Goal: Task Accomplishment & Management: Use online tool/utility

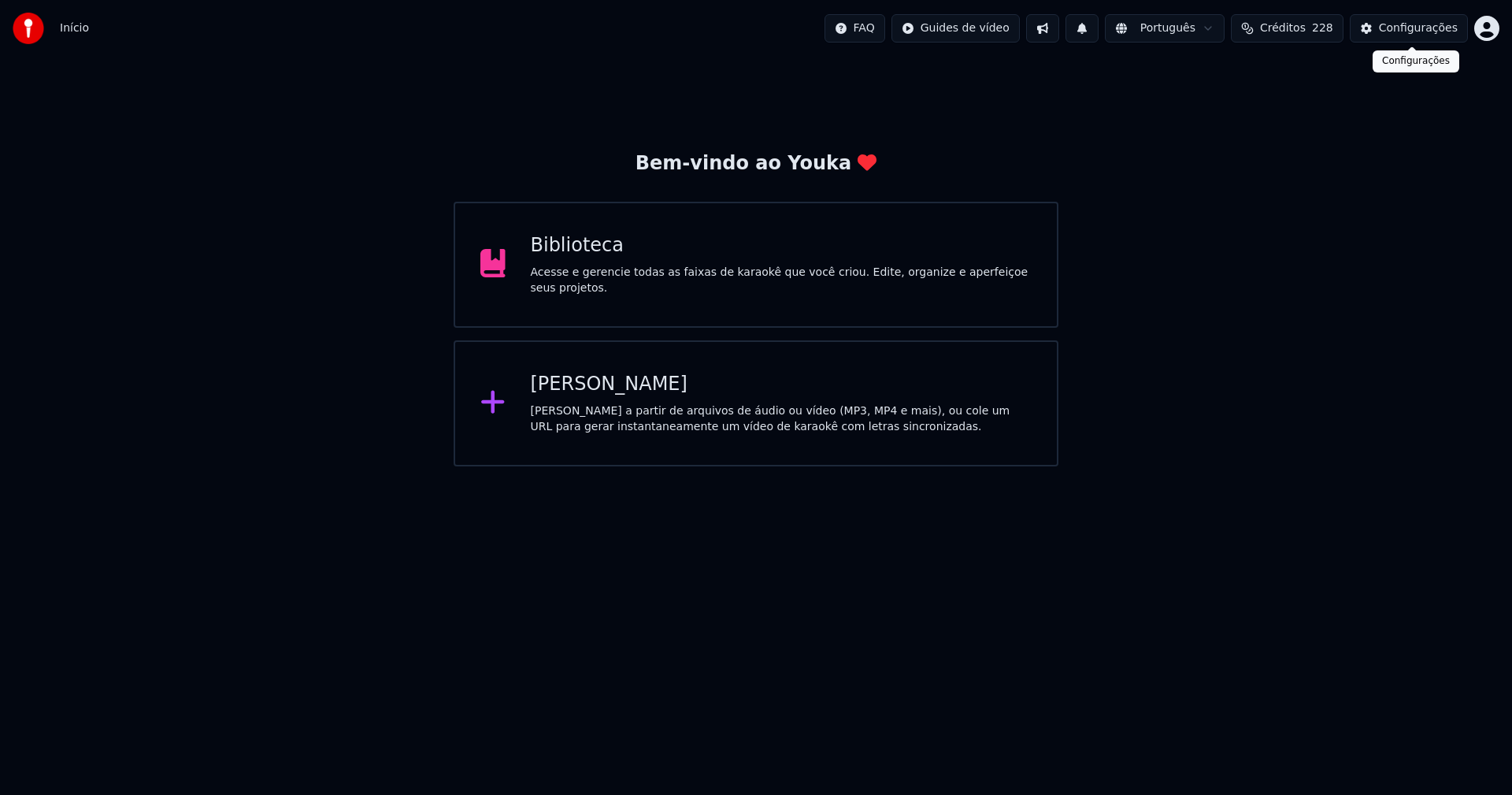
click at [1441, 25] on div "Configurações" at bounding box center [1417, 29] width 79 height 16
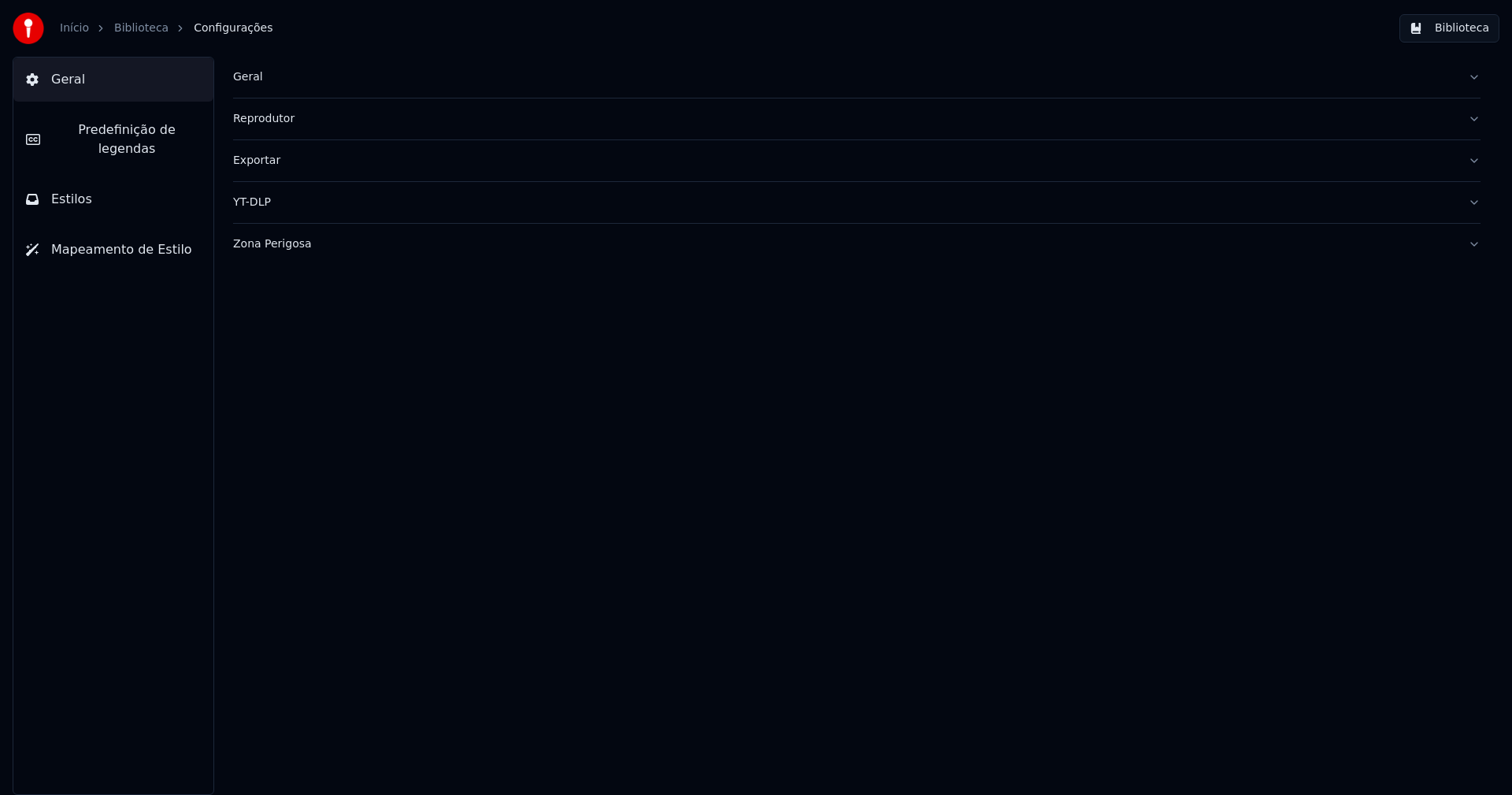
click at [1461, 26] on button "Biblioteca" at bounding box center [1449, 28] width 100 height 28
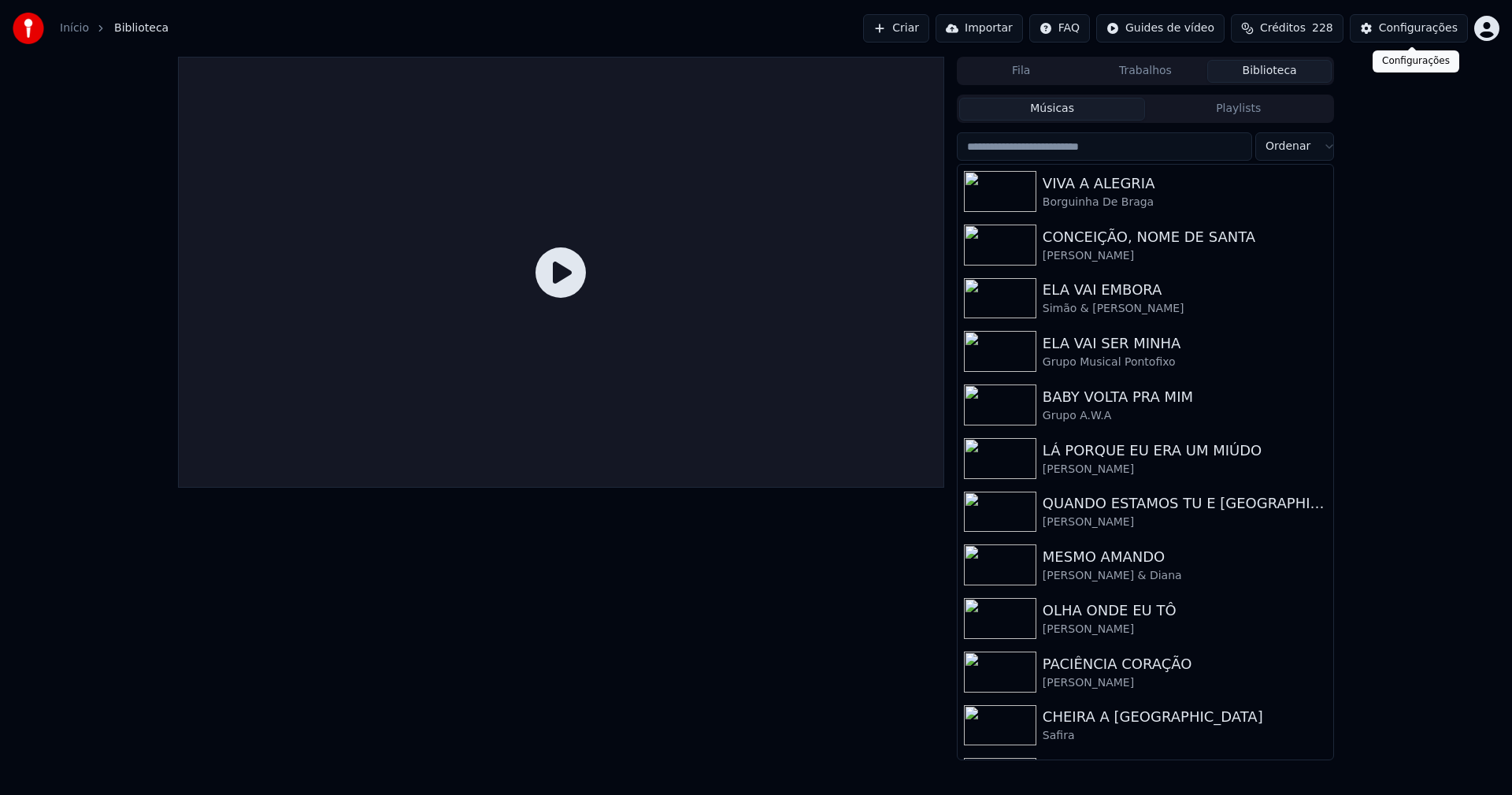
click at [1456, 26] on button "Configurações" at bounding box center [1408, 28] width 118 height 28
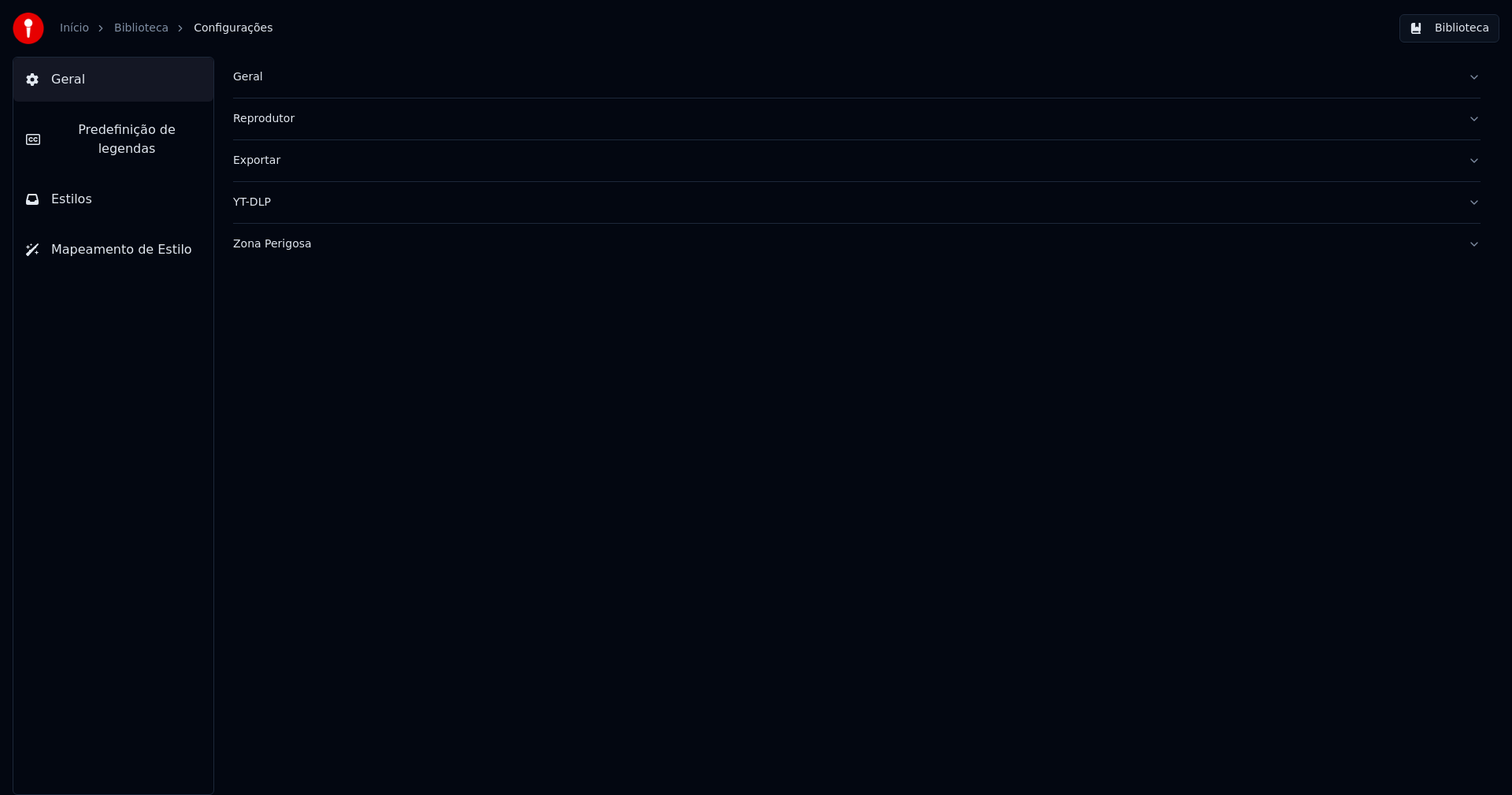
click at [236, 68] on button "Geral" at bounding box center [857, 77] width 1248 height 41
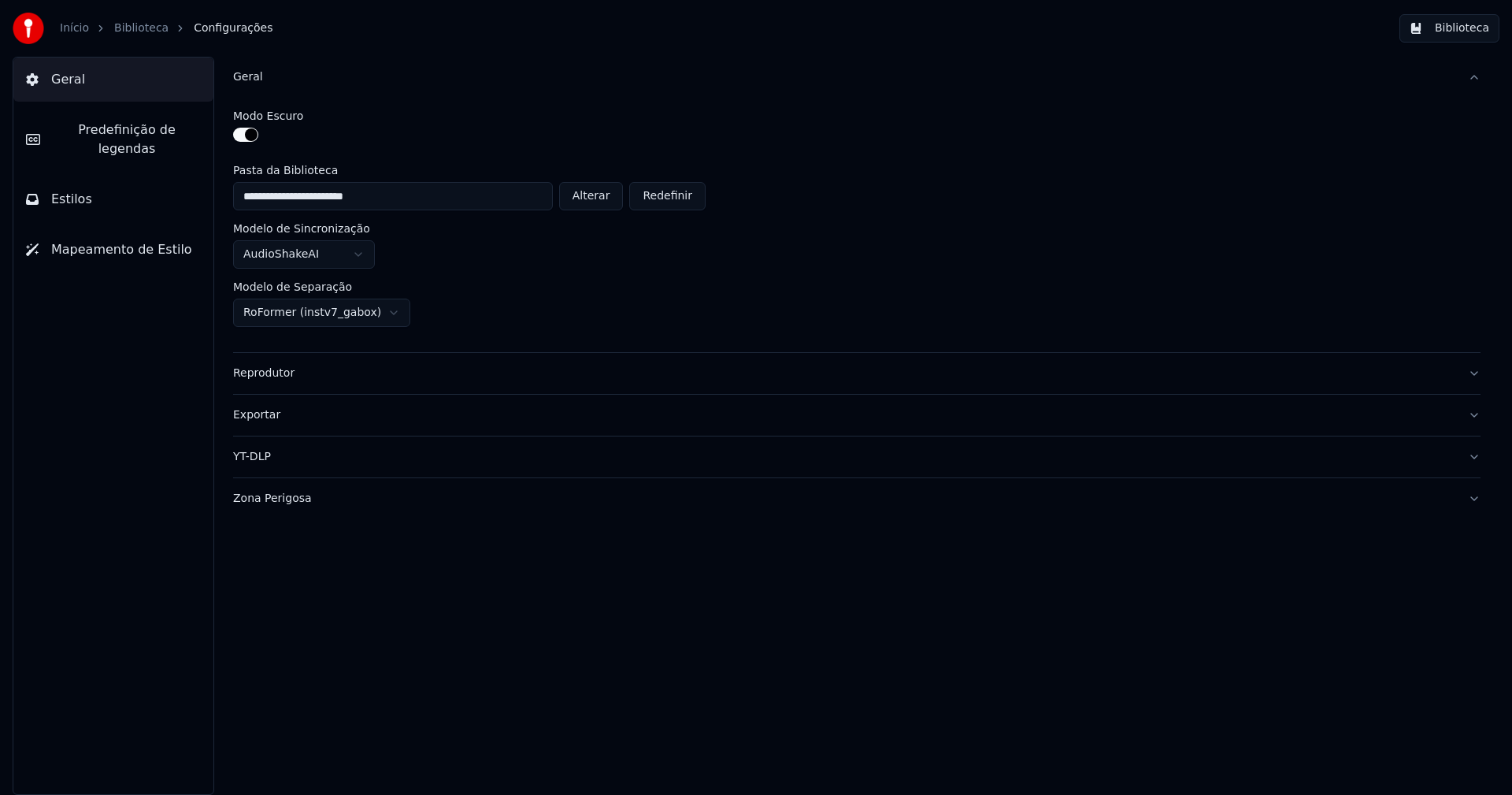
click at [600, 198] on button "Alterar" at bounding box center [591, 196] width 65 height 28
type input "**********"
click at [1458, 28] on button "Biblioteca" at bounding box center [1449, 28] width 100 height 28
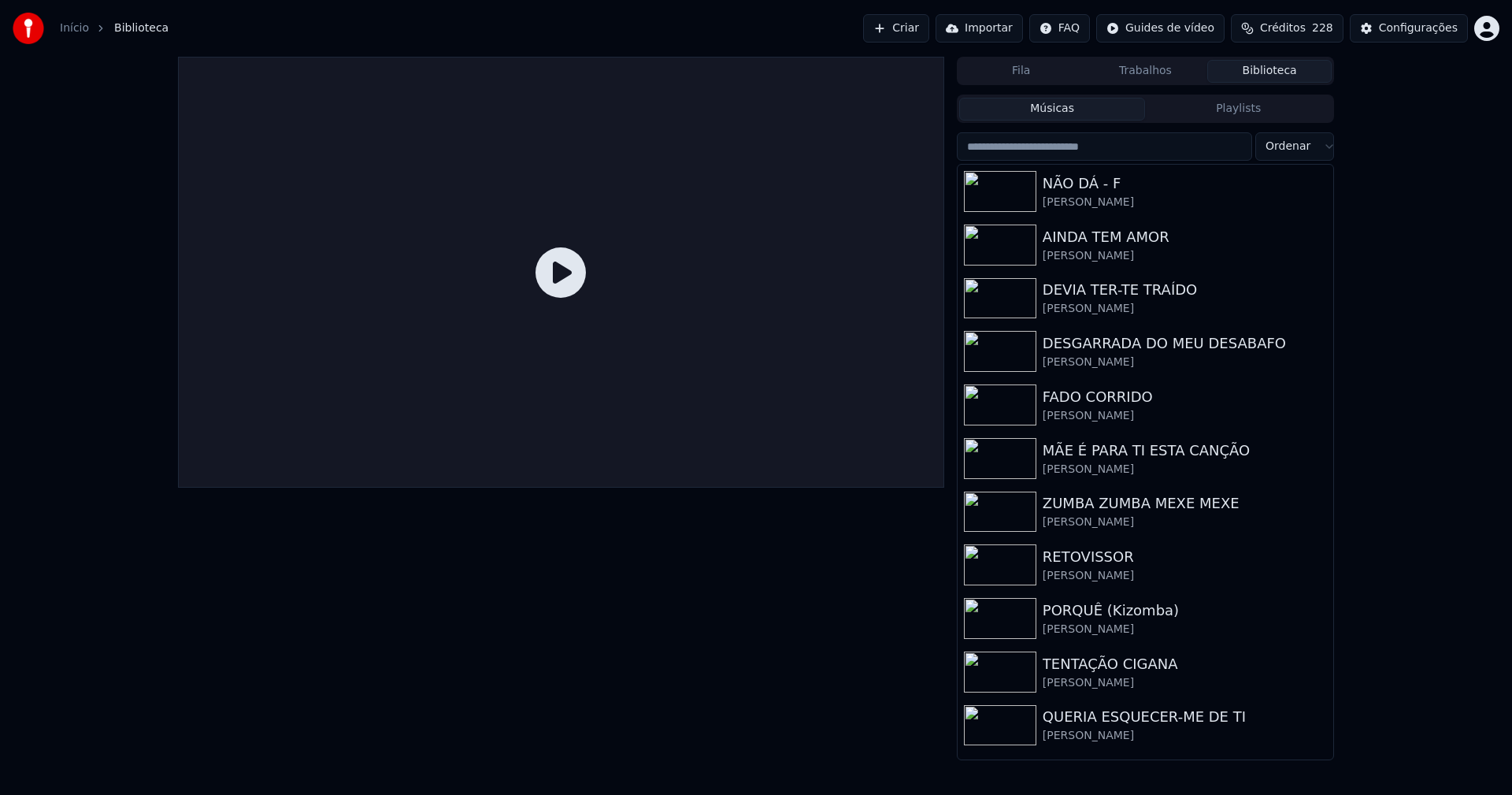
click at [74, 27] on link "Início" at bounding box center [74, 29] width 29 height 16
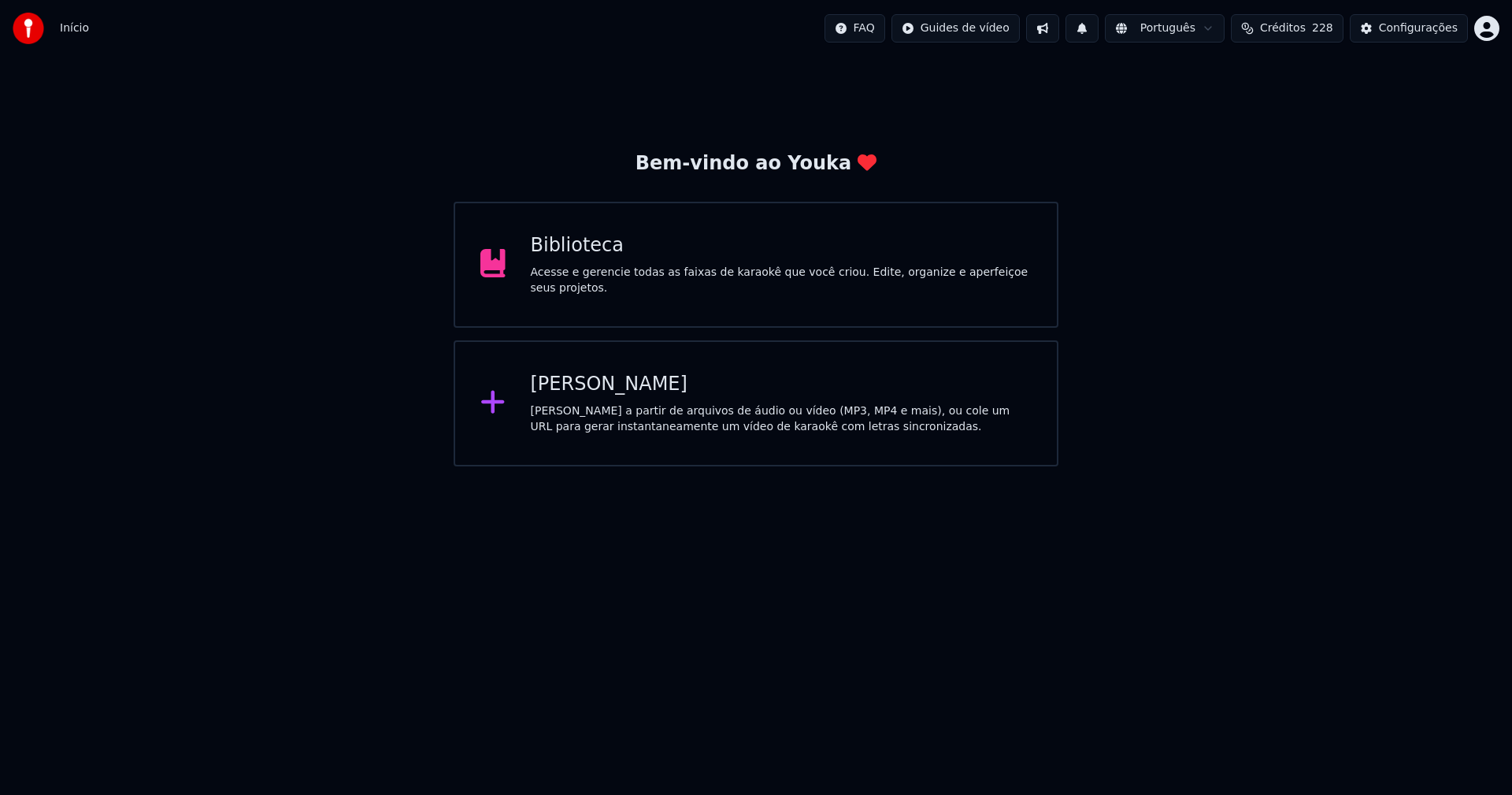
click at [604, 387] on div "[PERSON_NAME]" at bounding box center [781, 384] width 502 height 25
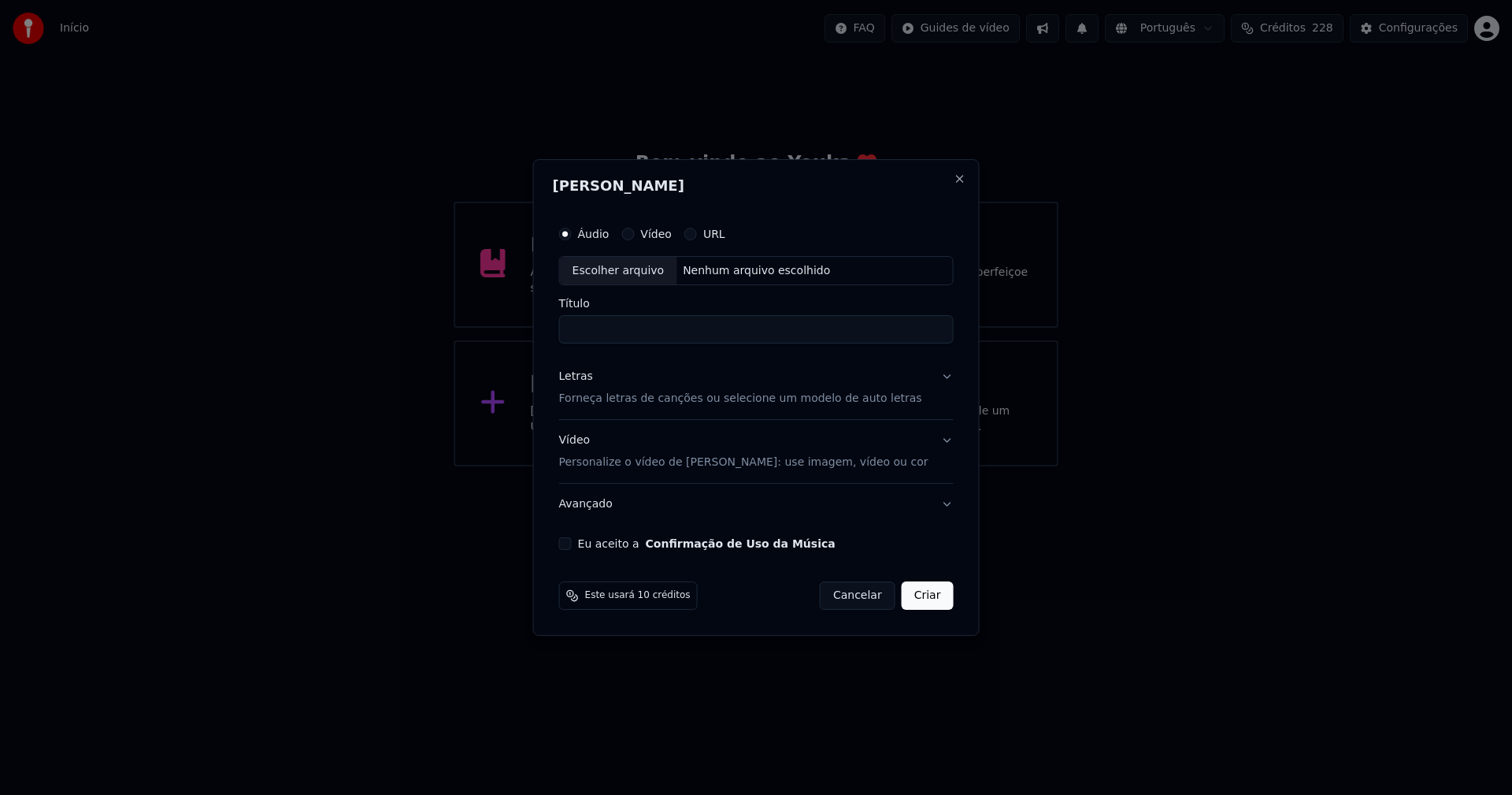
click at [621, 272] on div "Escolher arquivo" at bounding box center [618, 270] width 118 height 28
type input "**********"
click at [580, 376] on div "Letras" at bounding box center [576, 377] width 34 height 16
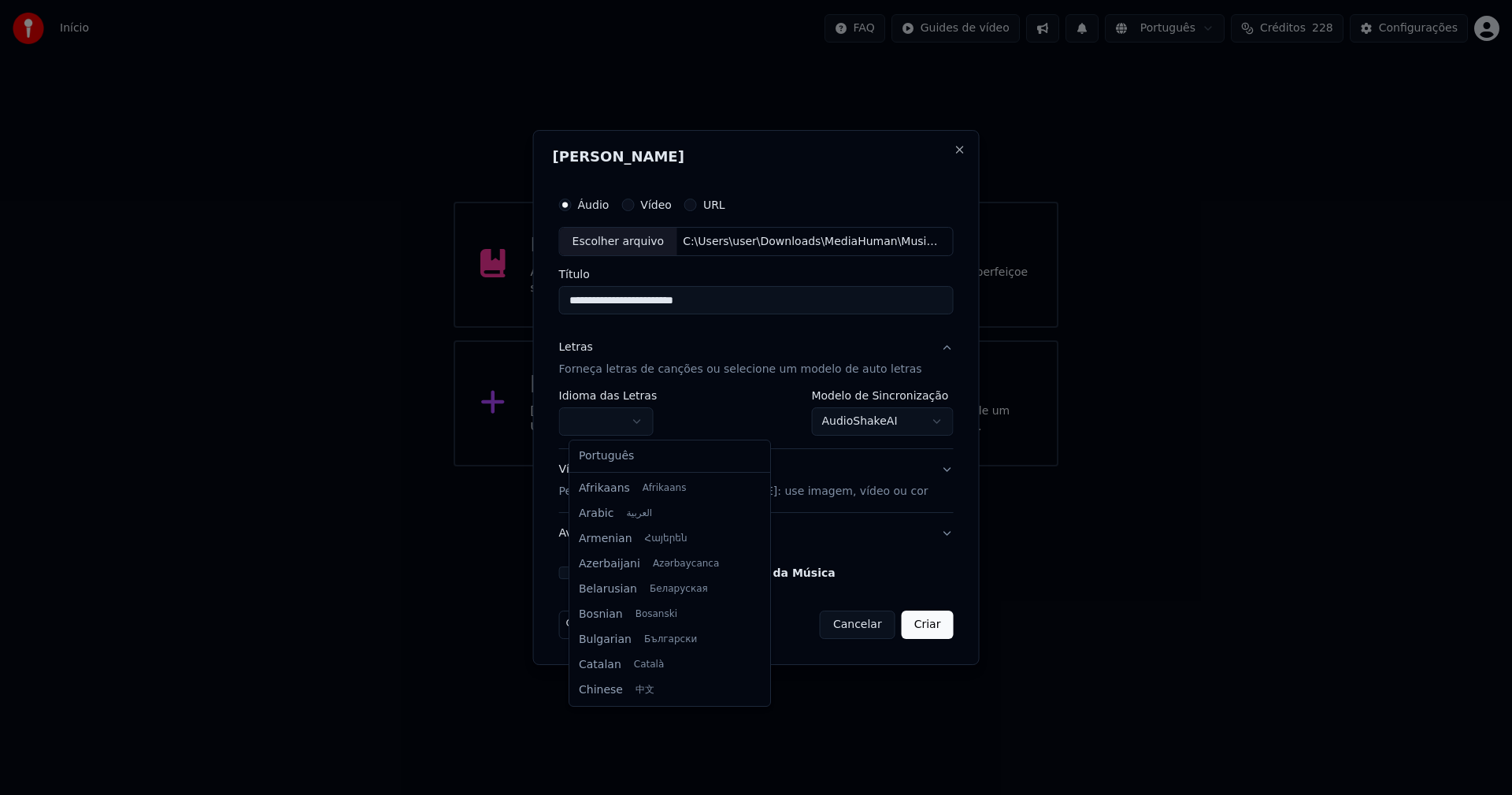
click at [623, 424] on body "**********" at bounding box center [756, 232] width 1512 height 466
select select "**"
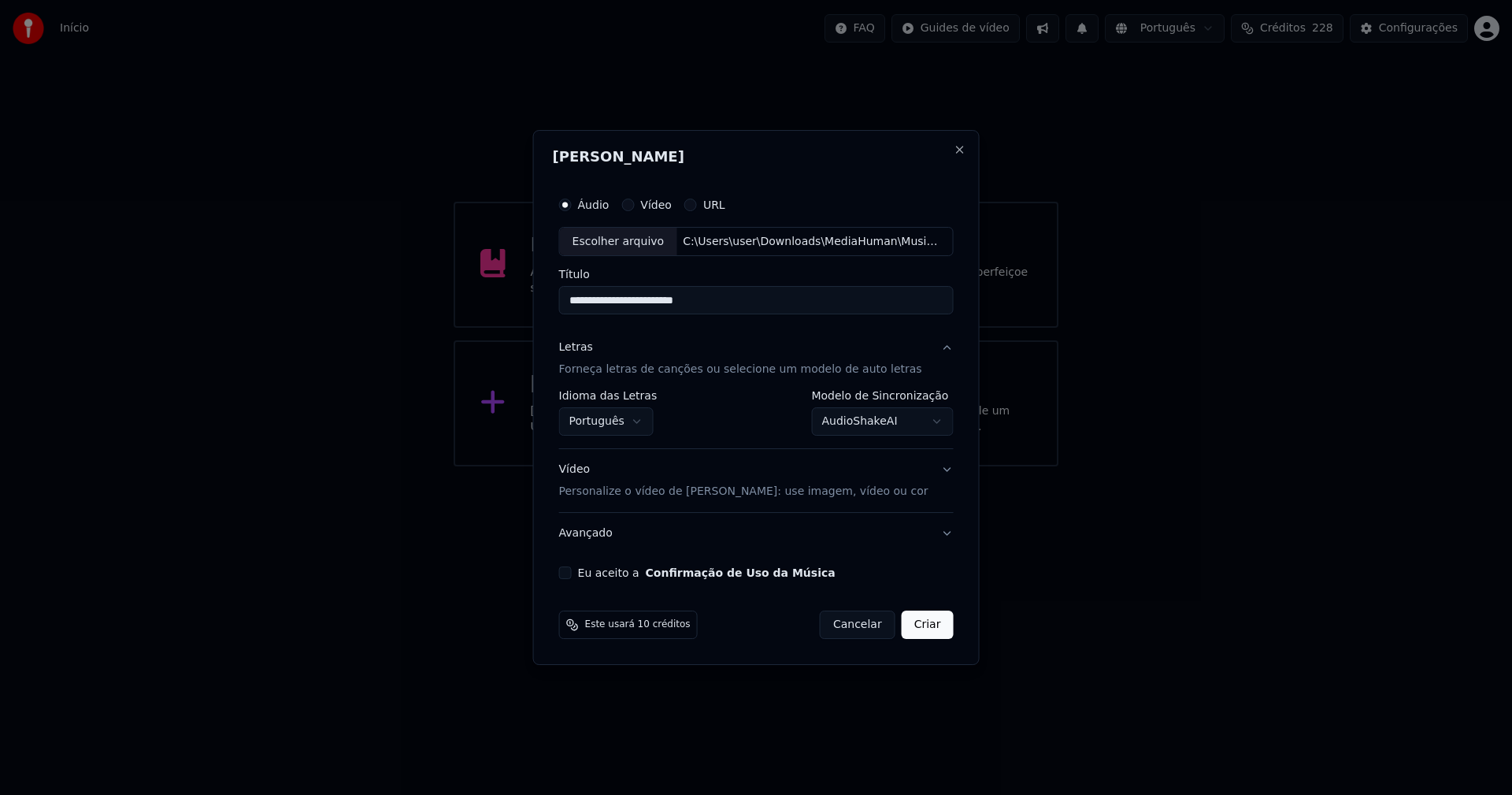
click at [888, 428] on body "**********" at bounding box center [756, 232] width 1512 height 466
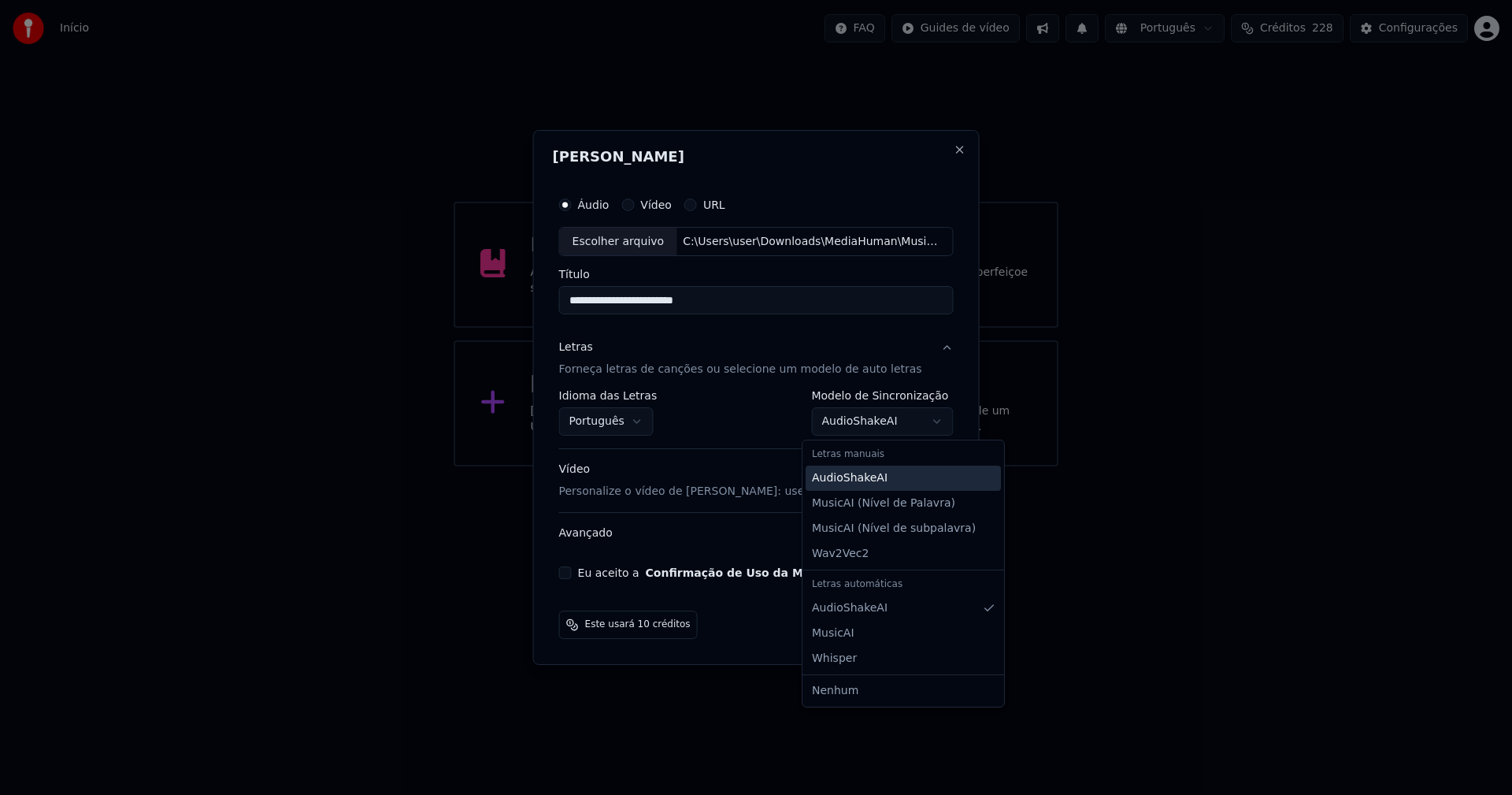
select select "**********"
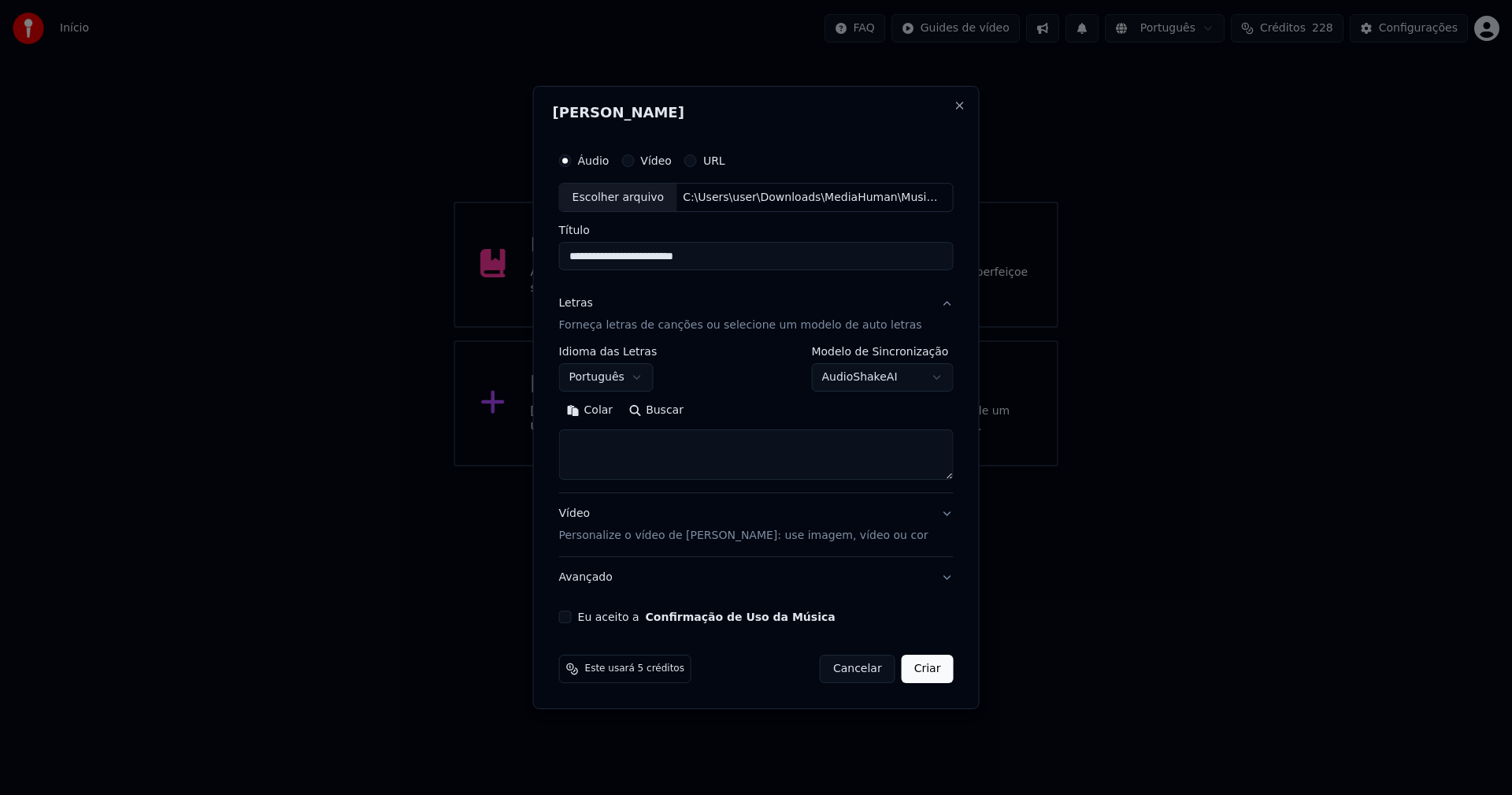
click at [608, 412] on button "Colar" at bounding box center [590, 410] width 62 height 25
click at [571, 620] on button "Eu aceito a Confirmação de Uso da Música" at bounding box center [566, 616] width 13 height 13
click at [916, 675] on button "Criar" at bounding box center [928, 668] width 52 height 28
type textarea "**********"
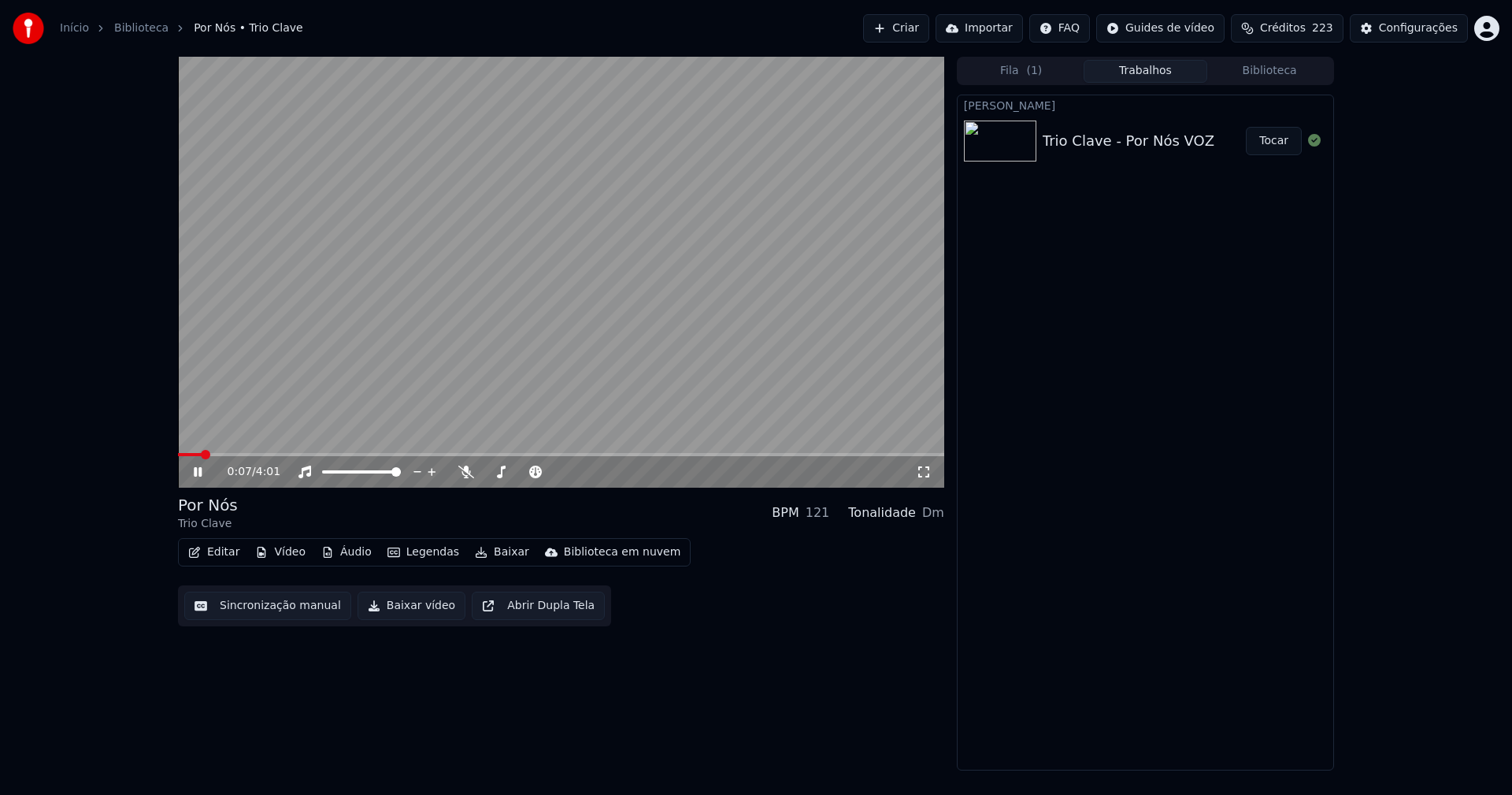
click at [353, 556] on button "Áudio" at bounding box center [346, 552] width 63 height 22
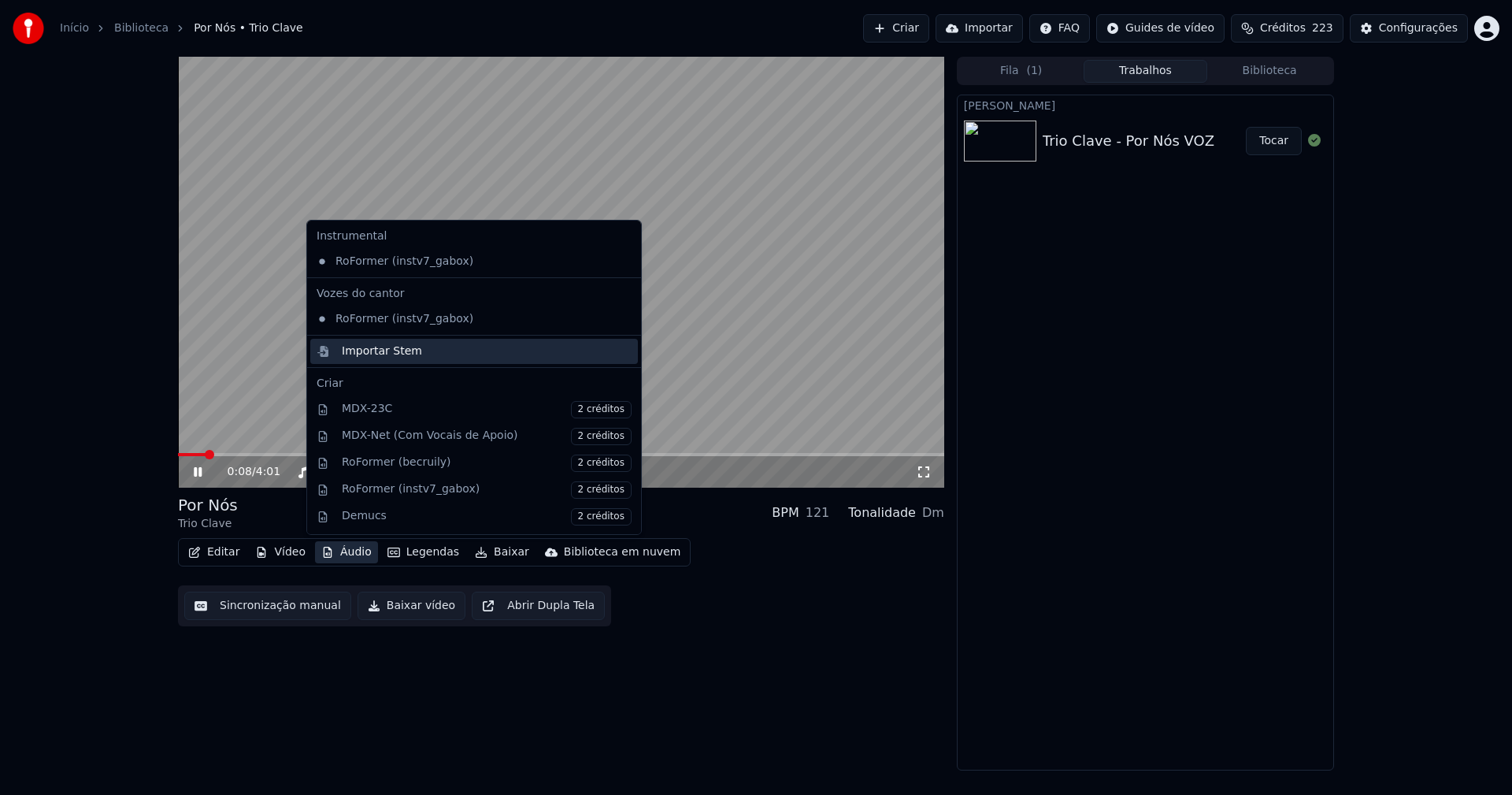
click at [366, 349] on div "Importar Stem" at bounding box center [382, 351] width 81 height 16
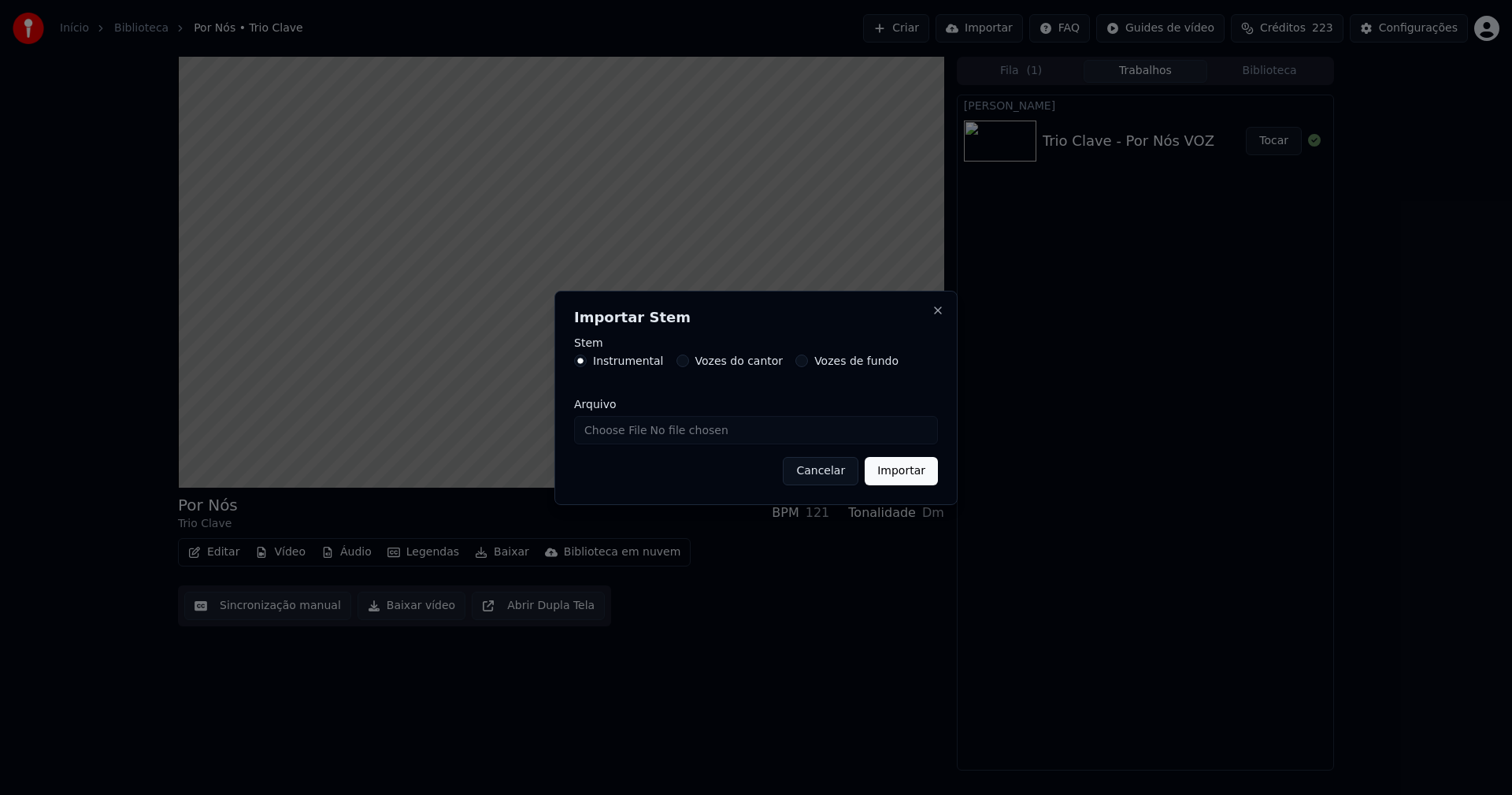
click at [634, 433] on input "Arquivo" at bounding box center [756, 430] width 364 height 28
type input "**********"
click at [903, 470] on button "Importar" at bounding box center [901, 471] width 73 height 28
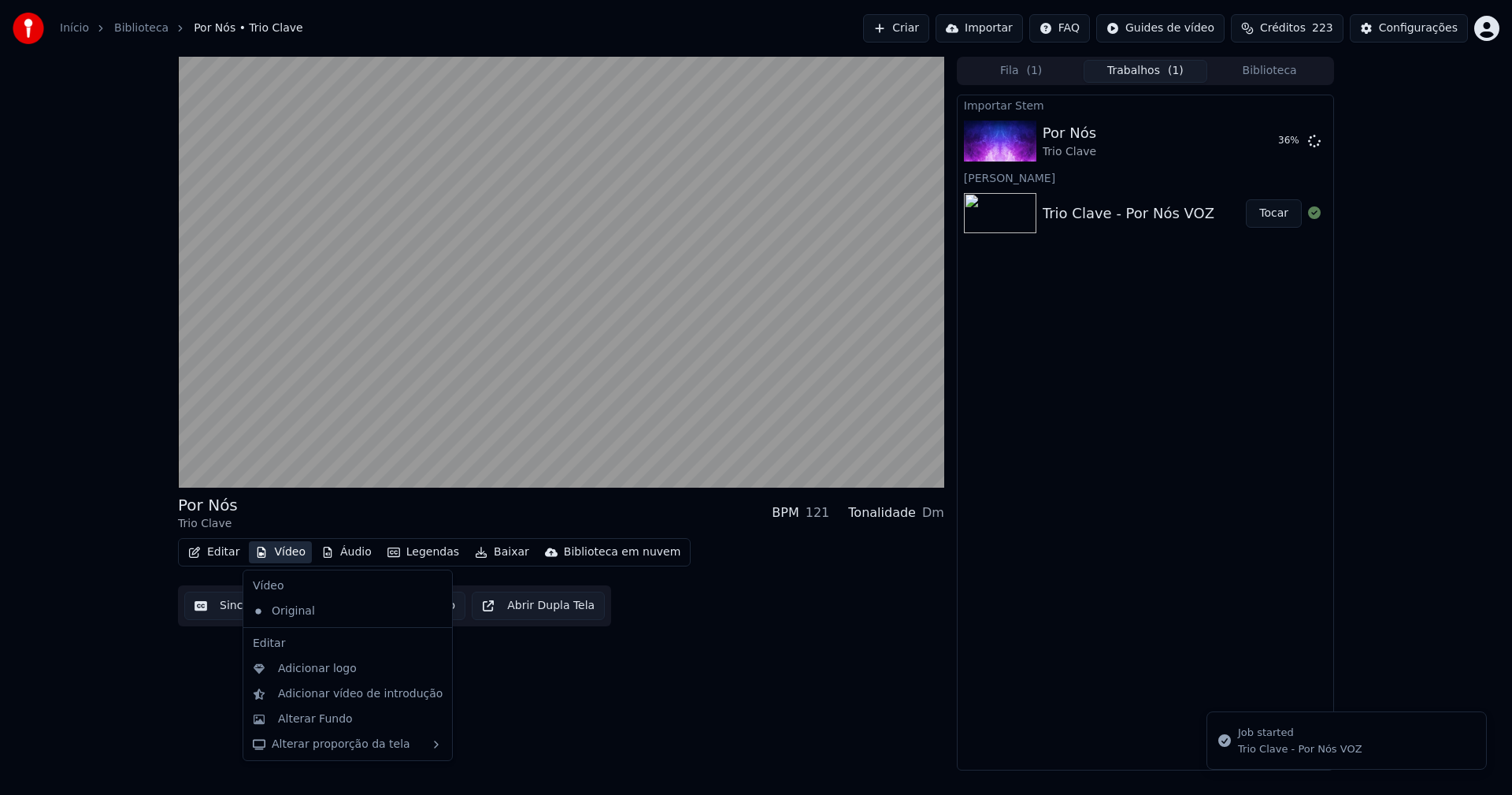
click at [286, 553] on button "Vídeo" at bounding box center [279, 552] width 63 height 22
click at [306, 666] on div "Adicionar logo" at bounding box center [317, 668] width 79 height 16
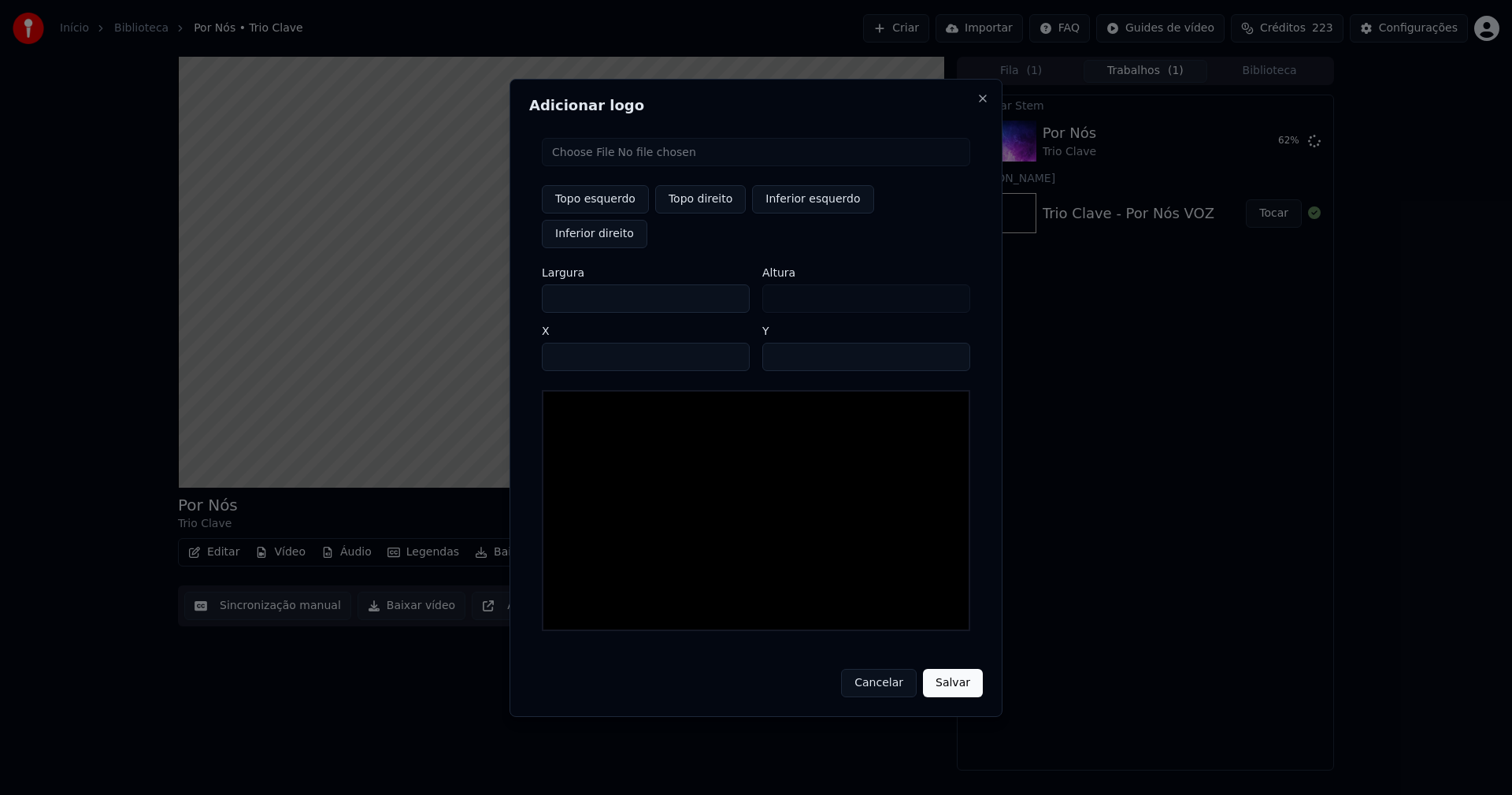
click at [593, 167] on input "file" at bounding box center [756, 152] width 429 height 28
type input "**********"
drag, startPoint x: 711, startPoint y: 221, endPoint x: 634, endPoint y: 239, distance: 79.1
click at [713, 213] on button "Topo direito" at bounding box center [700, 199] width 91 height 28
type input "****"
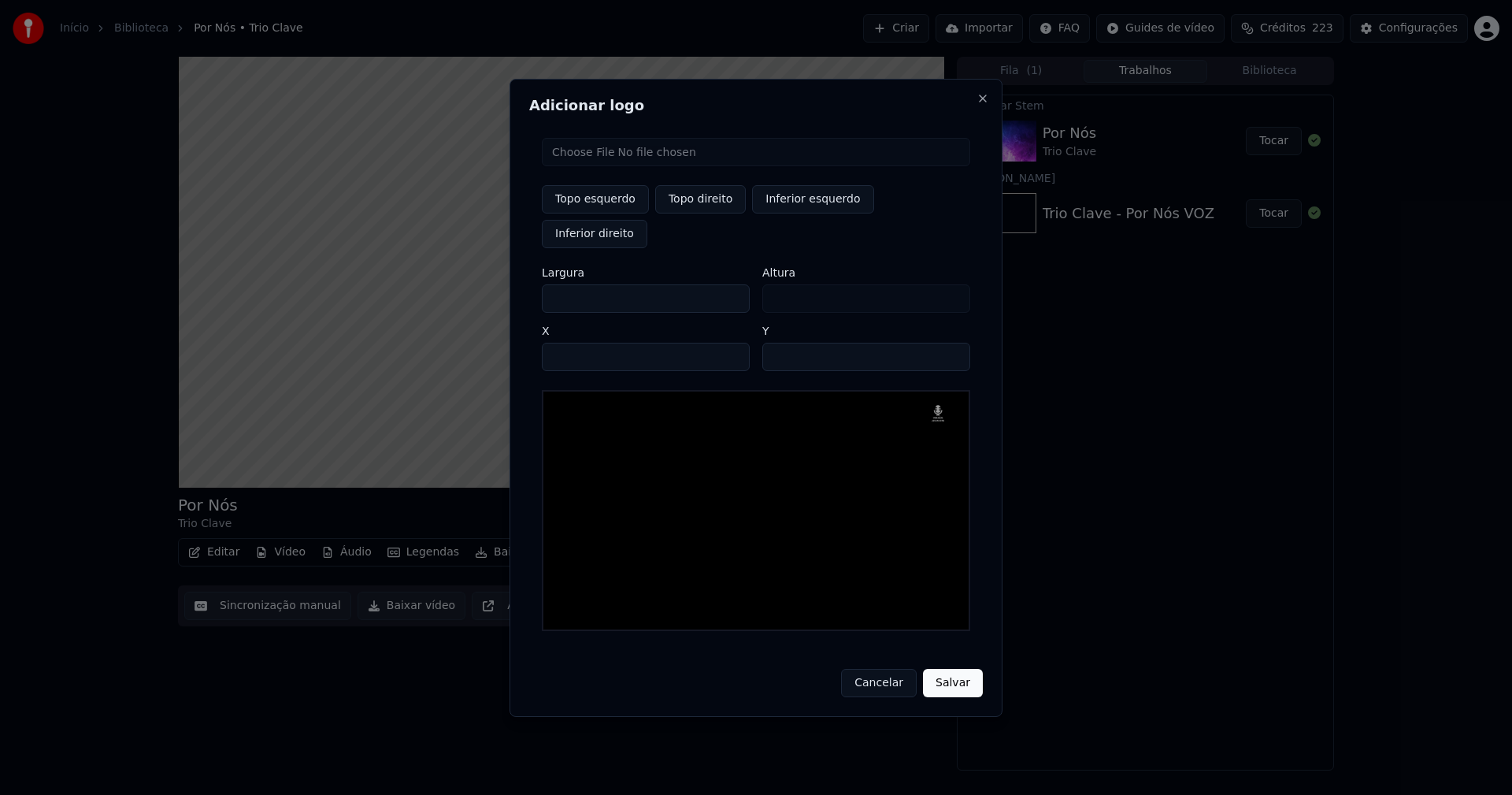
drag, startPoint x: 567, startPoint y: 281, endPoint x: 505, endPoint y: 283, distance: 62.0
click at [505, 283] on body "Início Biblioteca Por Nós • Trio Clave Criar Importar FAQ Guides de vídeo Crédi…" at bounding box center [756, 397] width 1512 height 795
type input "**"
type input "***"
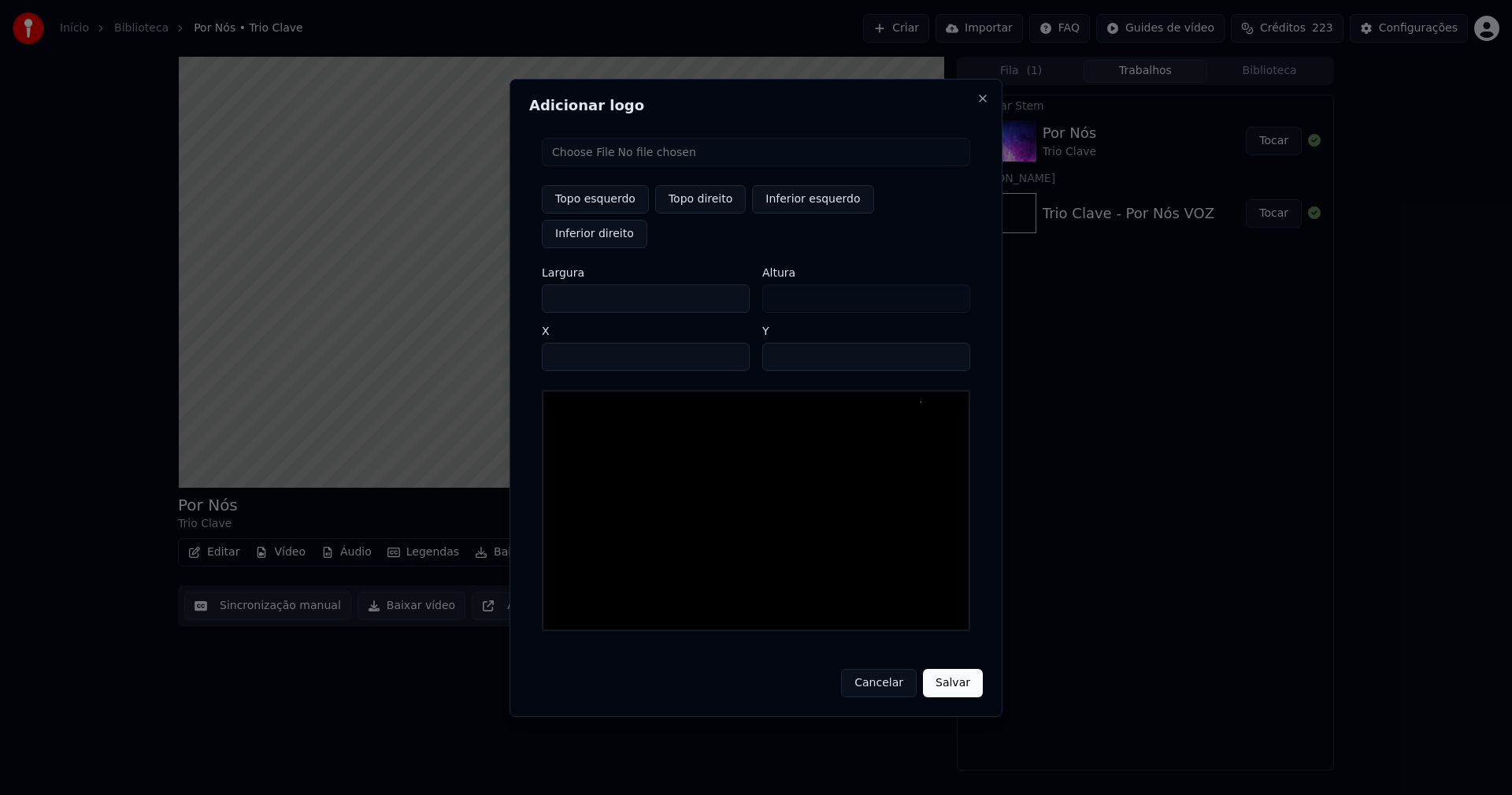
type input "***"
click at [574, 342] on input "****" at bounding box center [645, 356] width 207 height 28
type input "****"
click at [778, 342] on input "**" at bounding box center [866, 356] width 207 height 28
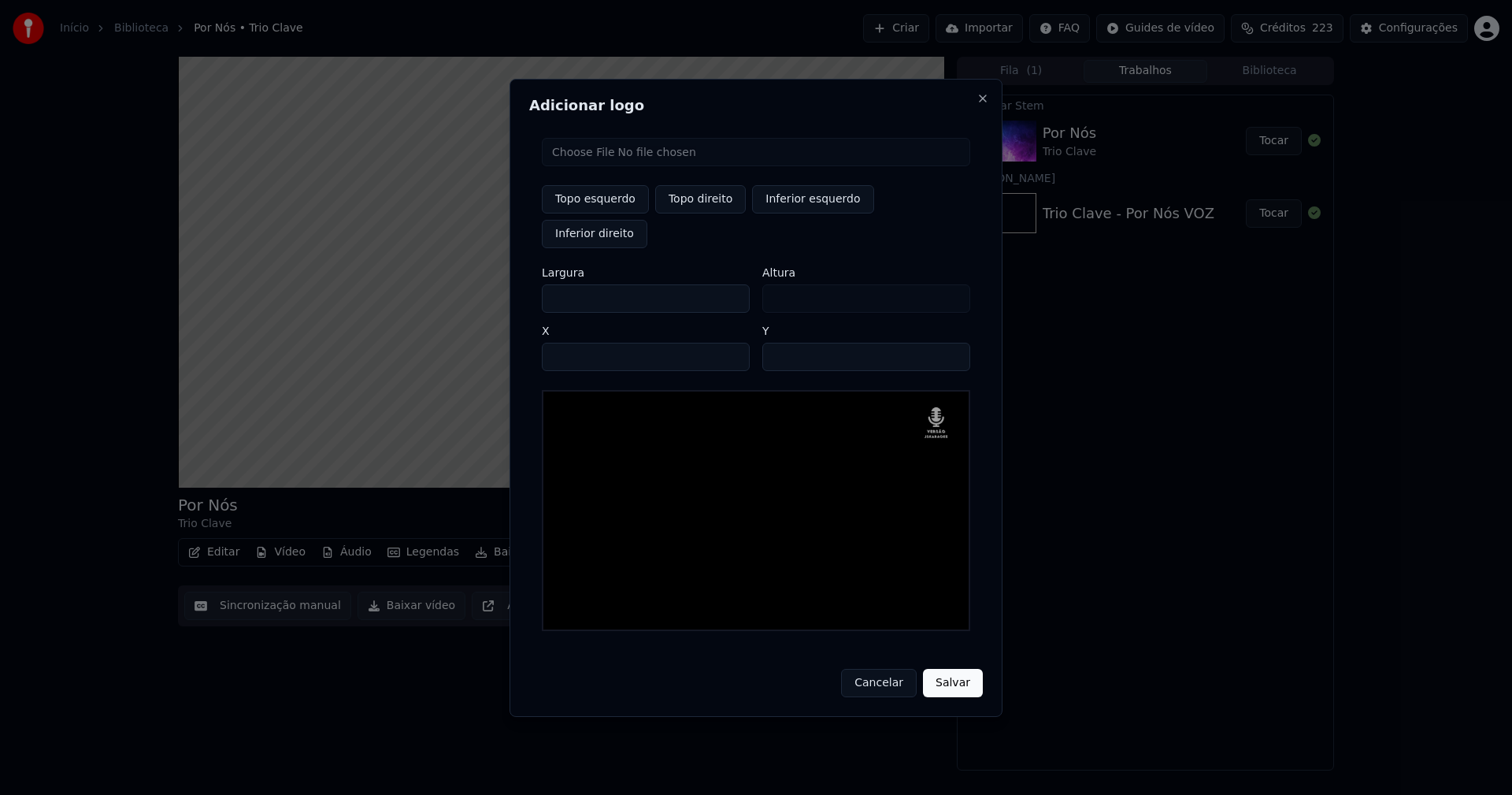
type input "**"
click at [941, 668] on button "Salvar" at bounding box center [952, 682] width 60 height 28
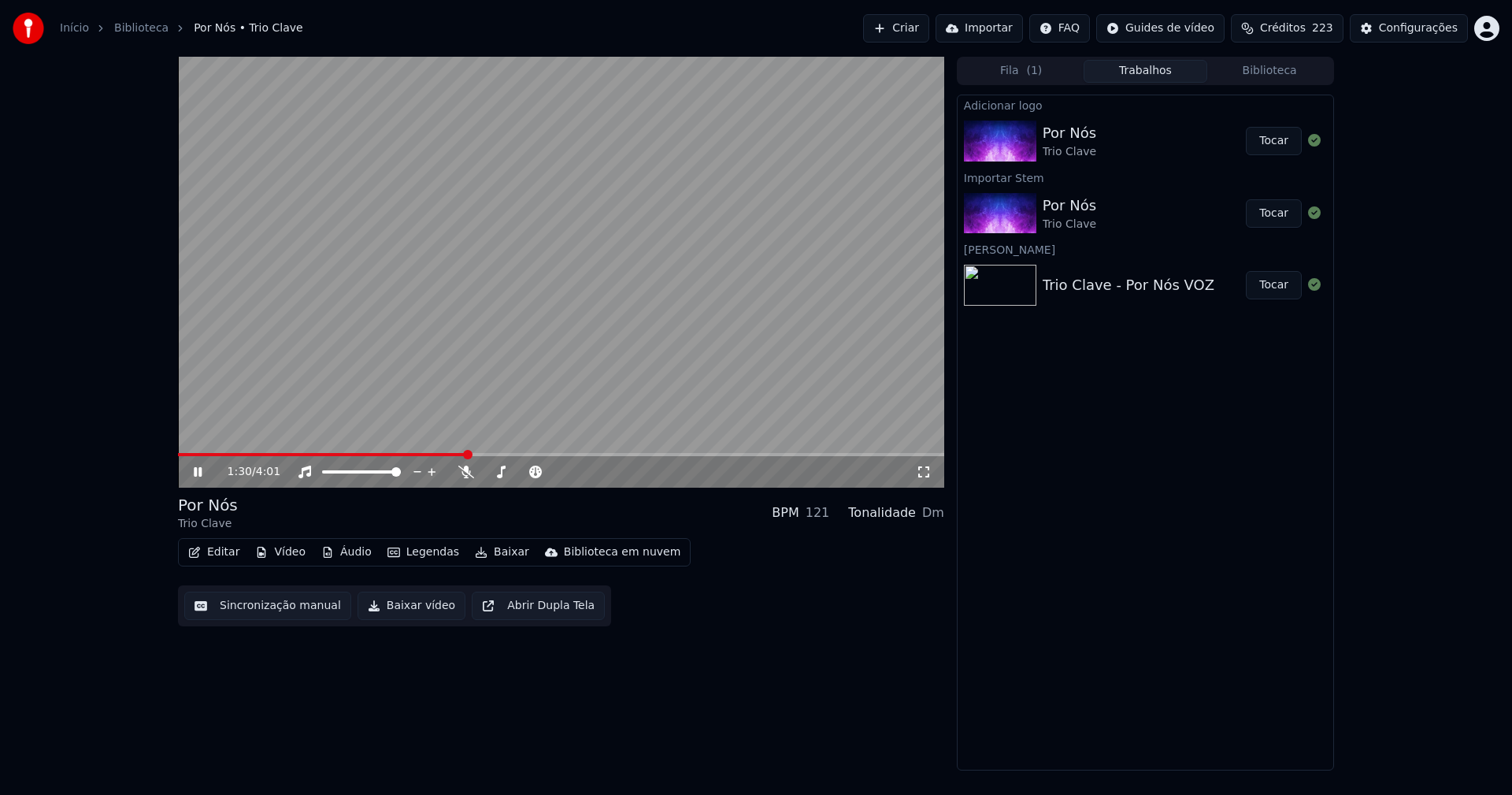
click at [1278, 142] on button "Tocar" at bounding box center [1274, 141] width 56 height 28
click at [215, 556] on button "Editar" at bounding box center [213, 552] width 64 height 22
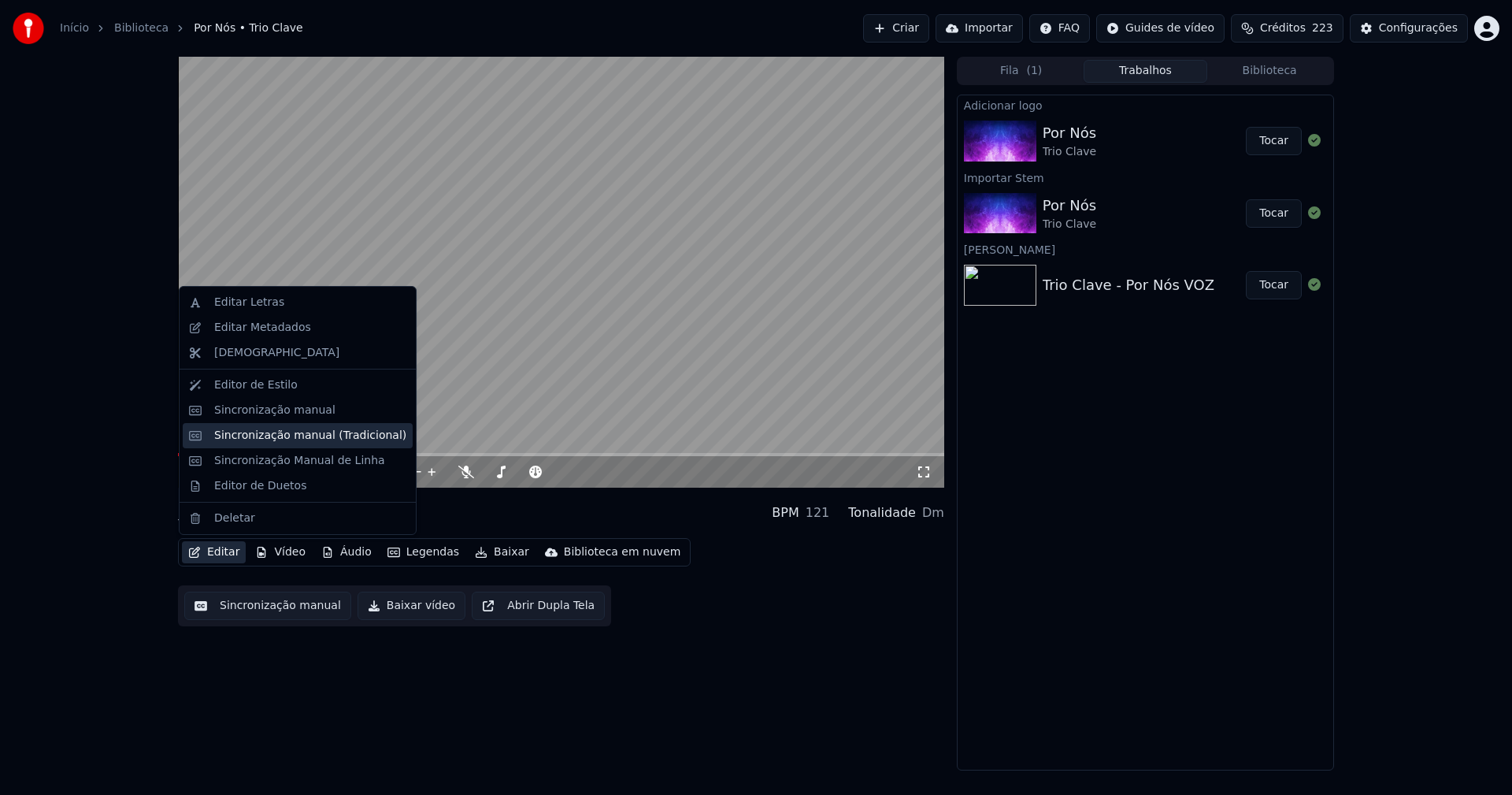
click at [297, 436] on div "Sincronização manual (Tradicional)" at bounding box center [310, 436] width 192 height 16
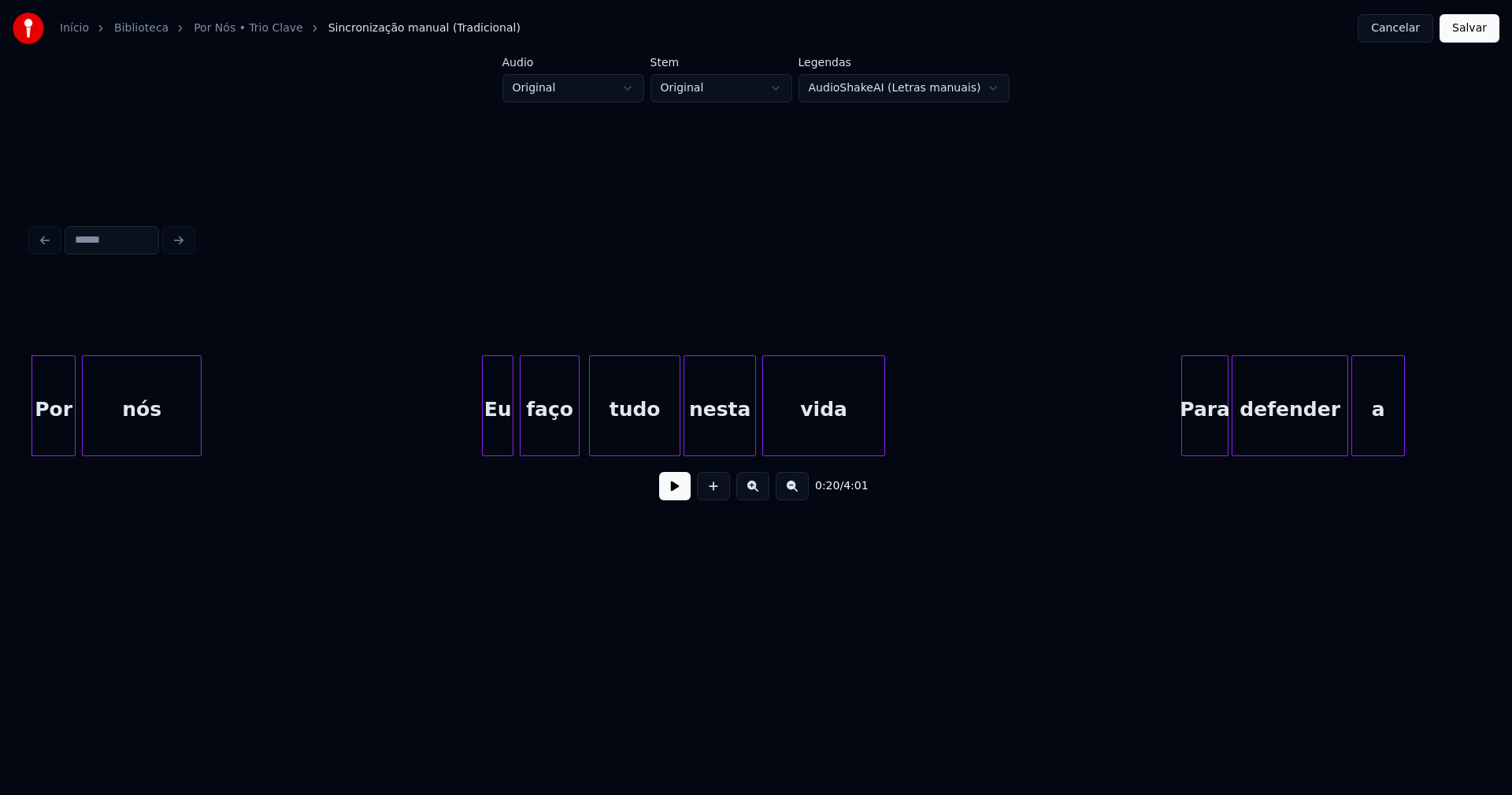
scroll to position [0, 3049]
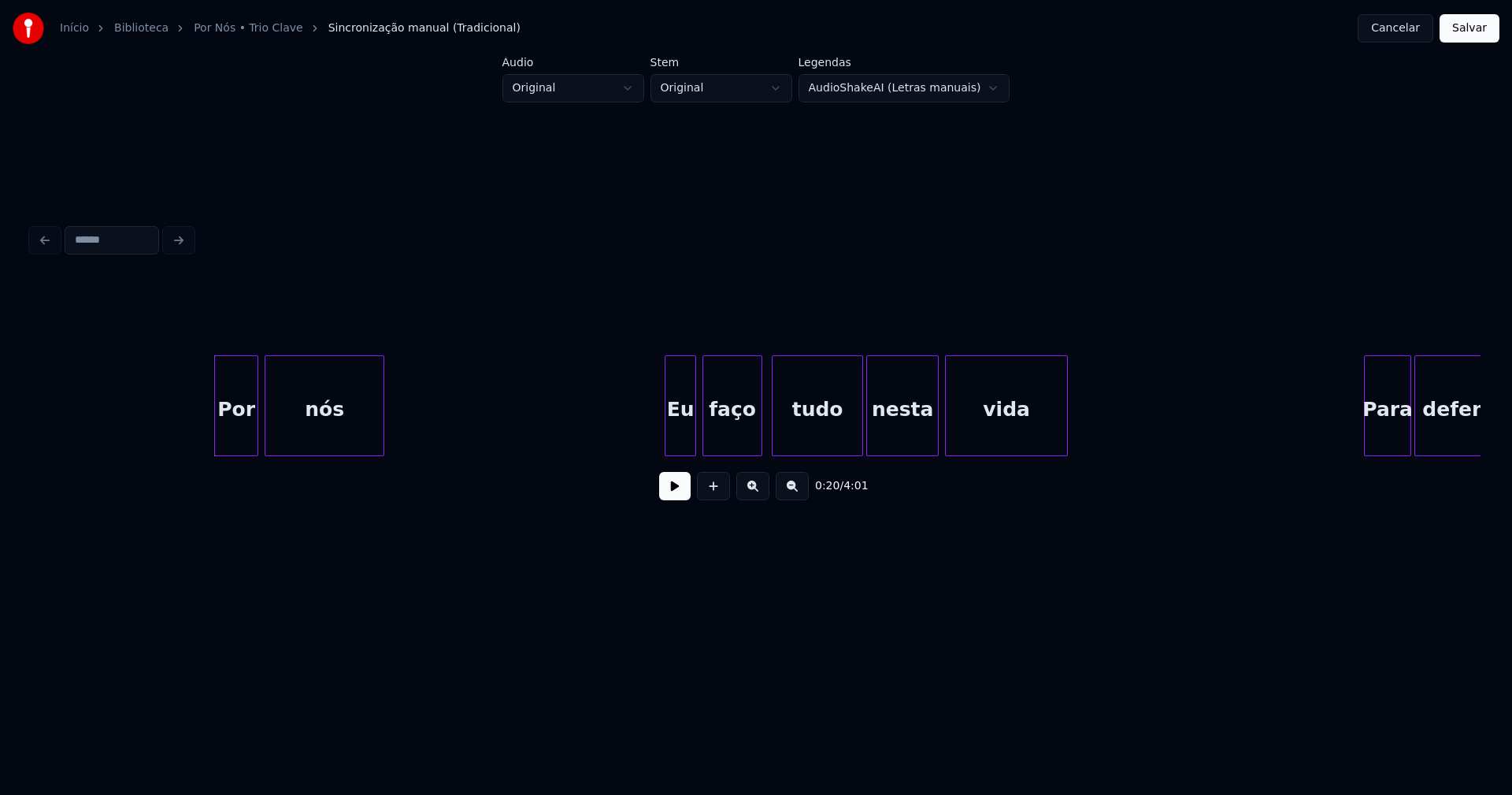
click at [670, 495] on button at bounding box center [675, 486] width 32 height 28
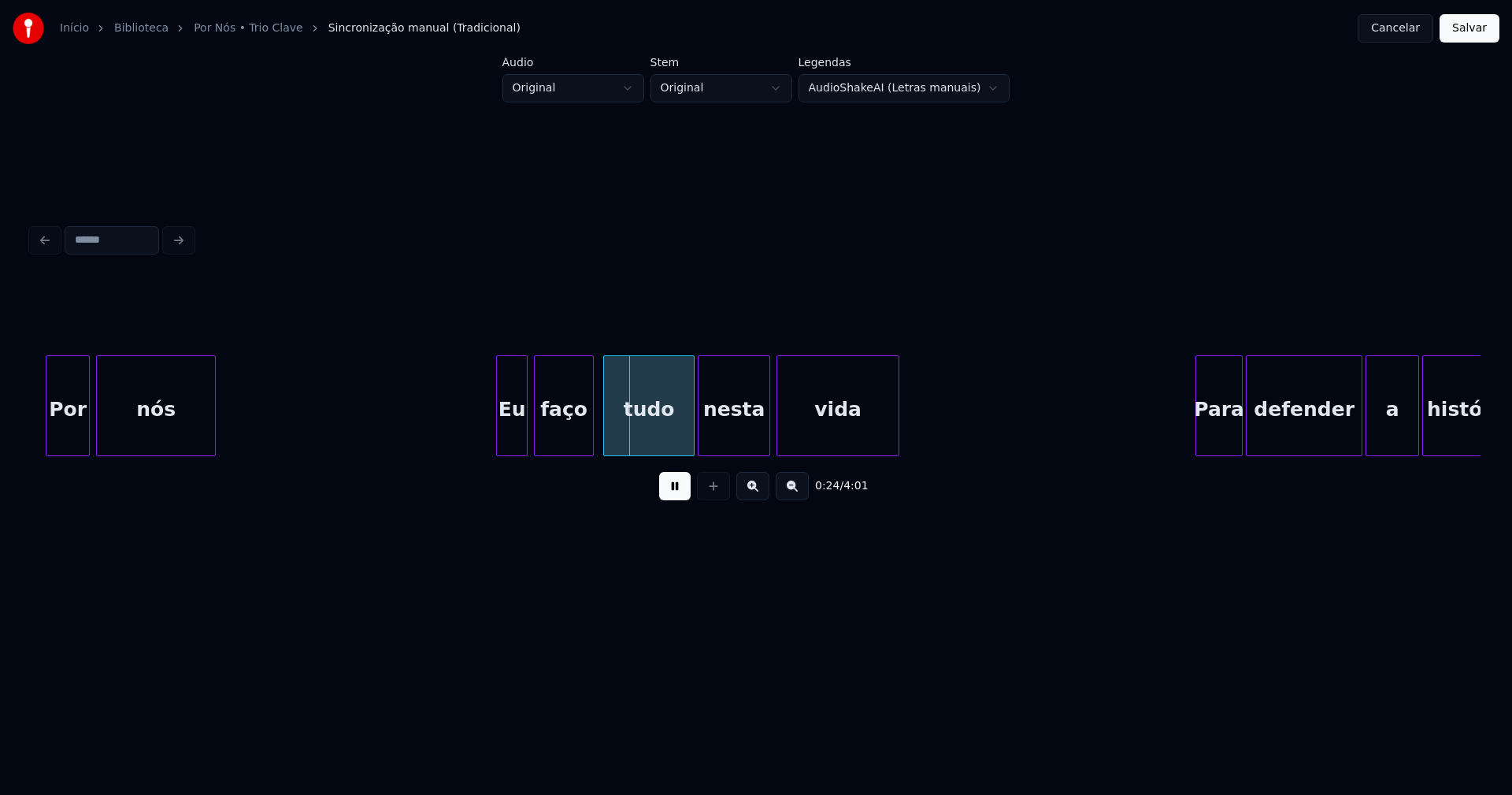
scroll to position [0, 3218]
click at [506, 441] on div "Eu" at bounding box center [505, 409] width 30 height 107
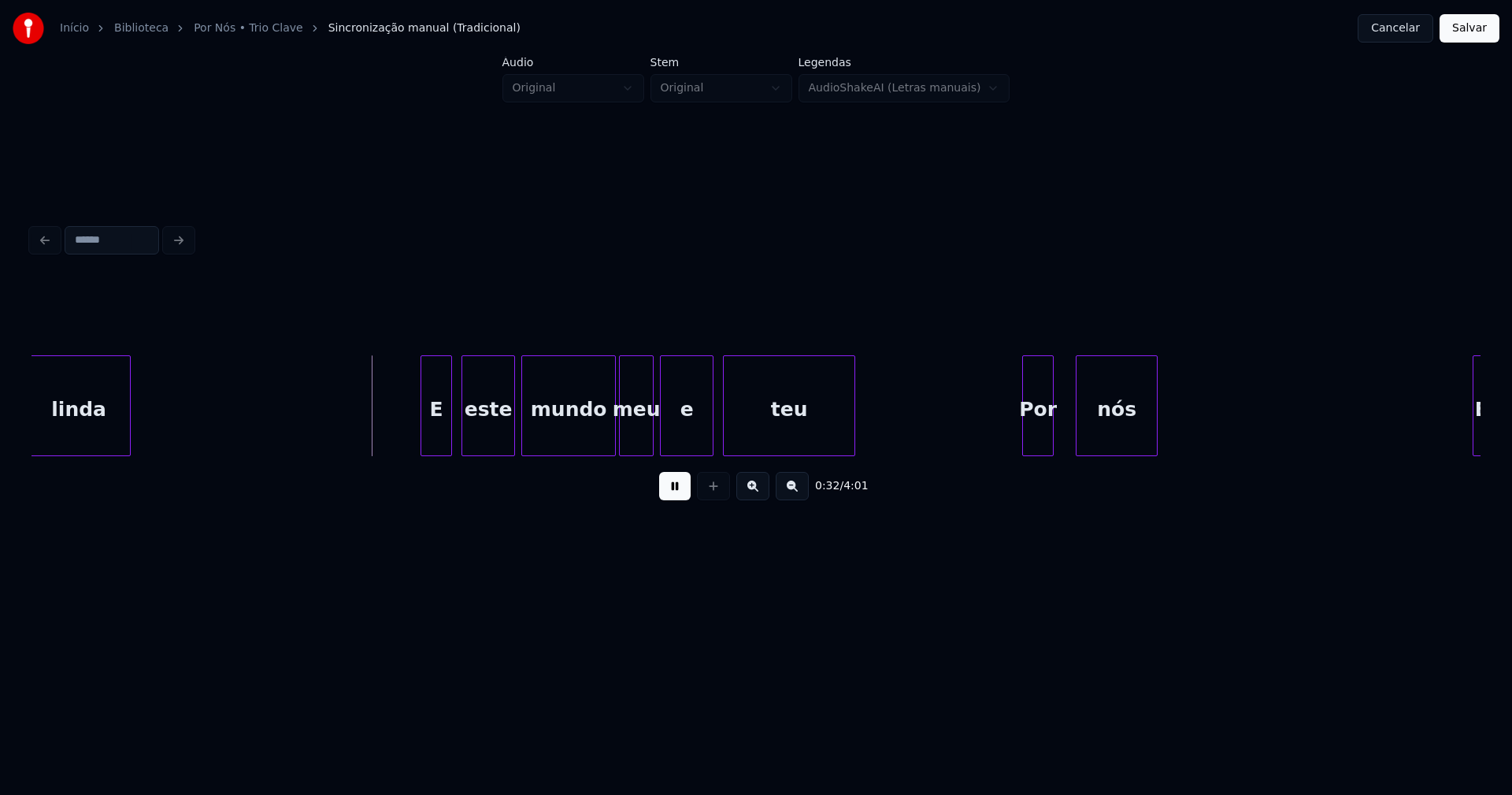
scroll to position [0, 4732]
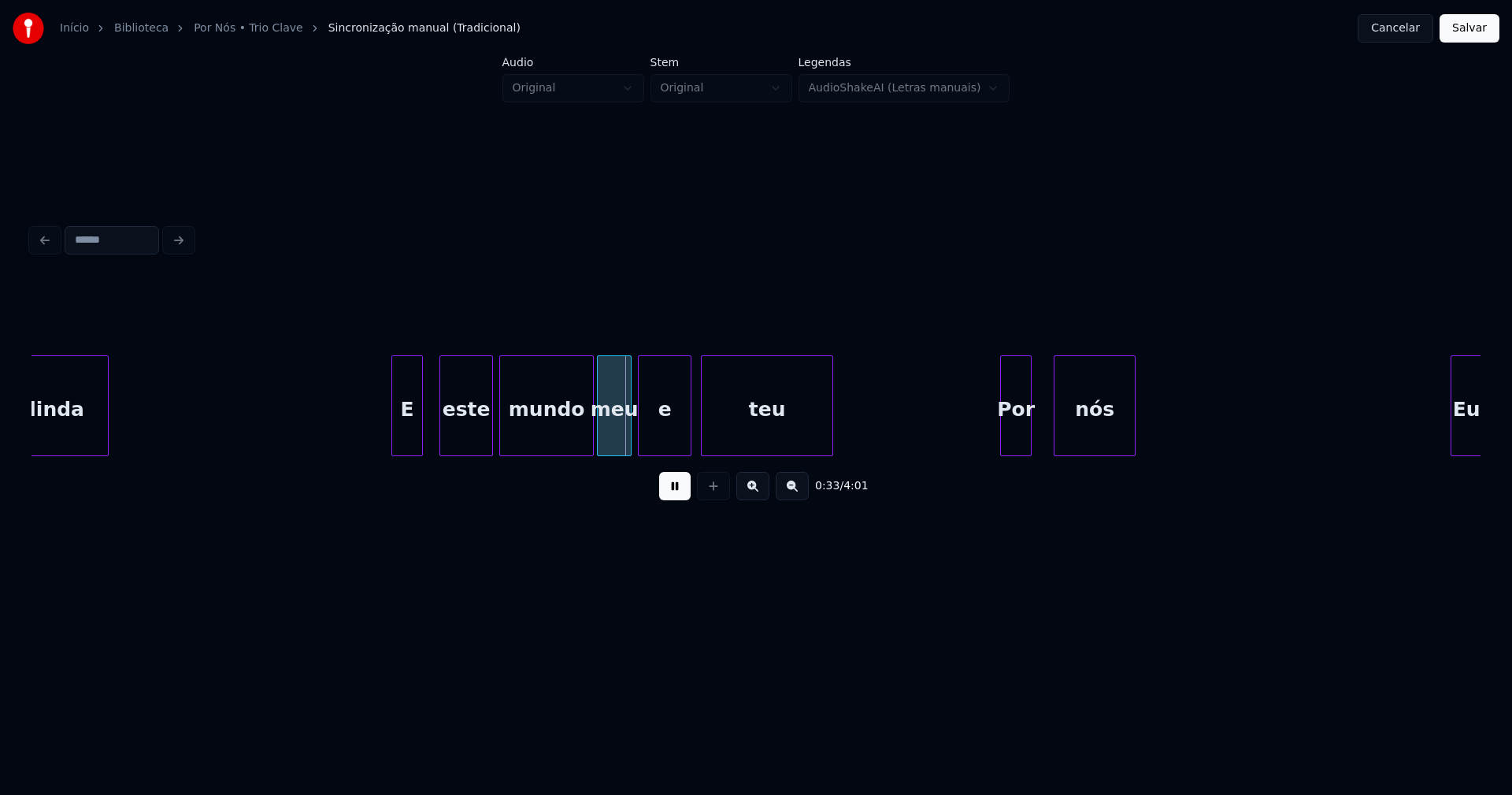
click at [406, 447] on div "E" at bounding box center [407, 409] width 30 height 107
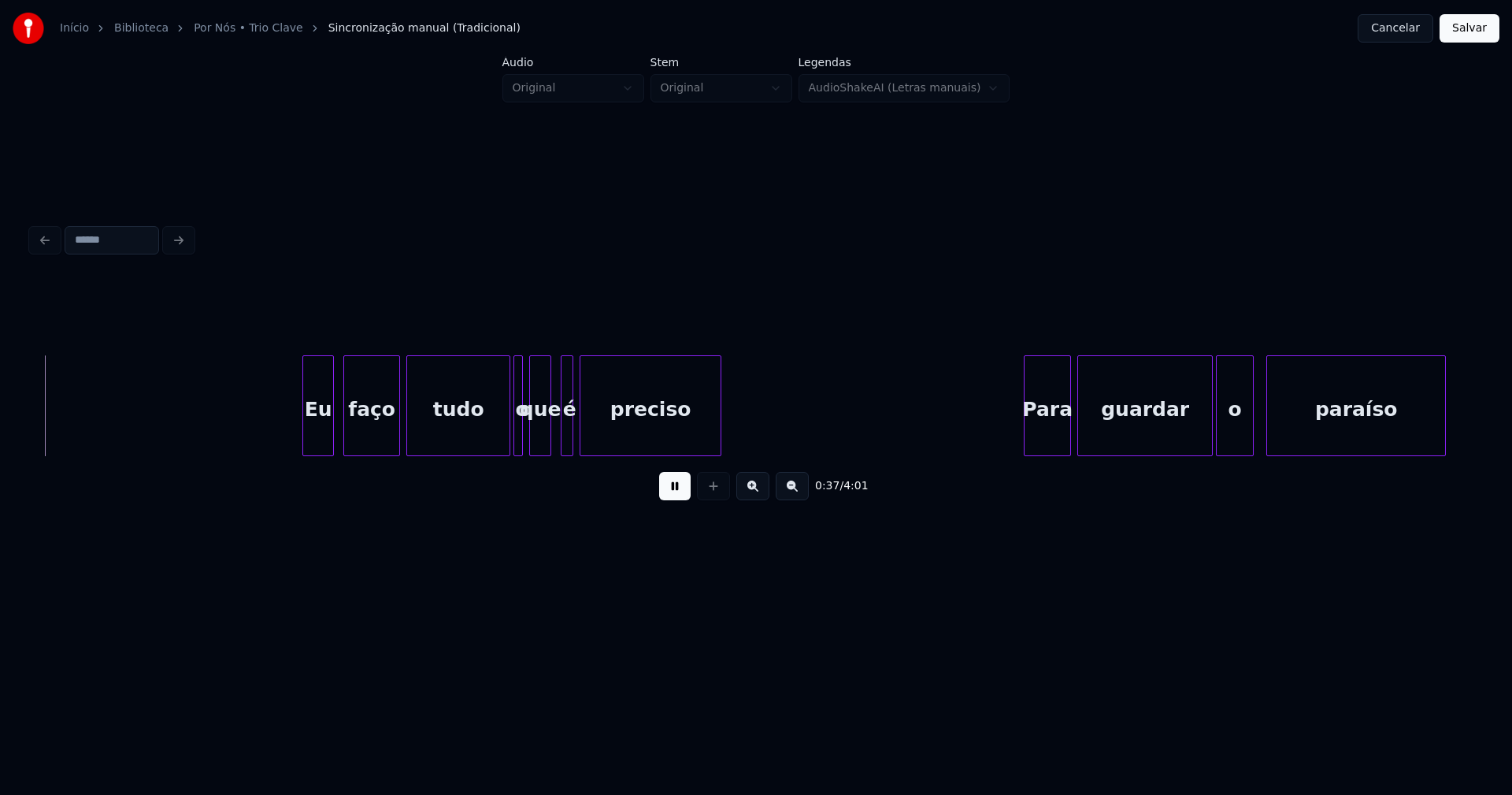
scroll to position [0, 5880]
click at [313, 443] on div "Eu" at bounding box center [312, 409] width 30 height 107
click at [558, 427] on div at bounding box center [558, 405] width 5 height 99
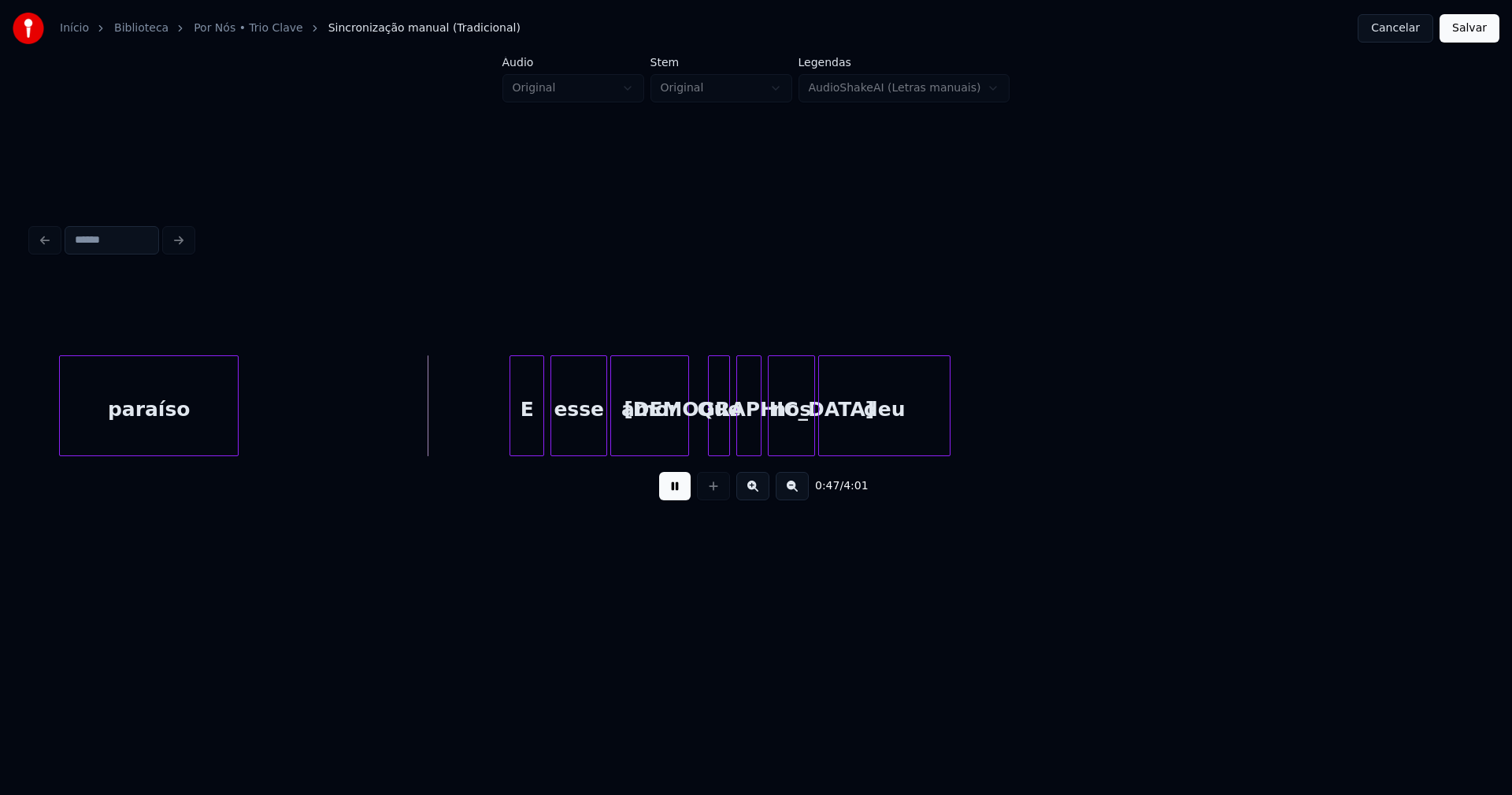
scroll to position [0, 7193]
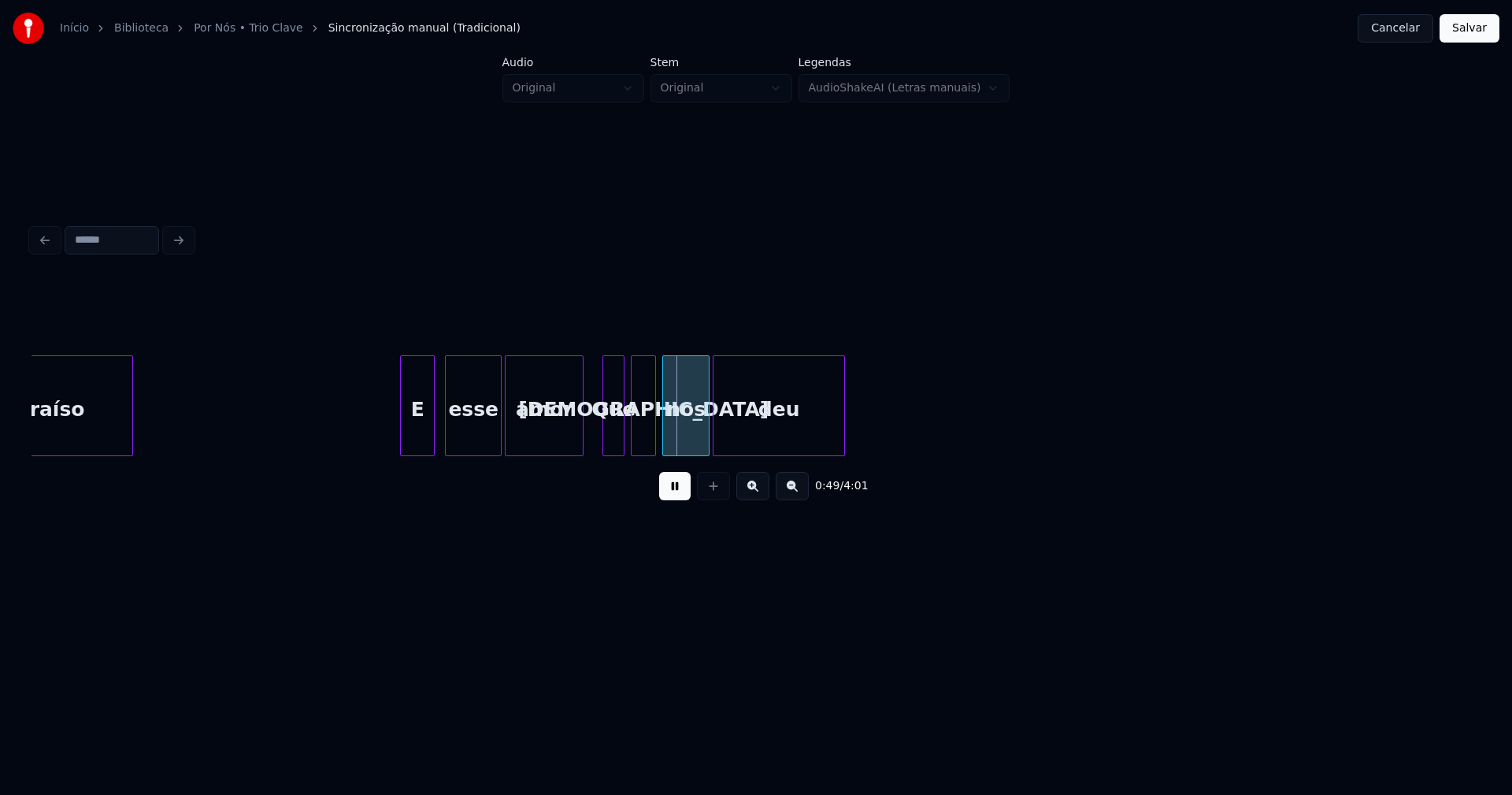
click at [421, 432] on div "E" at bounding box center [417, 409] width 33 height 107
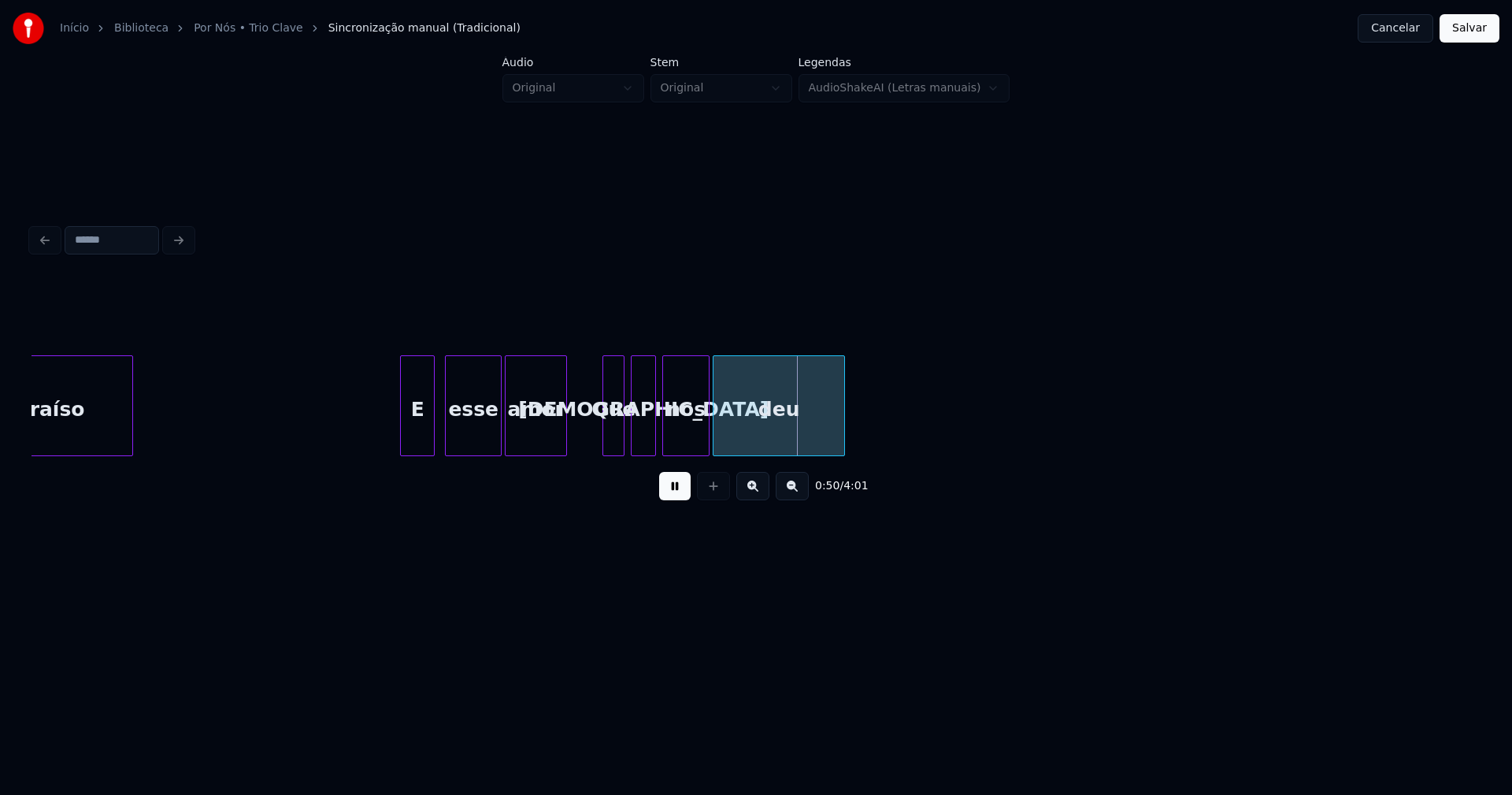
click at [567, 443] on div at bounding box center [564, 405] width 5 height 99
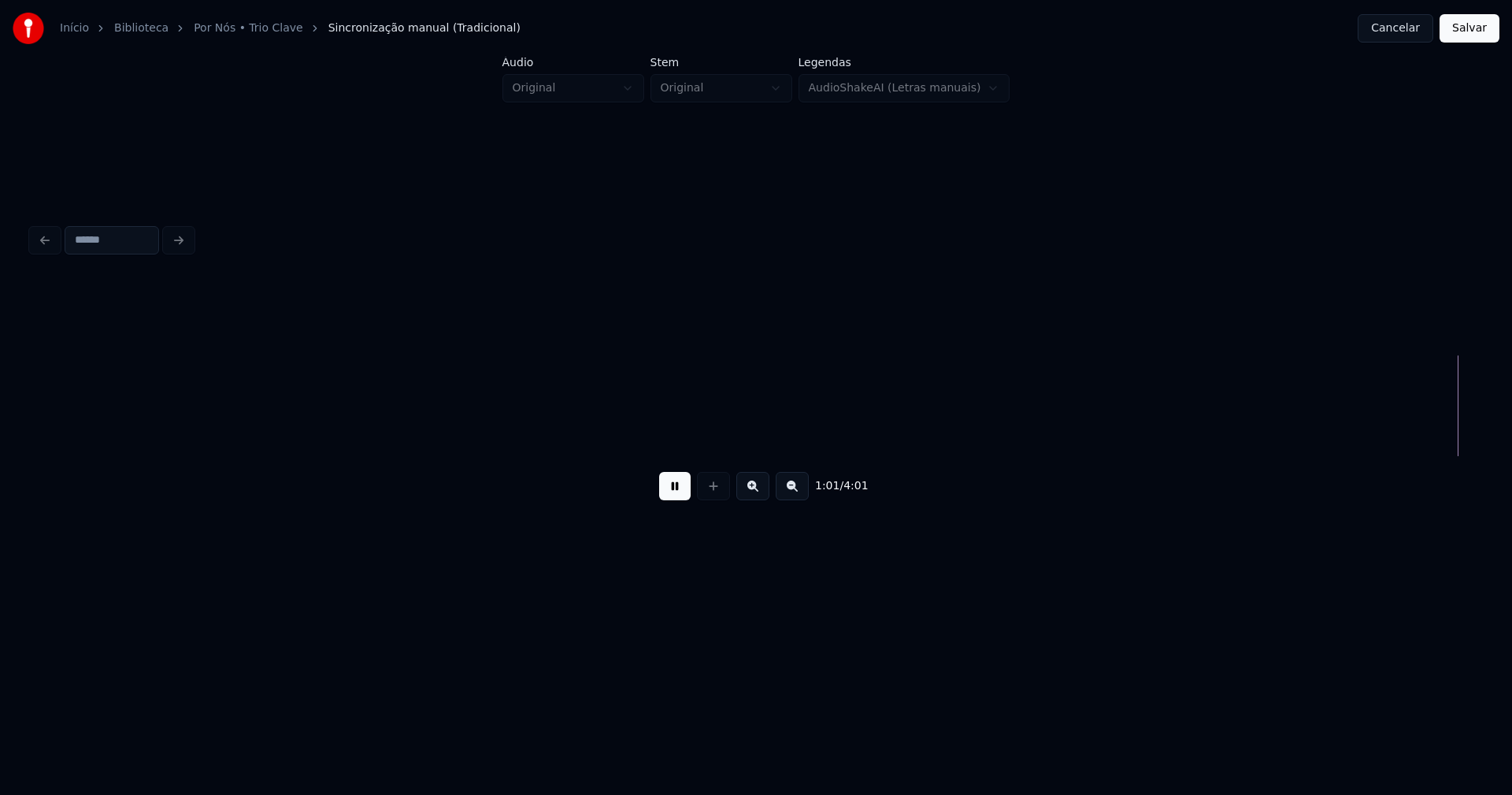
scroll to position [0, 9760]
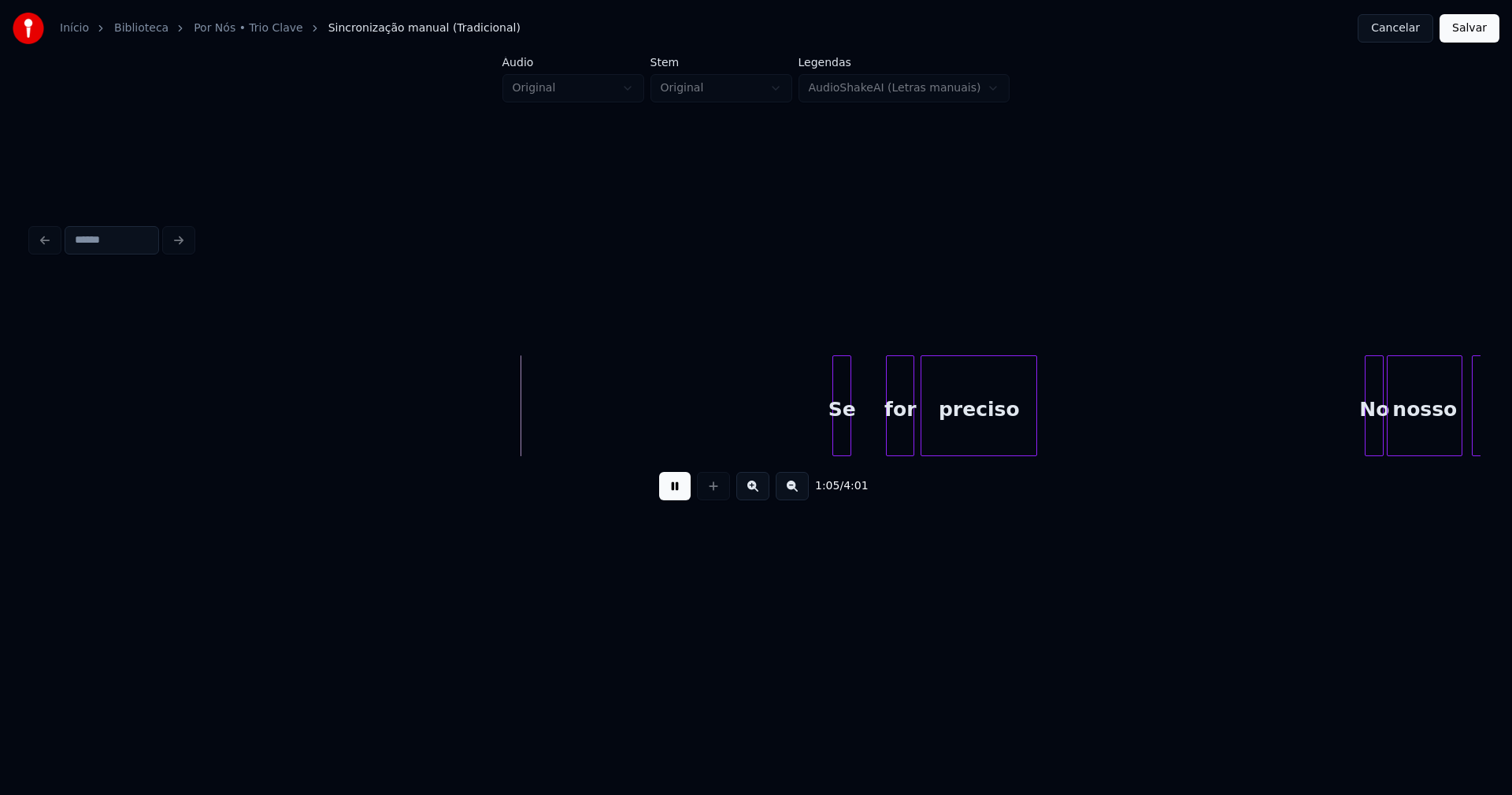
click at [840, 441] on div "Se" at bounding box center [841, 409] width 17 height 107
click at [870, 435] on div at bounding box center [868, 405] width 5 height 99
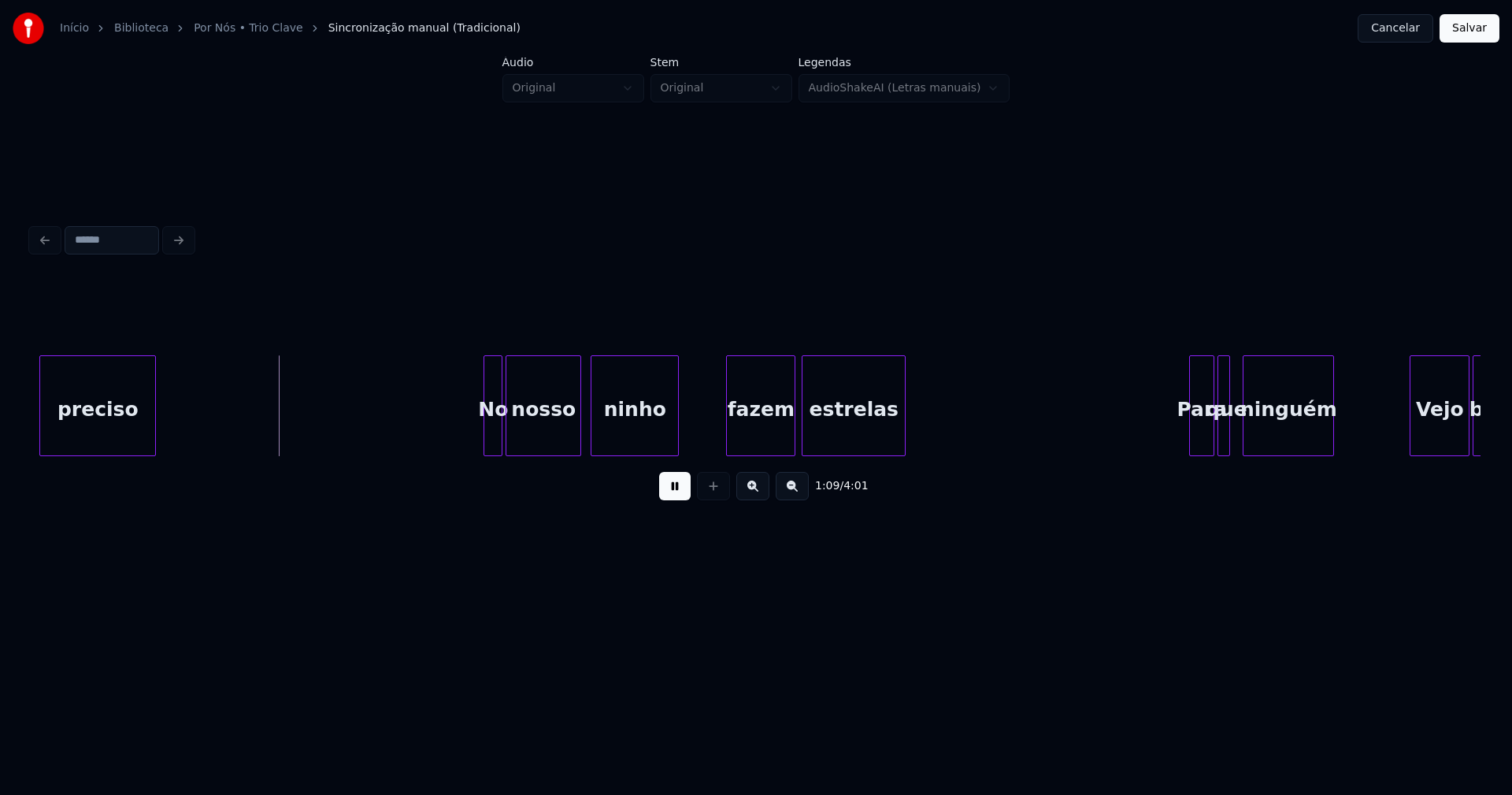
scroll to position [0, 10684]
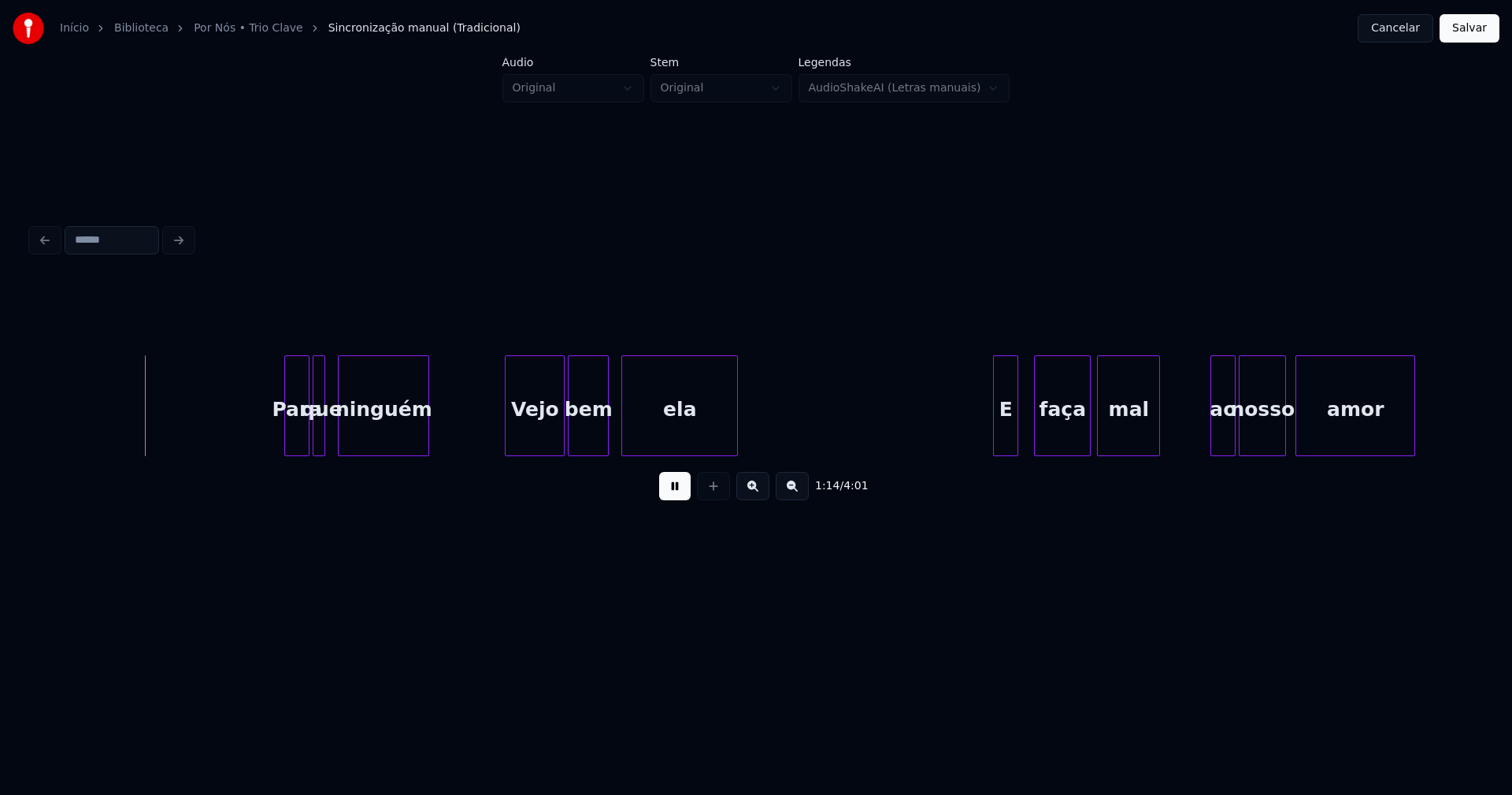
scroll to position [0, 11567]
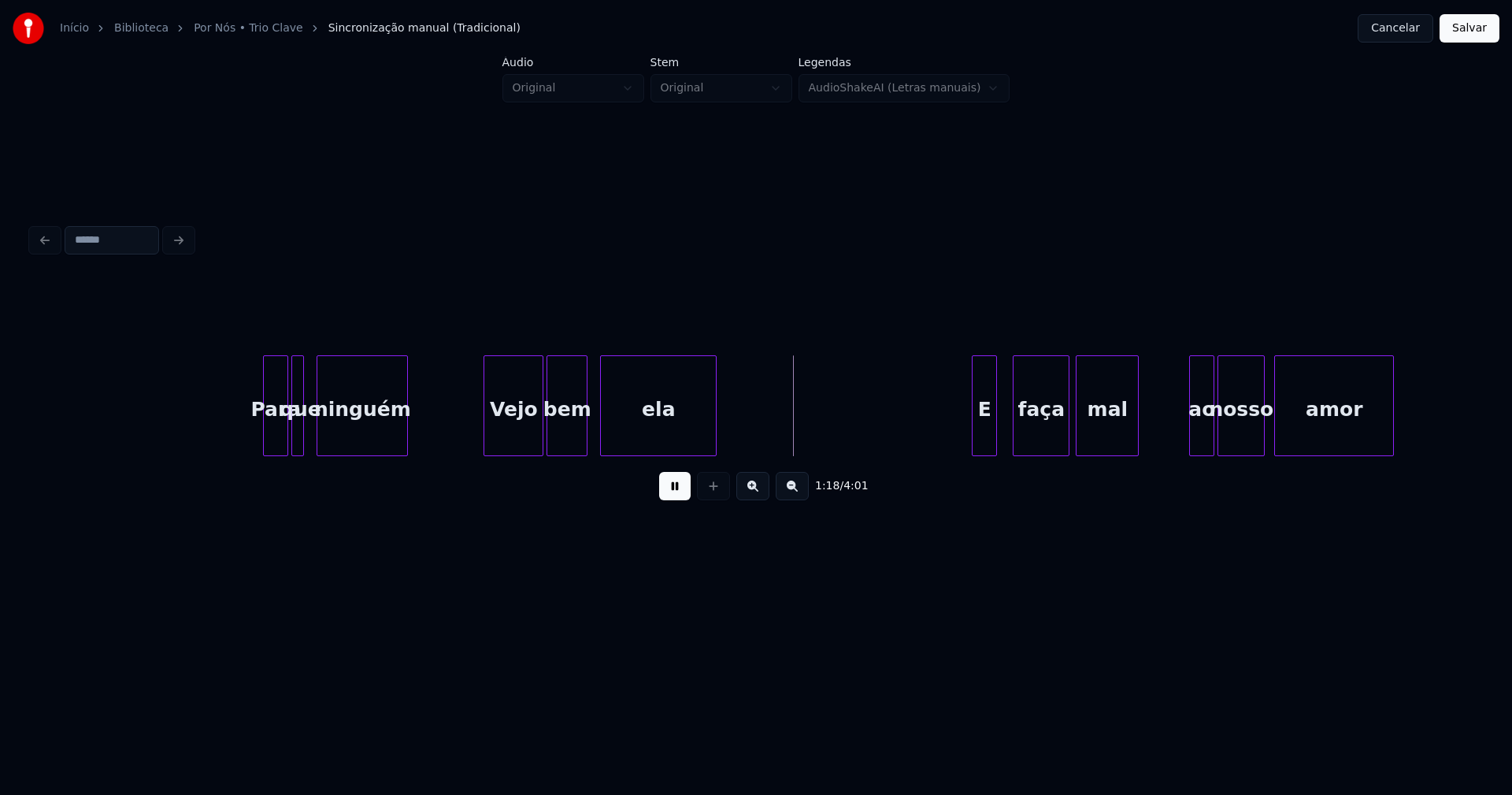
click at [677, 496] on button at bounding box center [675, 486] width 32 height 28
click at [271, 425] on div "Para" at bounding box center [275, 409] width 24 height 107
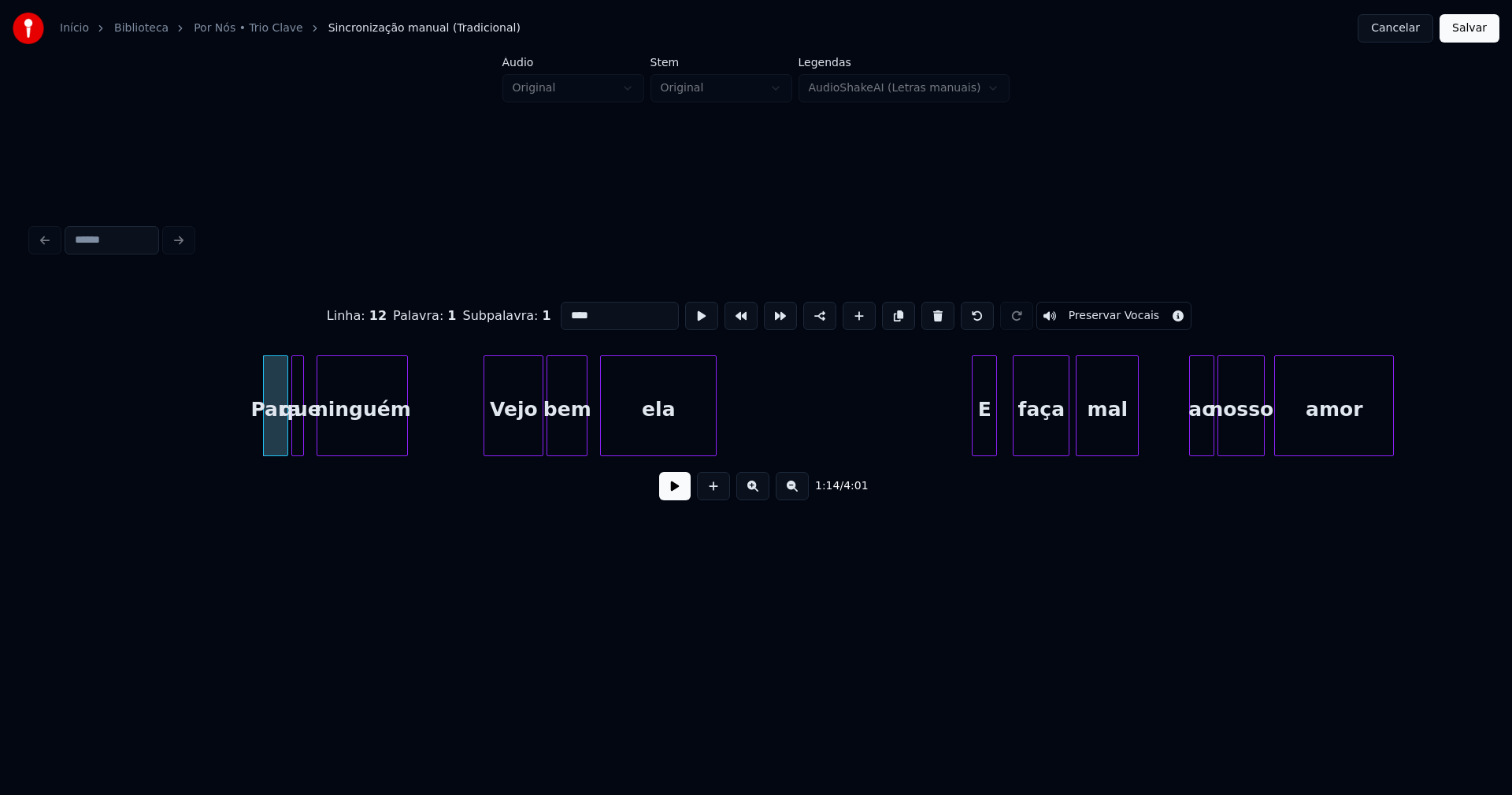
click at [569, 304] on input "****" at bounding box center [619, 315] width 118 height 28
click at [313, 438] on div at bounding box center [311, 405] width 5 height 99
type input "***"
click at [679, 493] on button at bounding box center [675, 486] width 32 height 28
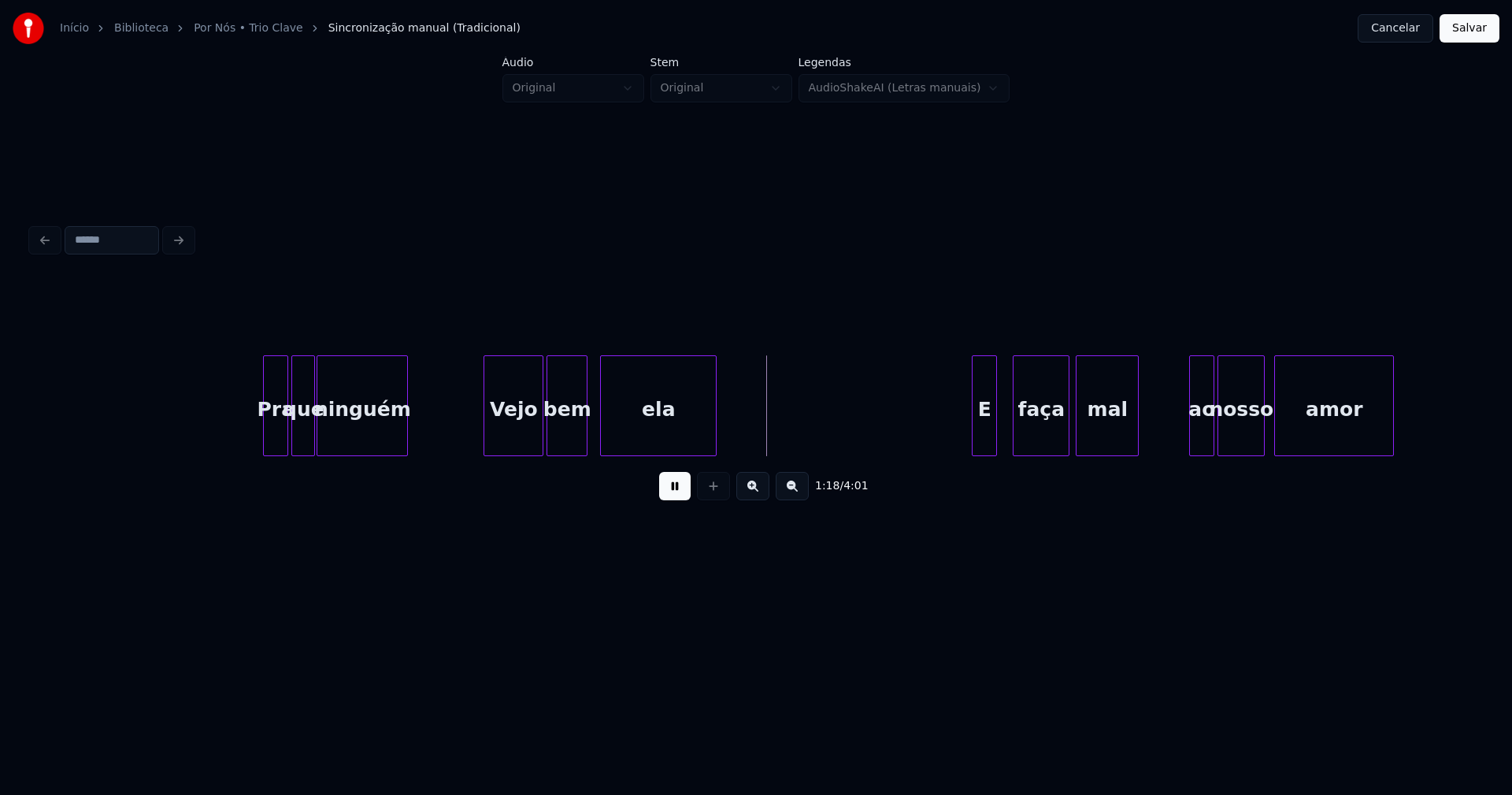
click at [464, 436] on div at bounding box center [466, 405] width 5 height 99
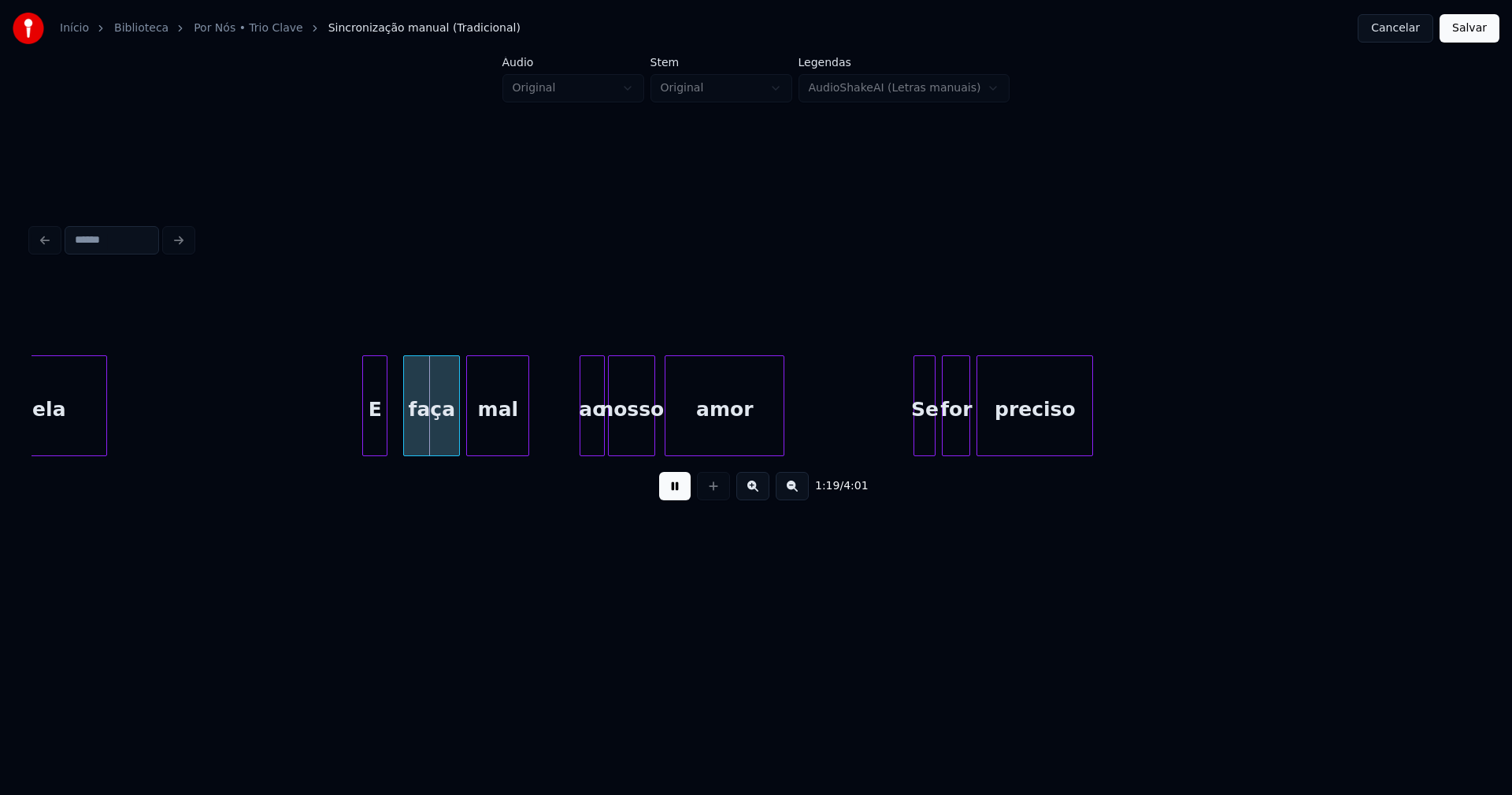
scroll to position [0, 12198]
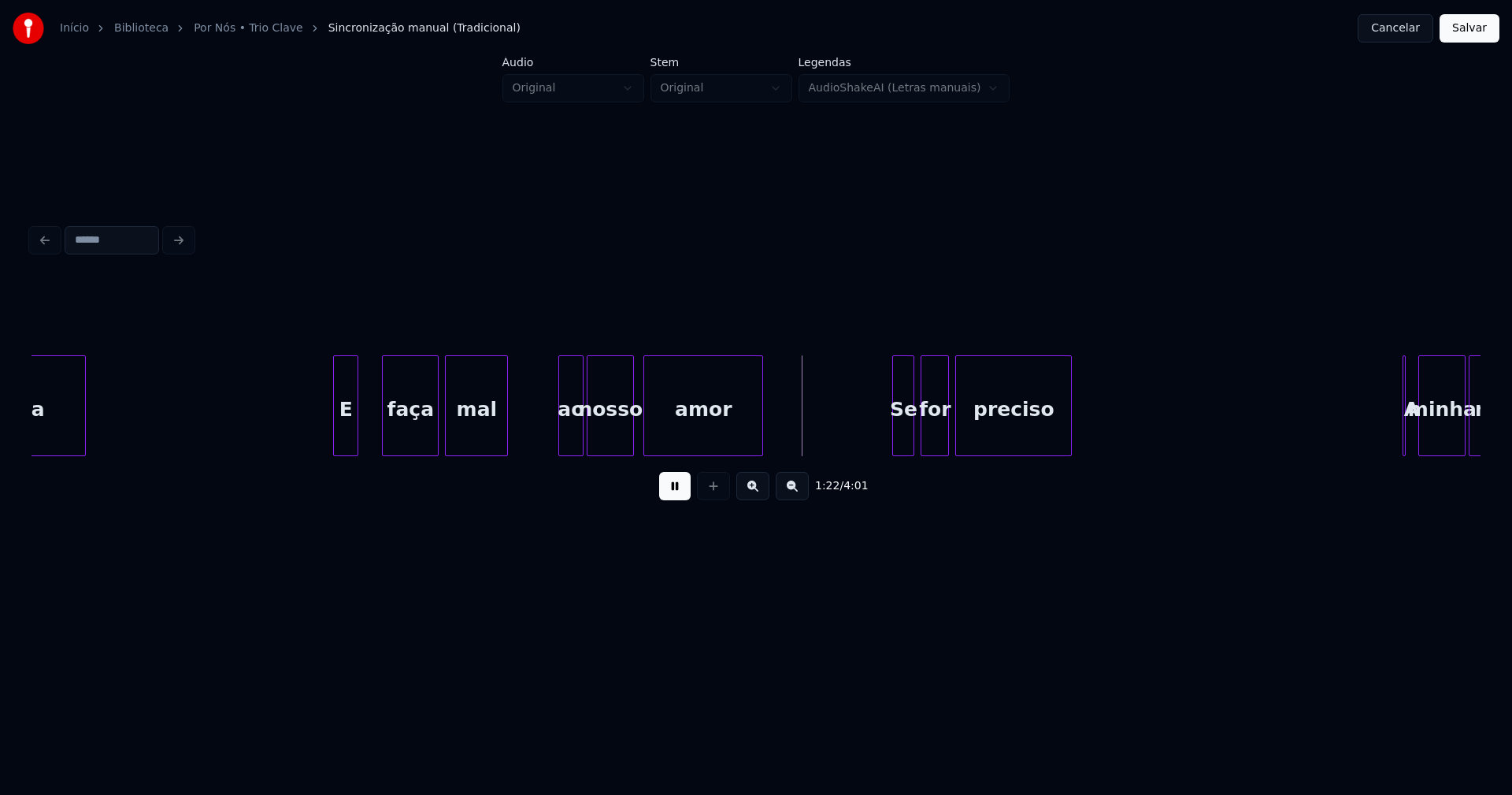
click at [346, 438] on div "E" at bounding box center [346, 409] width 24 height 107
click at [567, 447] on div "ao" at bounding box center [565, 409] width 24 height 107
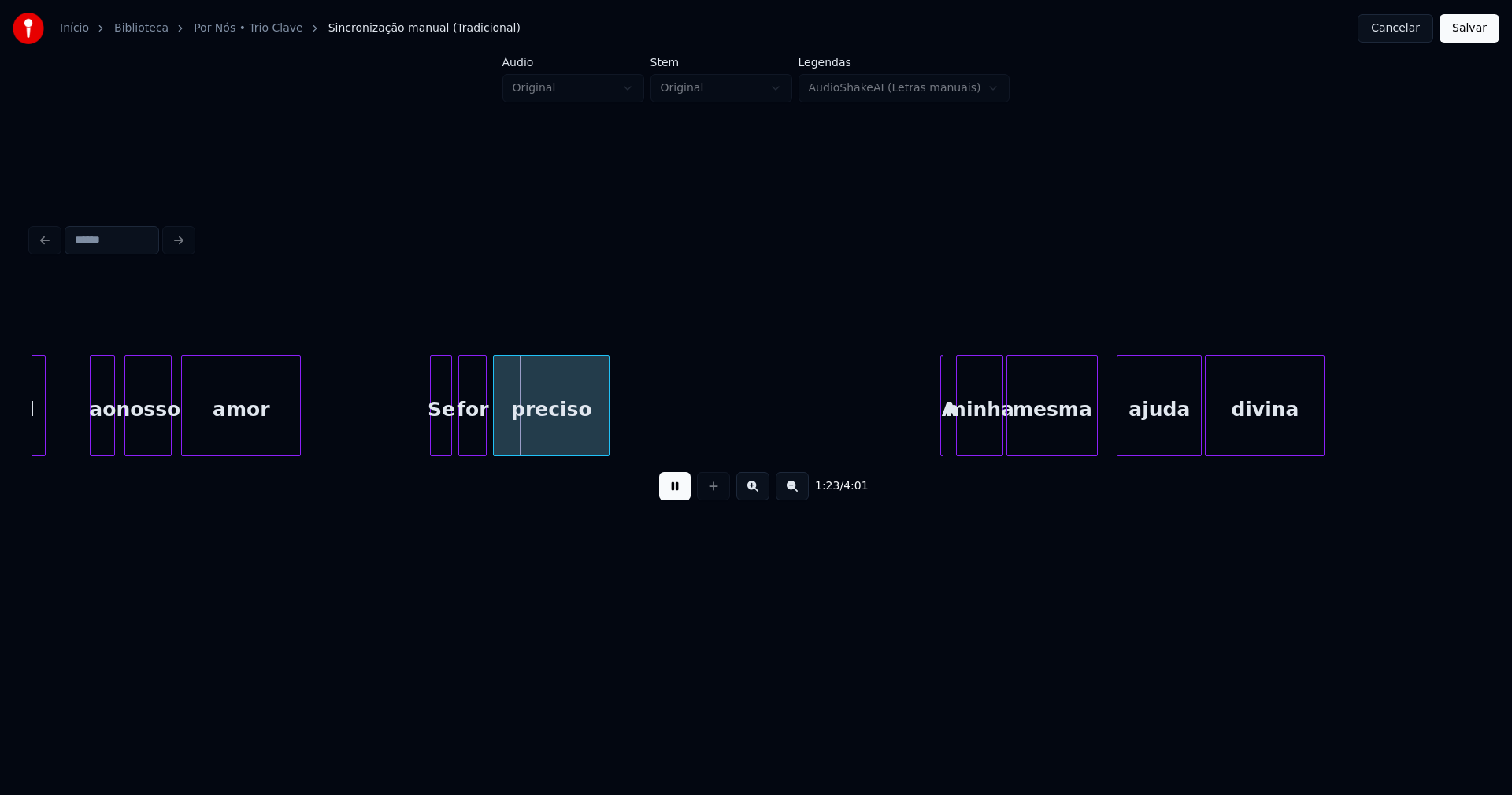
scroll to position [0, 12682]
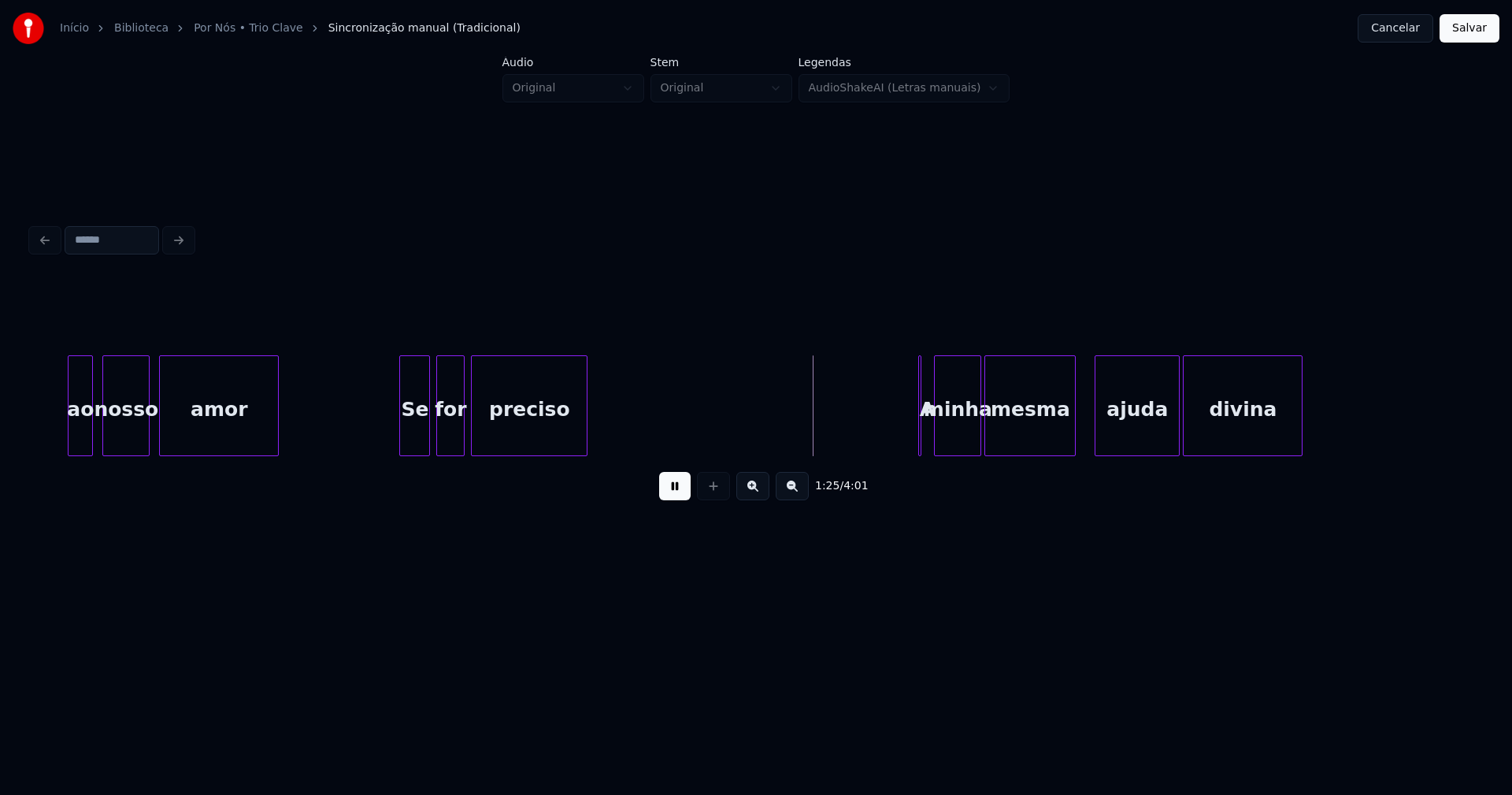
click at [402, 434] on div at bounding box center [402, 405] width 5 height 99
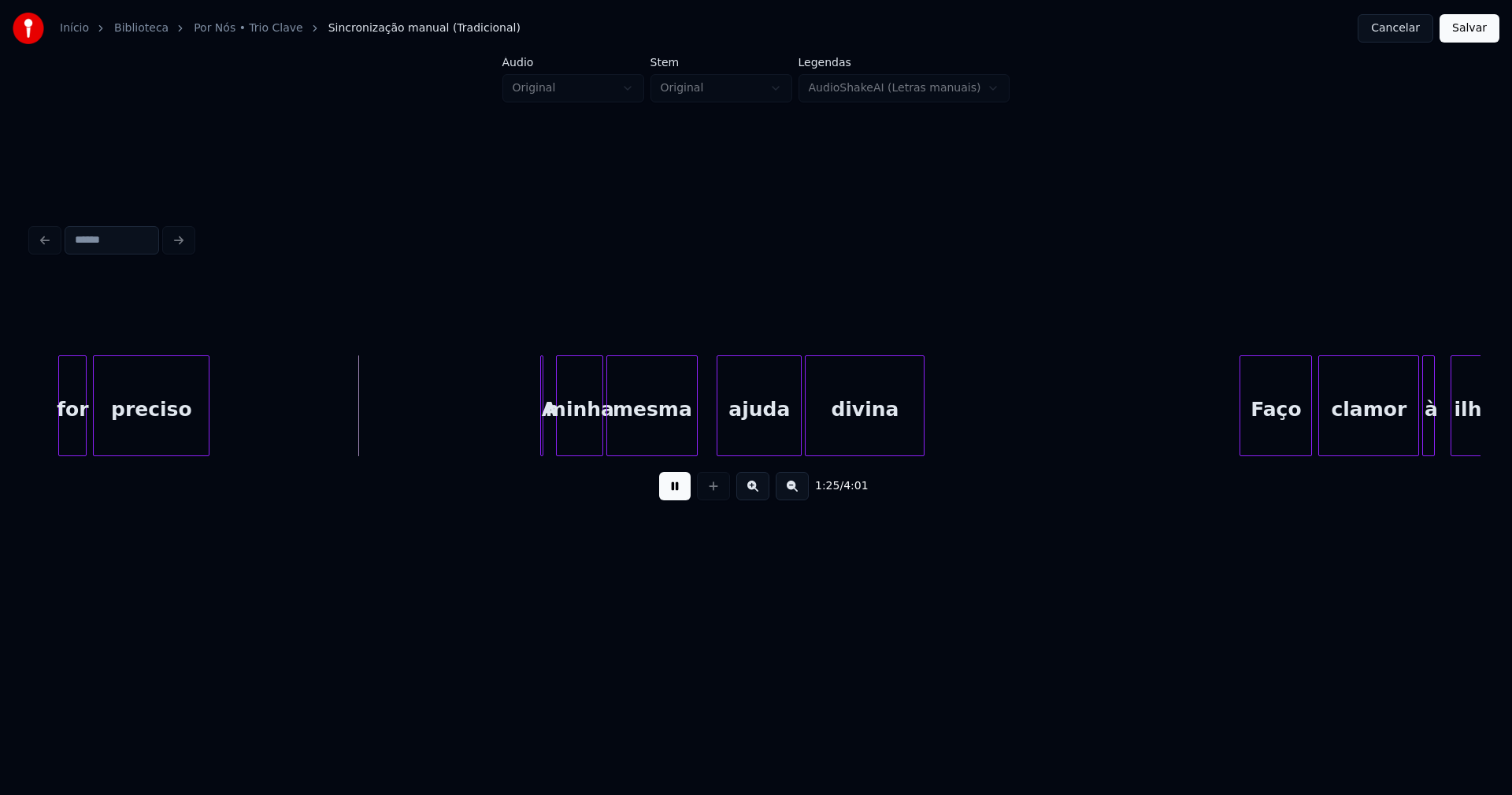
scroll to position [0, 13123]
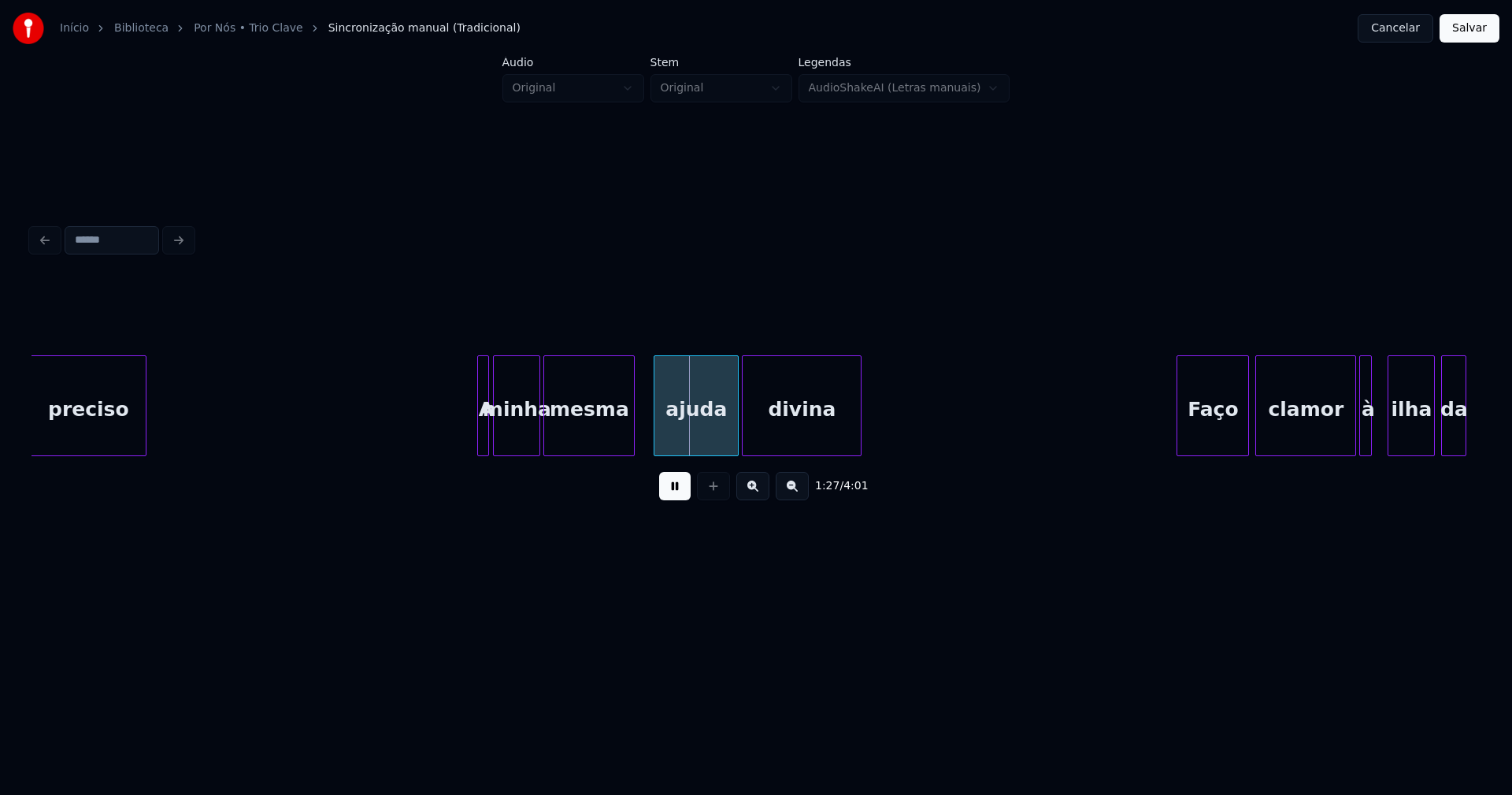
click at [488, 444] on div at bounding box center [486, 405] width 5 height 99
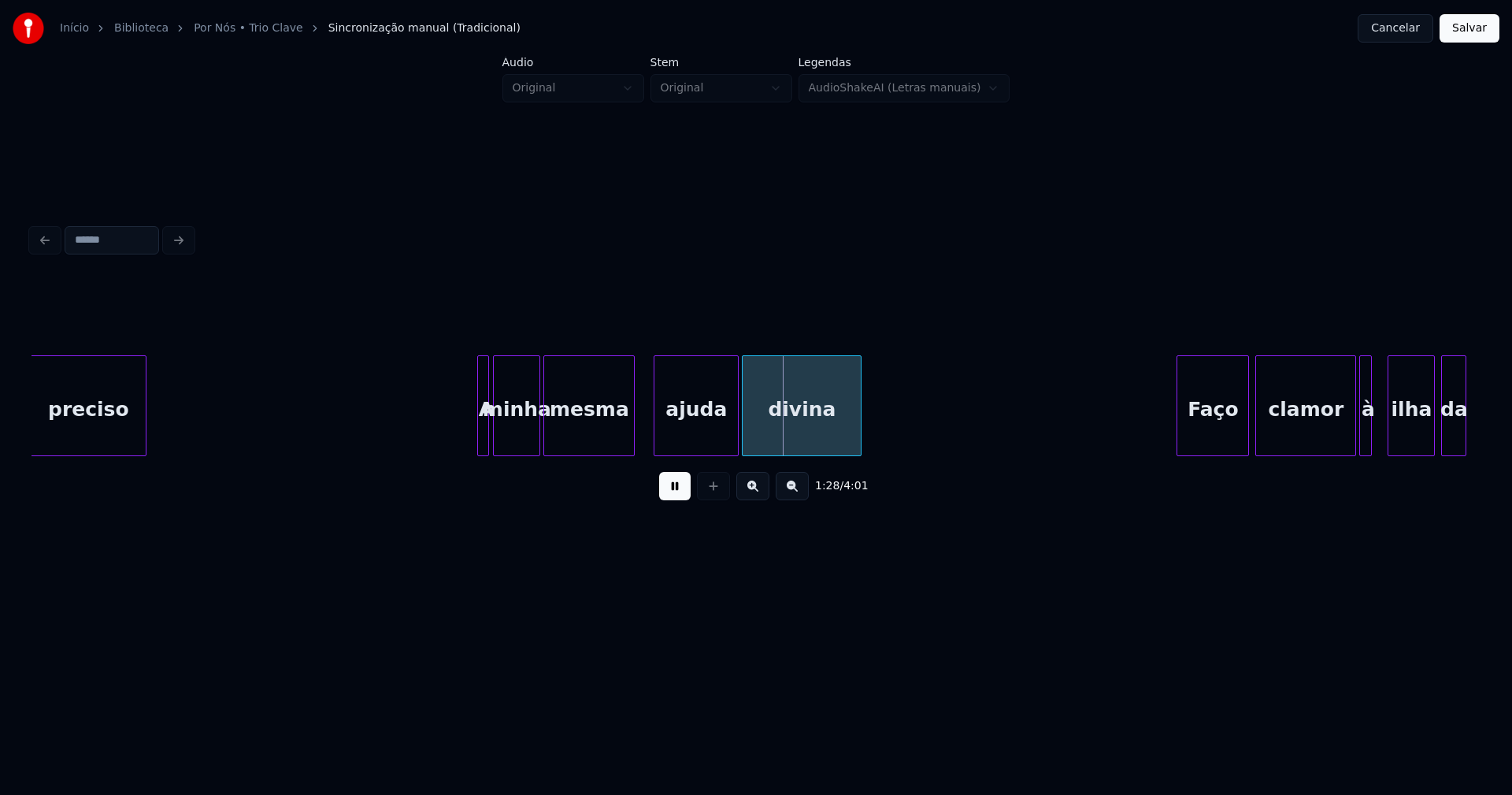
click at [671, 488] on button at bounding box center [675, 486] width 32 height 28
click at [588, 436] on div "mesma" at bounding box center [589, 409] width 90 height 107
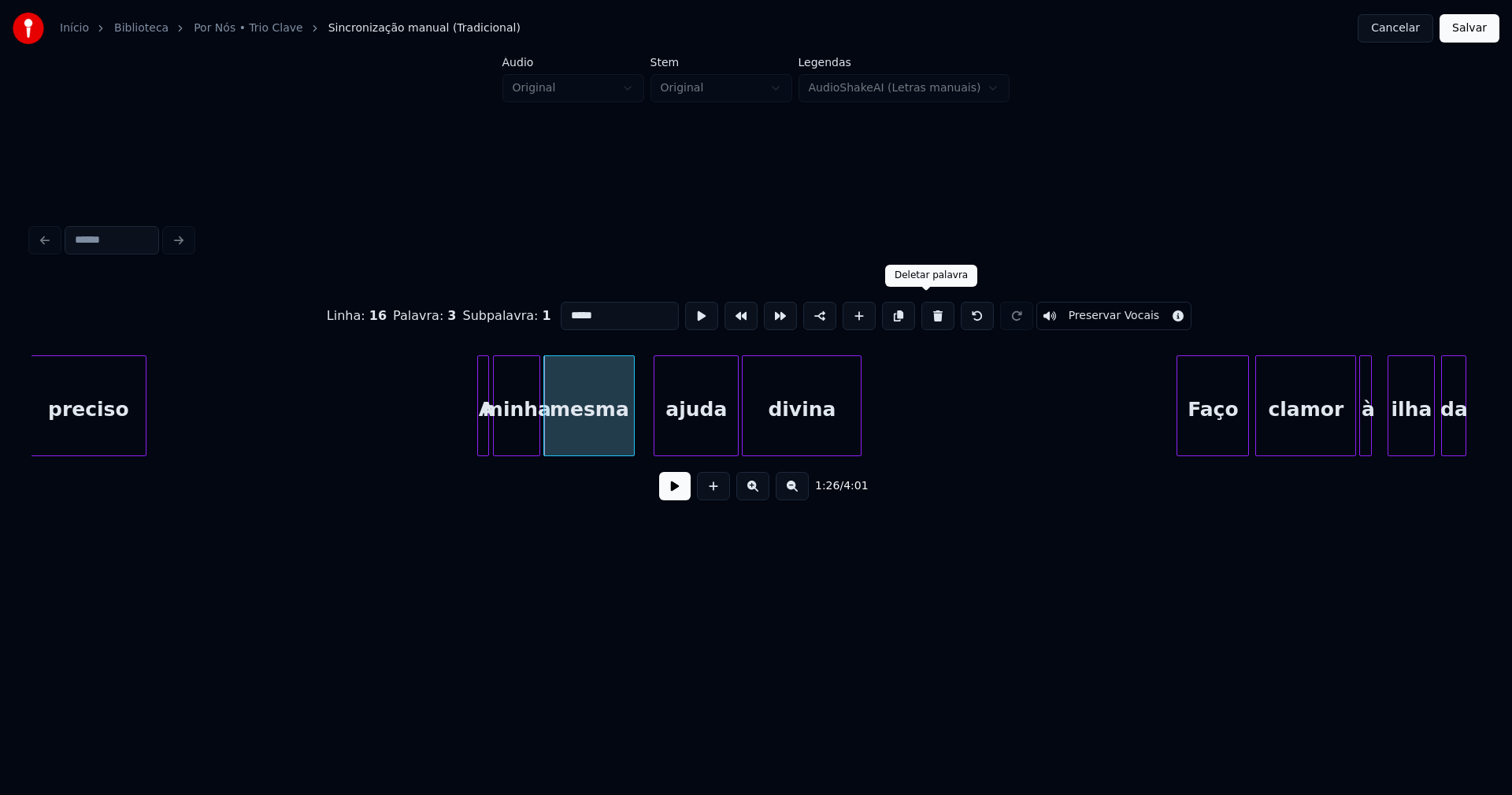
drag, startPoint x: 926, startPoint y: 313, endPoint x: 659, endPoint y: 361, distance: 271.3
click at [924, 315] on button at bounding box center [938, 315] width 33 height 28
click at [567, 456] on div "preciso A minha ajuda divina Faço clamor à ilha da" at bounding box center [756, 405] width 1449 height 101
click at [503, 440] on div at bounding box center [502, 405] width 5 height 99
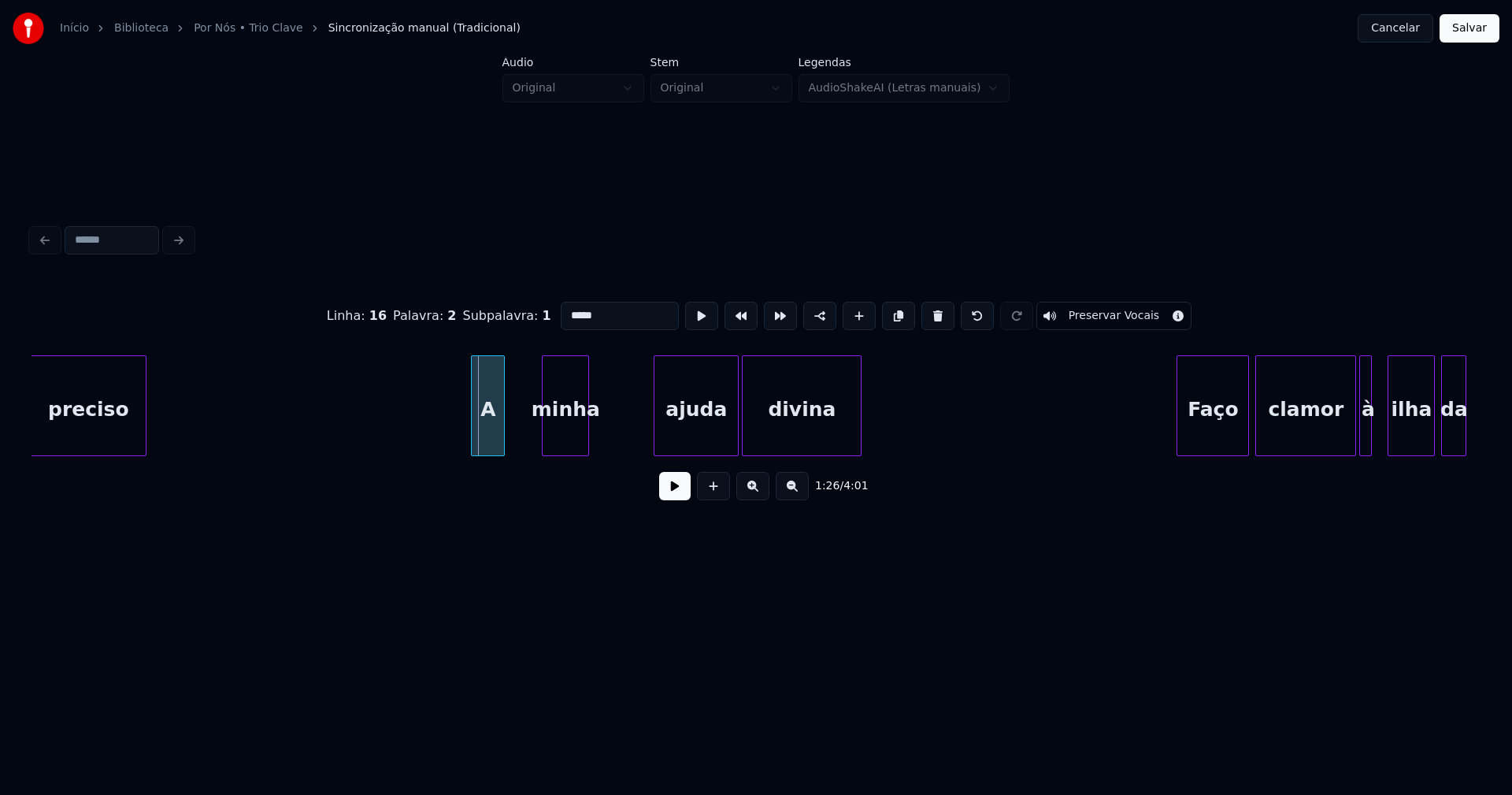
click at [475, 440] on div at bounding box center [474, 405] width 5 height 99
click at [494, 424] on div "A" at bounding box center [488, 409] width 32 height 107
click at [596, 305] on input "*" at bounding box center [619, 315] width 118 height 28
click at [567, 432] on div "minha" at bounding box center [566, 409] width 46 height 107
drag, startPoint x: 598, startPoint y: 311, endPoint x: 538, endPoint y: 311, distance: 60.0
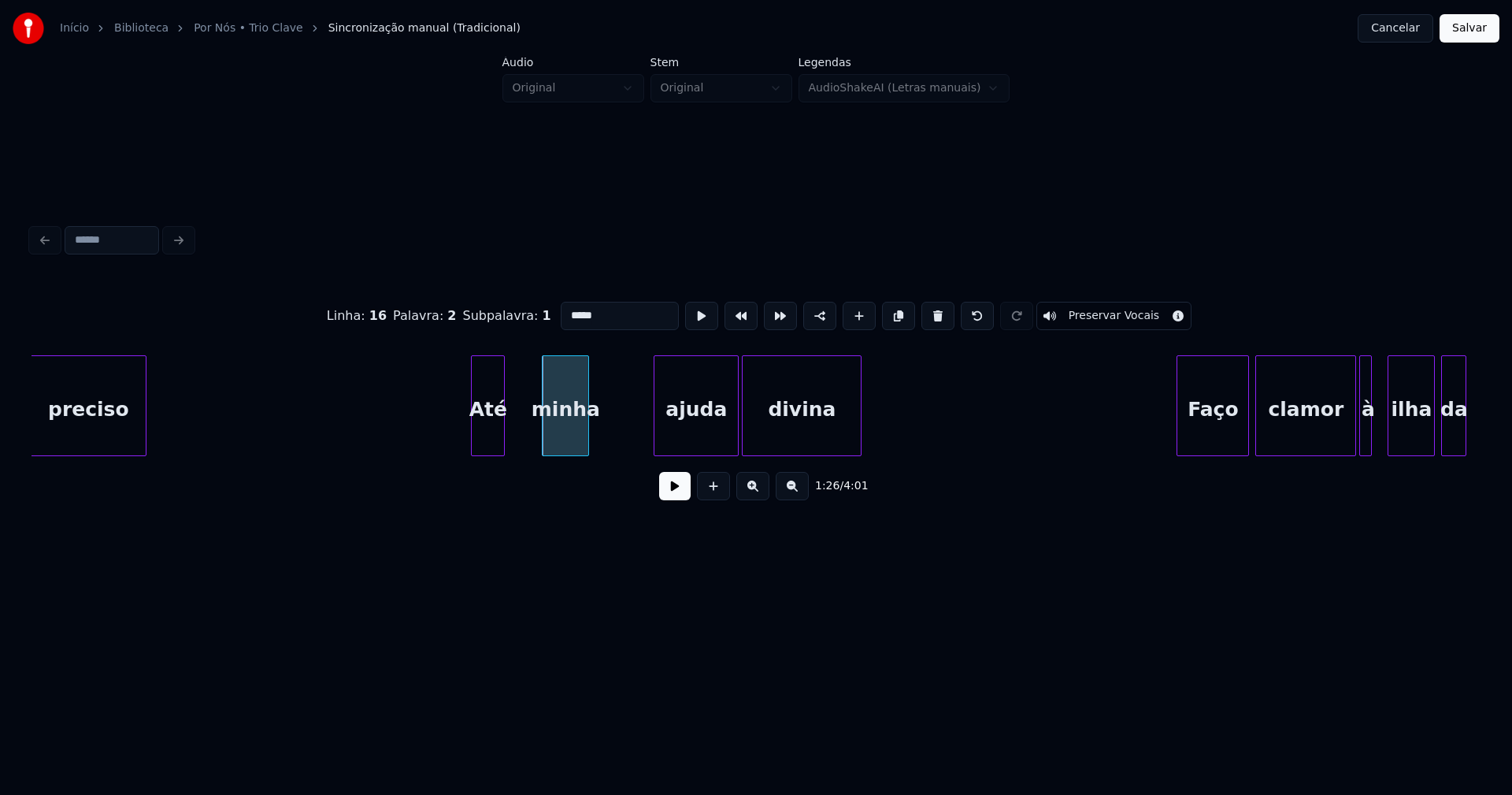
click at [538, 311] on div "Linha : 16 Palavra : 2 Subpalavra : 1 ***** Preservar Vocais" at bounding box center [756, 315] width 1449 height 79
click at [535, 432] on div "peço" at bounding box center [540, 409] width 46 height 107
type input "****"
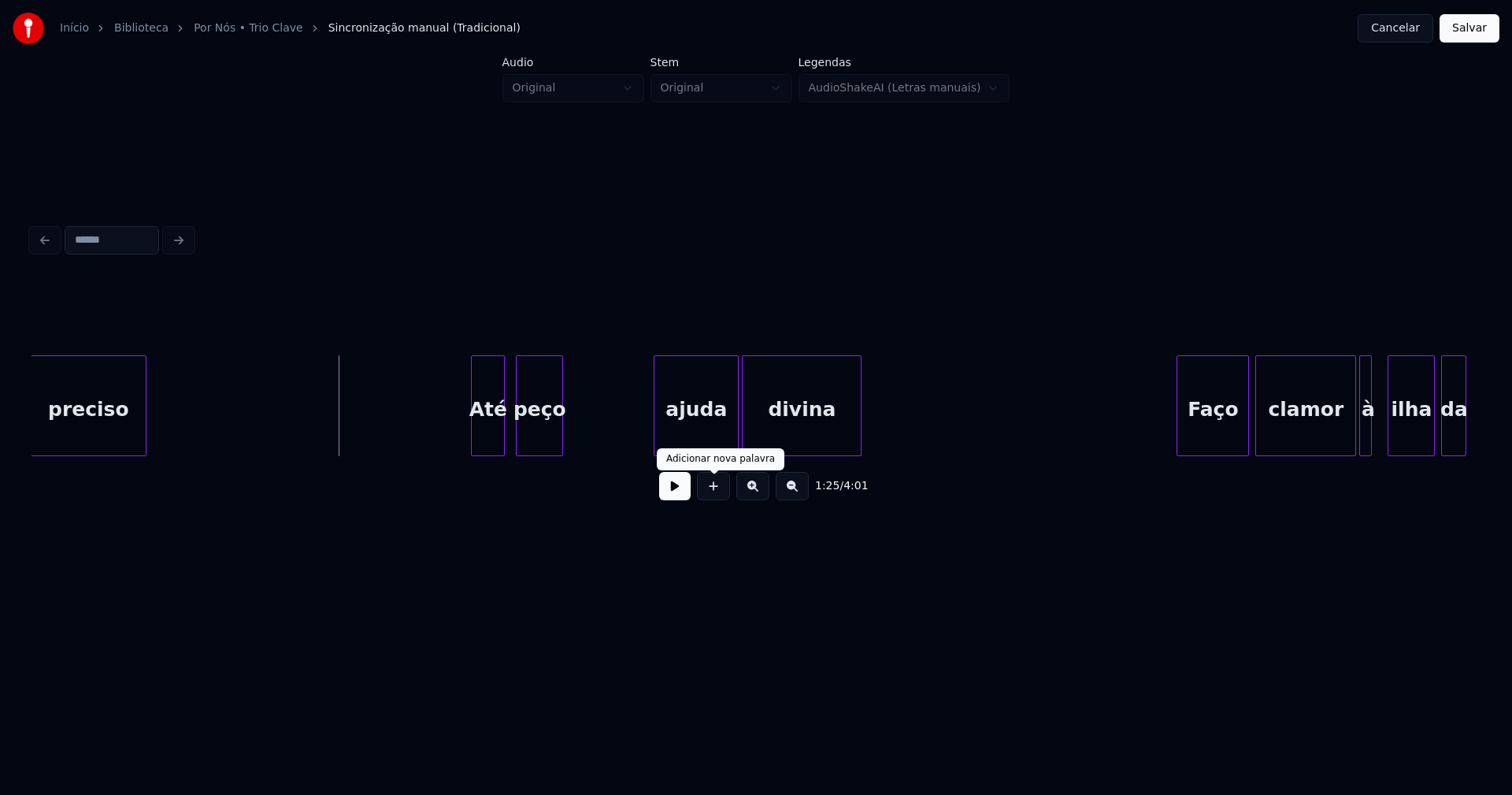
click at [680, 491] on button at bounding box center [675, 486] width 32 height 28
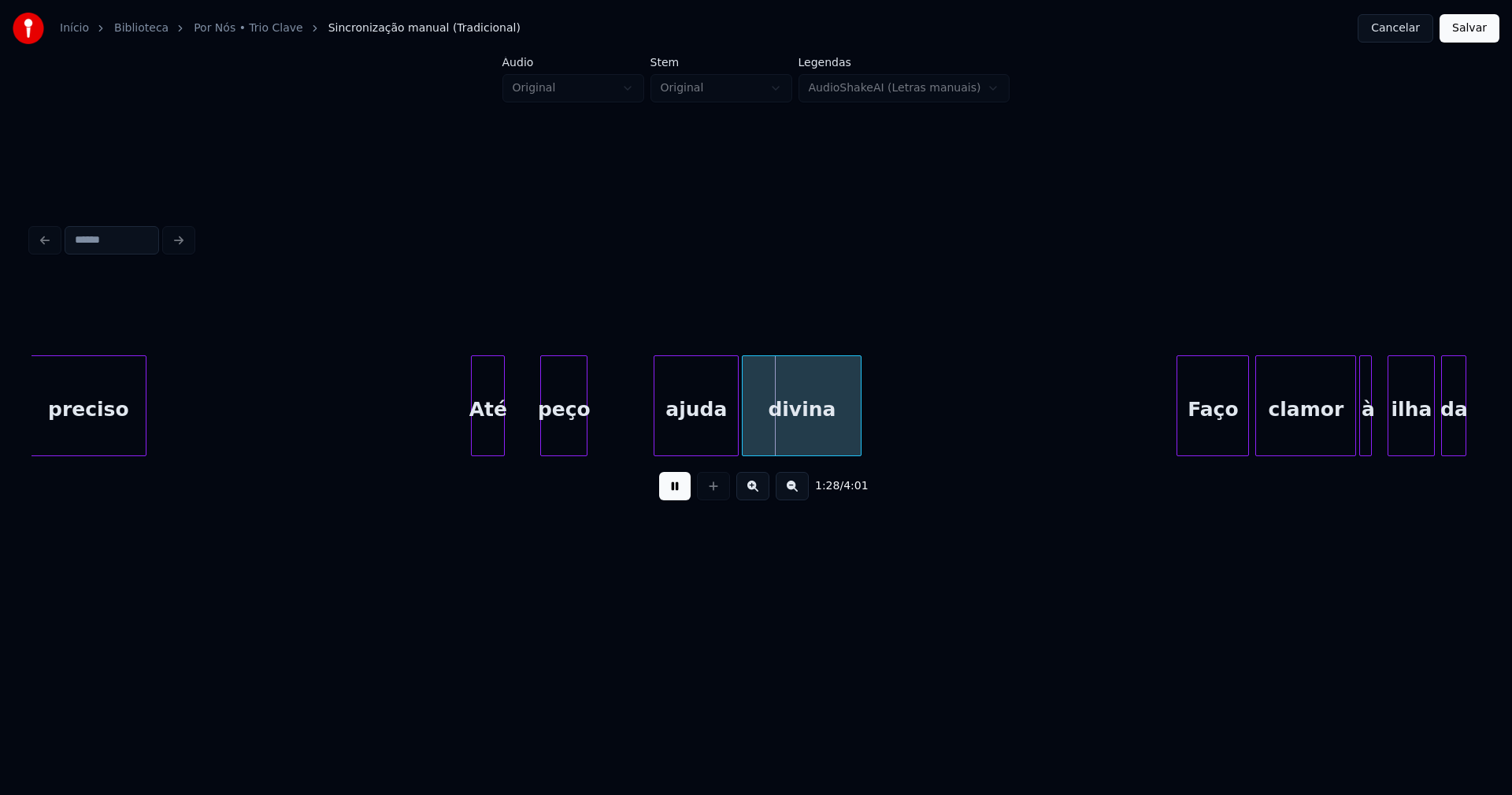
click at [557, 447] on div "peço" at bounding box center [564, 409] width 46 height 107
click at [627, 444] on div at bounding box center [627, 405] width 5 height 99
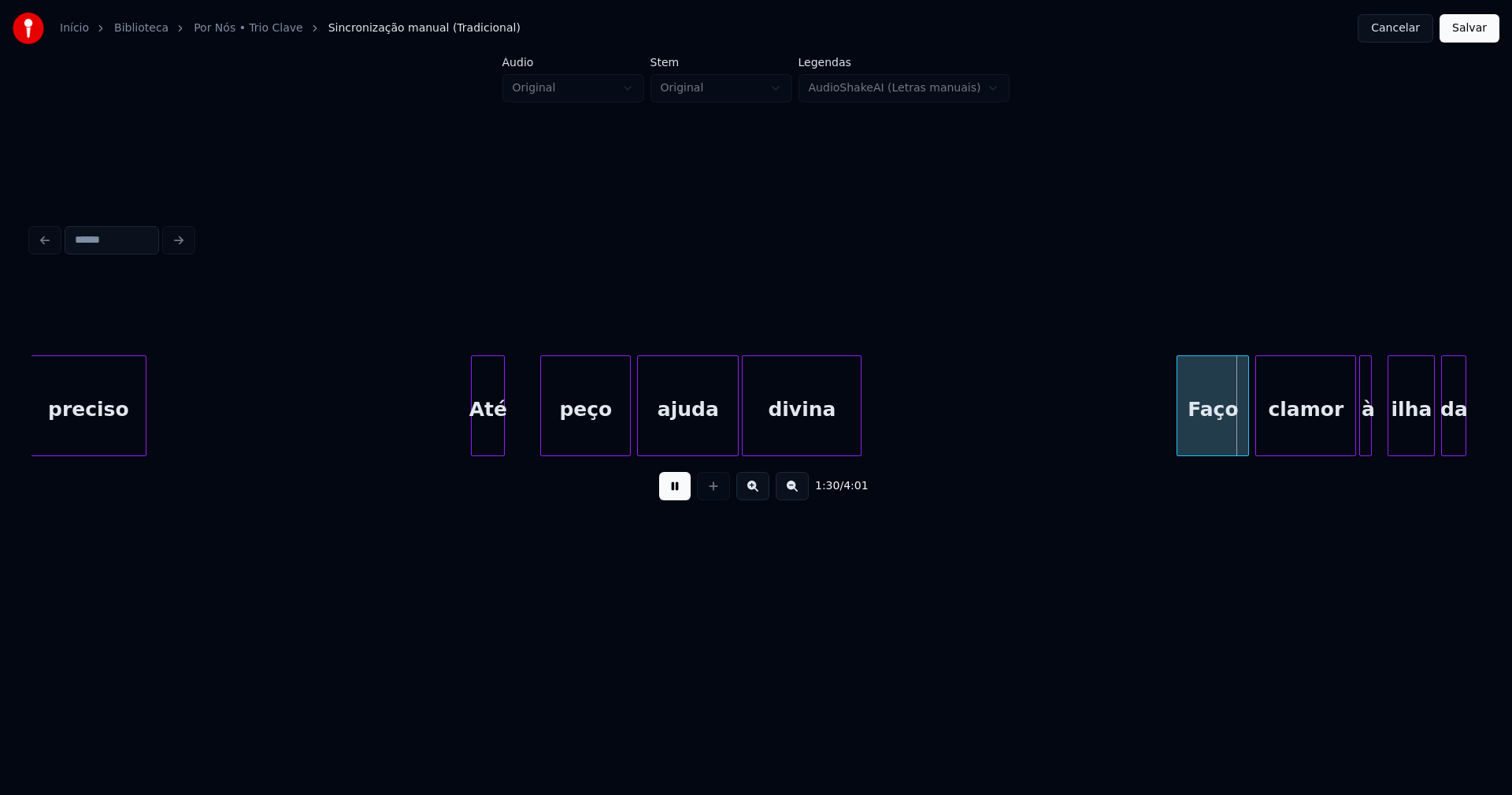
click at [641, 439] on div at bounding box center [640, 405] width 5 height 99
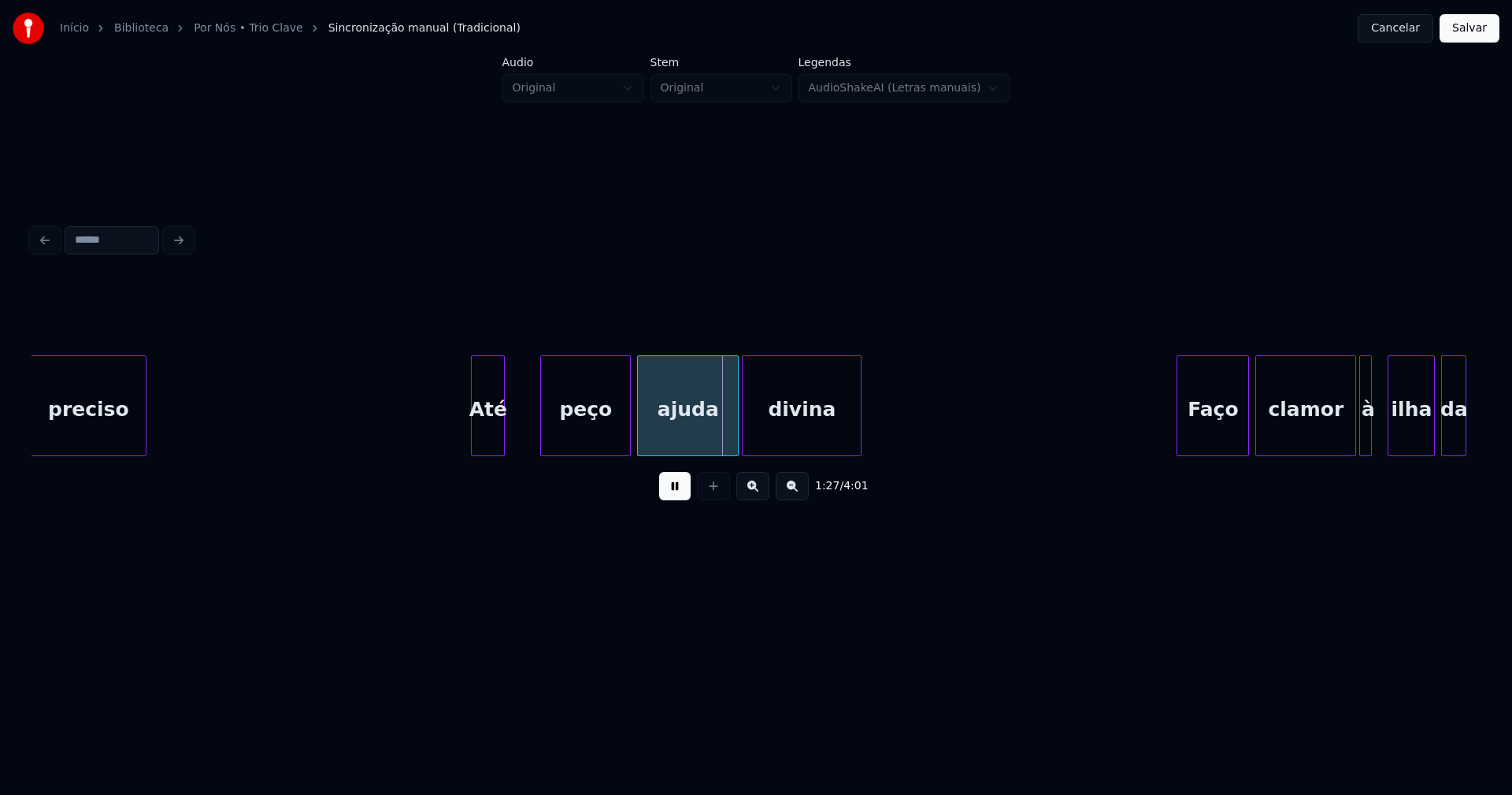
click at [531, 430] on div at bounding box center [530, 405] width 5 height 99
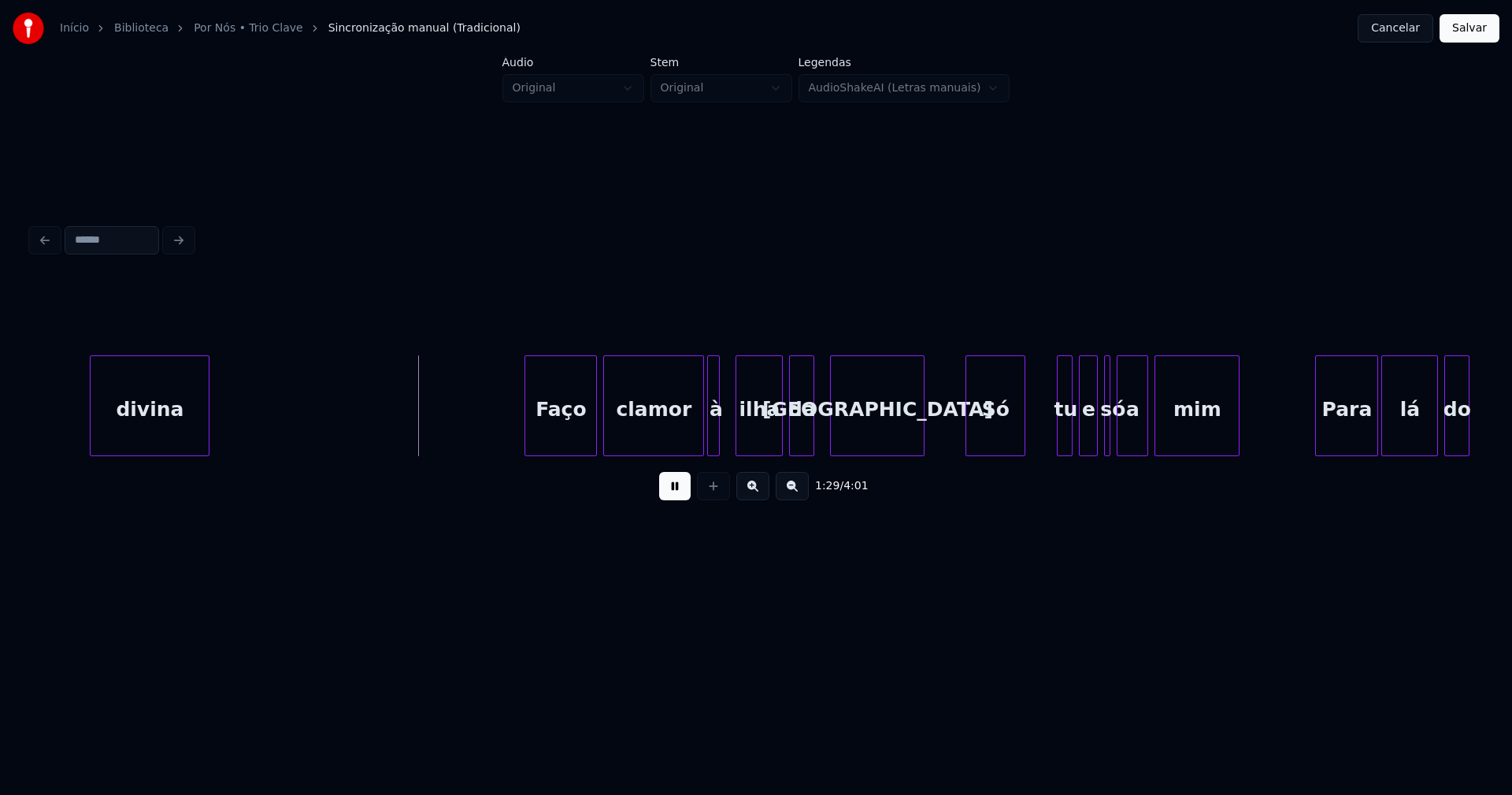
scroll to position [0, 14007]
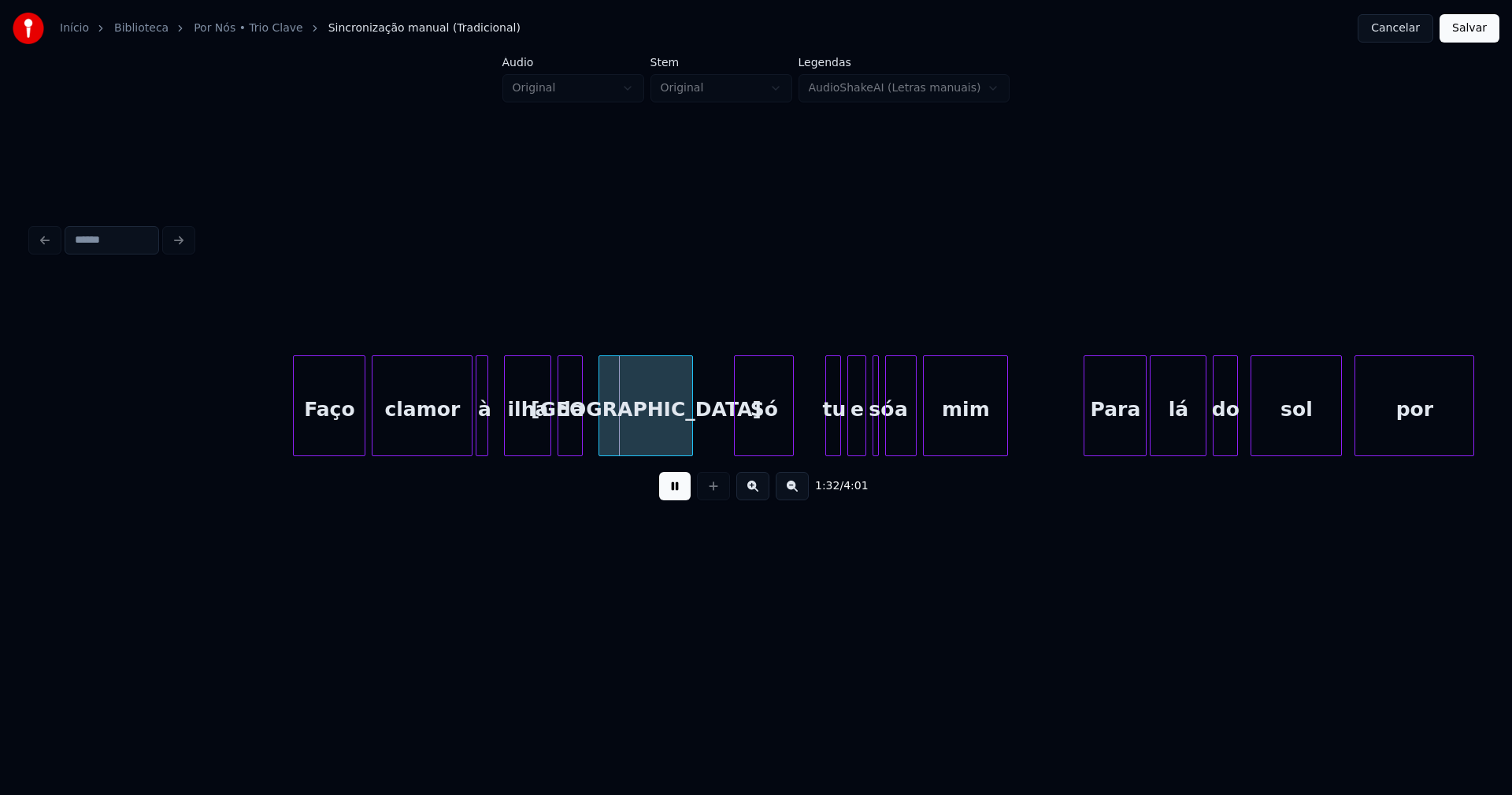
click at [496, 430] on div at bounding box center [495, 405] width 5 height 99
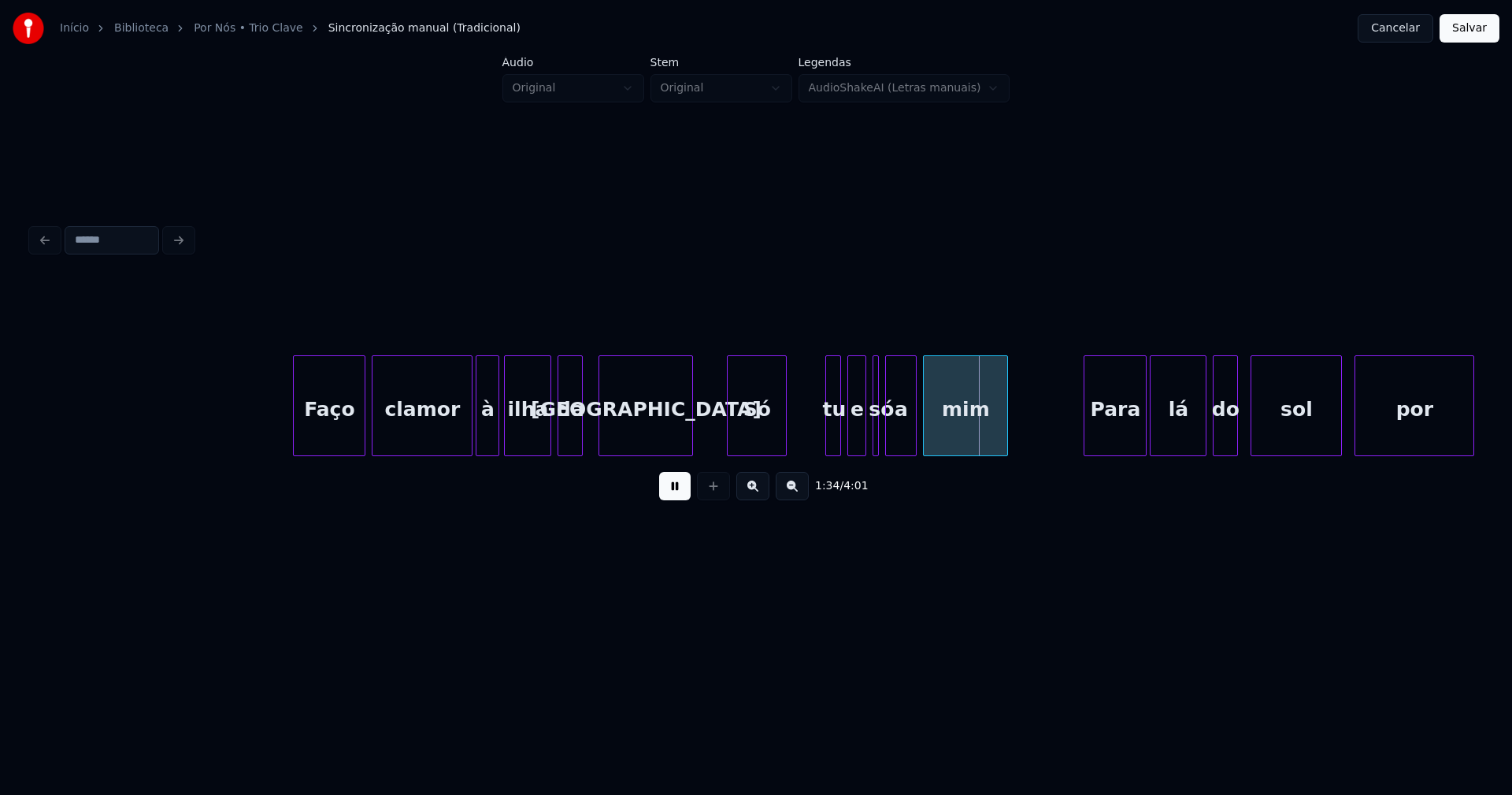
click at [751, 440] on div "Só" at bounding box center [757, 409] width 58 height 107
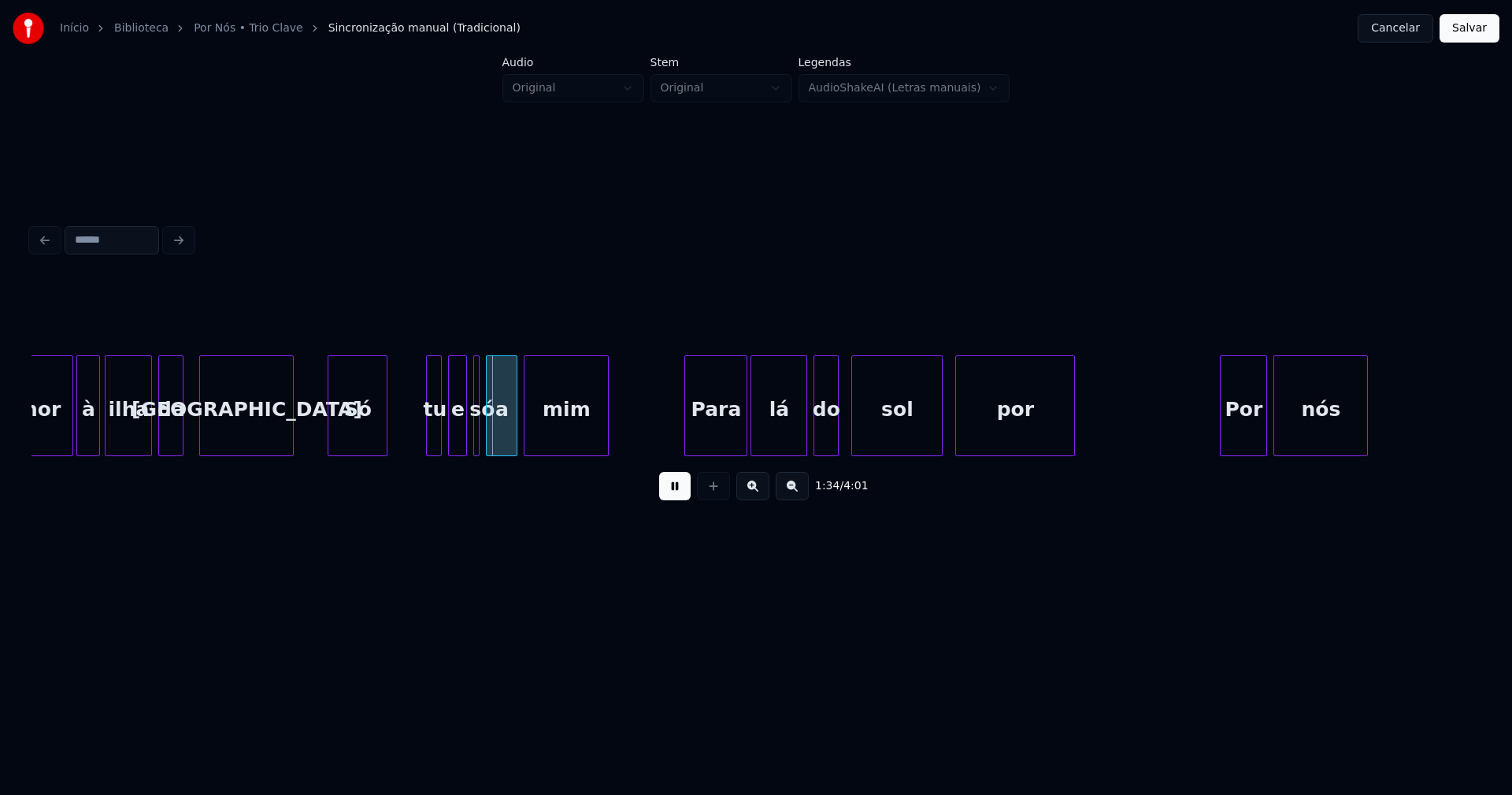
scroll to position [0, 14428]
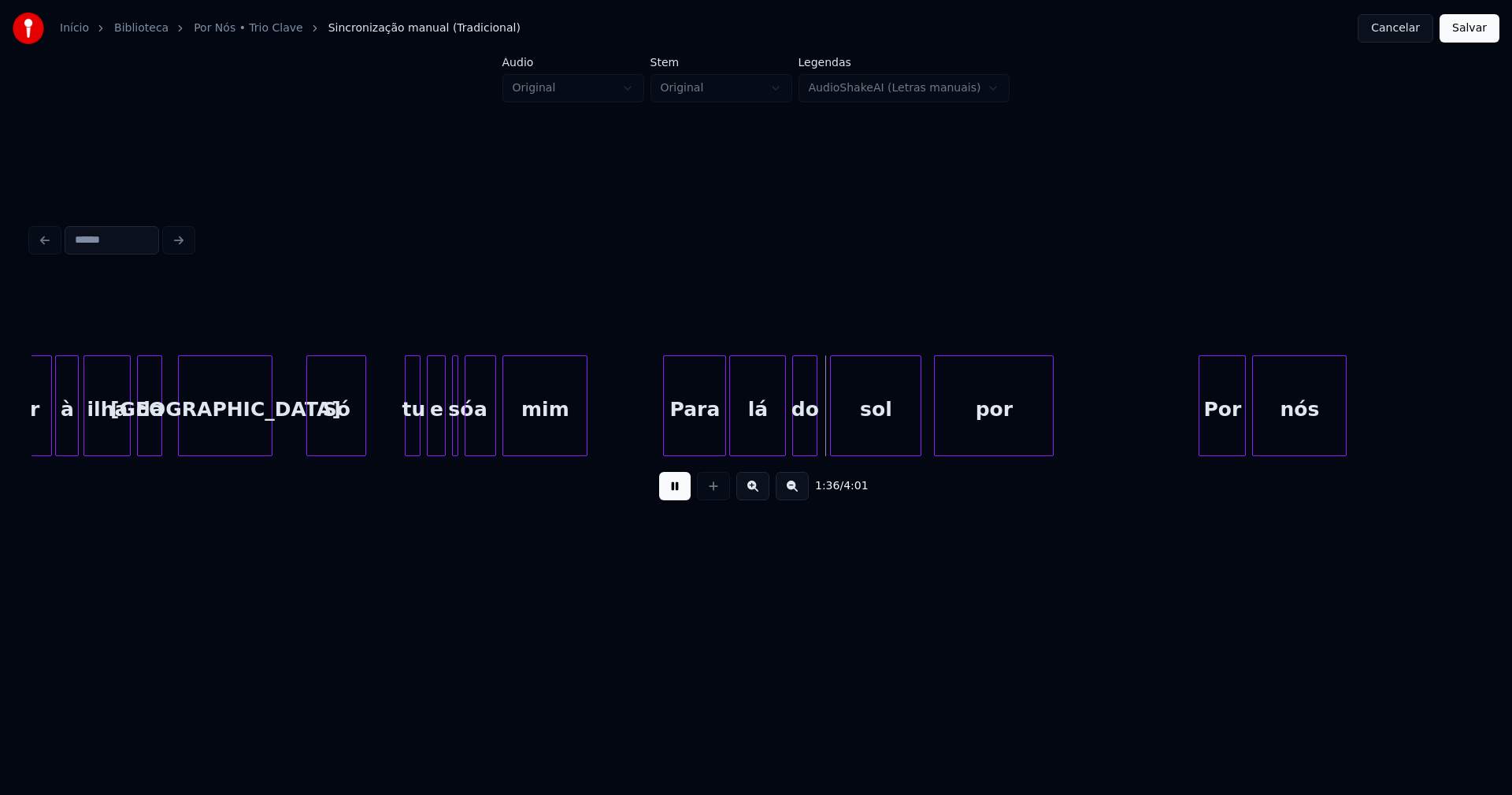
click at [697, 448] on div "Para" at bounding box center [691, 409] width 62 height 107
click at [684, 440] on div "Para" at bounding box center [691, 409] width 62 height 107
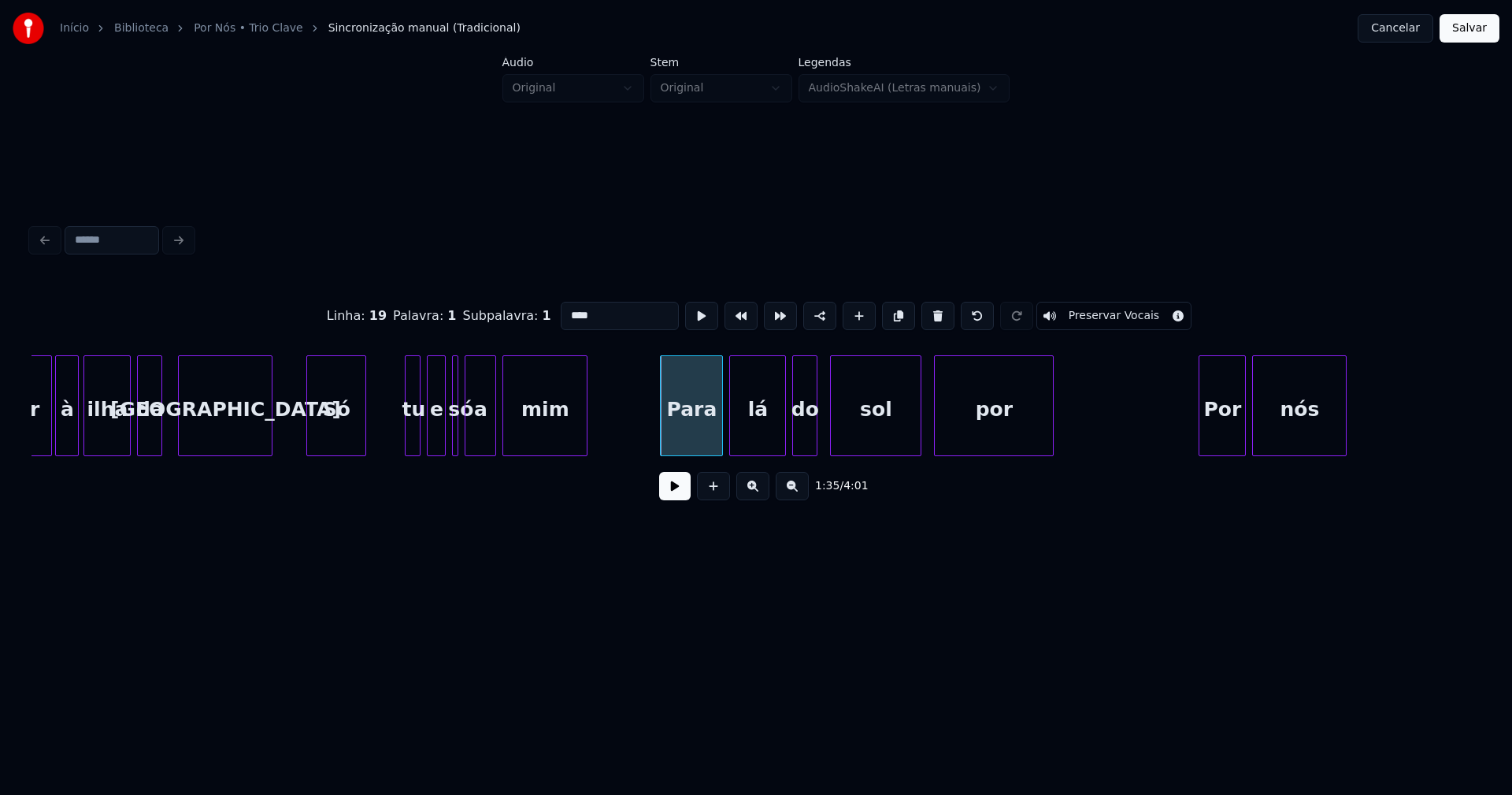
click at [570, 306] on input "****" at bounding box center [619, 315] width 118 height 28
type input "***"
click at [676, 500] on button at bounding box center [675, 486] width 32 height 28
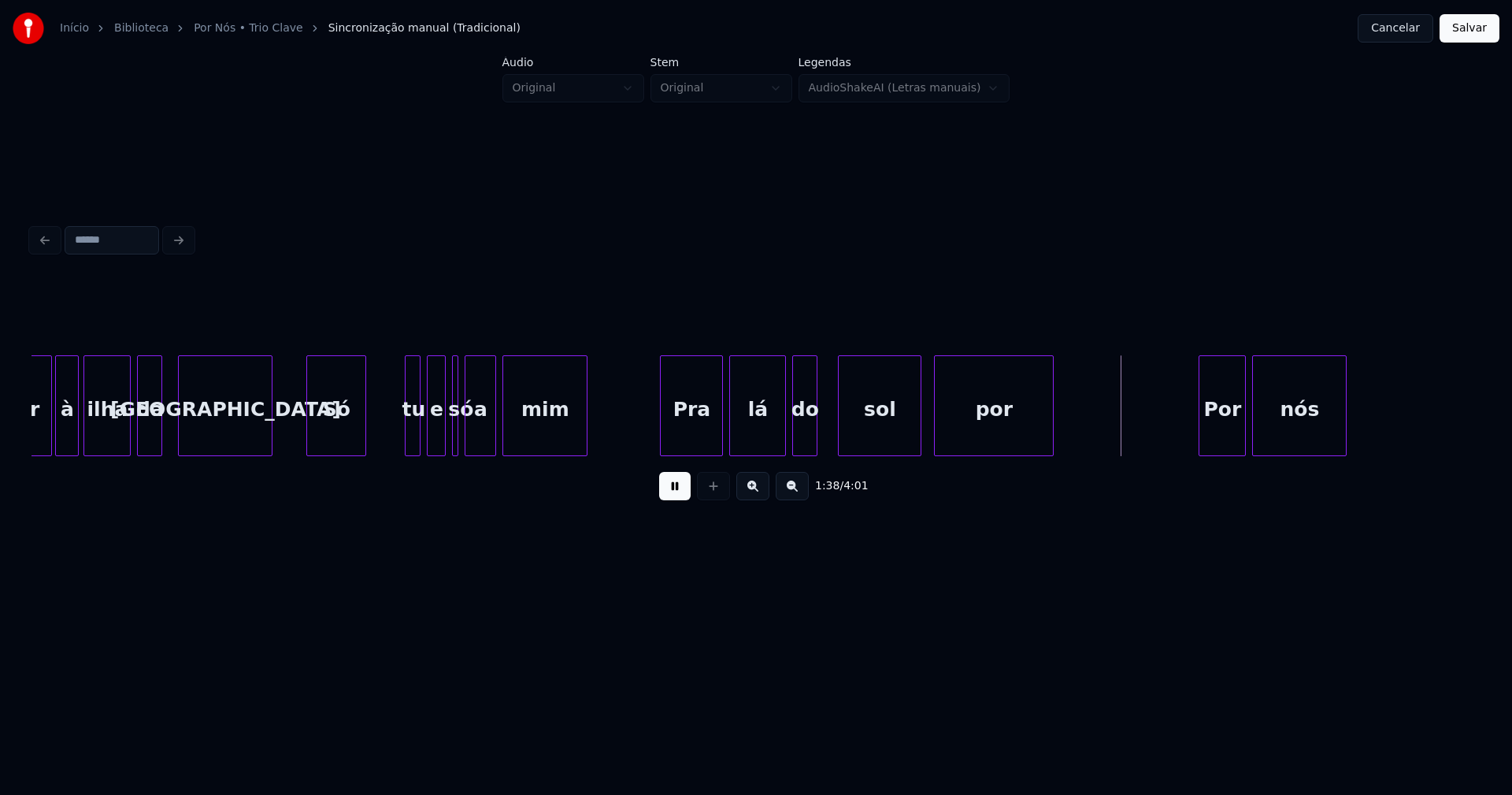
click at [839, 443] on div at bounding box center [841, 405] width 5 height 99
click at [817, 447] on div "do" at bounding box center [819, 409] width 24 height 107
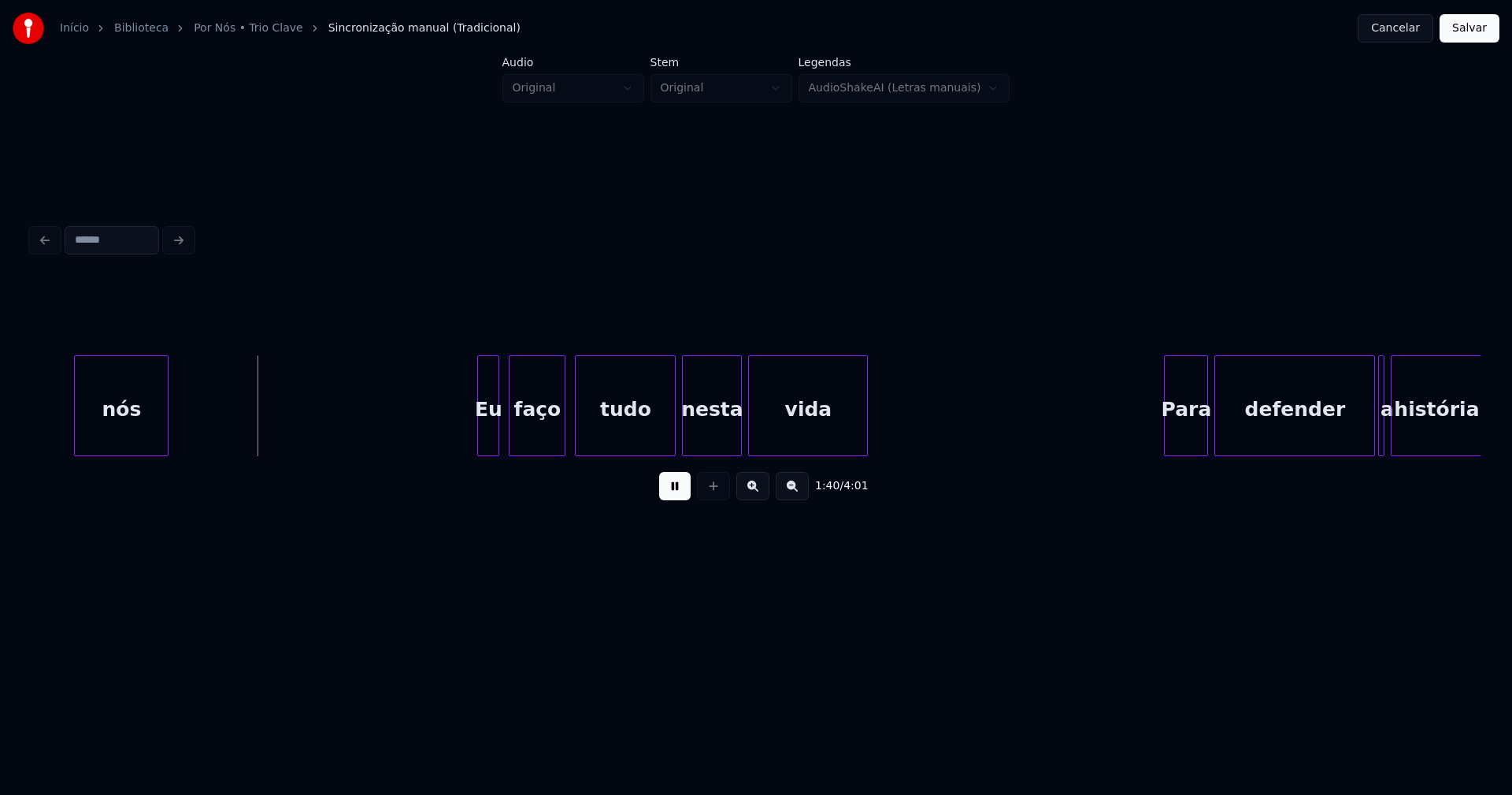
scroll to position [0, 15689]
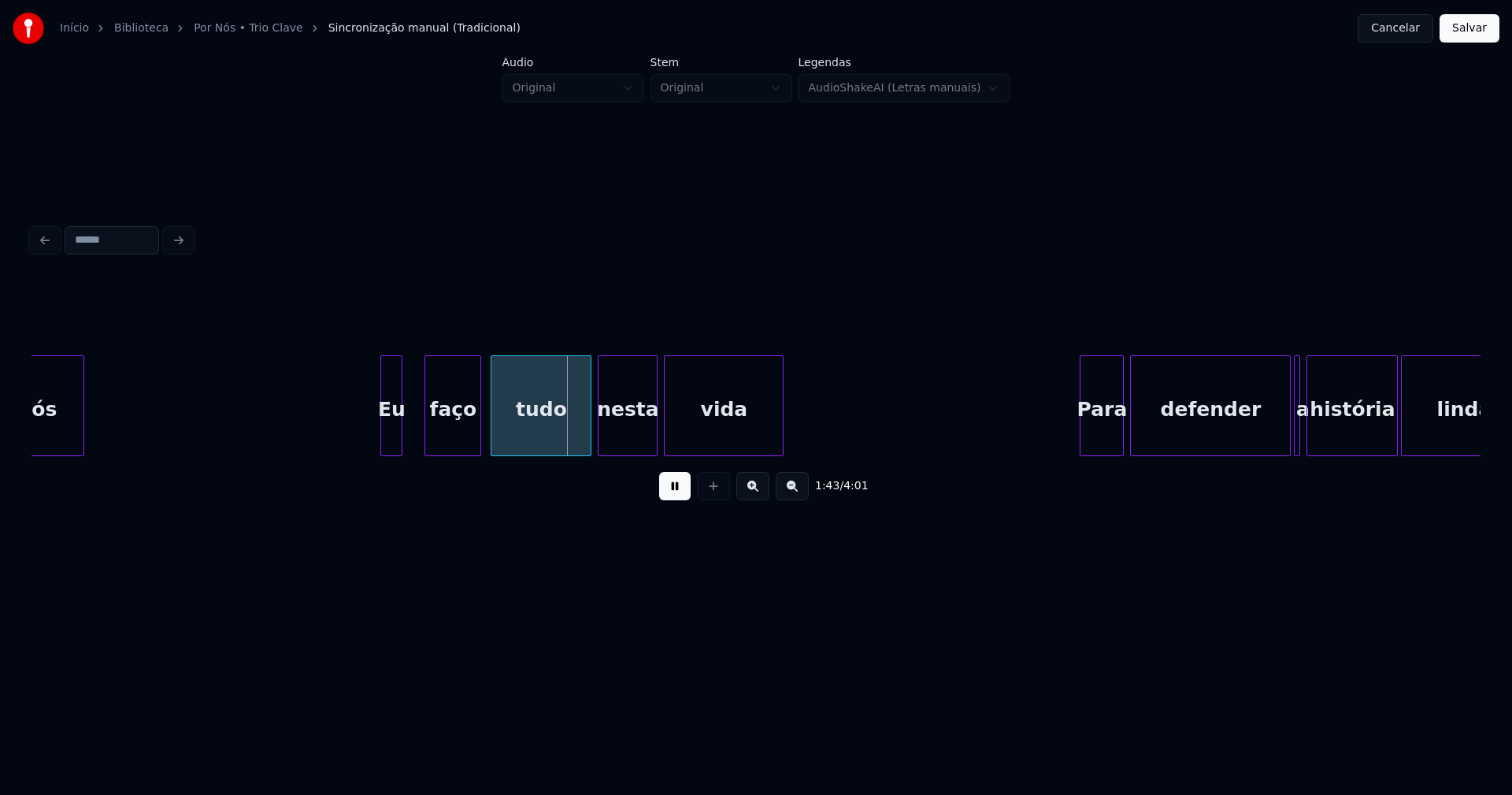
click at [394, 450] on div "nós Eu faço tudo nesta vida Para defender a história linda" at bounding box center [756, 405] width 1449 height 101
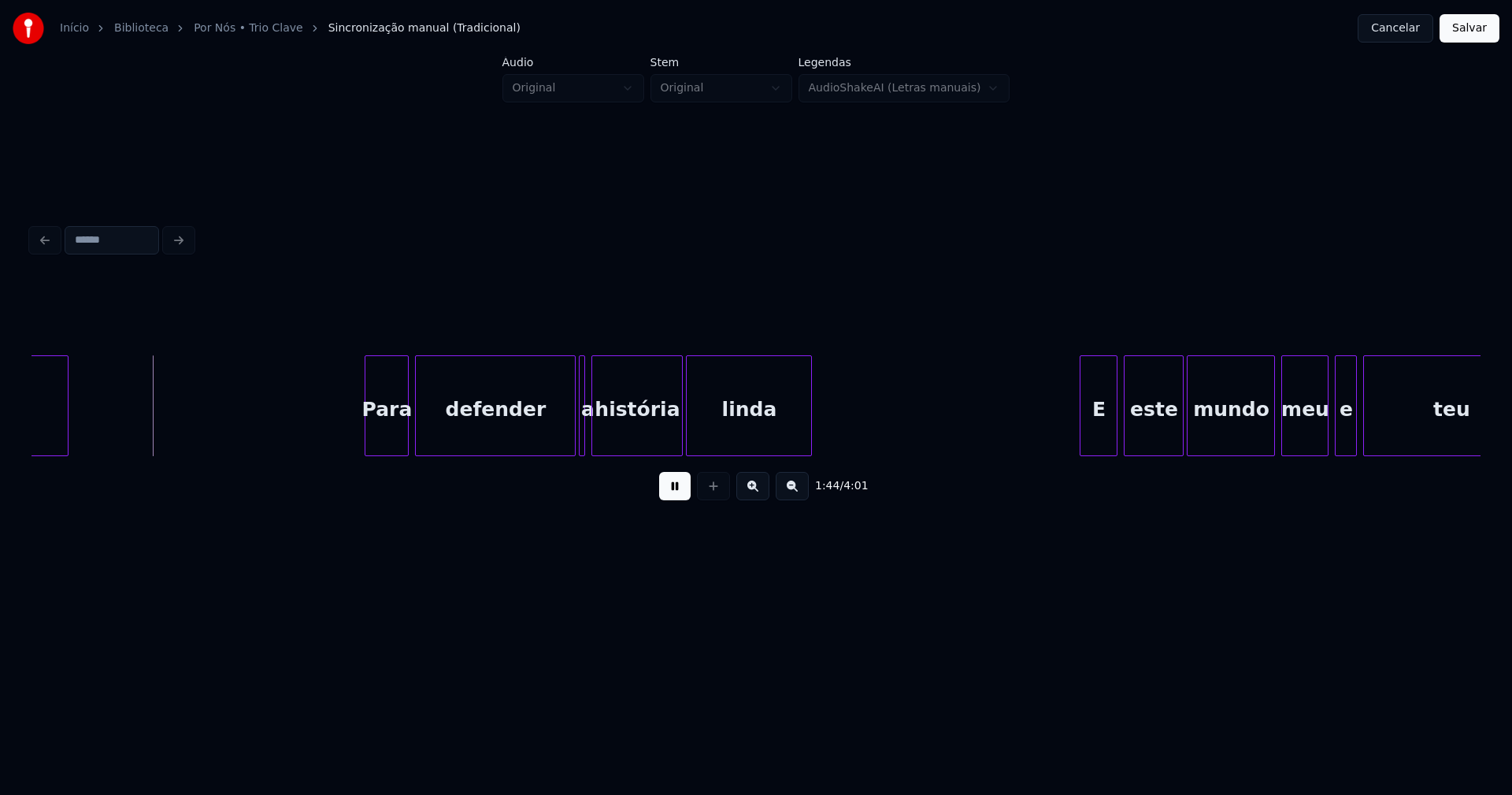
scroll to position [0, 16426]
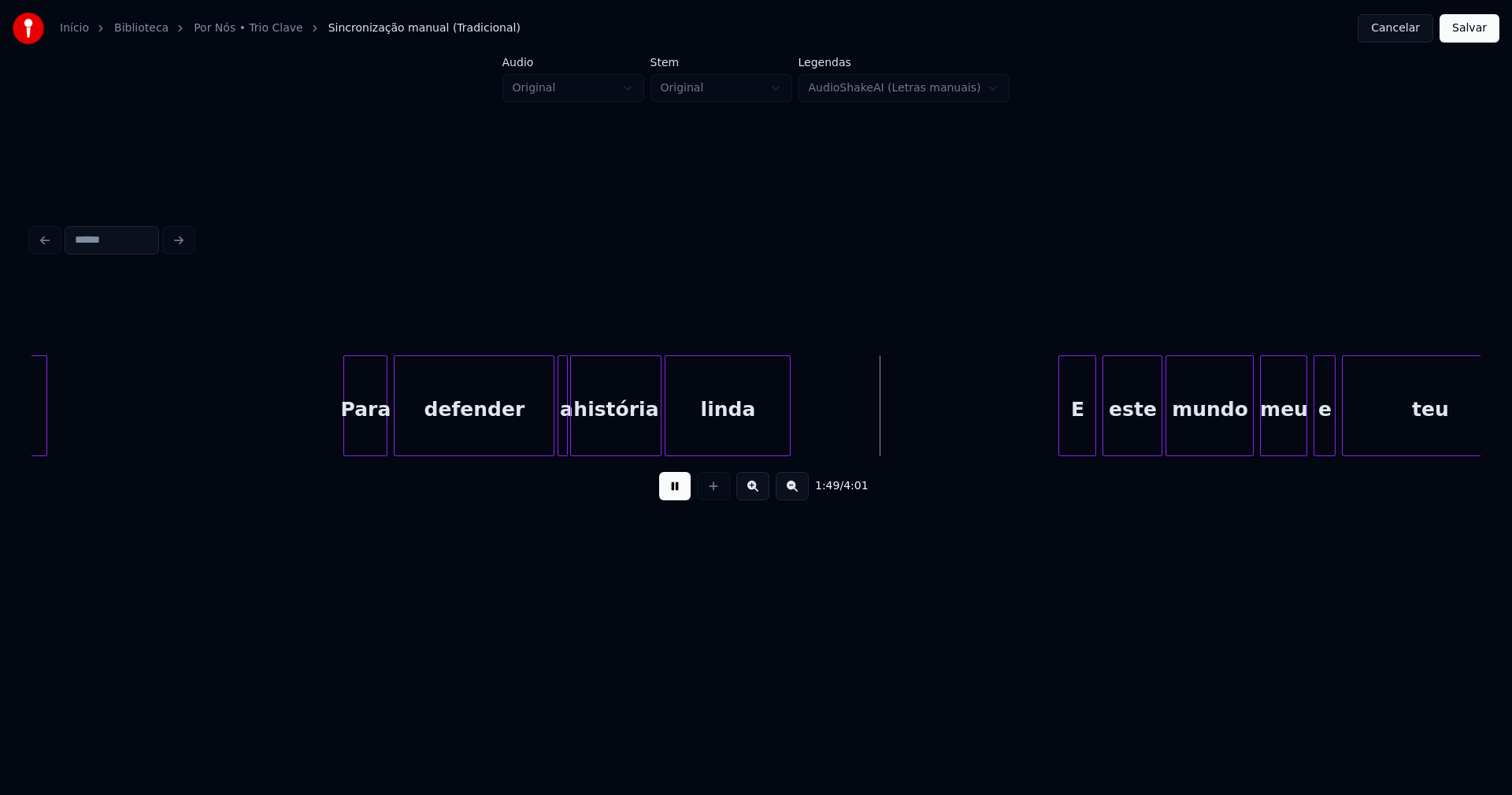
click at [567, 444] on div at bounding box center [565, 405] width 5 height 99
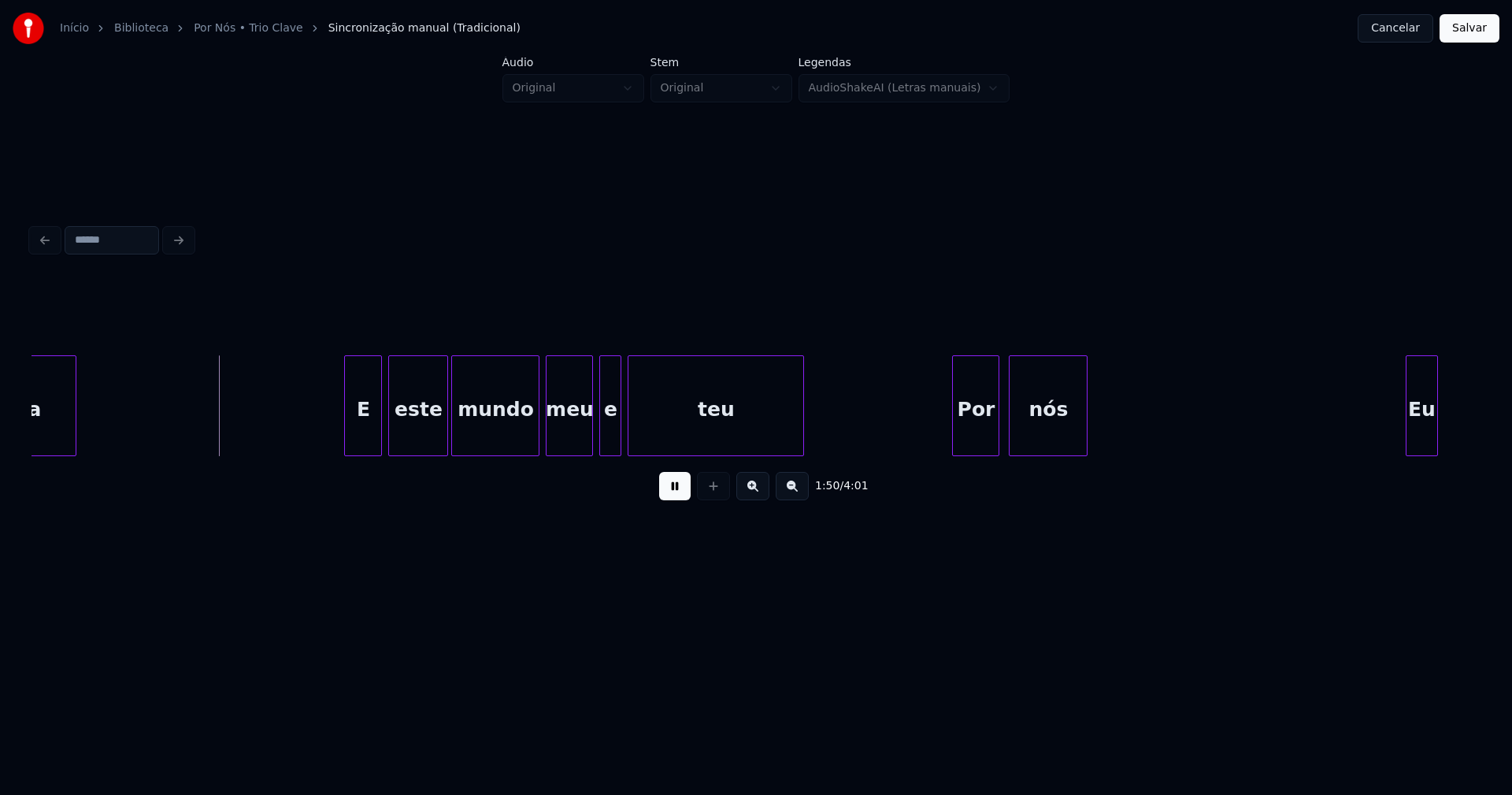
scroll to position [0, 17141]
click at [340, 440] on div at bounding box center [338, 405] width 5 height 99
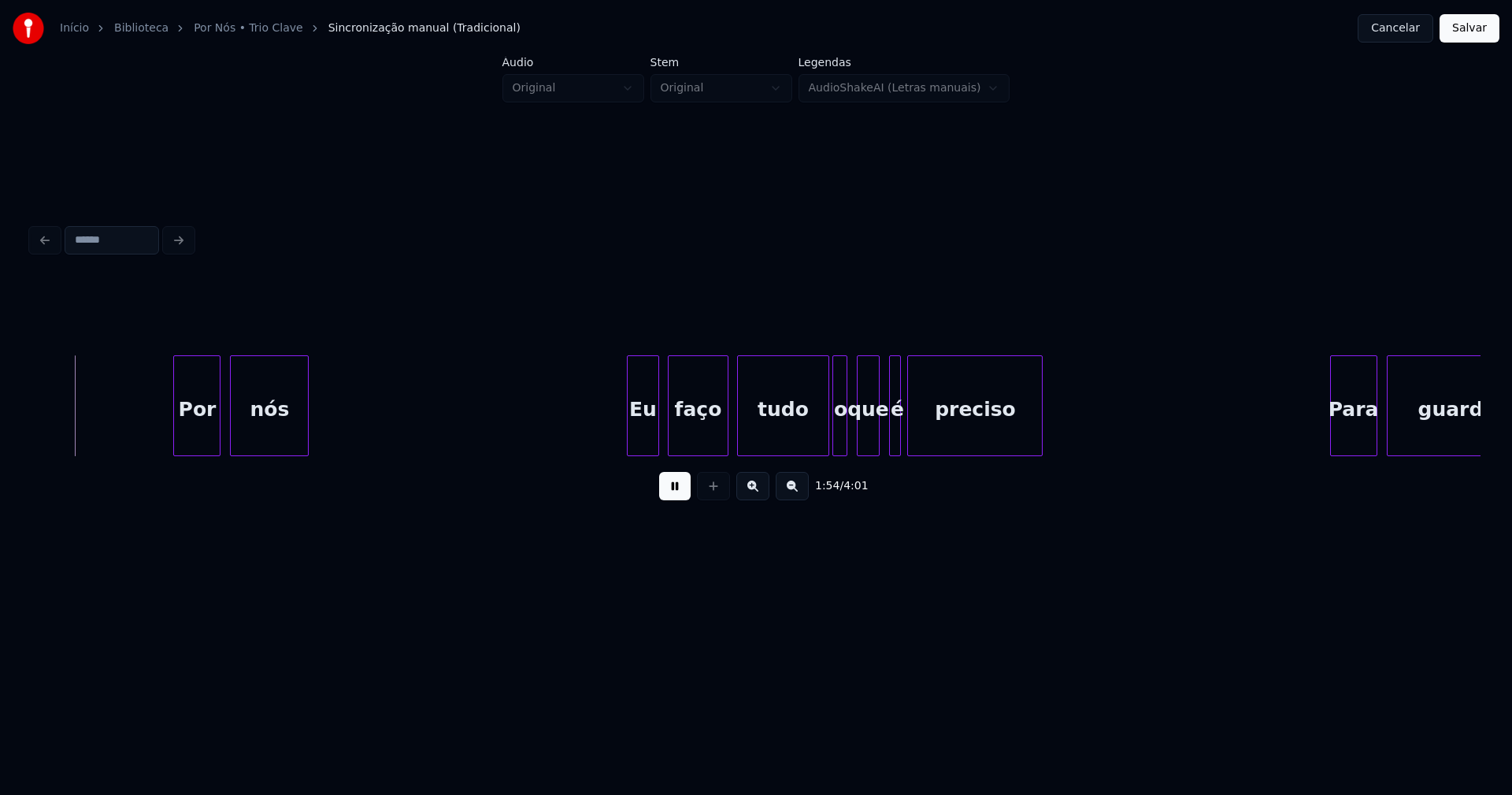
scroll to position [0, 17960]
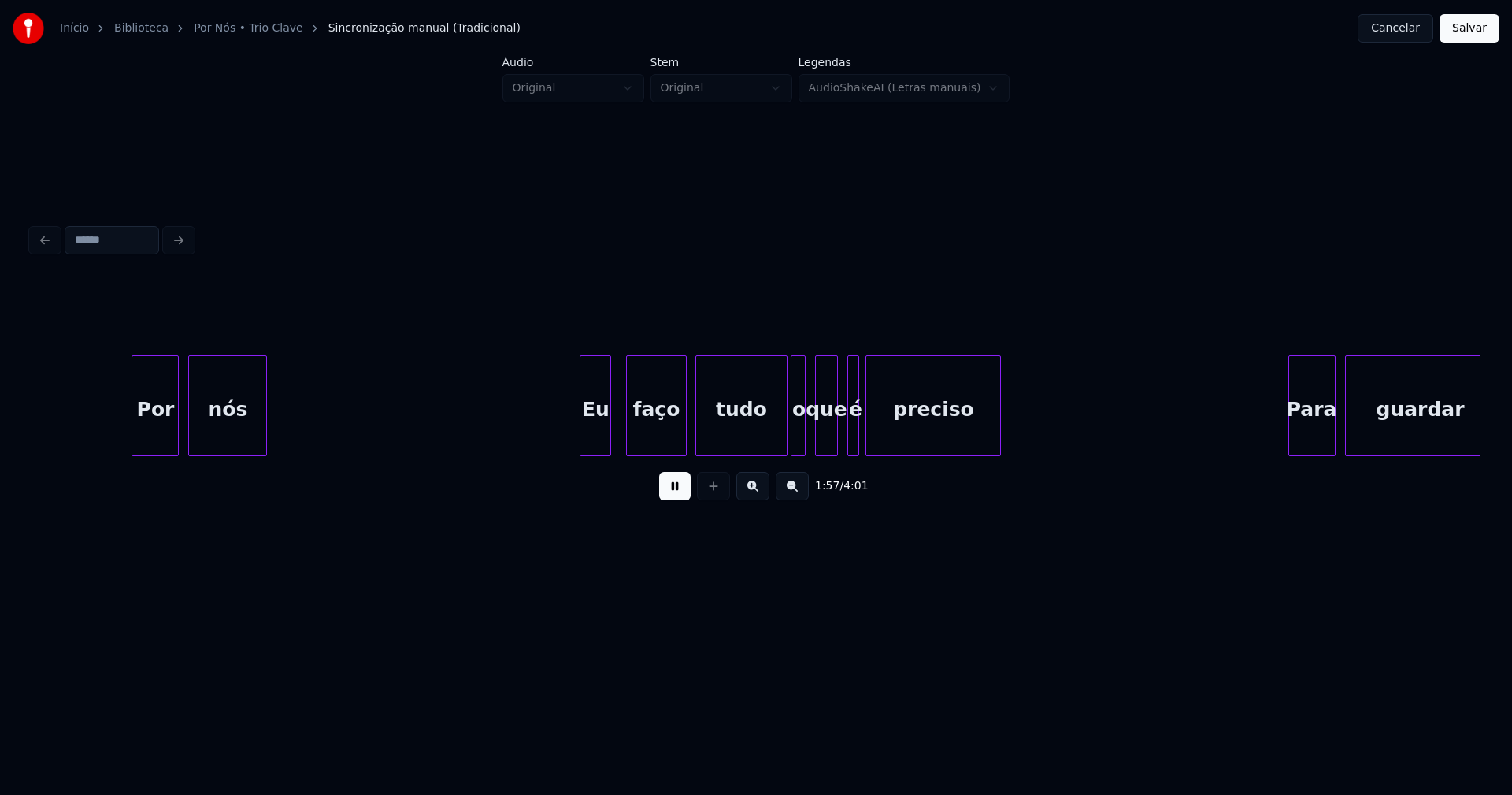
click at [596, 452] on div "Por nós Eu faço tudo o que é preciso Para guardar" at bounding box center [756, 405] width 1449 height 101
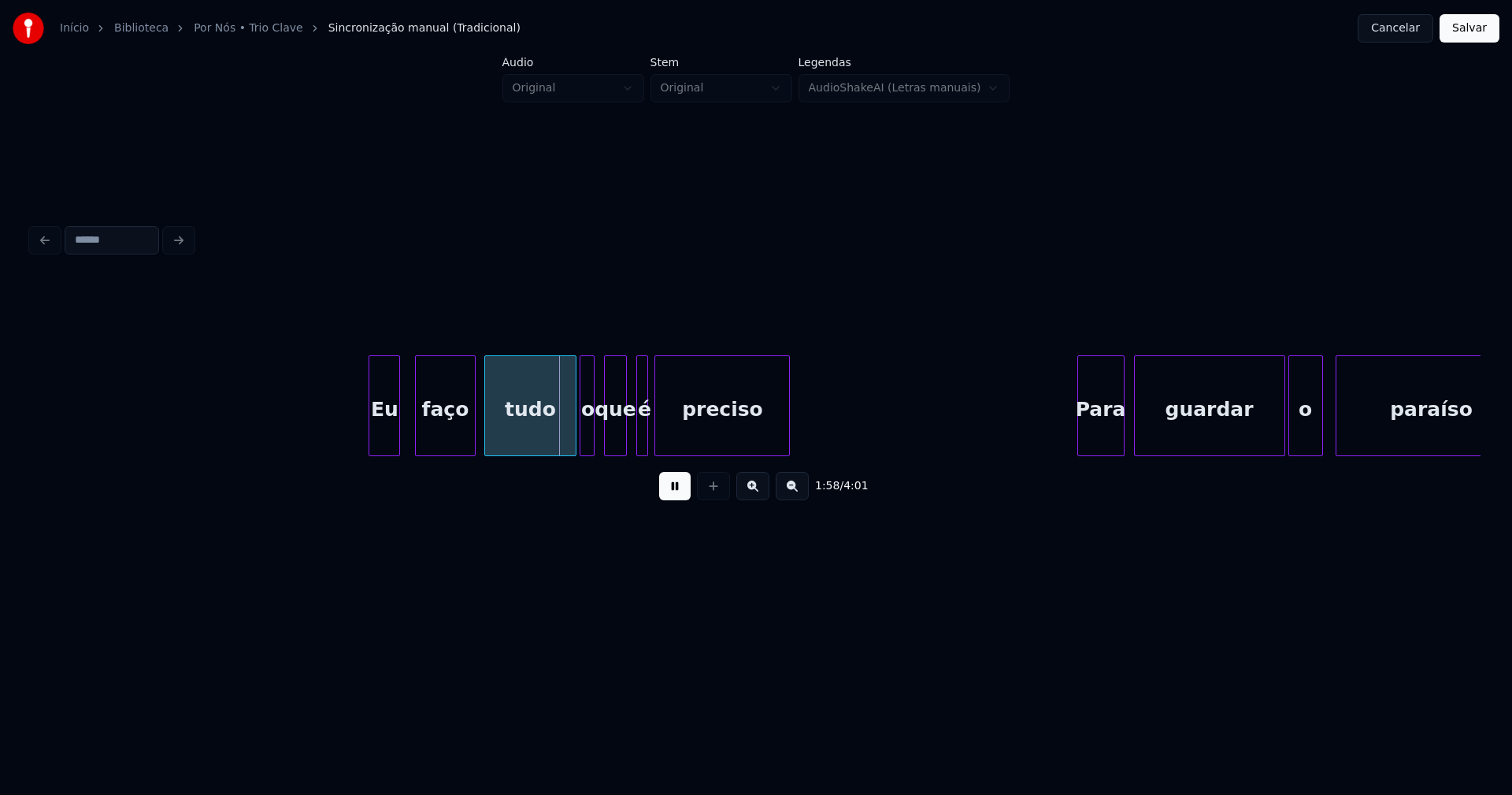
scroll to position [0, 18402]
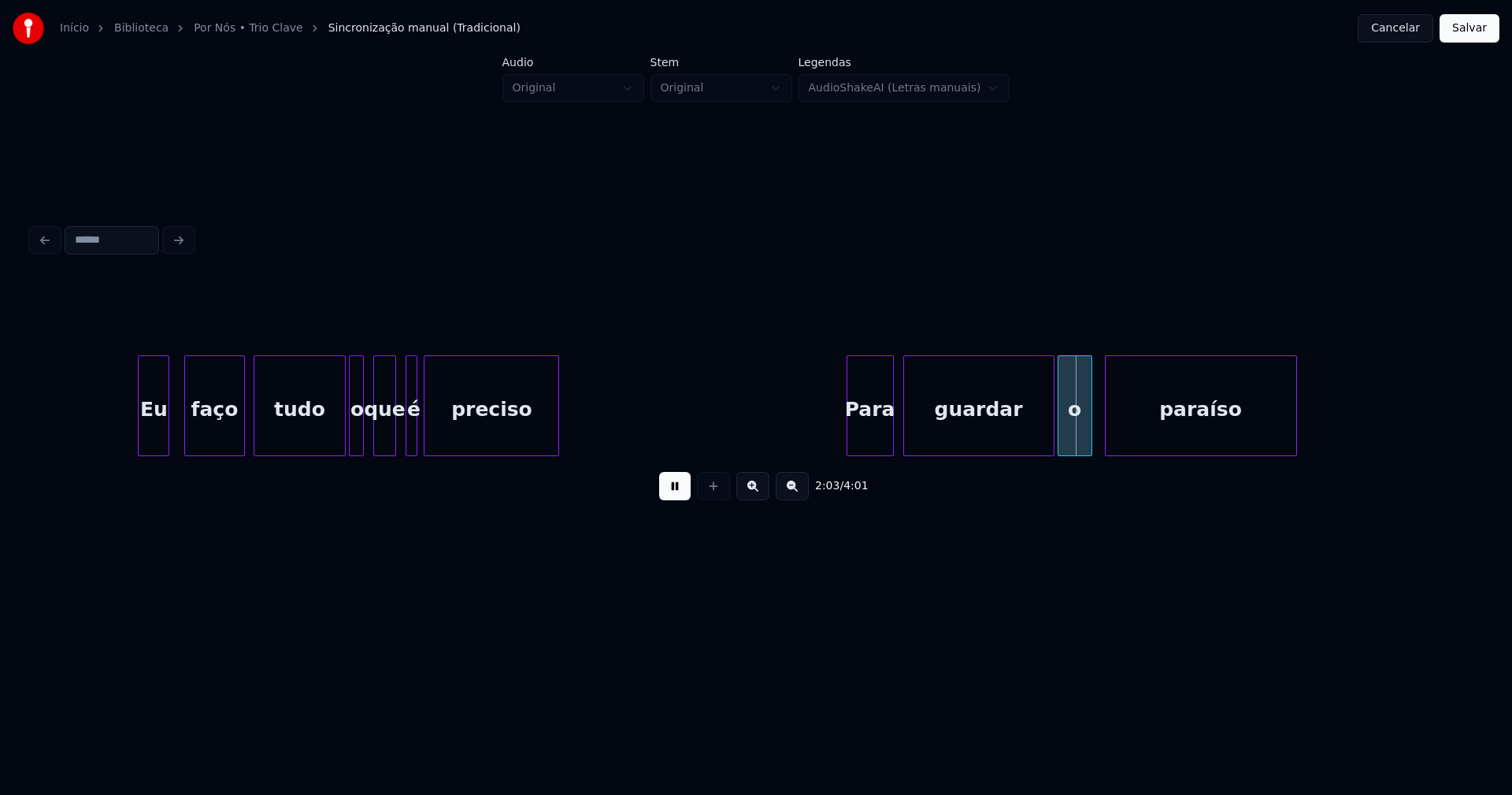
click at [118, 421] on div "Eu faço tudo o que é preciso Para guardar o paraíso" at bounding box center [618, 405] width 37981 height 101
click at [332, 446] on div at bounding box center [333, 405] width 5 height 99
click at [345, 433] on div "o" at bounding box center [346, 409] width 16 height 107
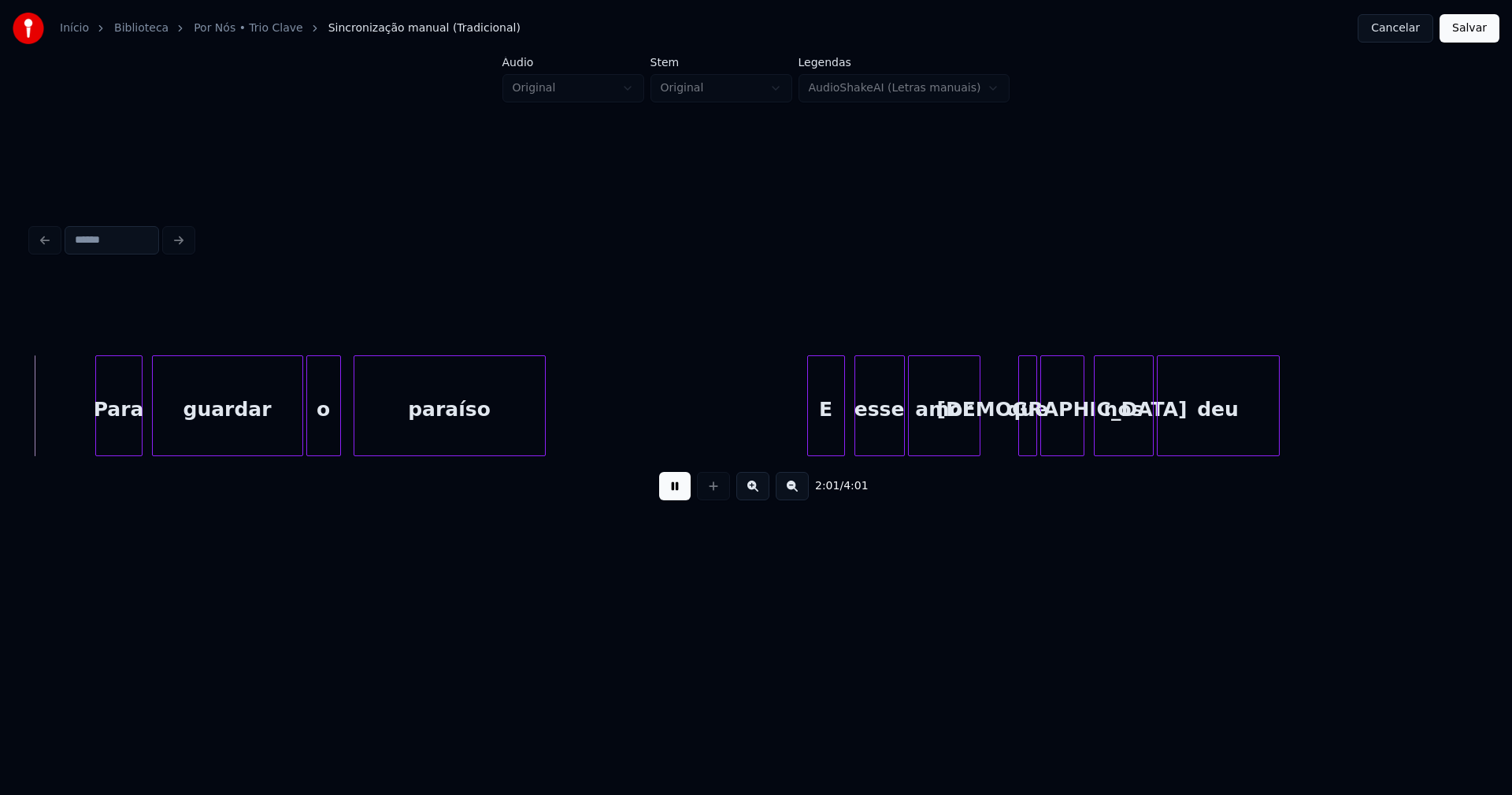
scroll to position [0, 19164]
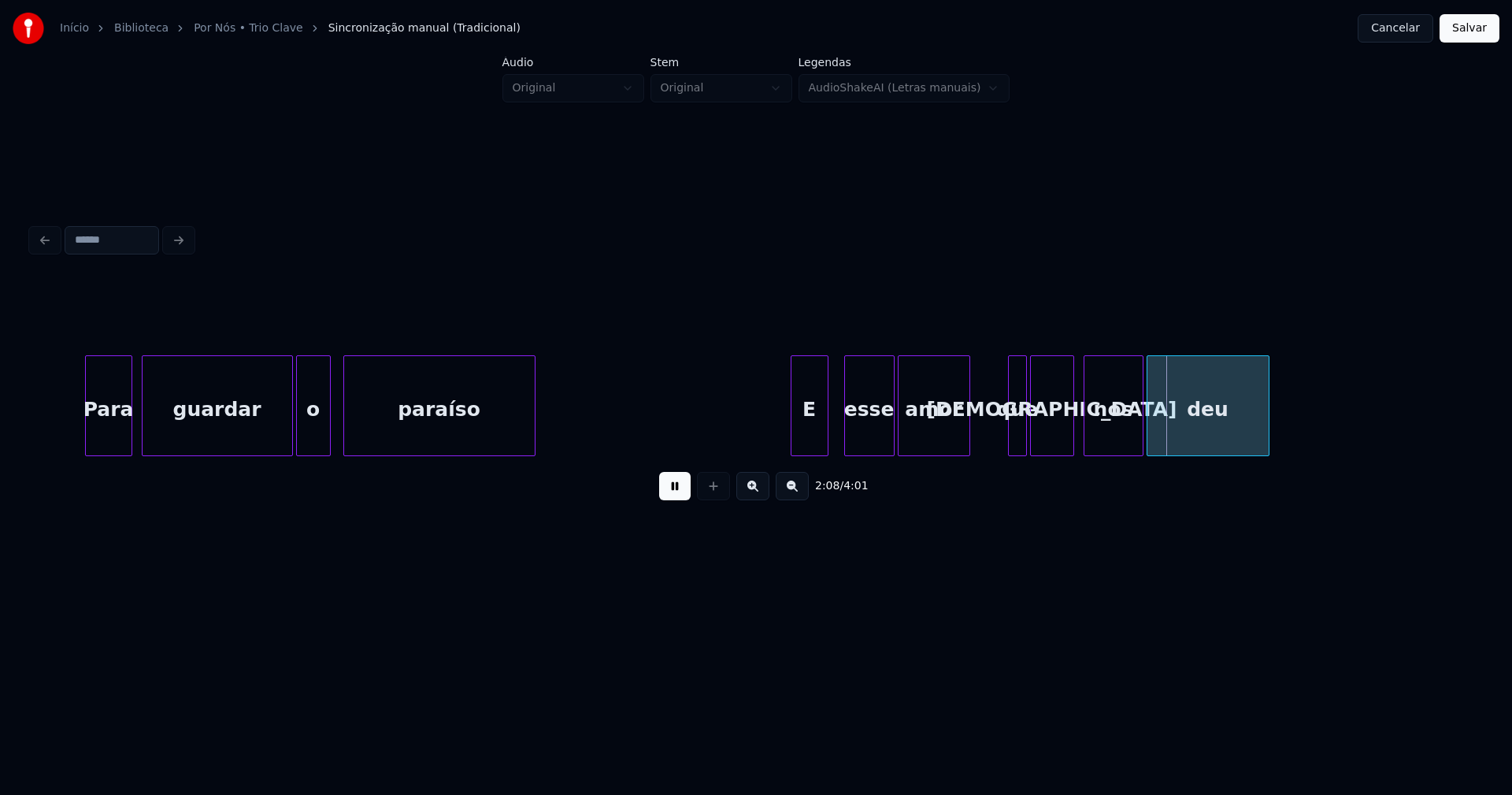
click at [807, 428] on div "E" at bounding box center [809, 409] width 36 height 107
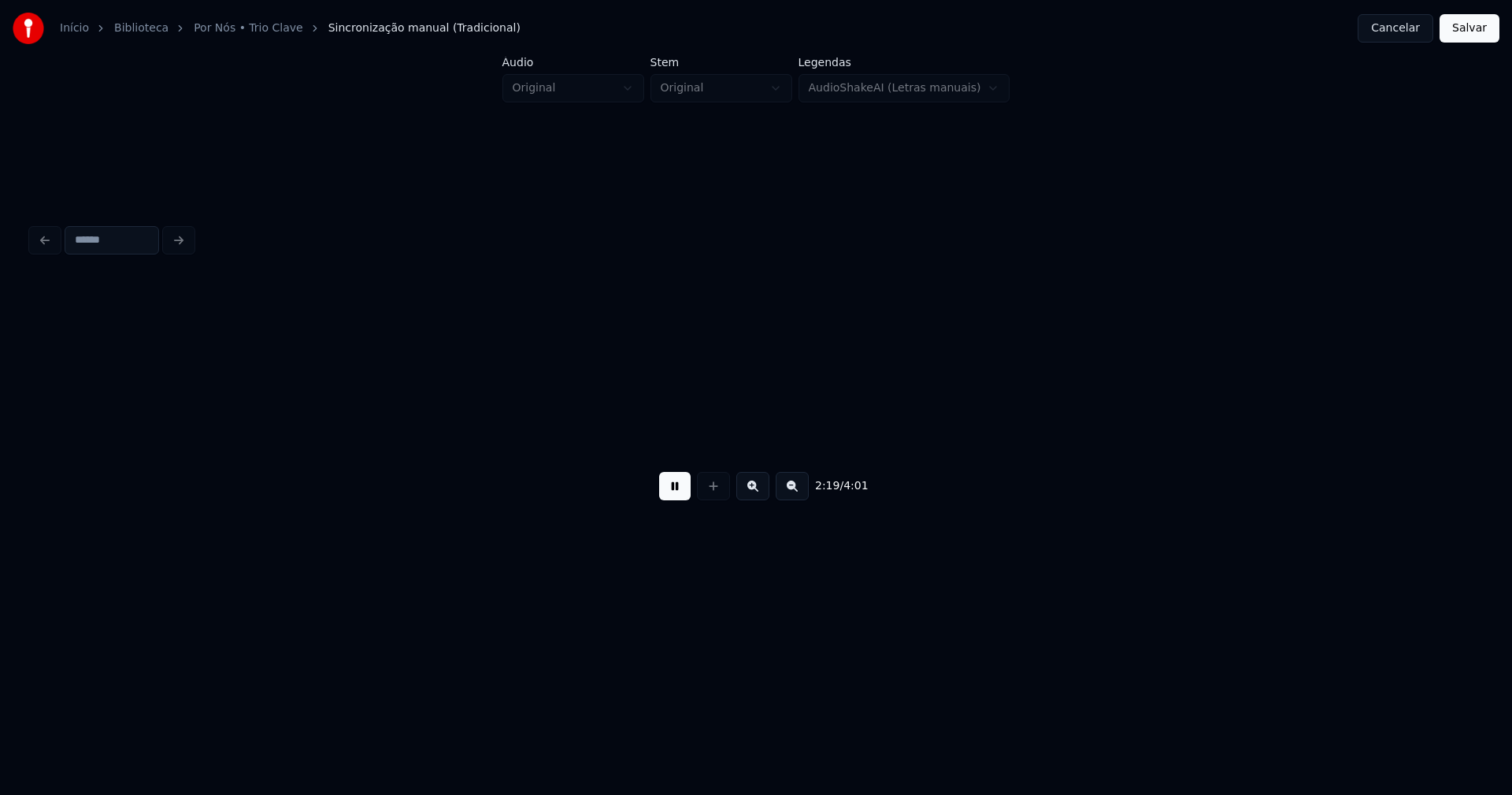
scroll to position [0, 22031]
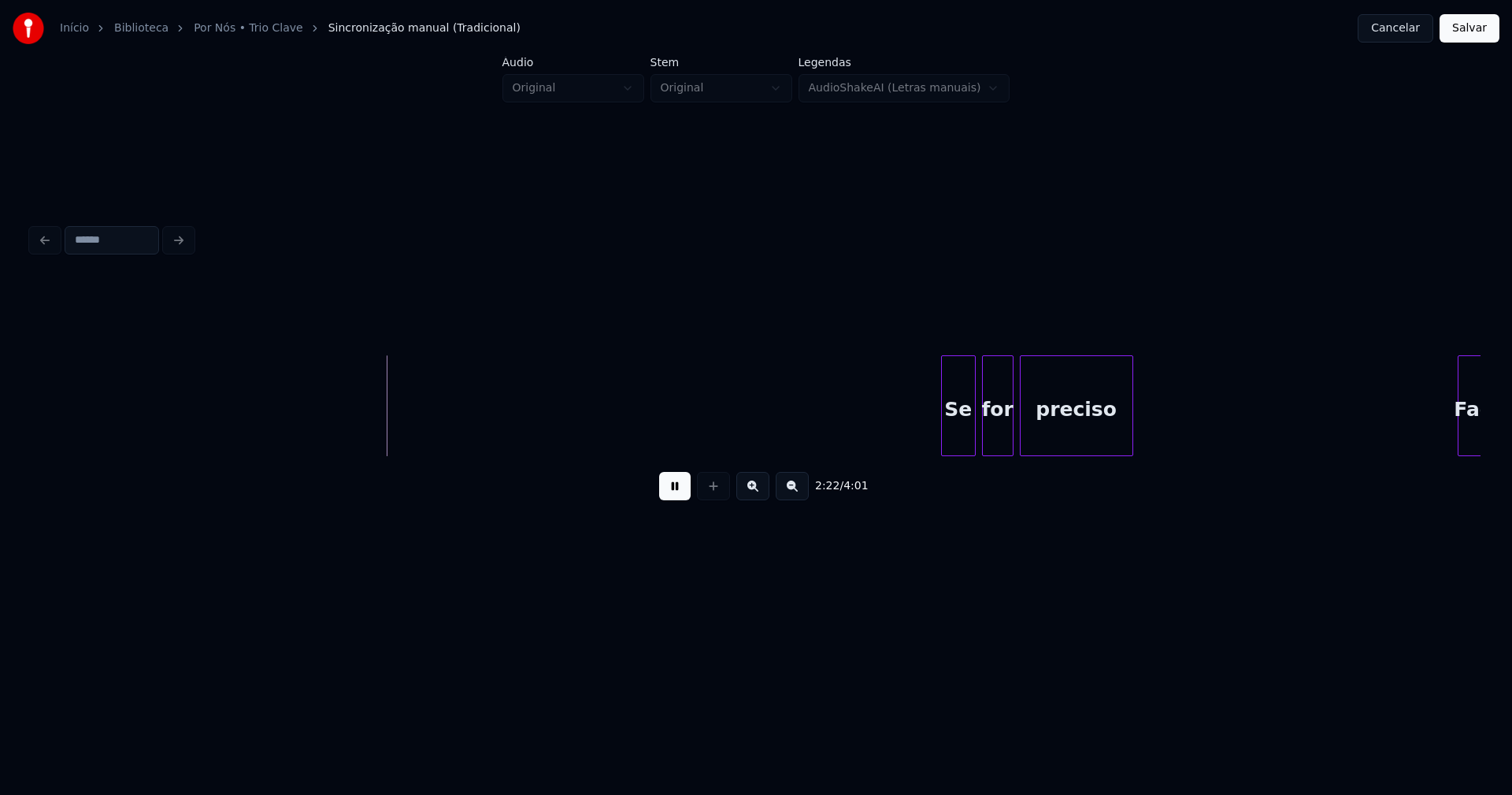
click at [944, 439] on div at bounding box center [944, 405] width 5 height 99
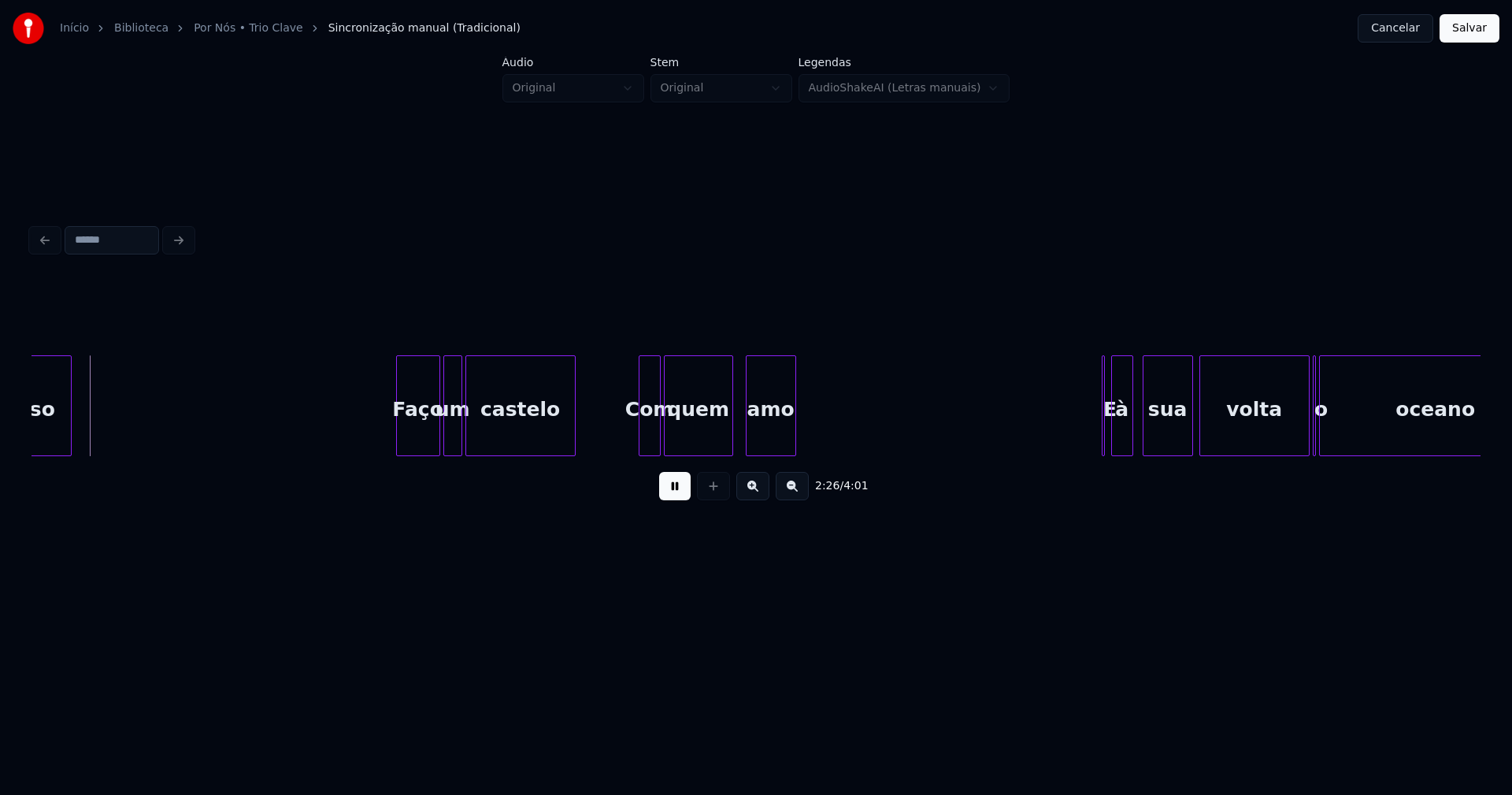
scroll to position [0, 23114]
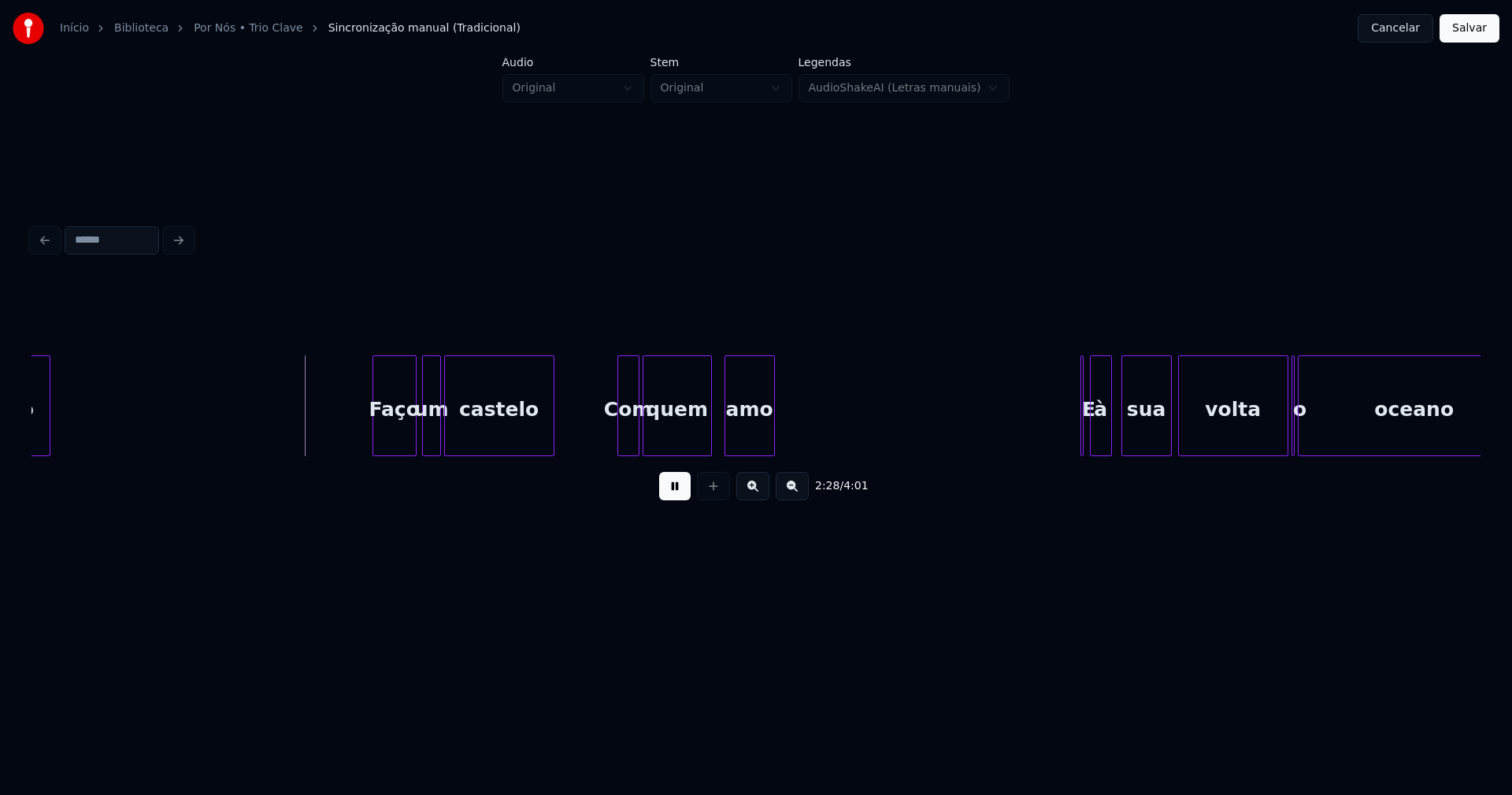
click at [397, 442] on div "Faço" at bounding box center [394, 409] width 43 height 107
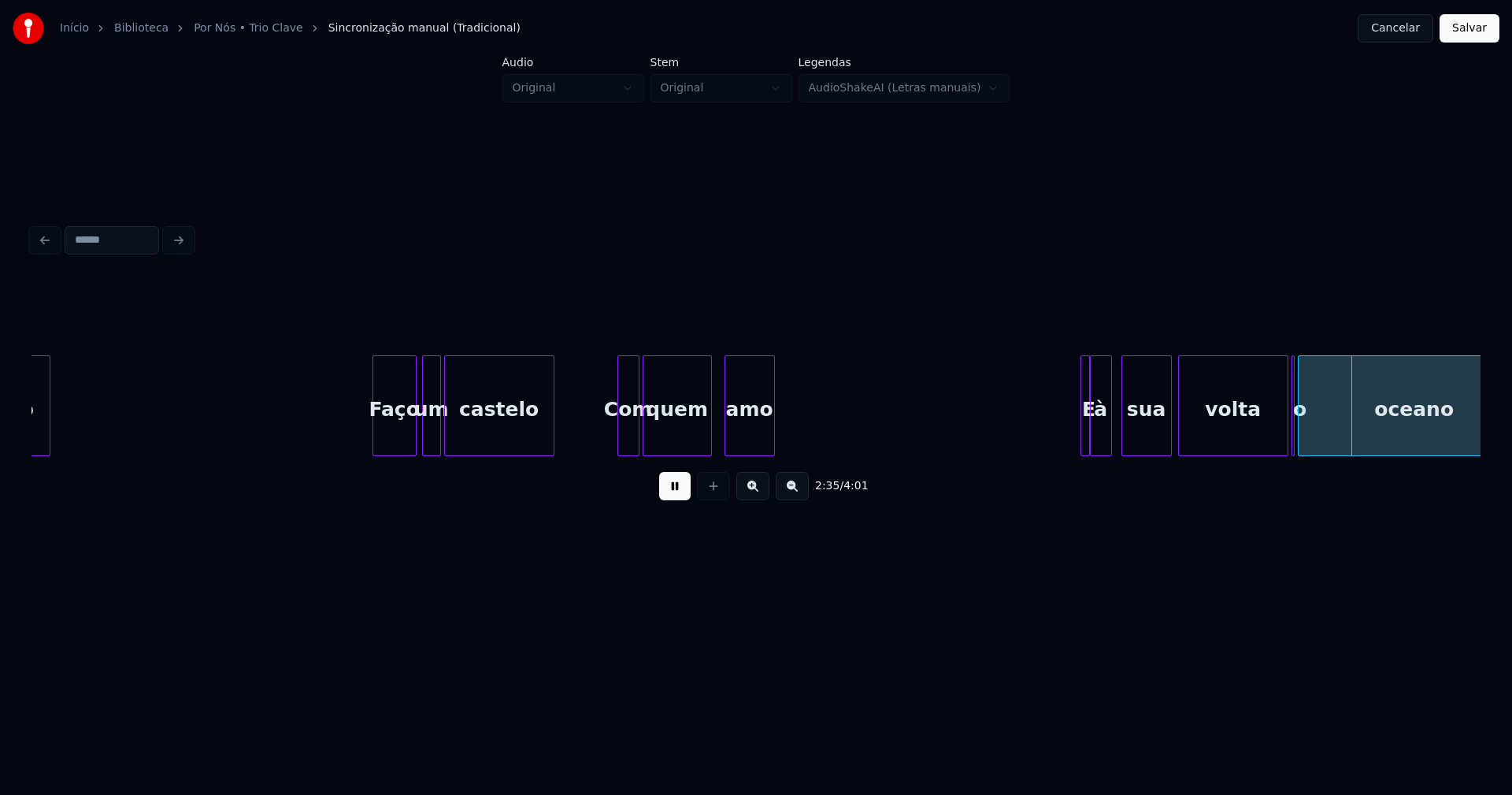
click at [1084, 441] on div at bounding box center [1086, 405] width 5 height 99
click at [1075, 441] on div "E" at bounding box center [1079, 405] width 9 height 101
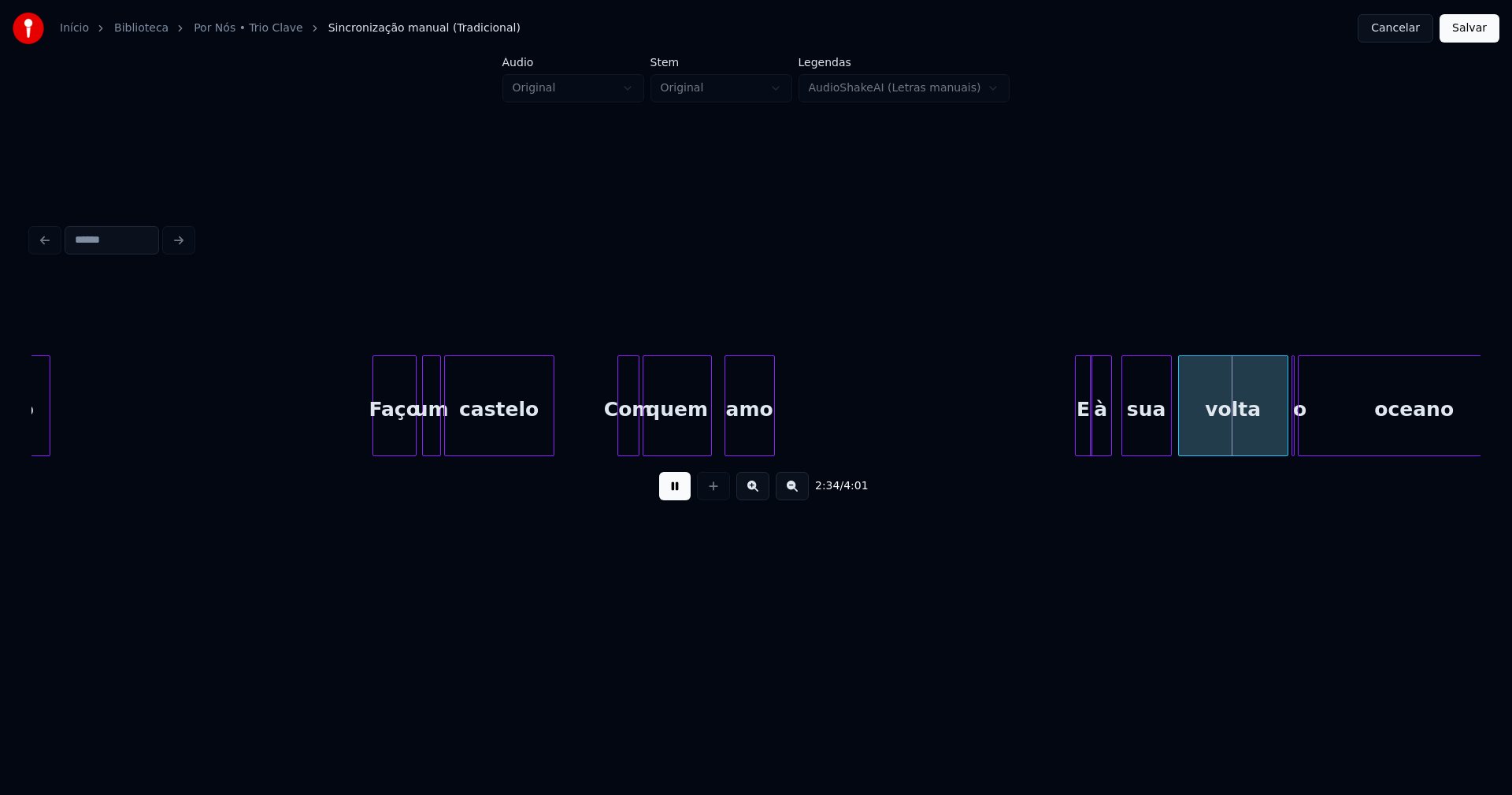
click at [1089, 444] on div at bounding box center [1089, 405] width 5 height 99
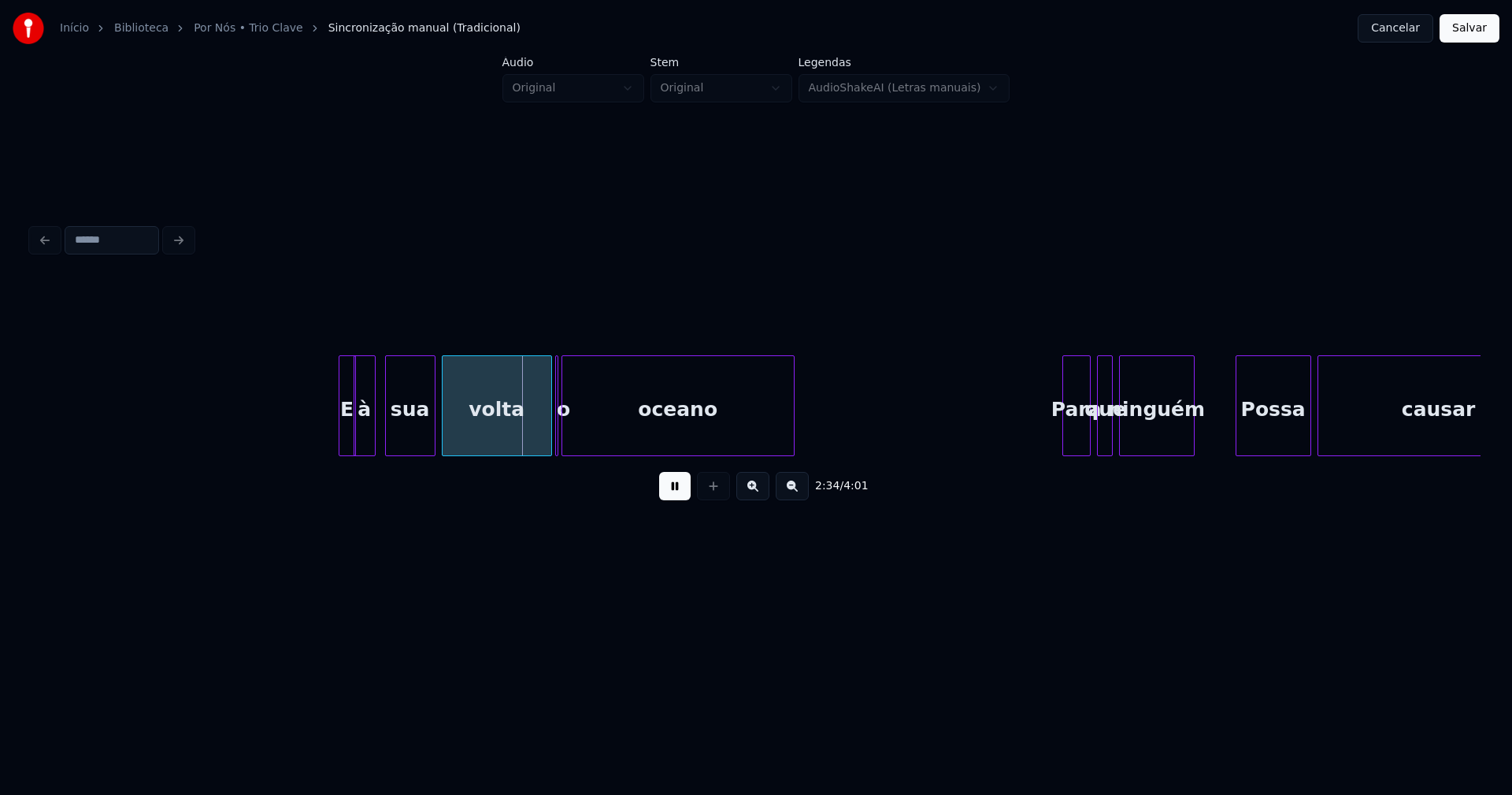
scroll to position [0, 23871]
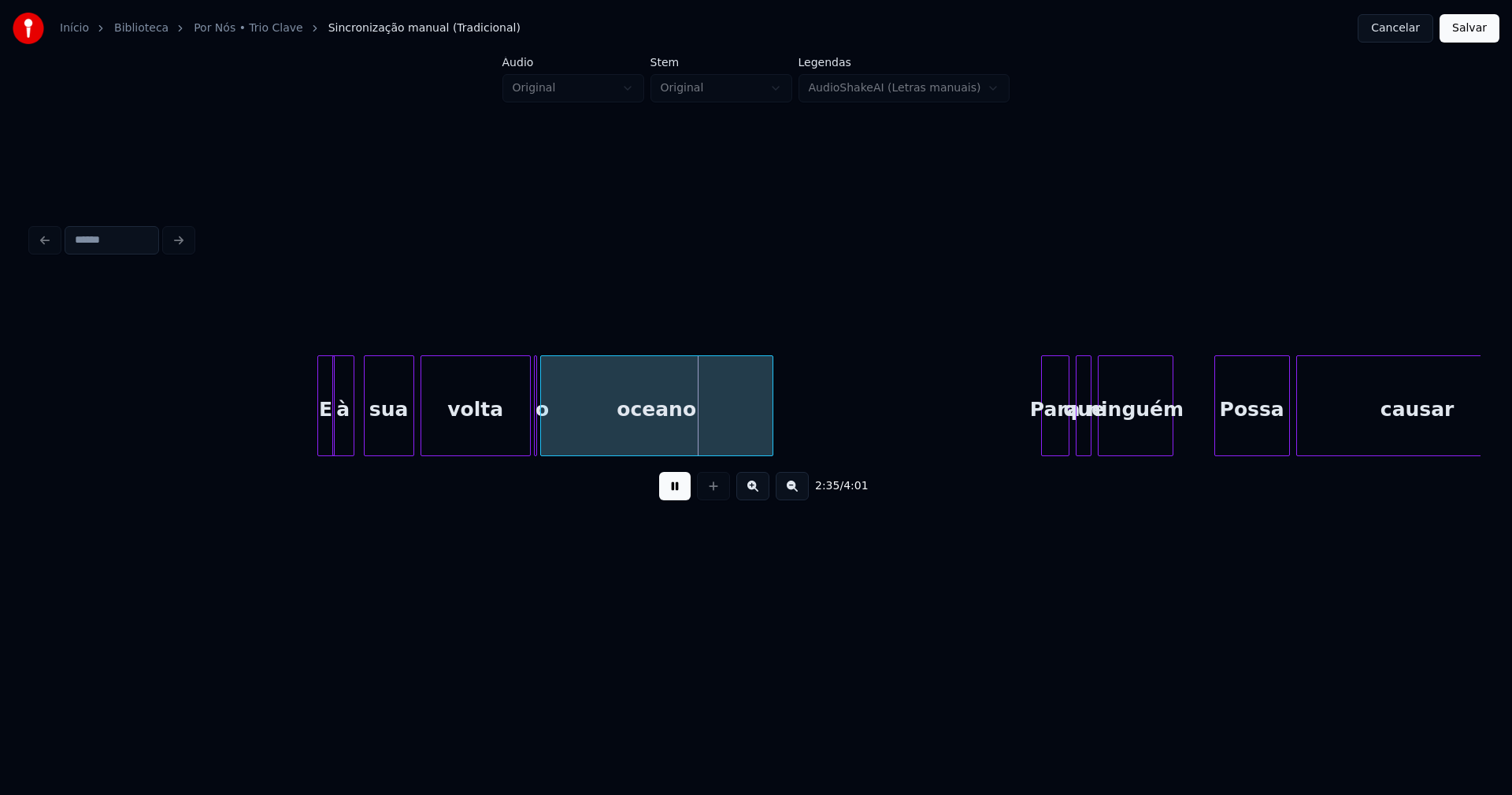
click at [666, 500] on button at bounding box center [675, 486] width 32 height 28
click at [497, 447] on div at bounding box center [497, 405] width 5 height 99
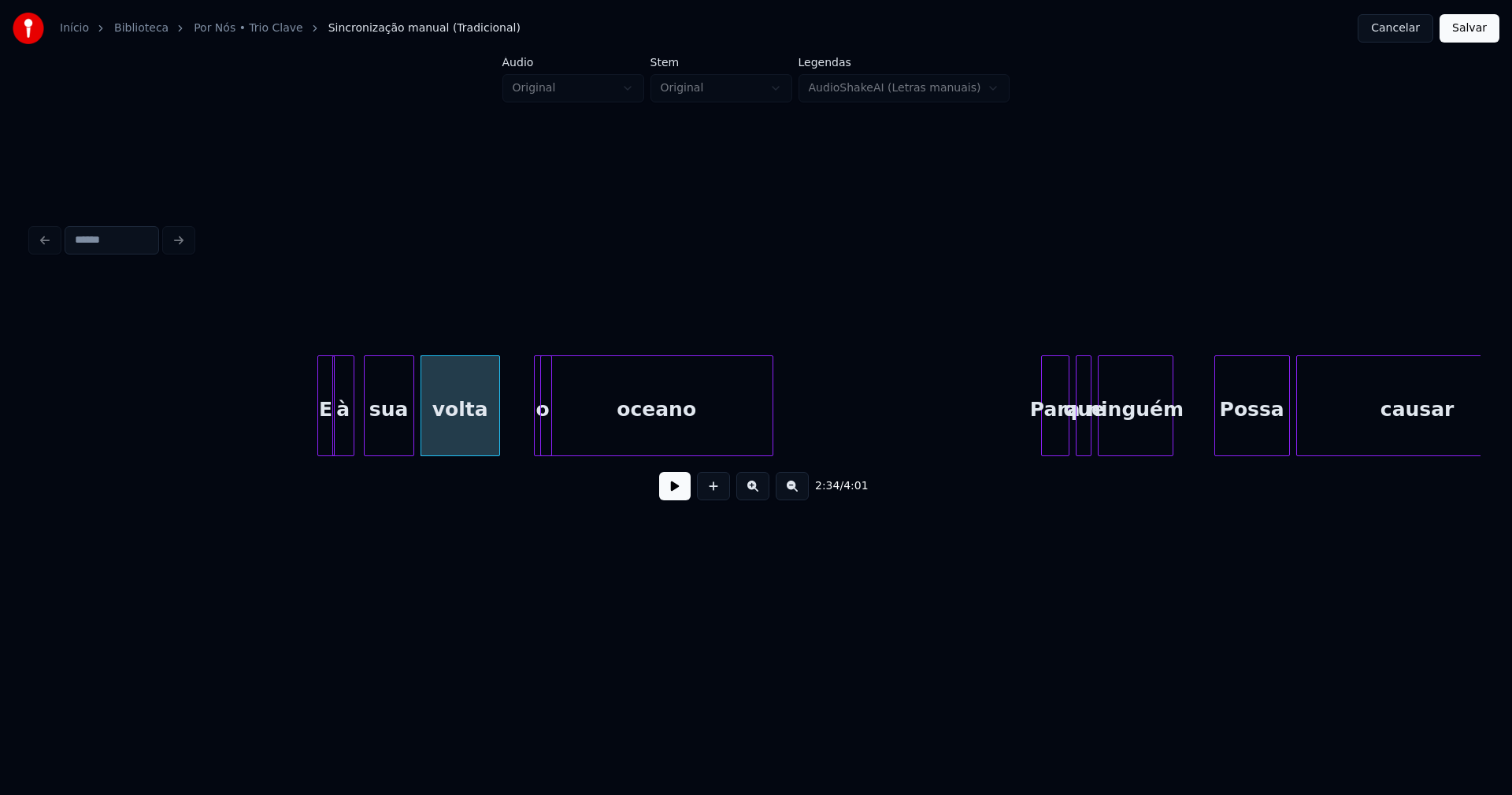
click at [552, 442] on div at bounding box center [549, 405] width 5 height 99
click at [515, 361] on div "o" at bounding box center [525, 405] width 20 height 101
click at [569, 448] on div at bounding box center [567, 405] width 5 height 99
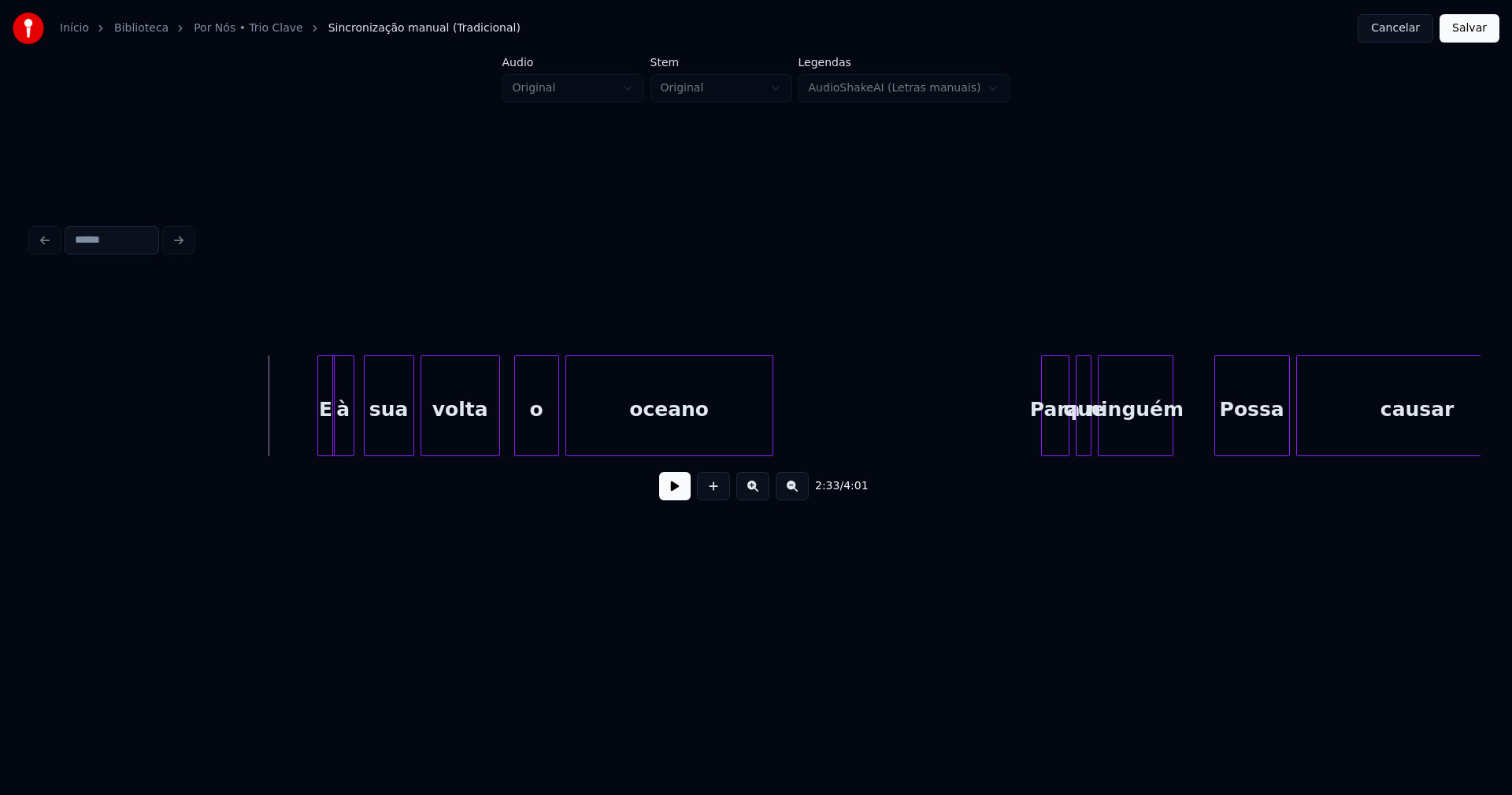
click at [558, 445] on div at bounding box center [556, 405] width 5 height 99
click at [685, 496] on button at bounding box center [675, 486] width 32 height 28
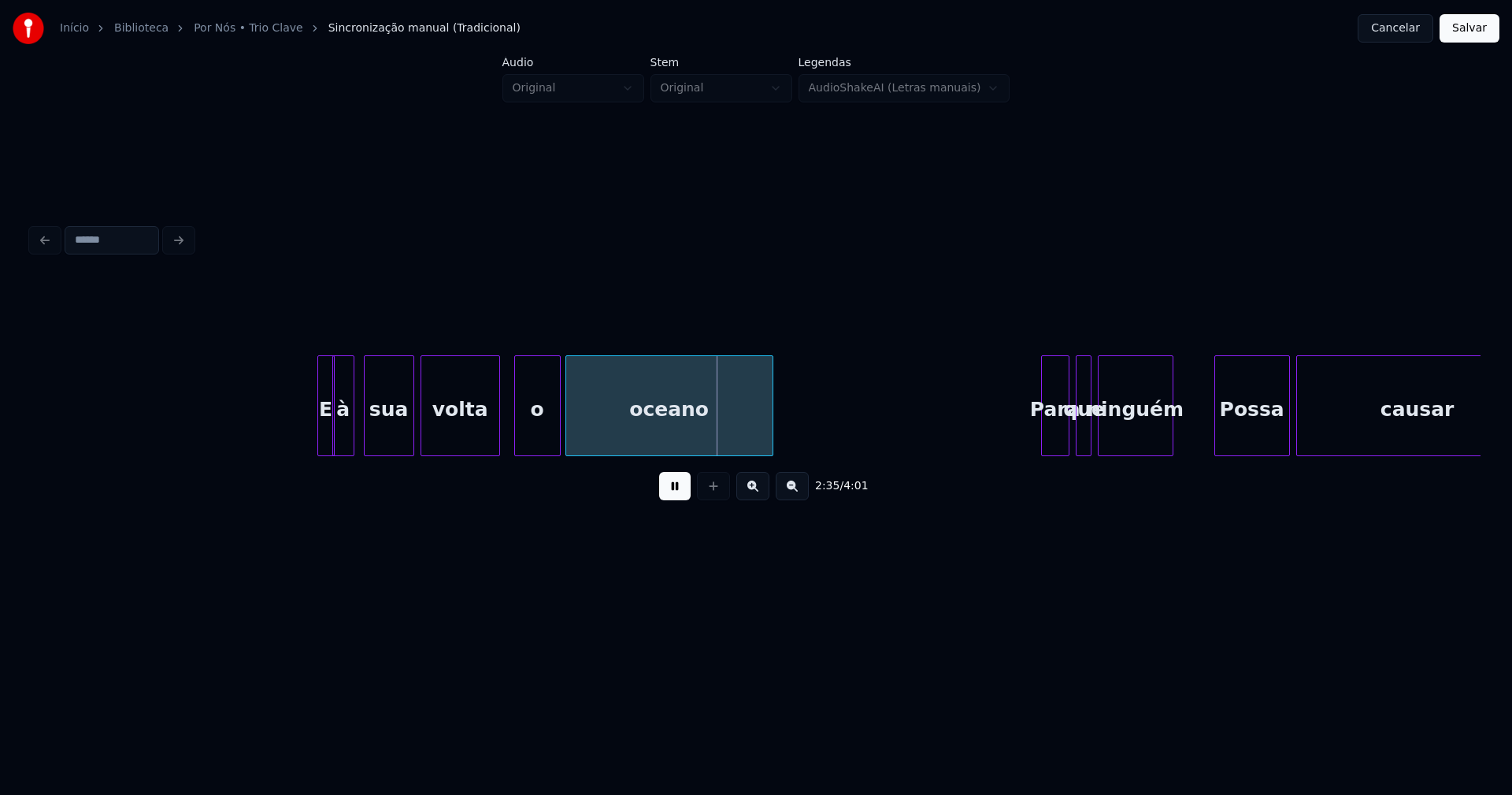
click at [685, 496] on button at bounding box center [675, 486] width 32 height 28
click at [541, 440] on div "o" at bounding box center [537, 409] width 45 height 107
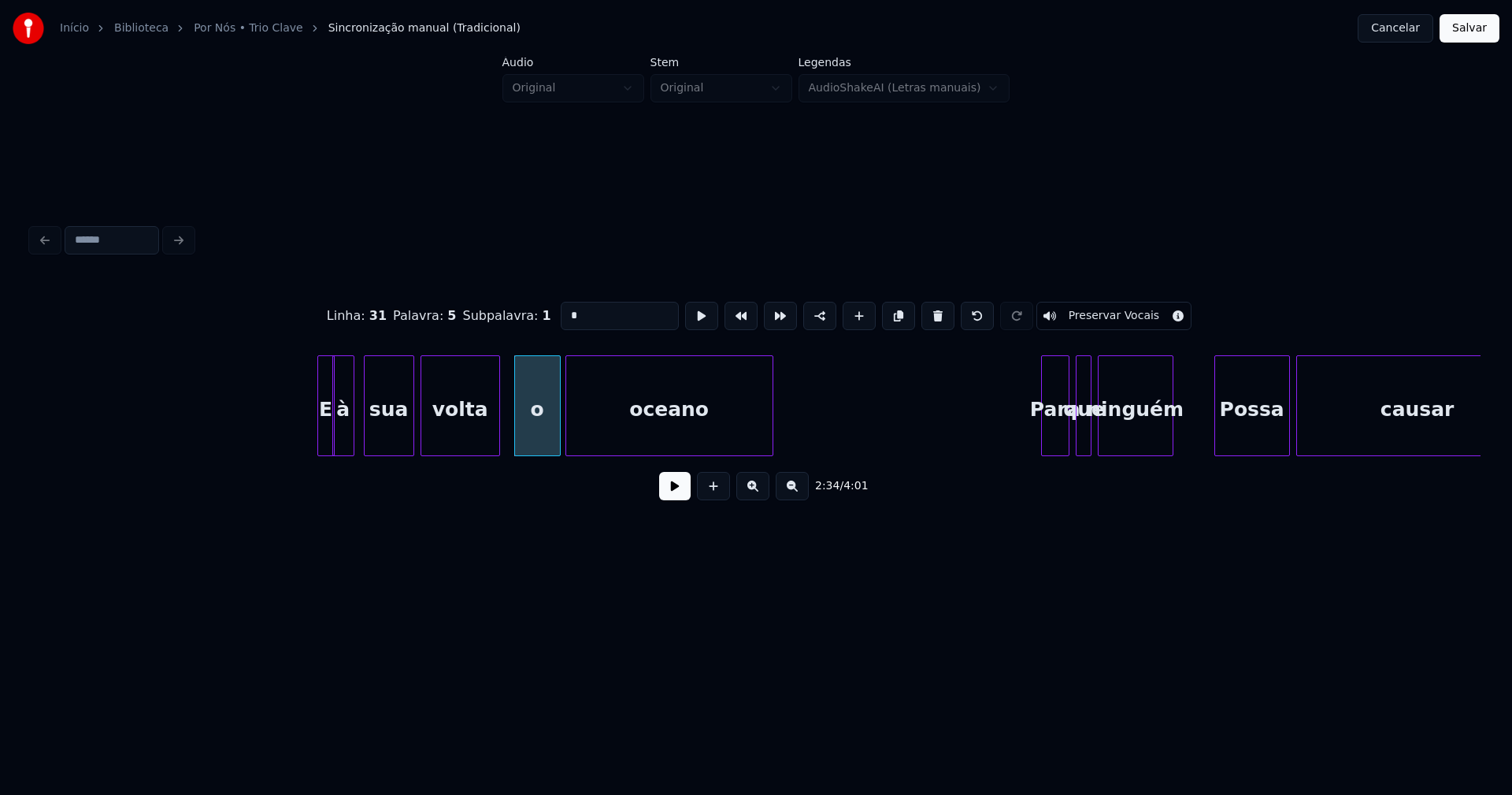
drag, startPoint x: 573, startPoint y: 318, endPoint x: 542, endPoint y: 320, distance: 31.1
click at [542, 320] on div "Linha : 31 Palavra : 5 Subpalavra : 1 * Preservar Vocais" at bounding box center [756, 315] width 1449 height 79
type input "**"
click at [685, 499] on button at bounding box center [675, 486] width 32 height 28
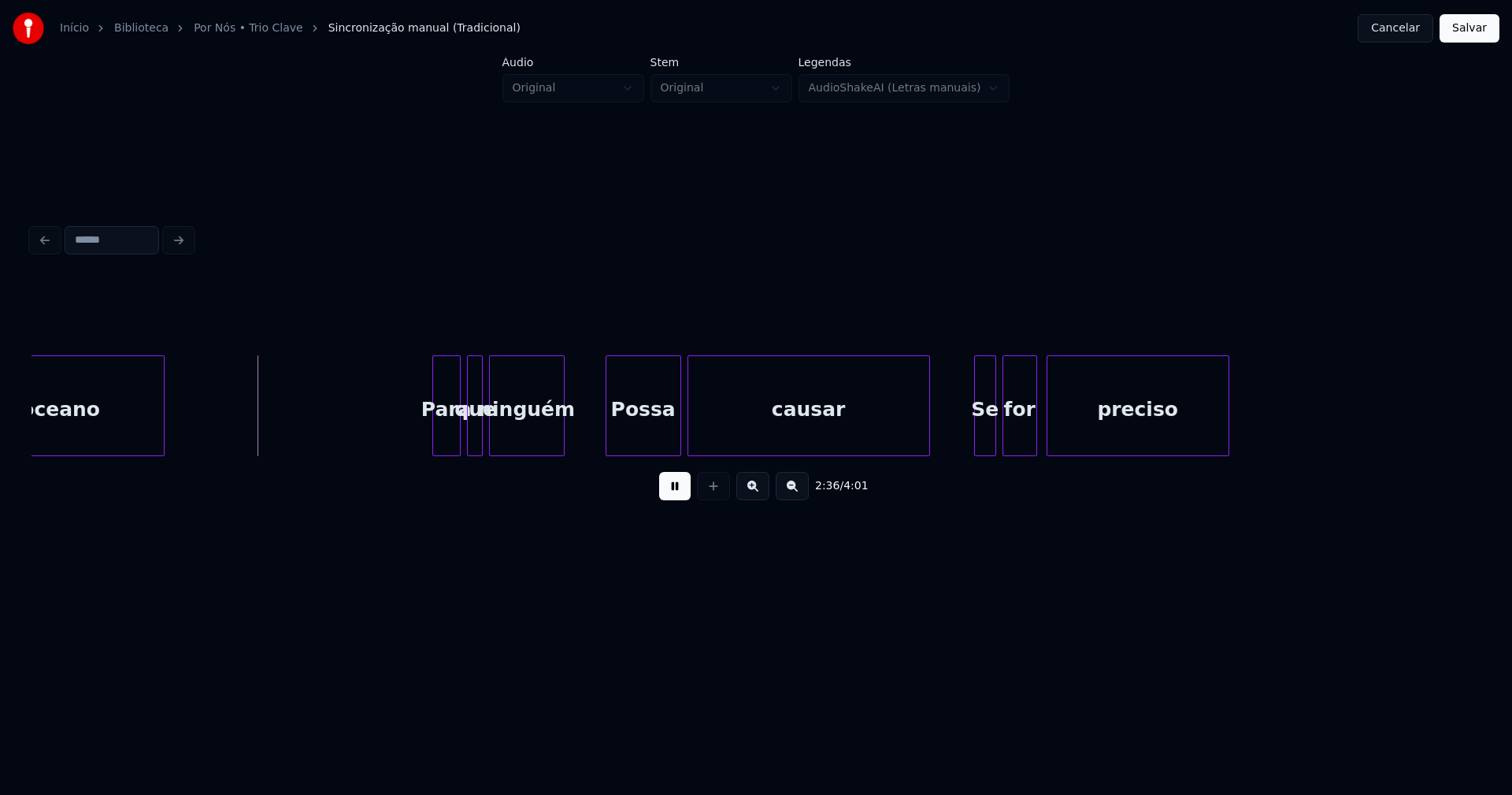
scroll to position [0, 24628]
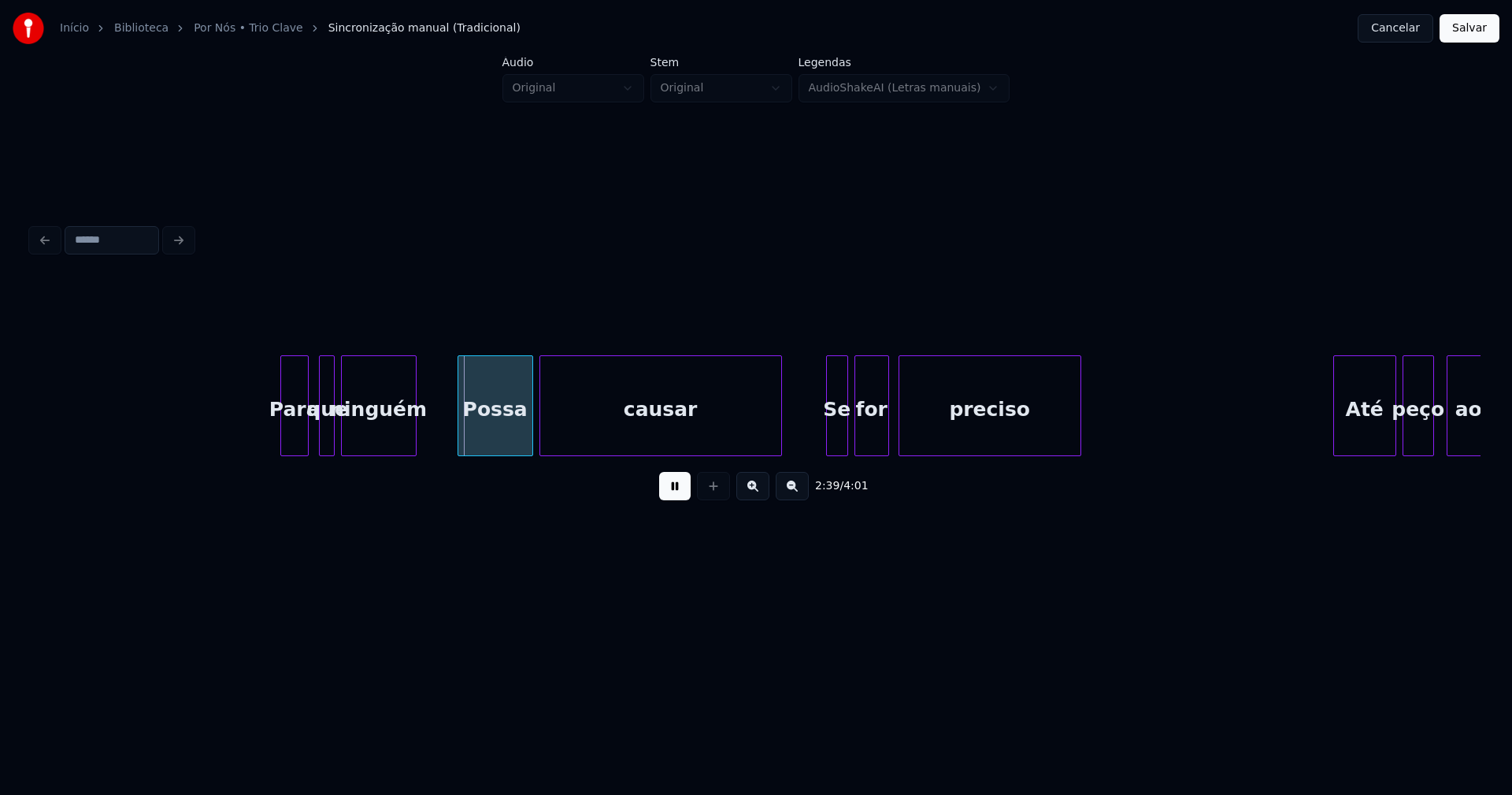
click at [297, 439] on div "Para" at bounding box center [294, 409] width 27 height 107
click at [297, 436] on div "Para" at bounding box center [294, 409] width 27 height 107
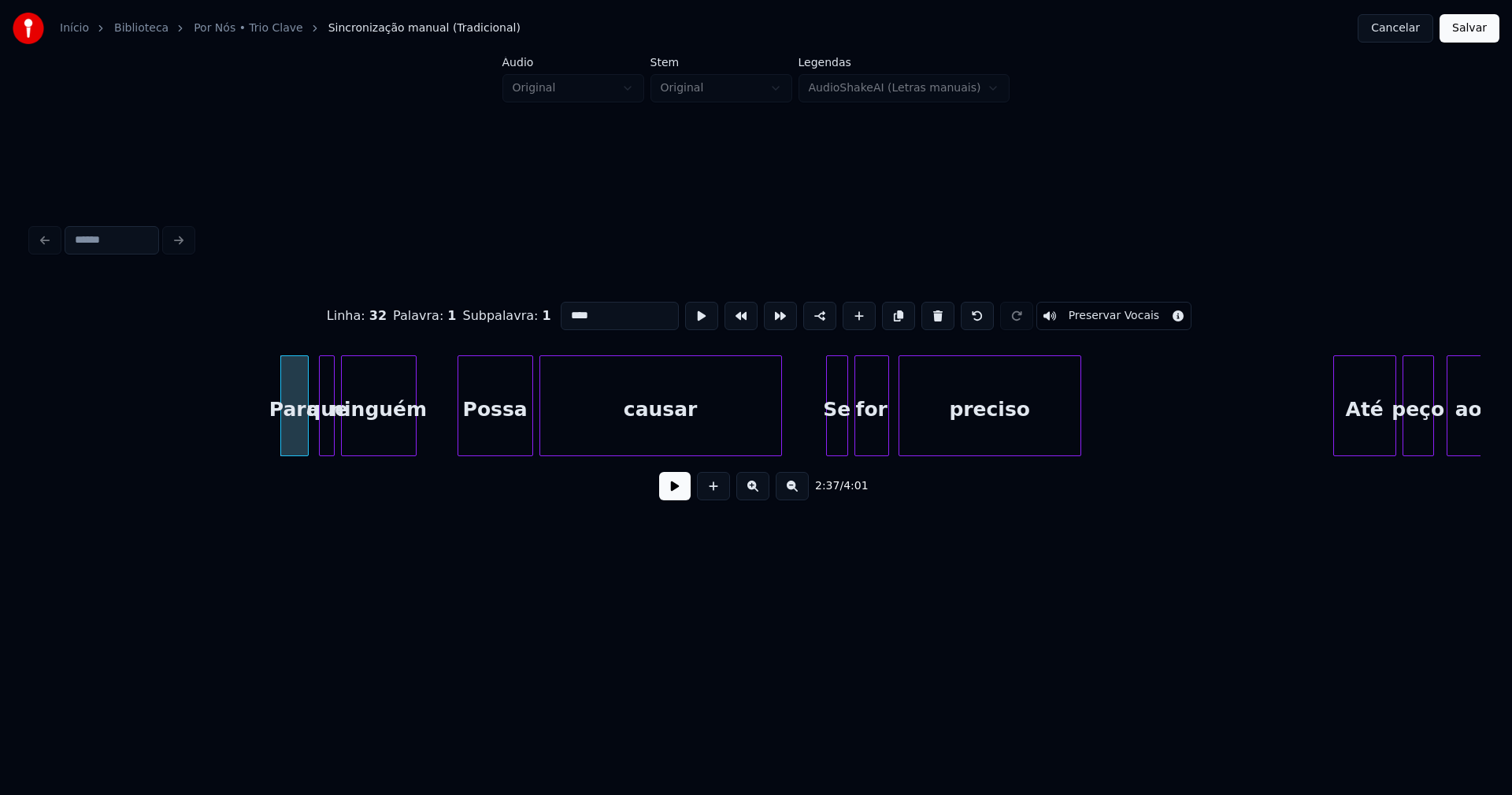
click at [568, 309] on input "****" at bounding box center [619, 315] width 118 height 28
type input "***"
click at [678, 497] on button at bounding box center [675, 486] width 32 height 28
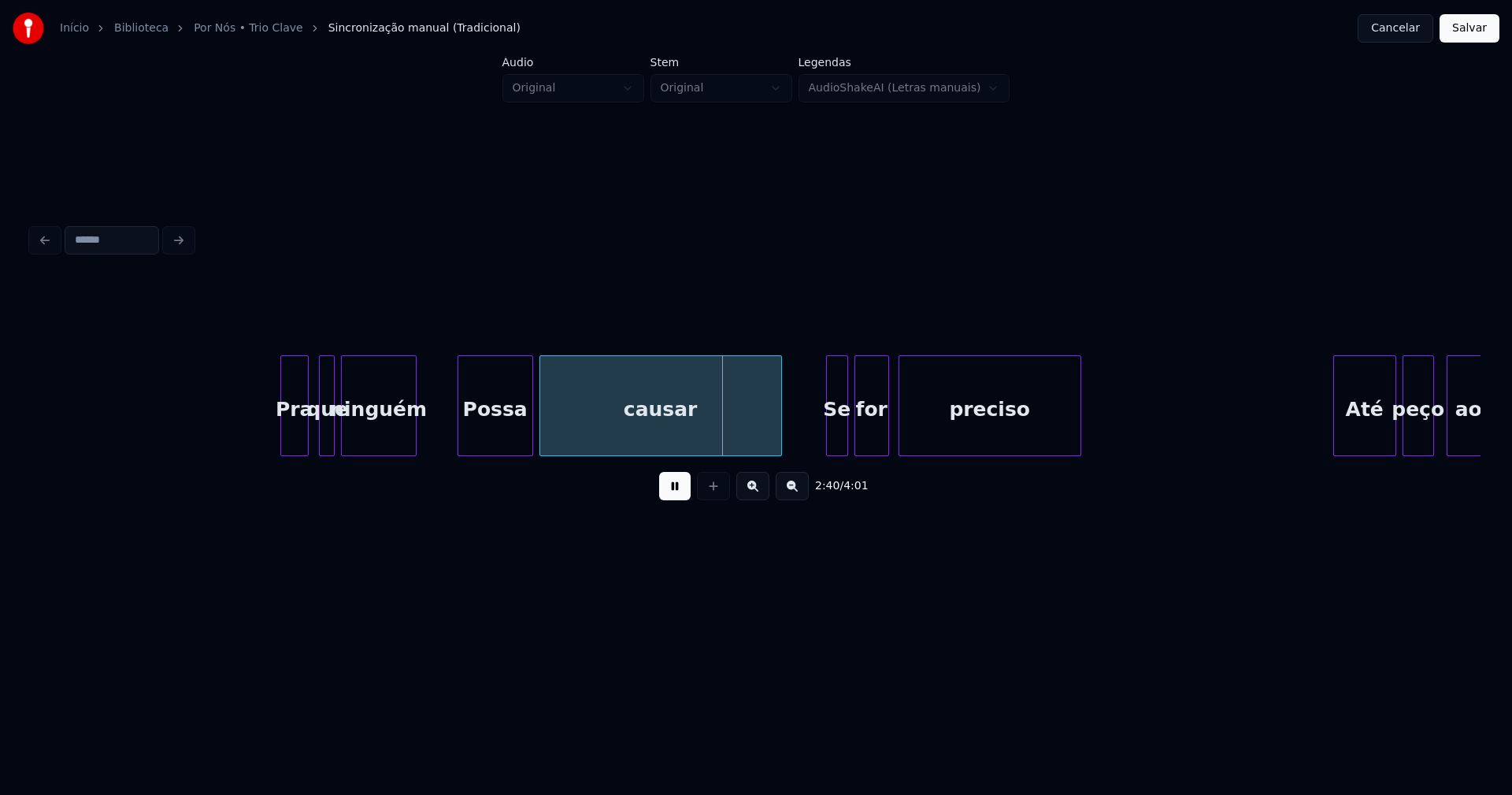
drag, startPoint x: 674, startPoint y: 495, endPoint x: 630, endPoint y: 448, distance: 64.4
click at [674, 493] on button at bounding box center [675, 486] width 32 height 28
click at [626, 443] on div "causar" at bounding box center [661, 409] width 241 height 107
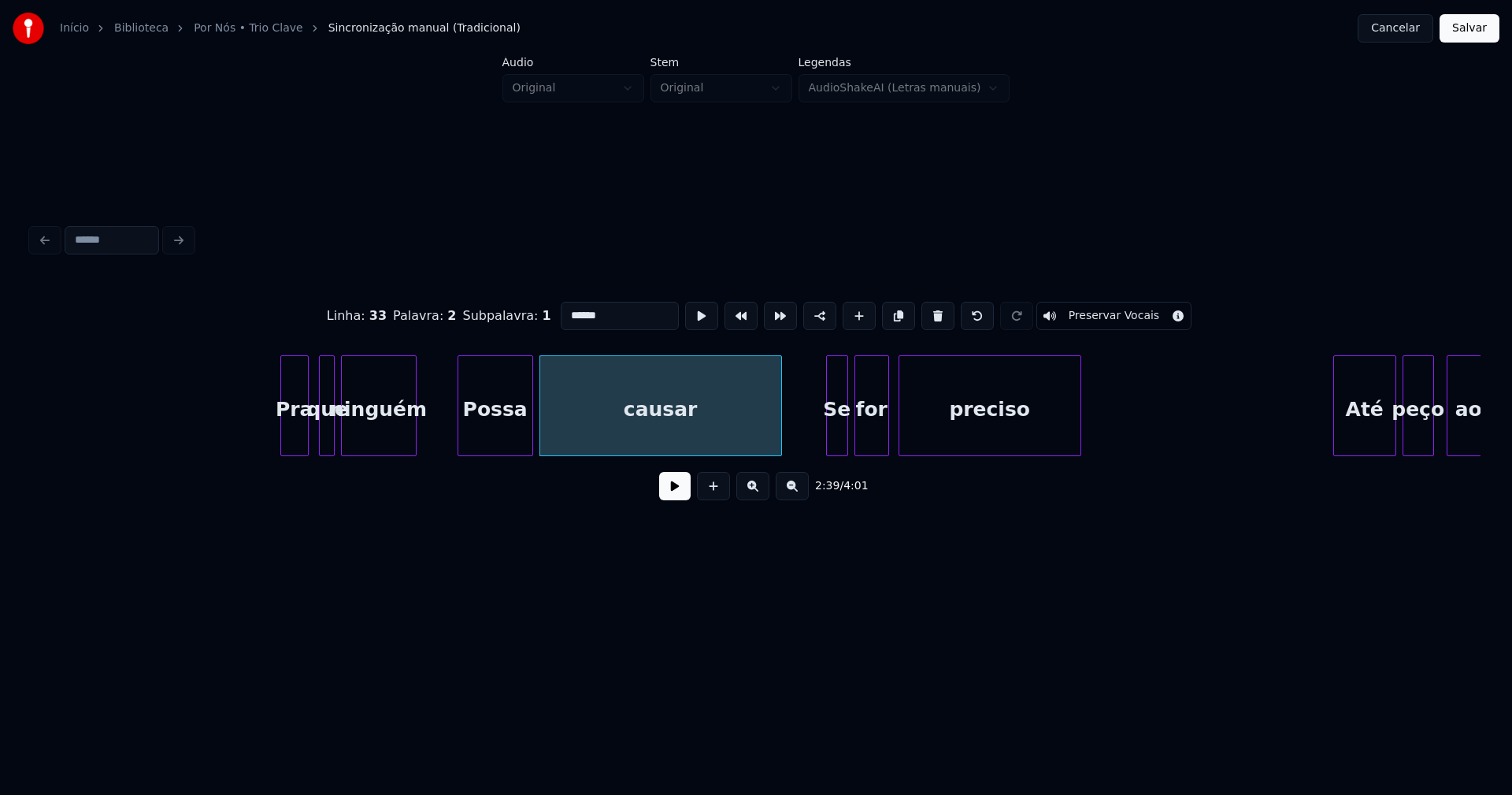
drag, startPoint x: 604, startPoint y: 312, endPoint x: 547, endPoint y: 312, distance: 57.0
click at [530, 312] on div "Linha : 33 Palavra : 2 Subpalavra : 1 ****** Preservar Vocais" at bounding box center [756, 315] width 1449 height 79
click at [675, 411] on div "crusar" at bounding box center [661, 409] width 241 height 107
click at [670, 411] on div "crusar" at bounding box center [661, 409] width 241 height 107
click at [578, 308] on input "******" at bounding box center [619, 315] width 118 height 28
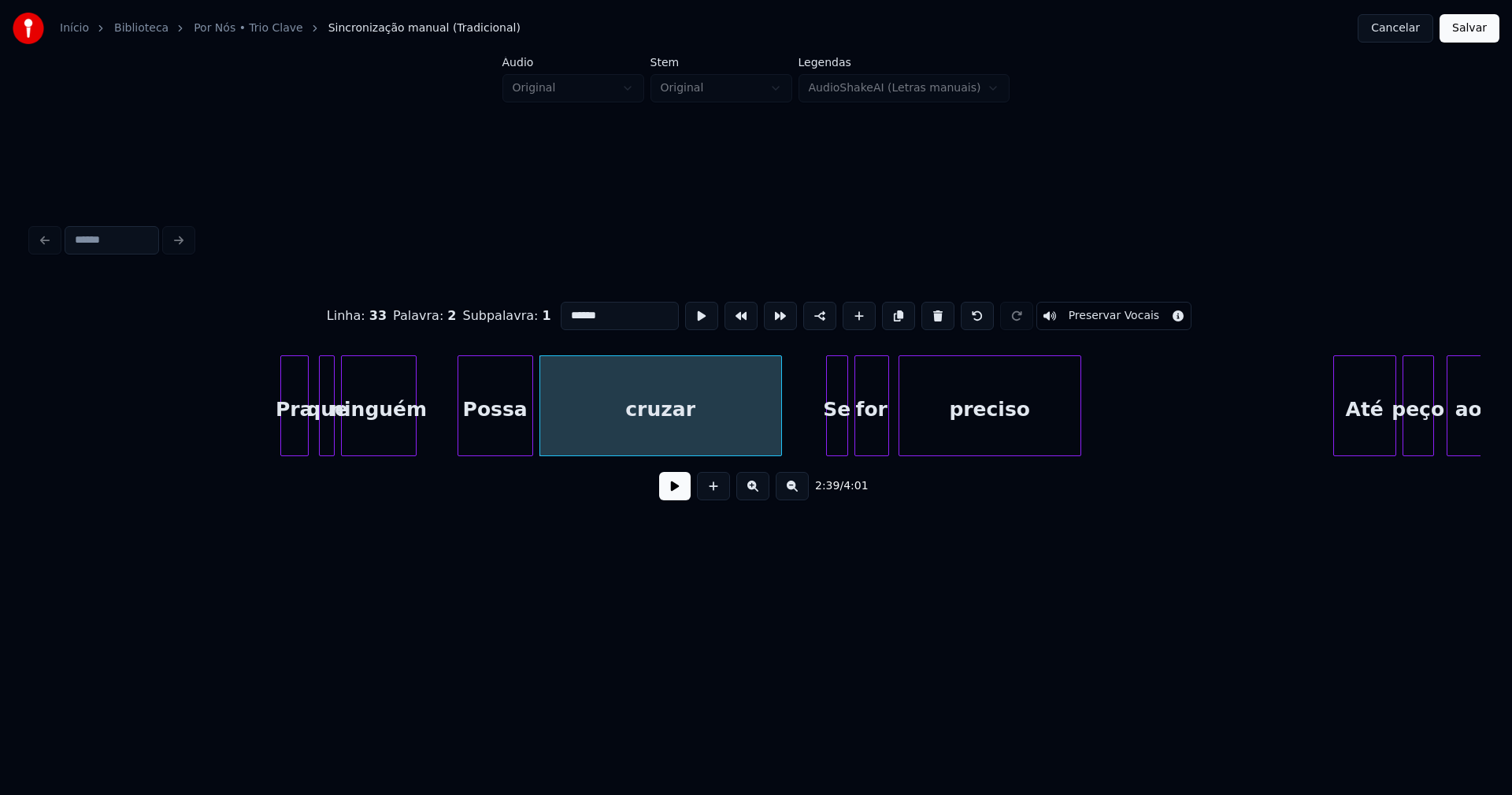
type input "******"
click at [767, 591] on div "Linha : 33 Palavra : 2 Subpalavra : 1 ****** Preservar Vocais 2:39 / 4:01" at bounding box center [755, 366] width 1461 height 477
click at [675, 496] on button at bounding box center [675, 486] width 32 height 28
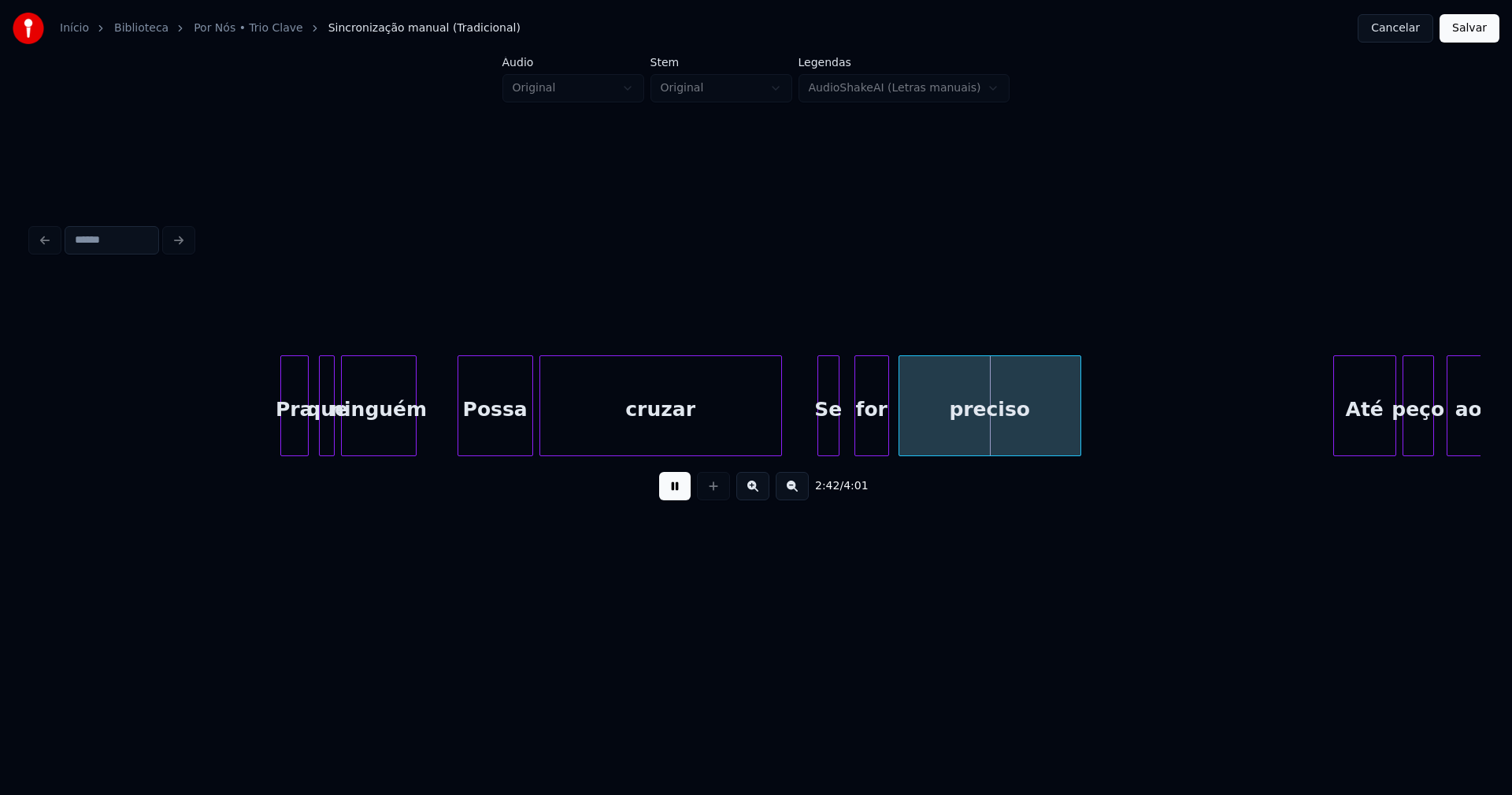
click at [829, 445] on div "Se" at bounding box center [828, 409] width 21 height 107
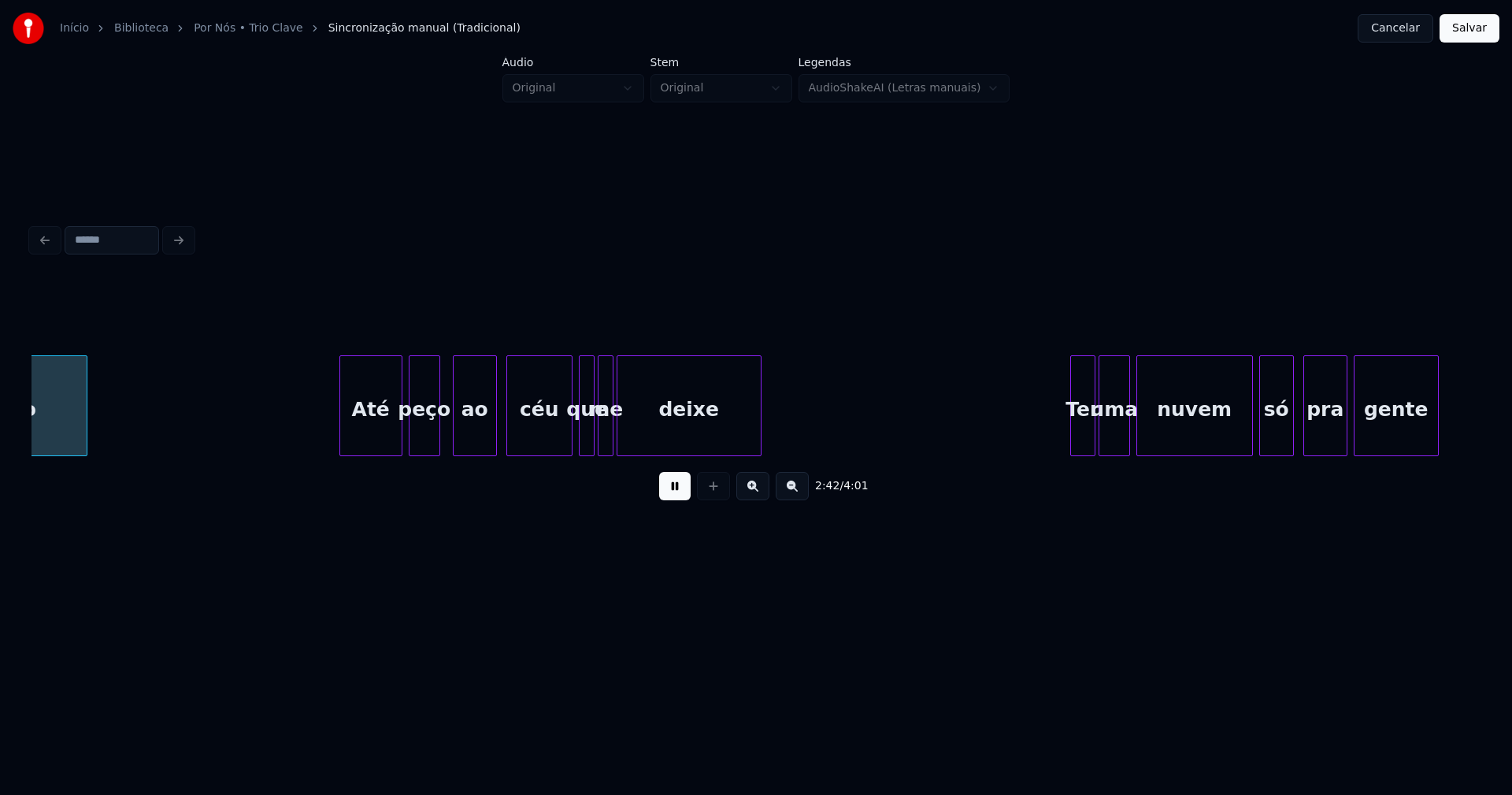
scroll to position [0, 25640]
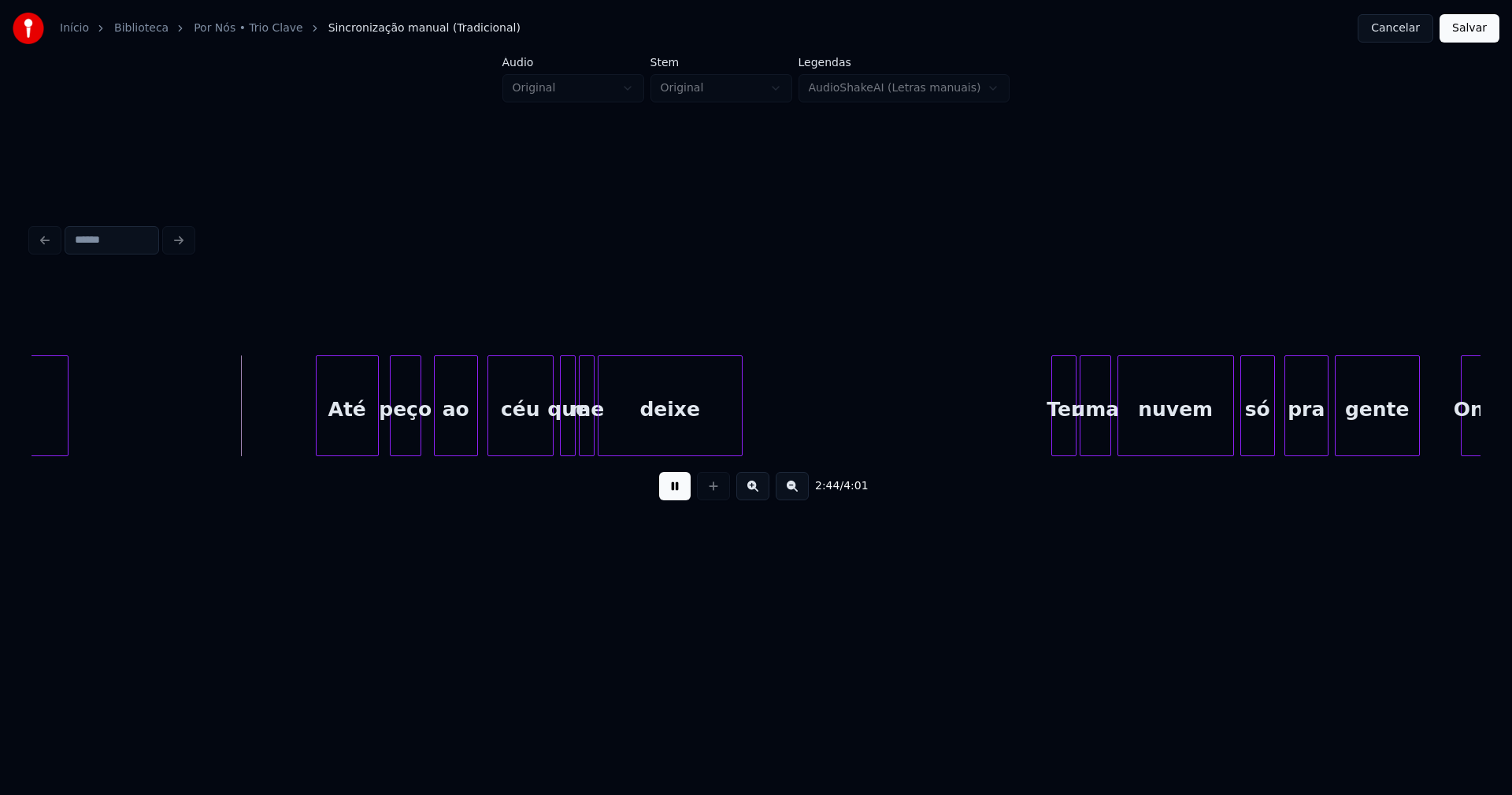
click at [361, 443] on div "Até" at bounding box center [347, 409] width 62 height 107
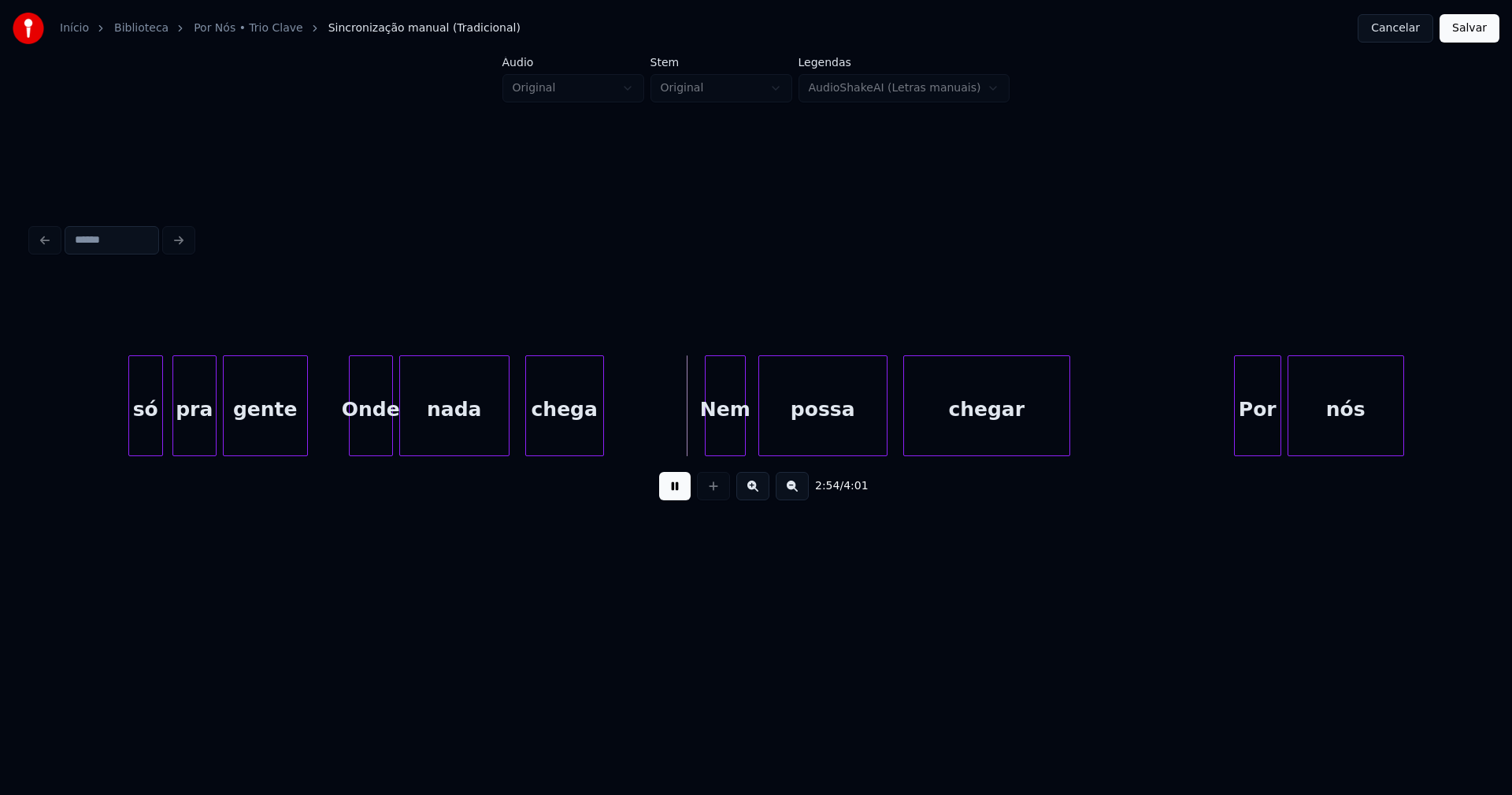
scroll to position [0, 26879]
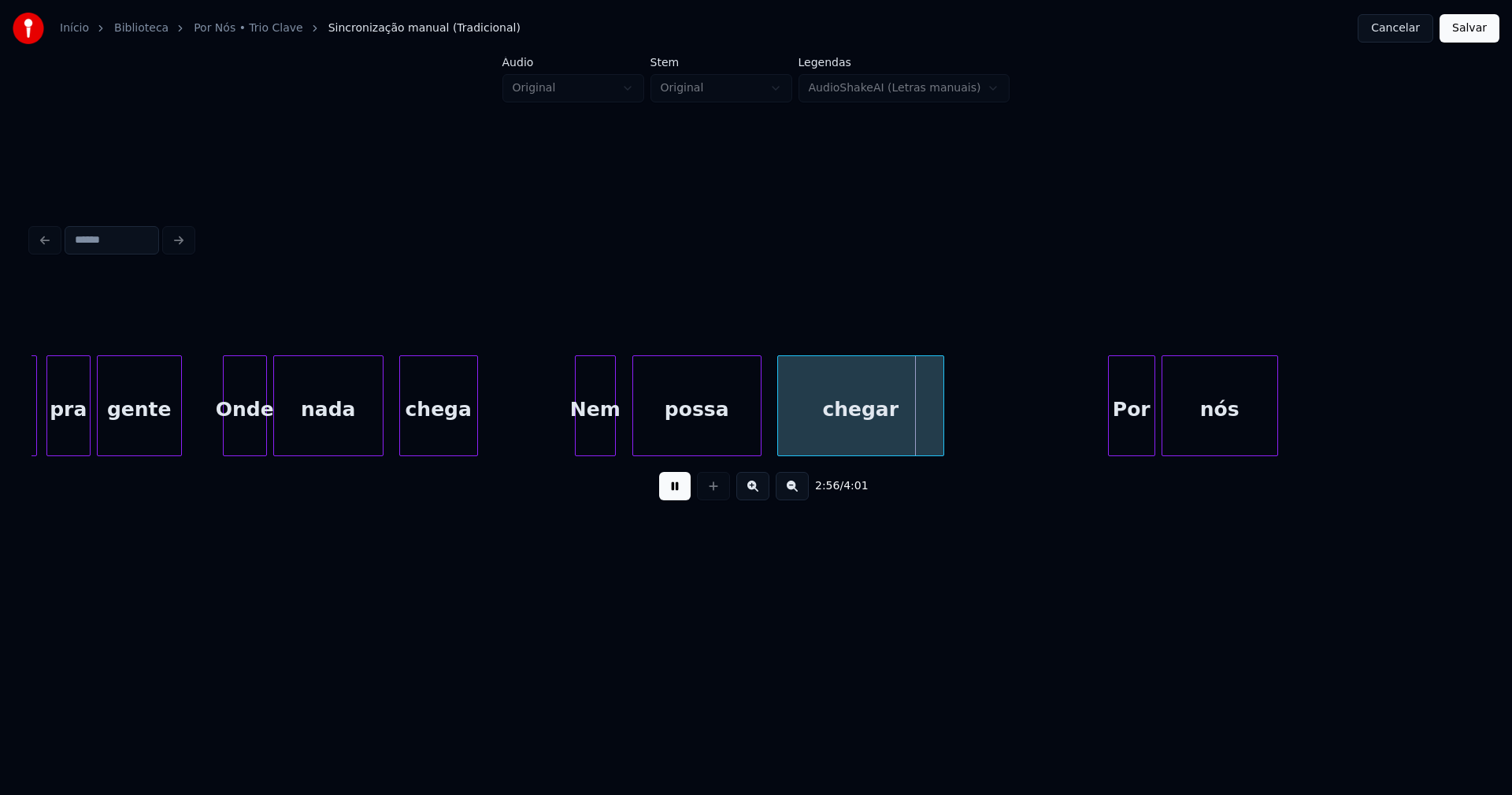
click at [598, 429] on div "Nem" at bounding box center [594, 409] width 39 height 107
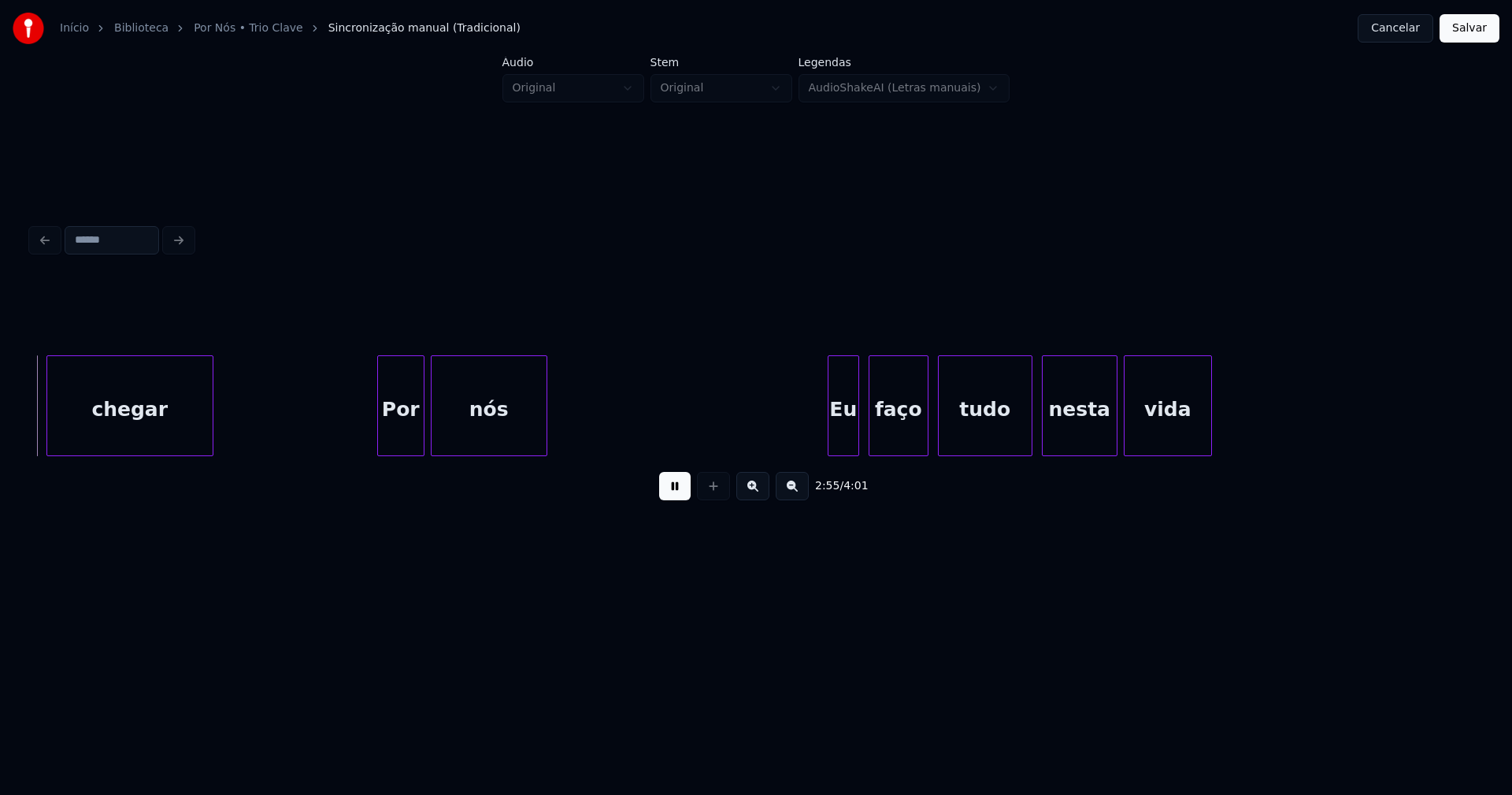
scroll to position [0, 27615]
click at [384, 430] on div "Por" at bounding box center [391, 409] width 46 height 107
click at [837, 440] on div "Eu" at bounding box center [832, 409] width 30 height 107
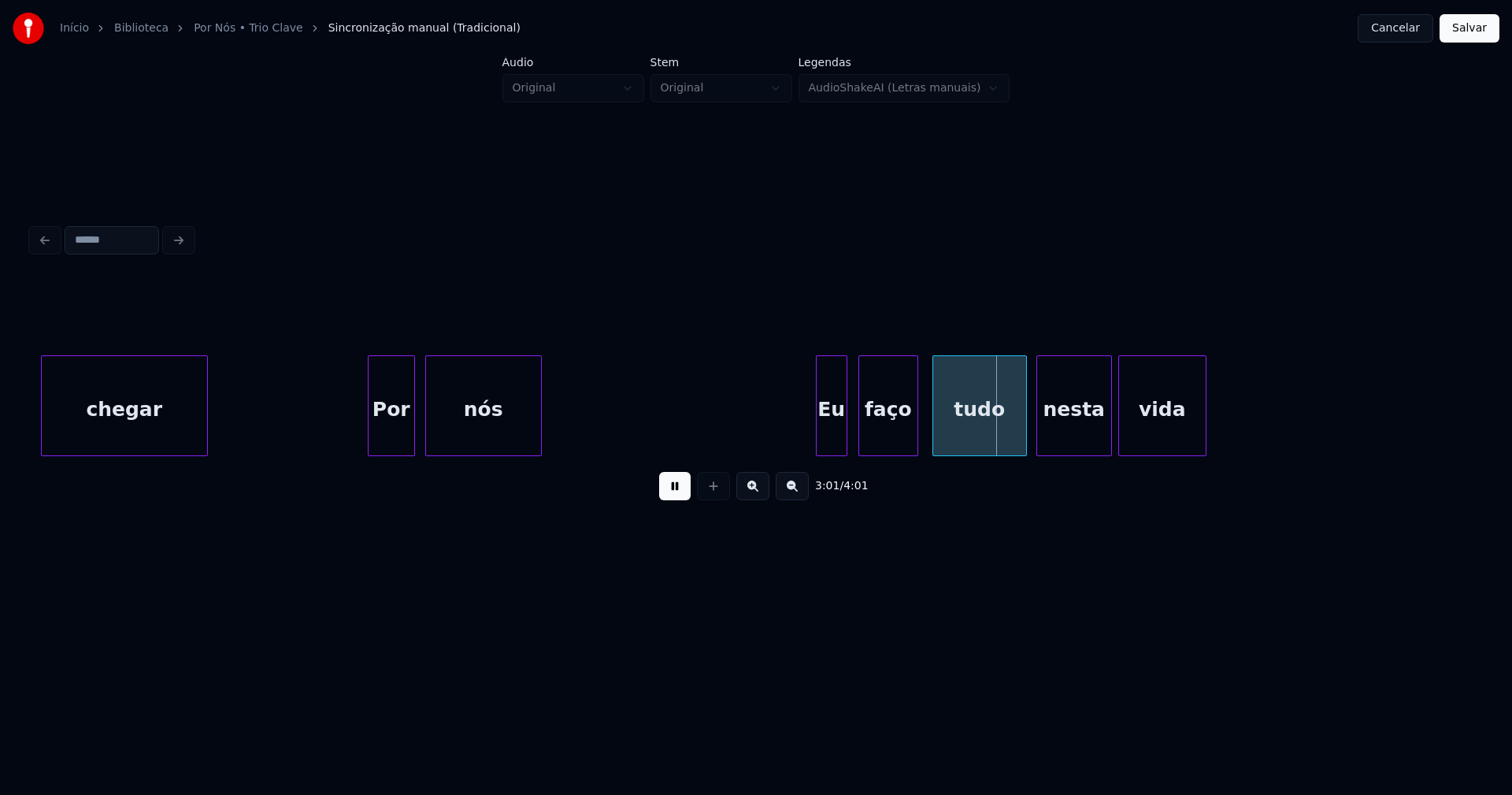
click at [885, 440] on div "faço" at bounding box center [888, 409] width 58 height 107
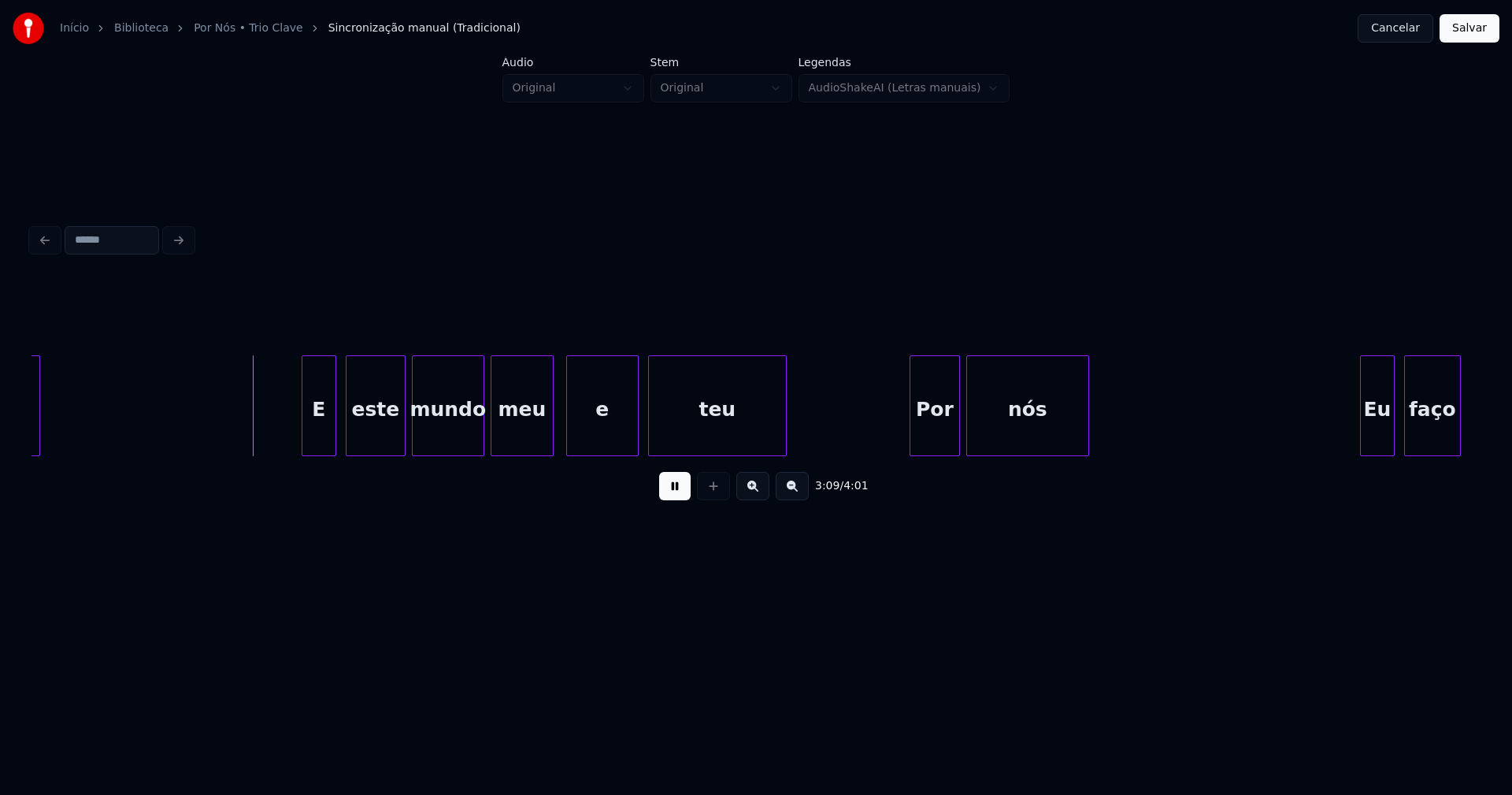
scroll to position [0, 29634]
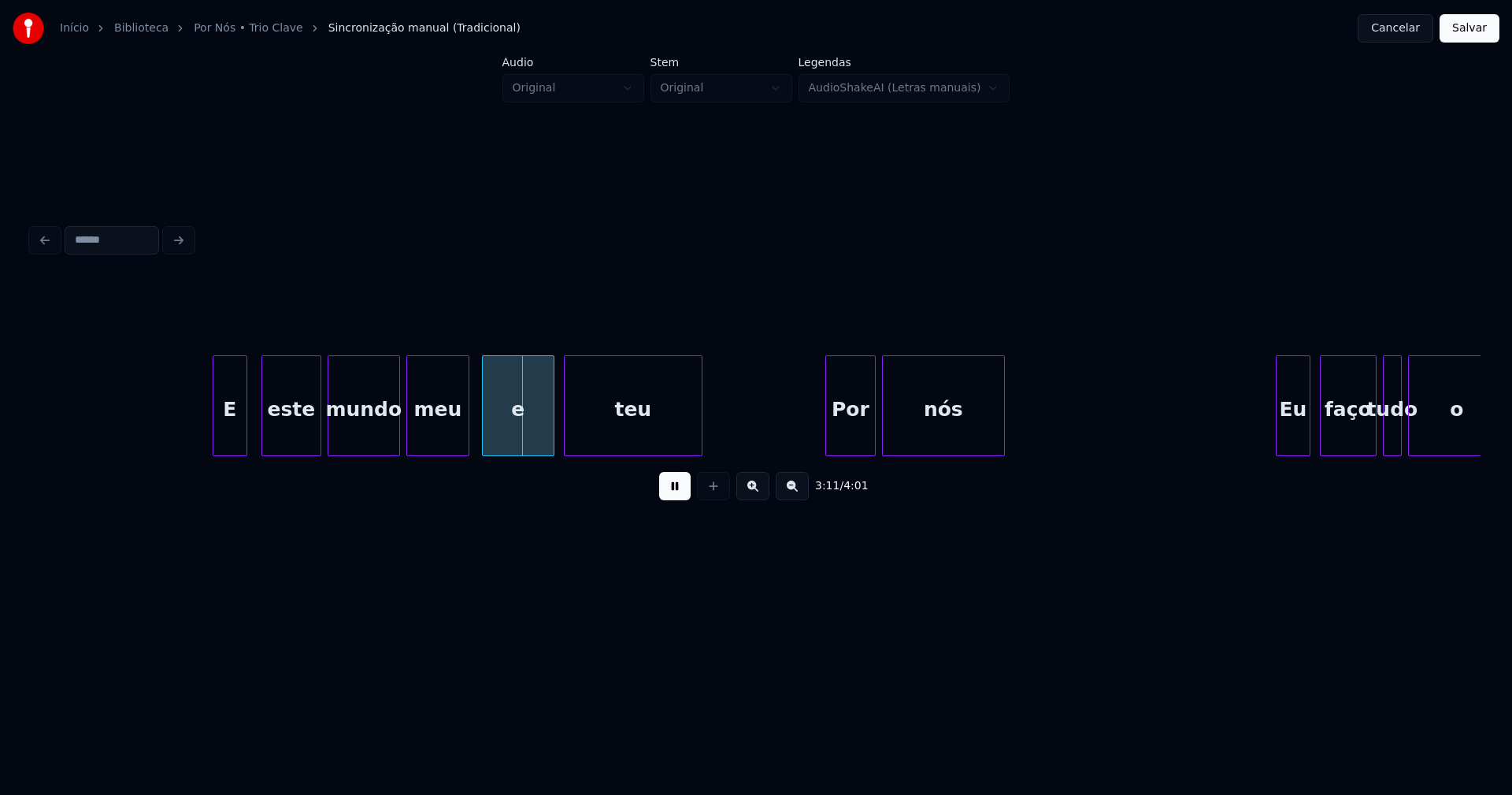
click at [228, 436] on div "E" at bounding box center [229, 409] width 33 height 107
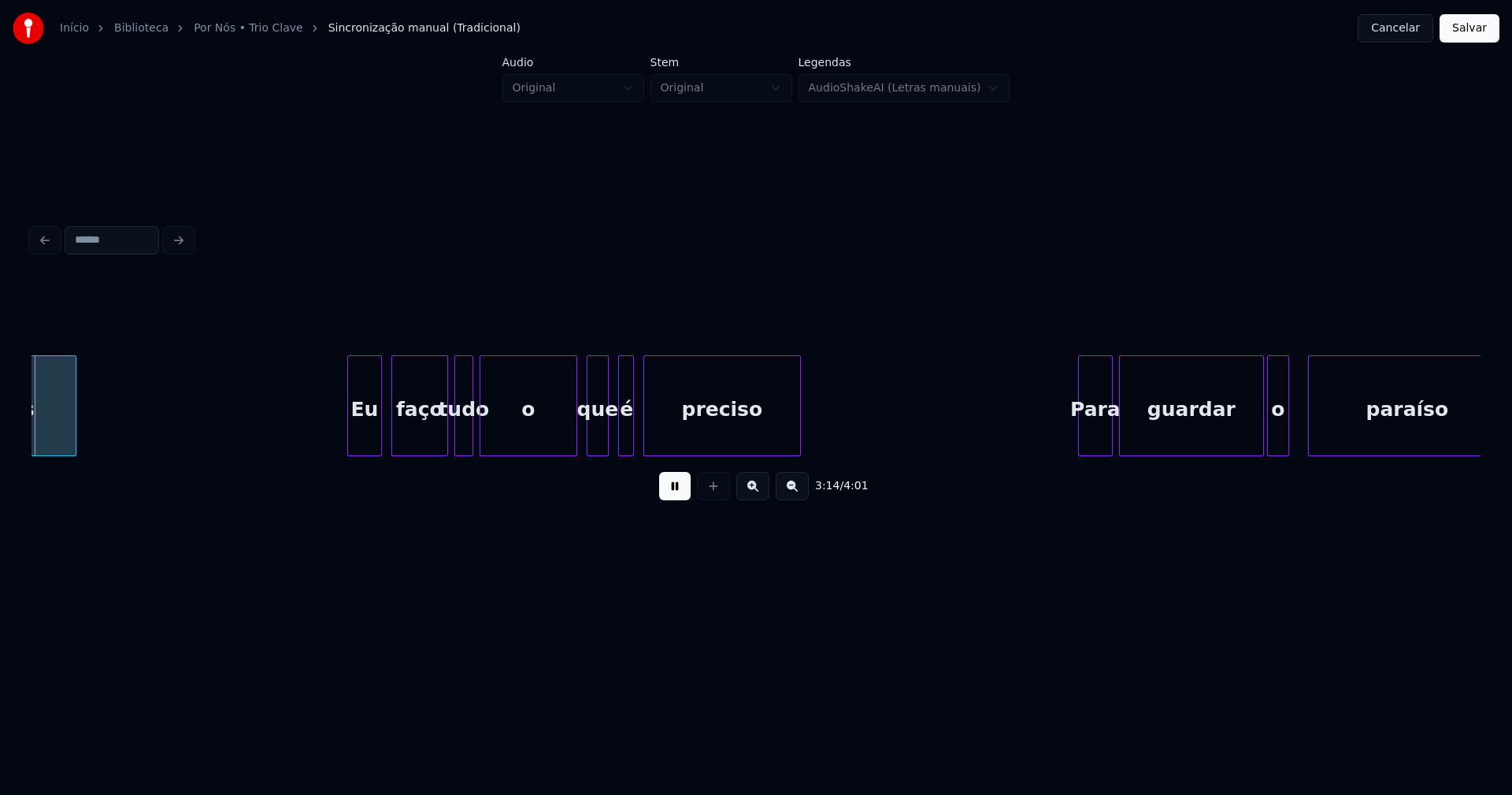
scroll to position [0, 30568]
click at [345, 447] on div "Eu" at bounding box center [351, 409] width 33 height 107
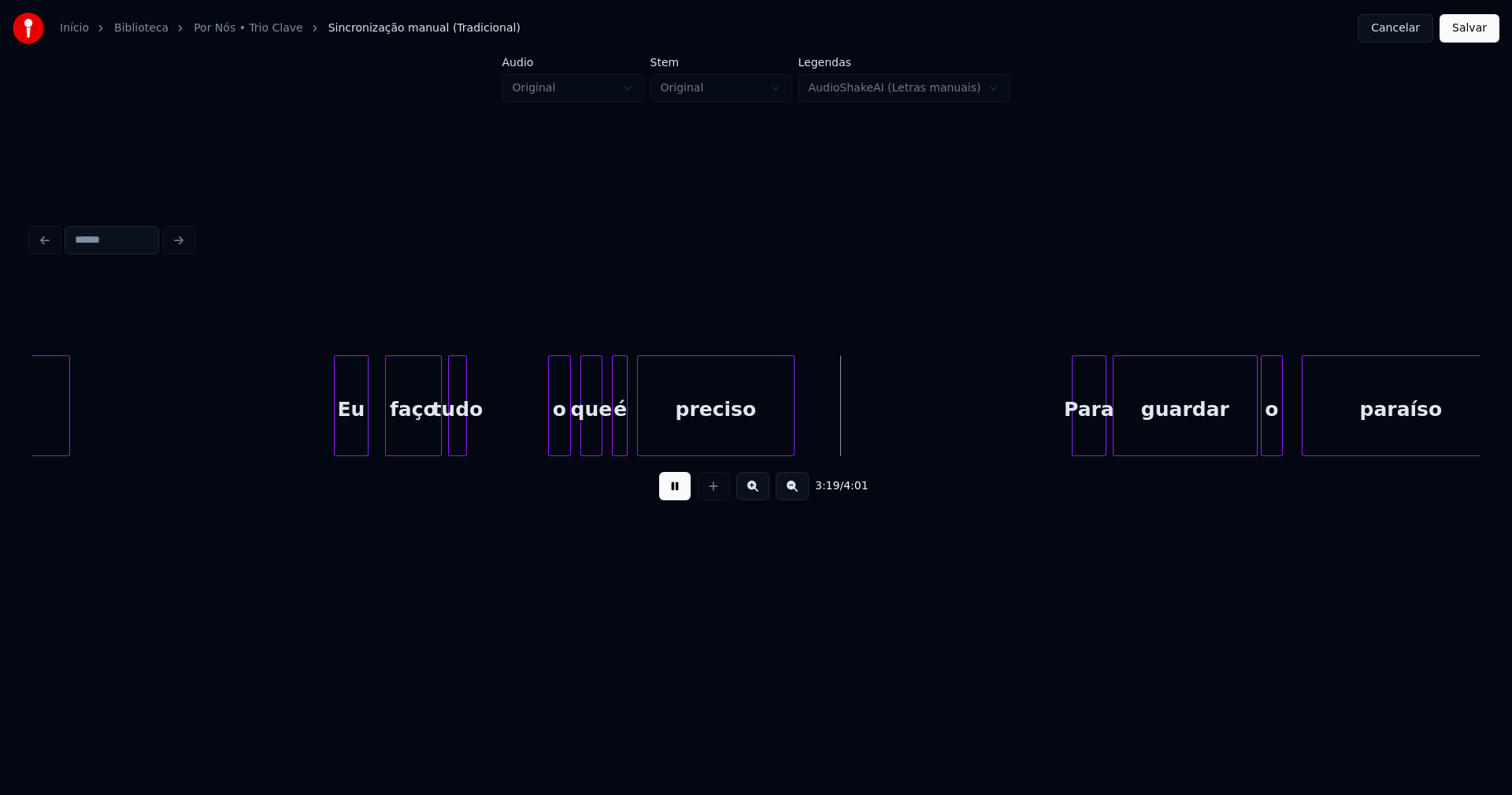
click at [551, 448] on div at bounding box center [551, 405] width 5 height 99
click at [542, 445] on div at bounding box center [541, 405] width 5 height 99
click at [614, 442] on div "é" at bounding box center [616, 409] width 16 height 107
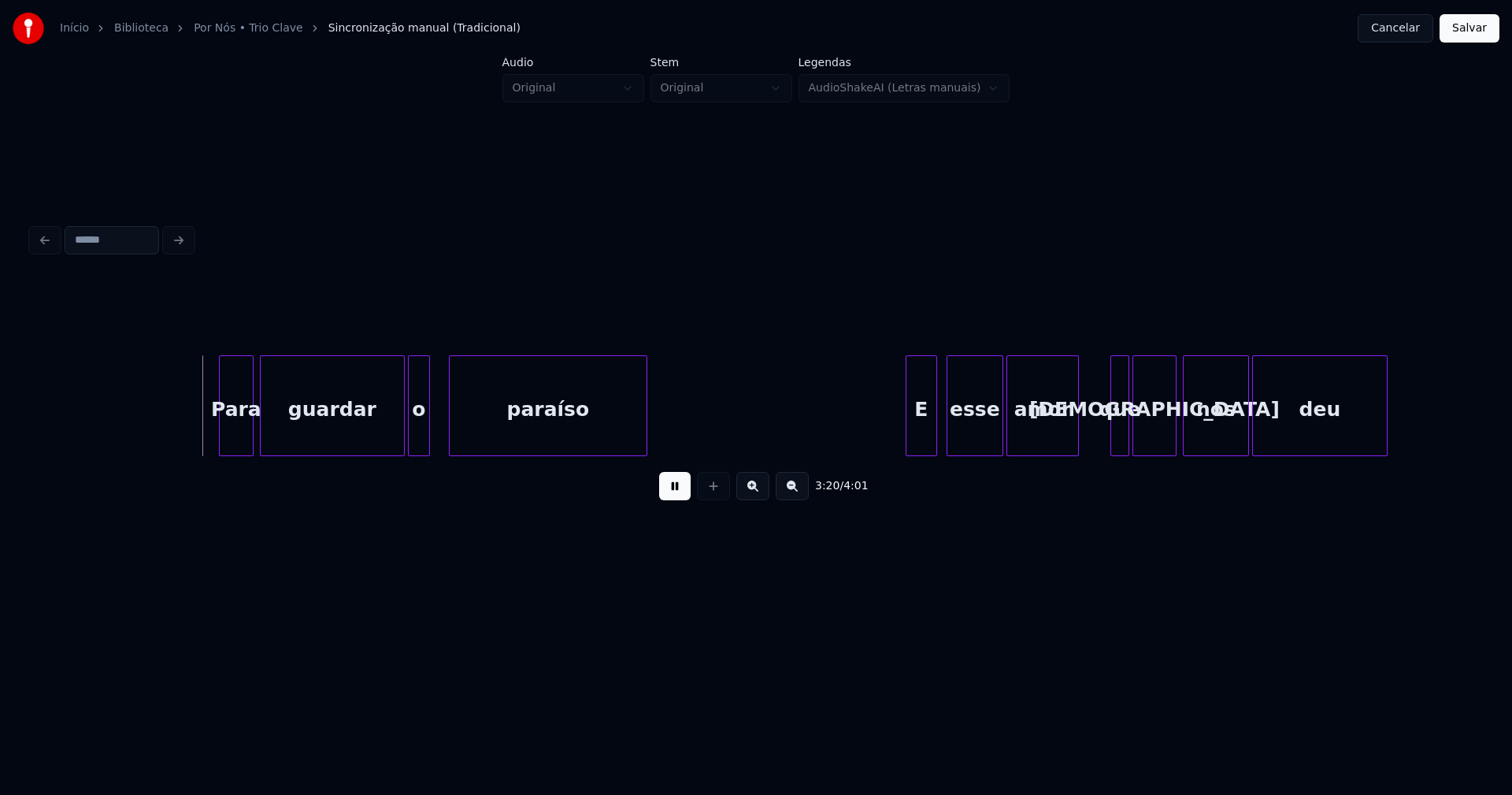
scroll to position [0, 31464]
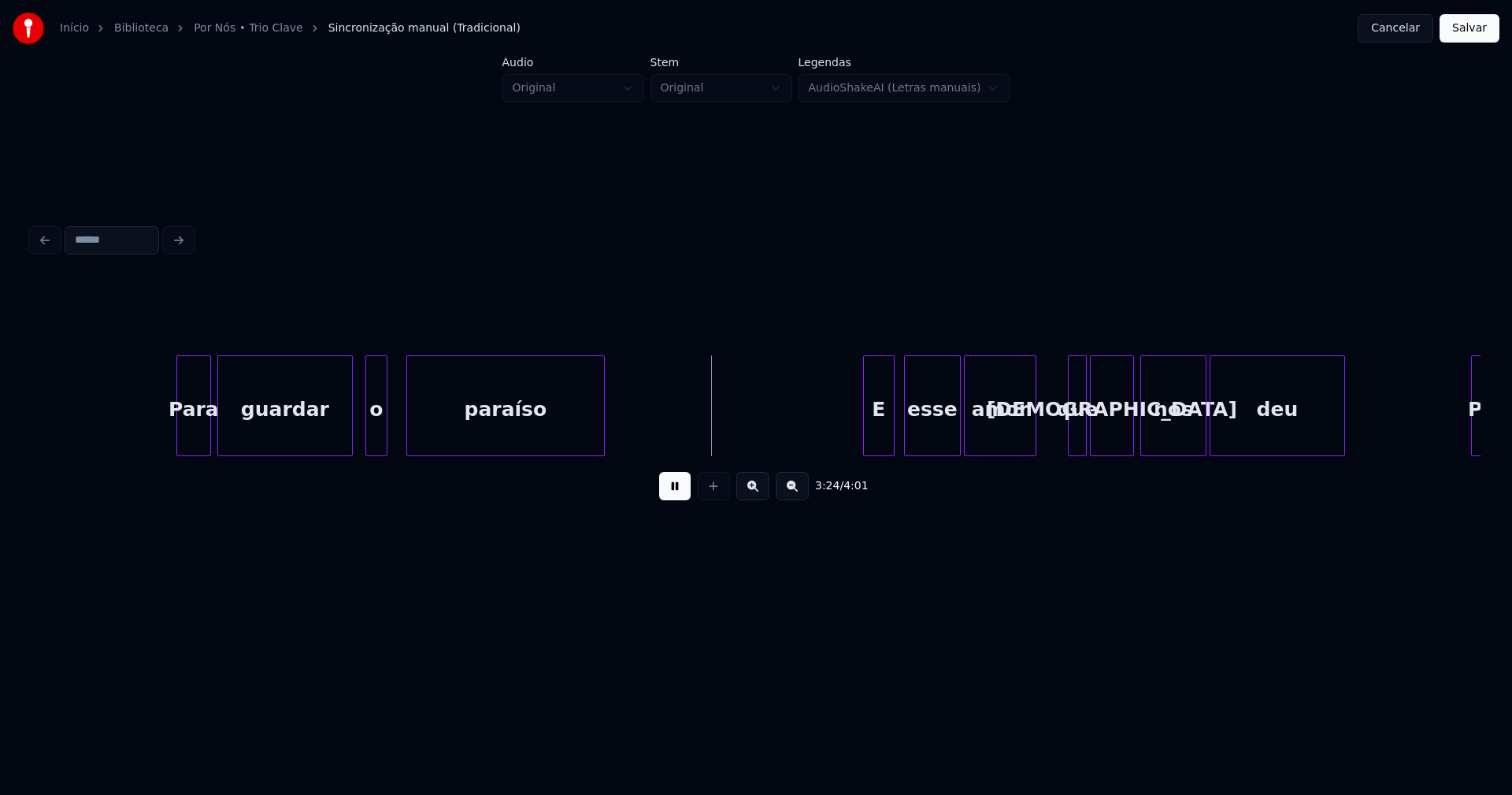
click at [350, 447] on div at bounding box center [349, 405] width 5 height 99
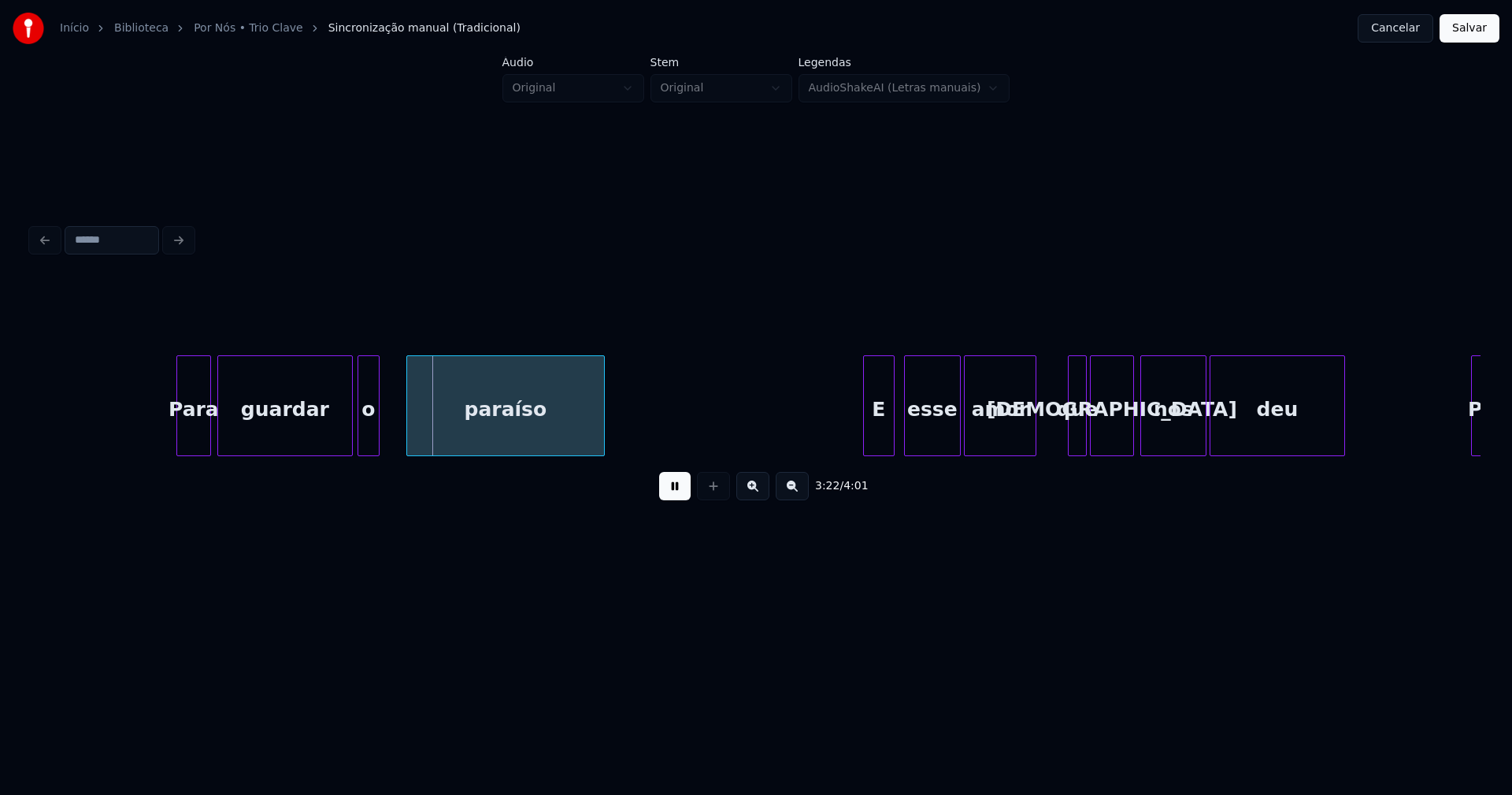
click at [372, 441] on div "o" at bounding box center [368, 409] width 21 height 107
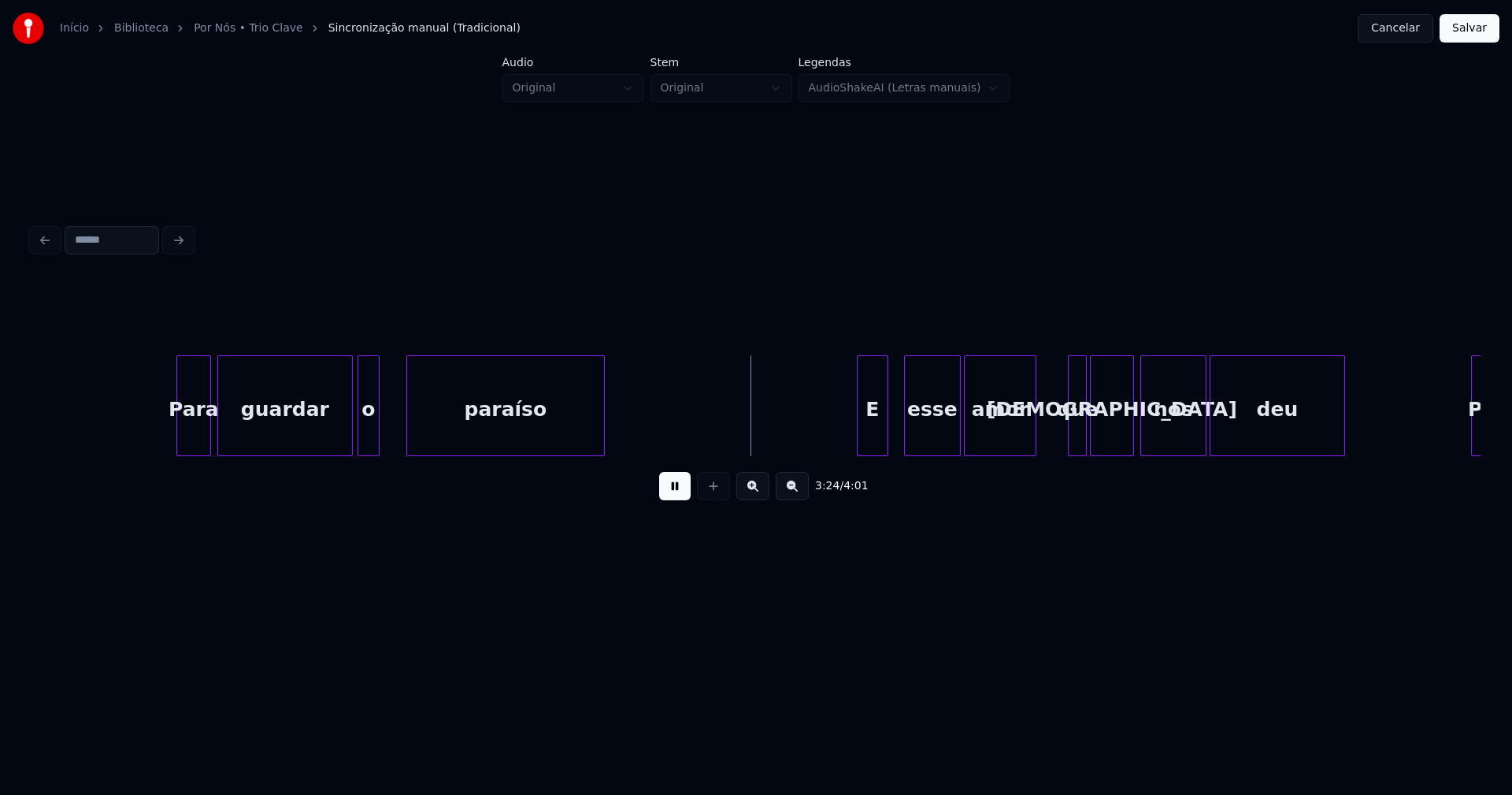
click at [878, 439] on div "E" at bounding box center [873, 409] width 30 height 107
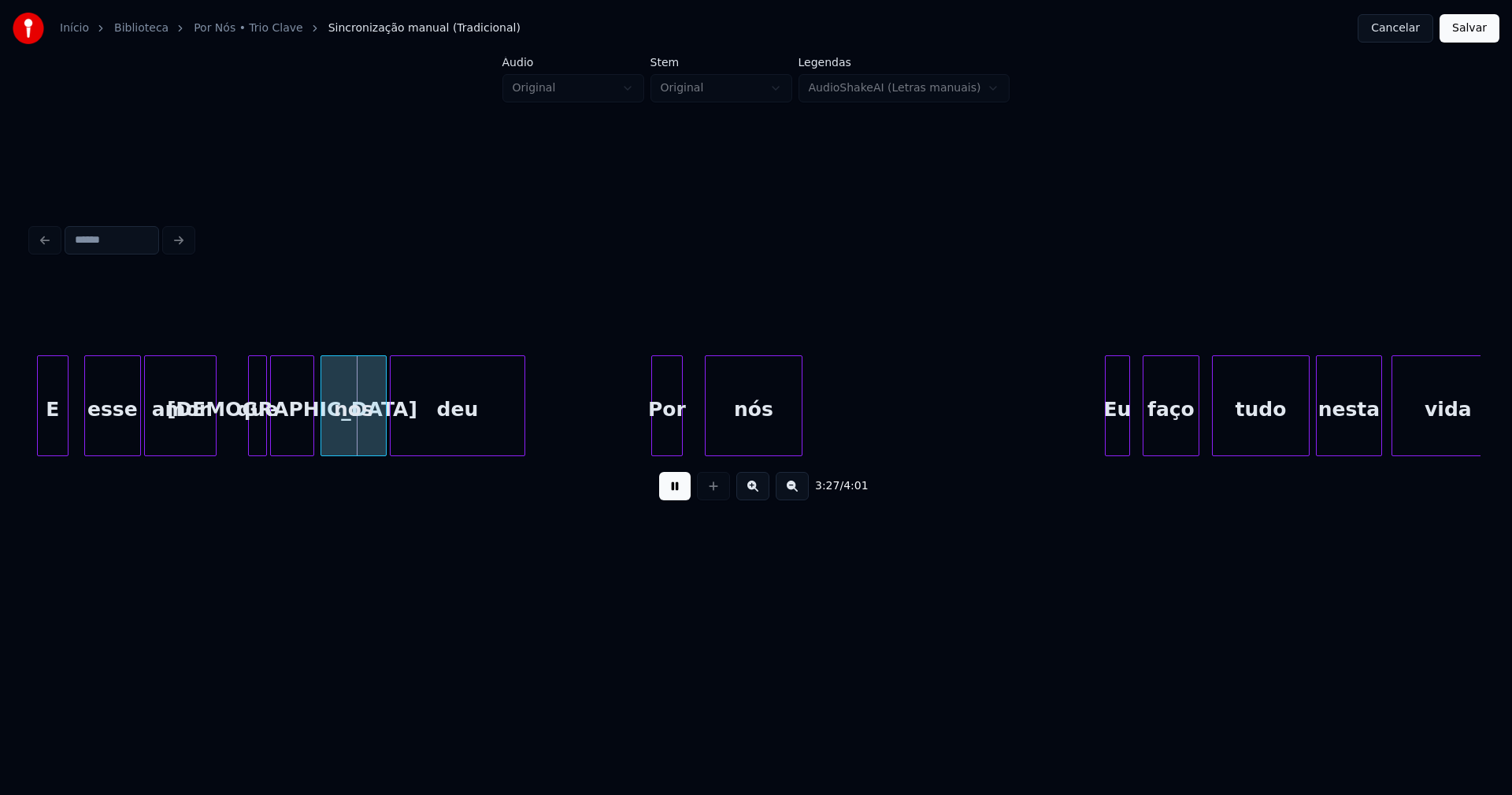
scroll to position [0, 32346]
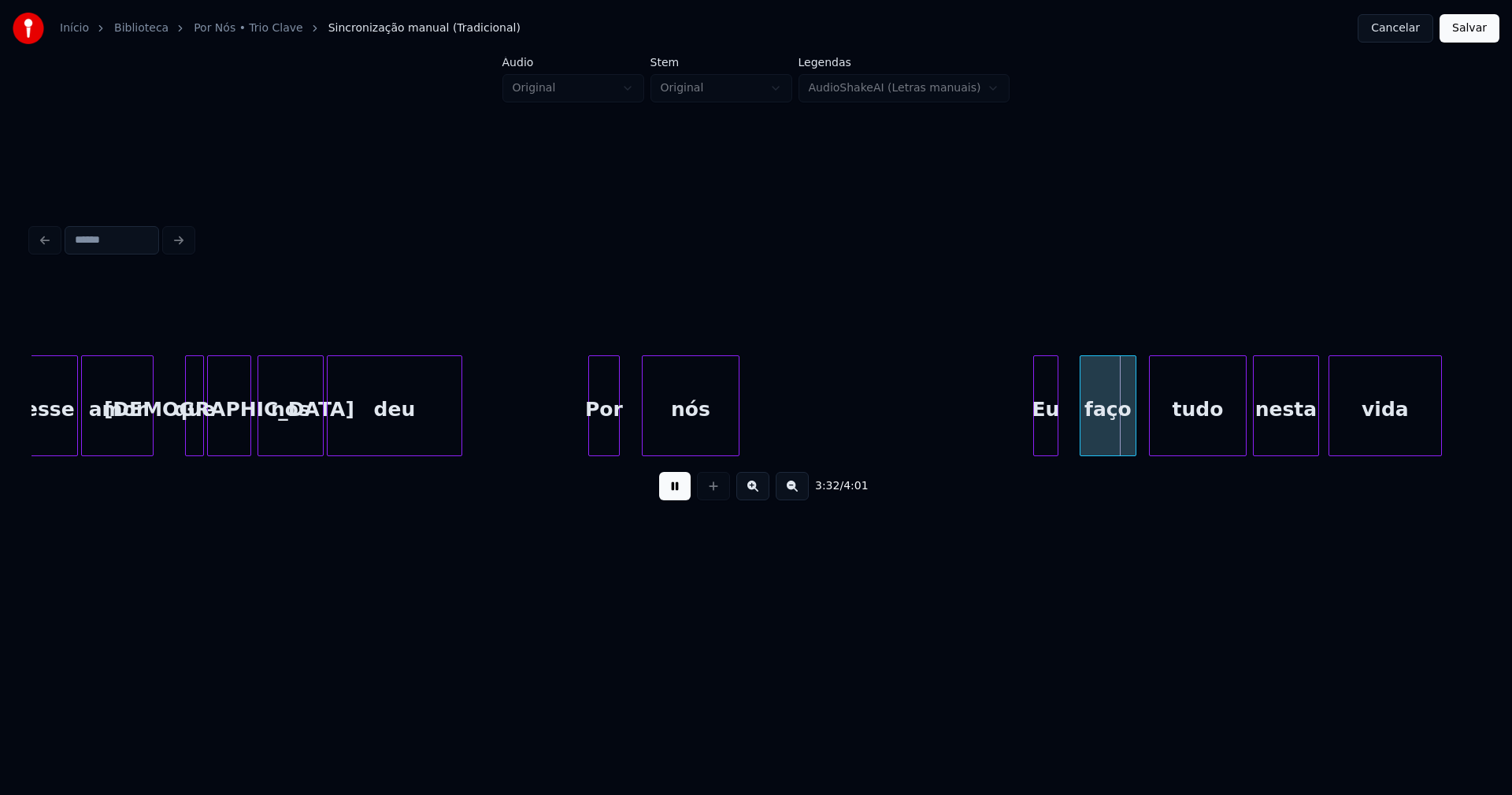
click at [1045, 440] on div "Eu" at bounding box center [1046, 409] width 24 height 107
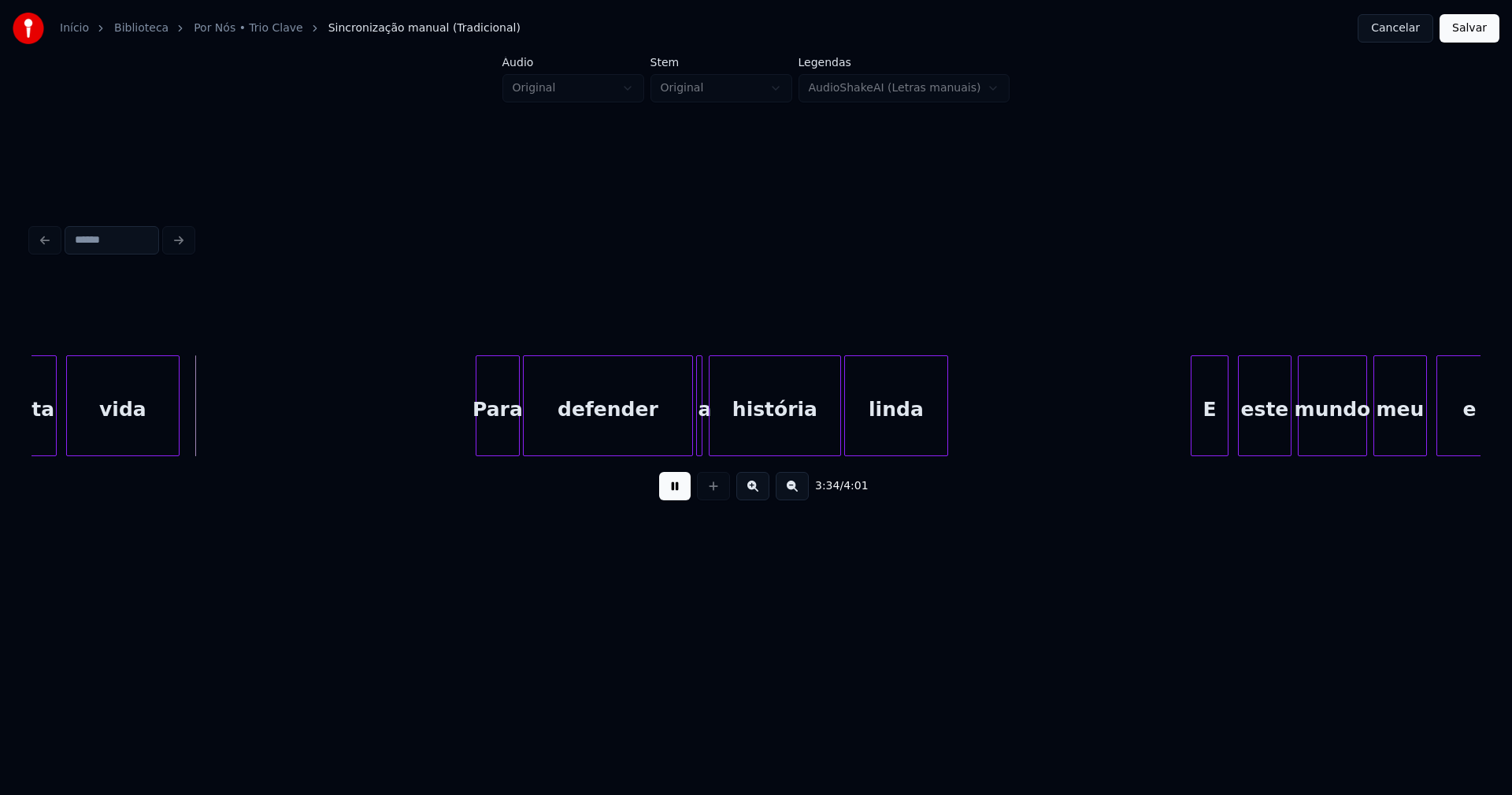
scroll to position [0, 33777]
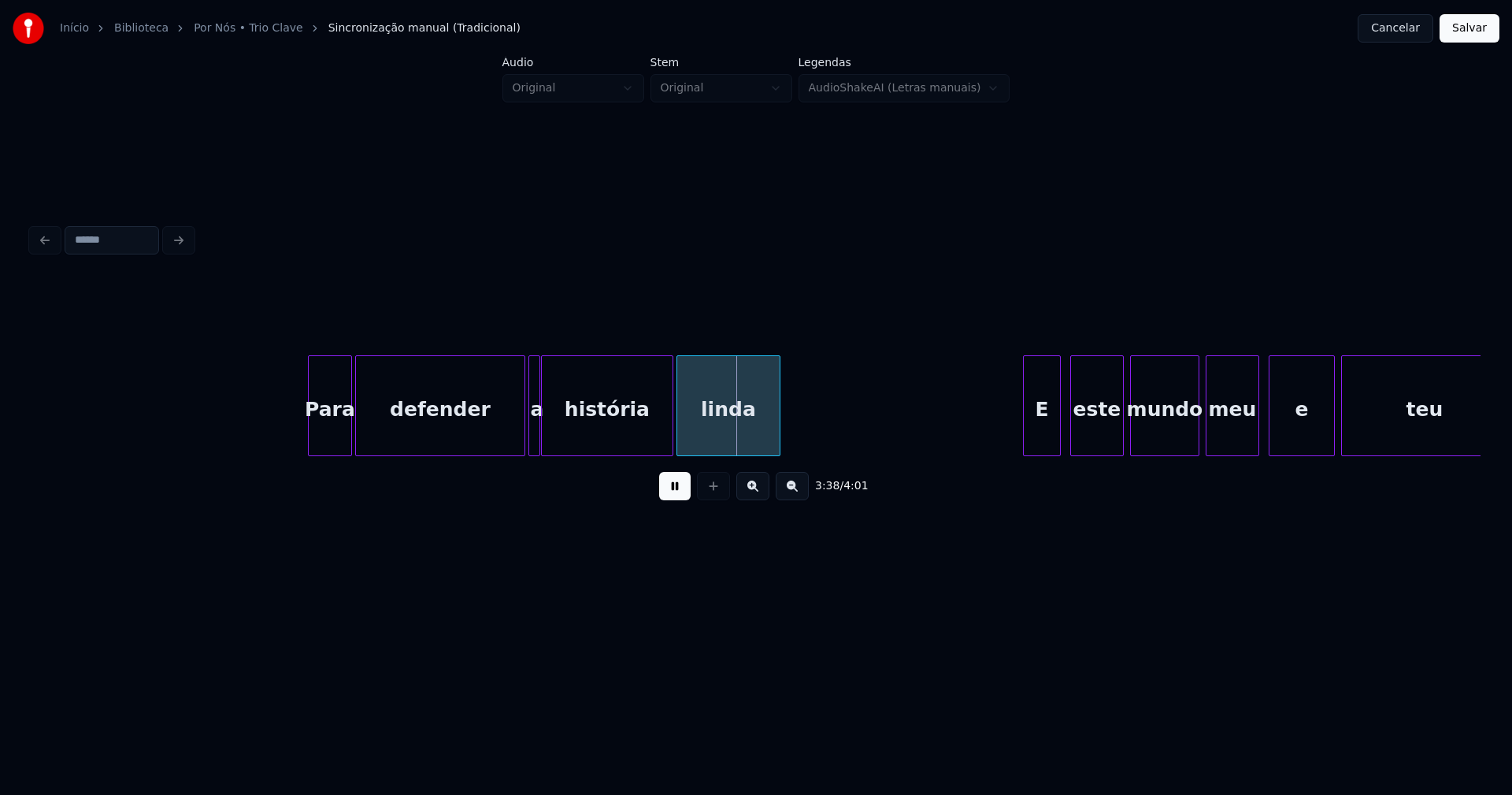
click at [538, 440] on div at bounding box center [537, 405] width 5 height 99
click at [514, 448] on div at bounding box center [513, 405] width 5 height 99
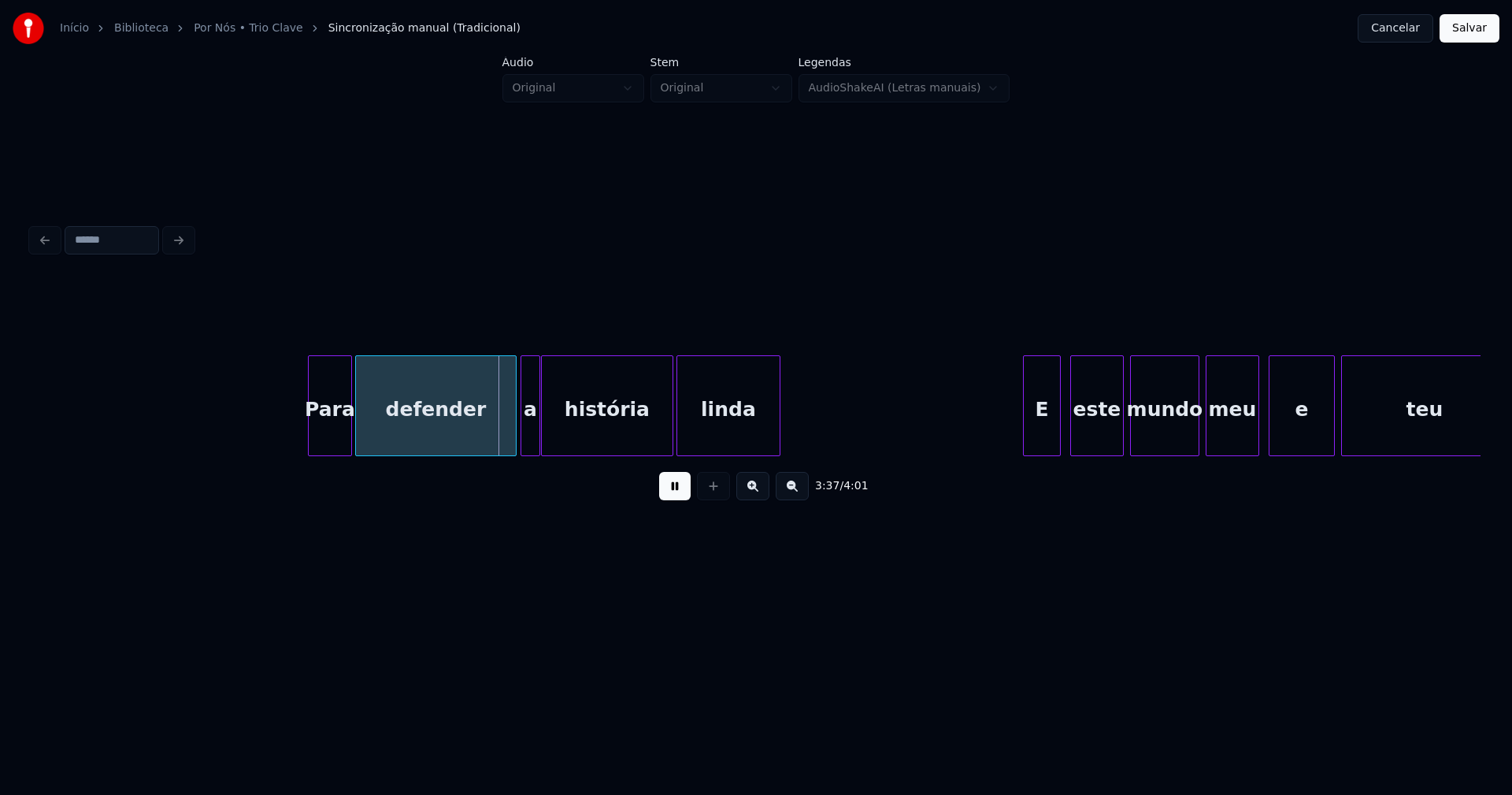
click at [522, 442] on div at bounding box center [524, 405] width 5 height 99
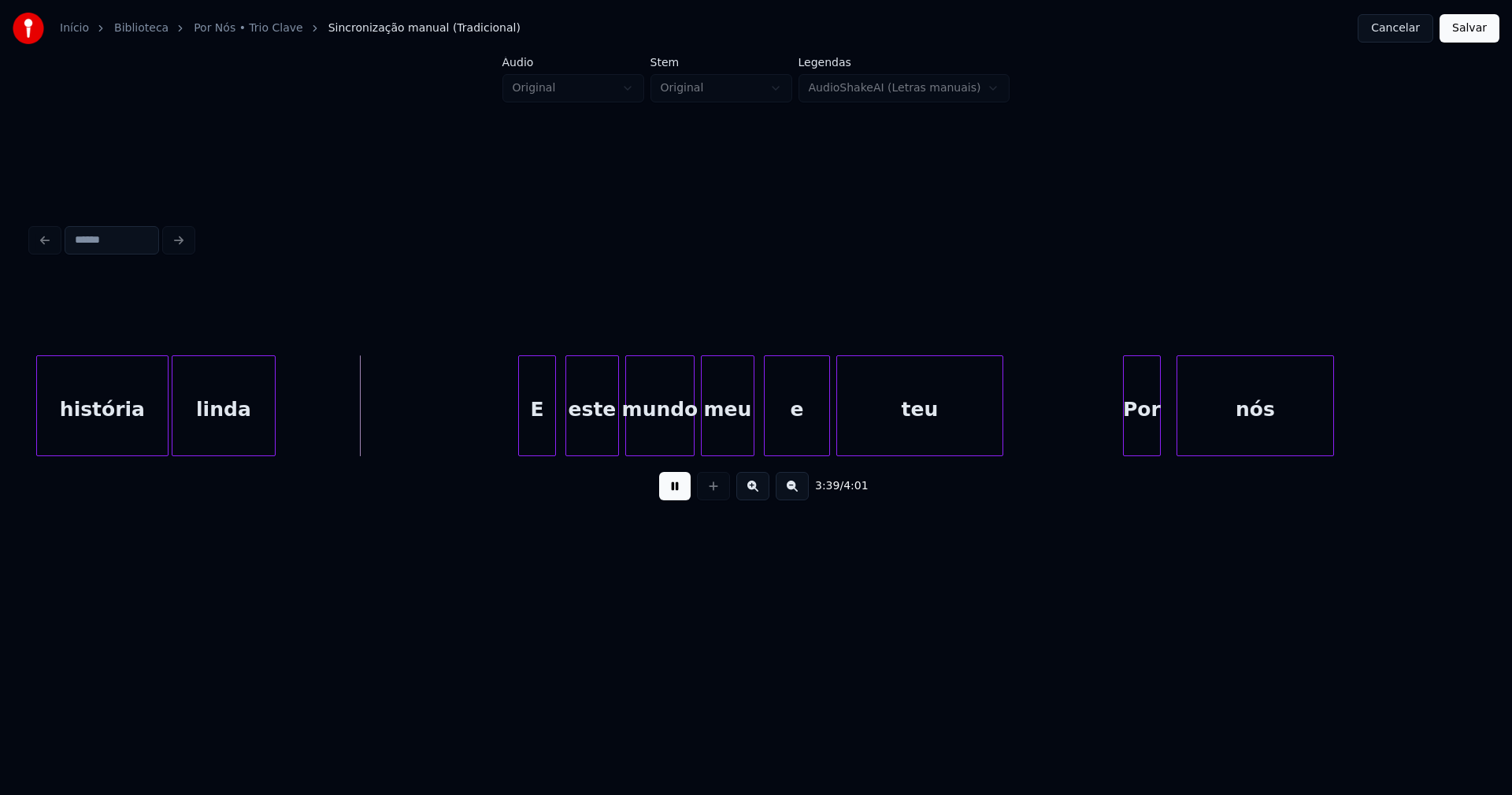
scroll to position [0, 34596]
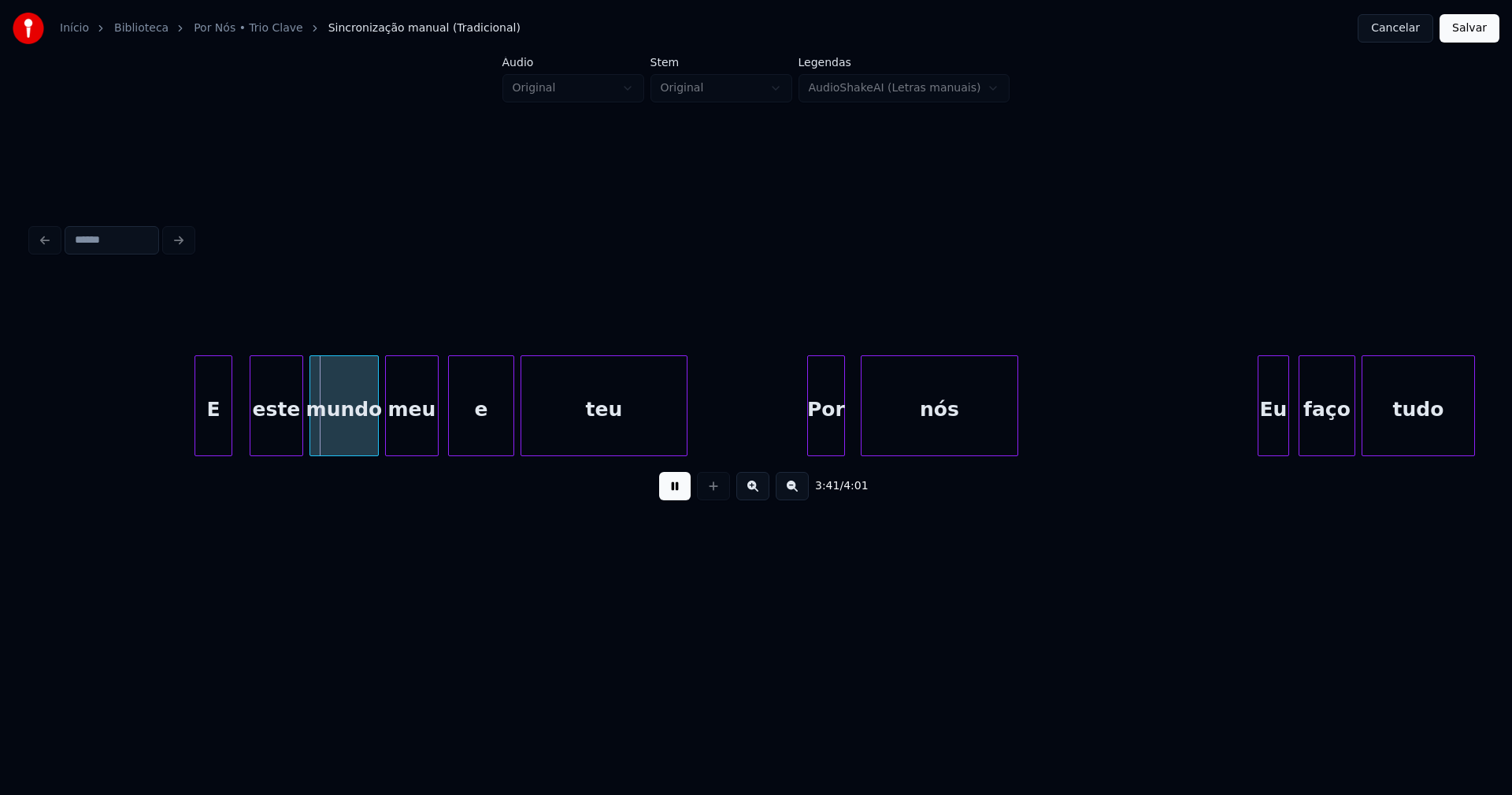
click at [215, 437] on div "E" at bounding box center [213, 409] width 36 height 107
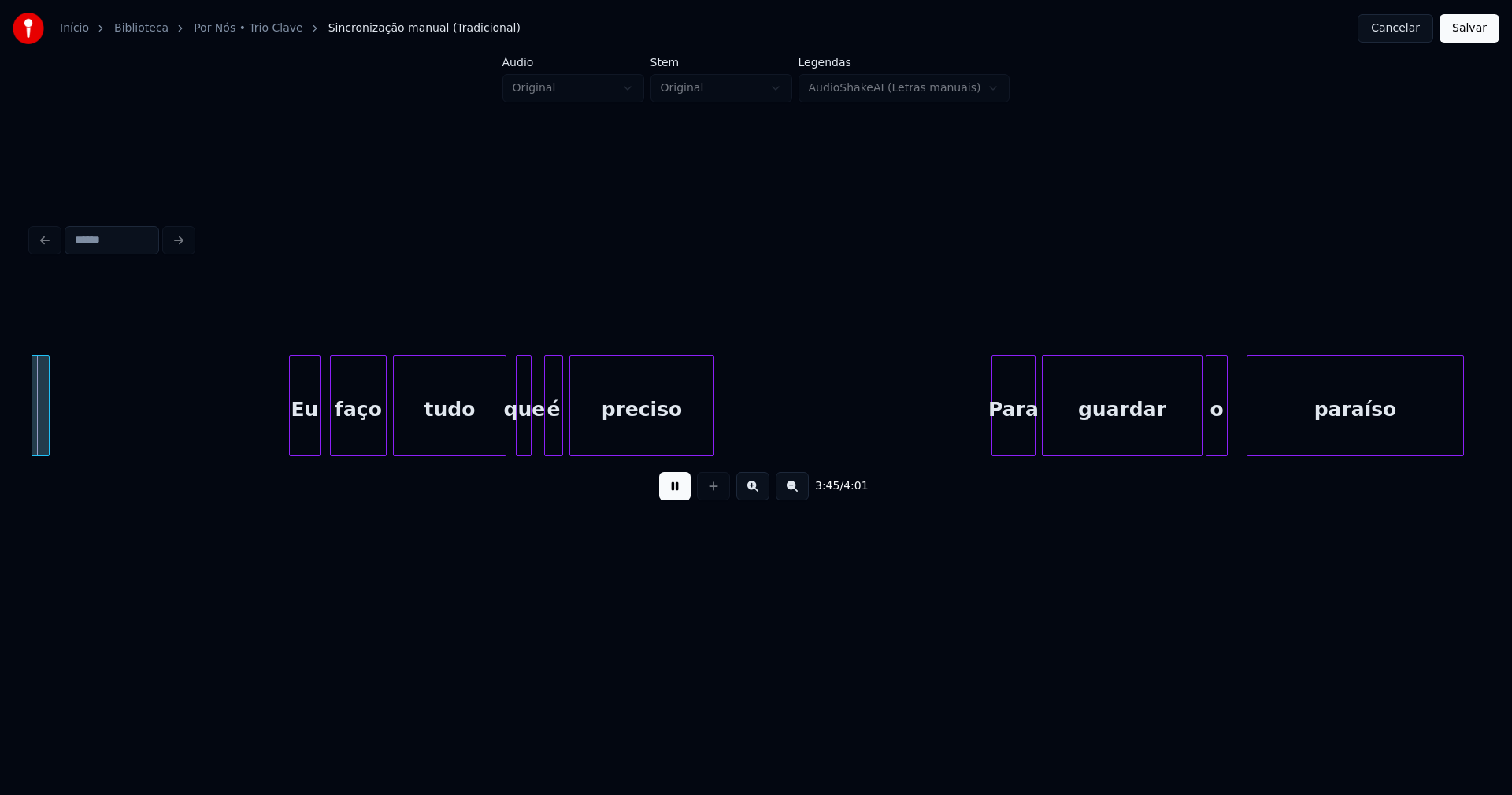
scroll to position [0, 35571]
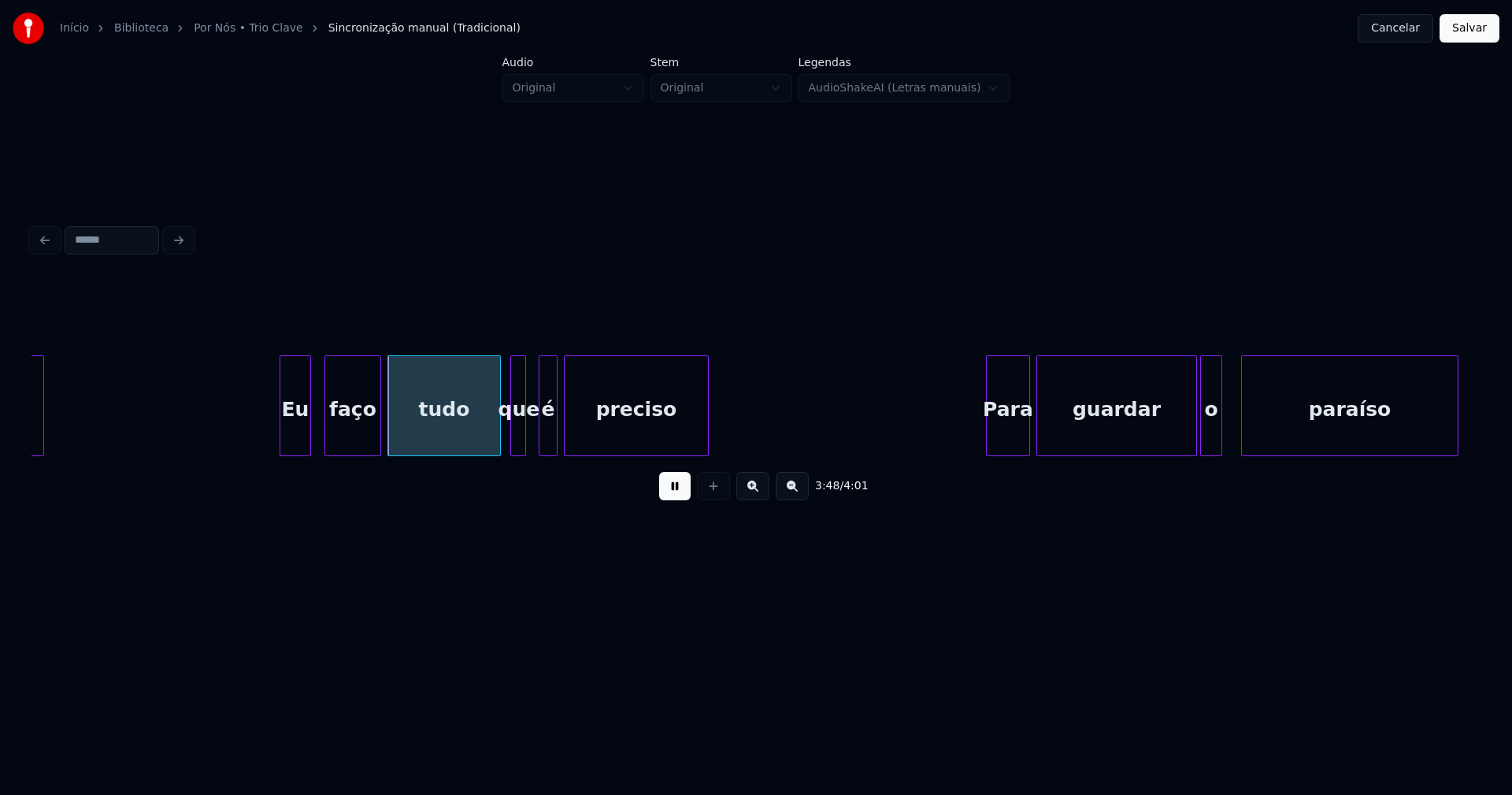
click at [294, 444] on div "Eu" at bounding box center [295, 409] width 30 height 107
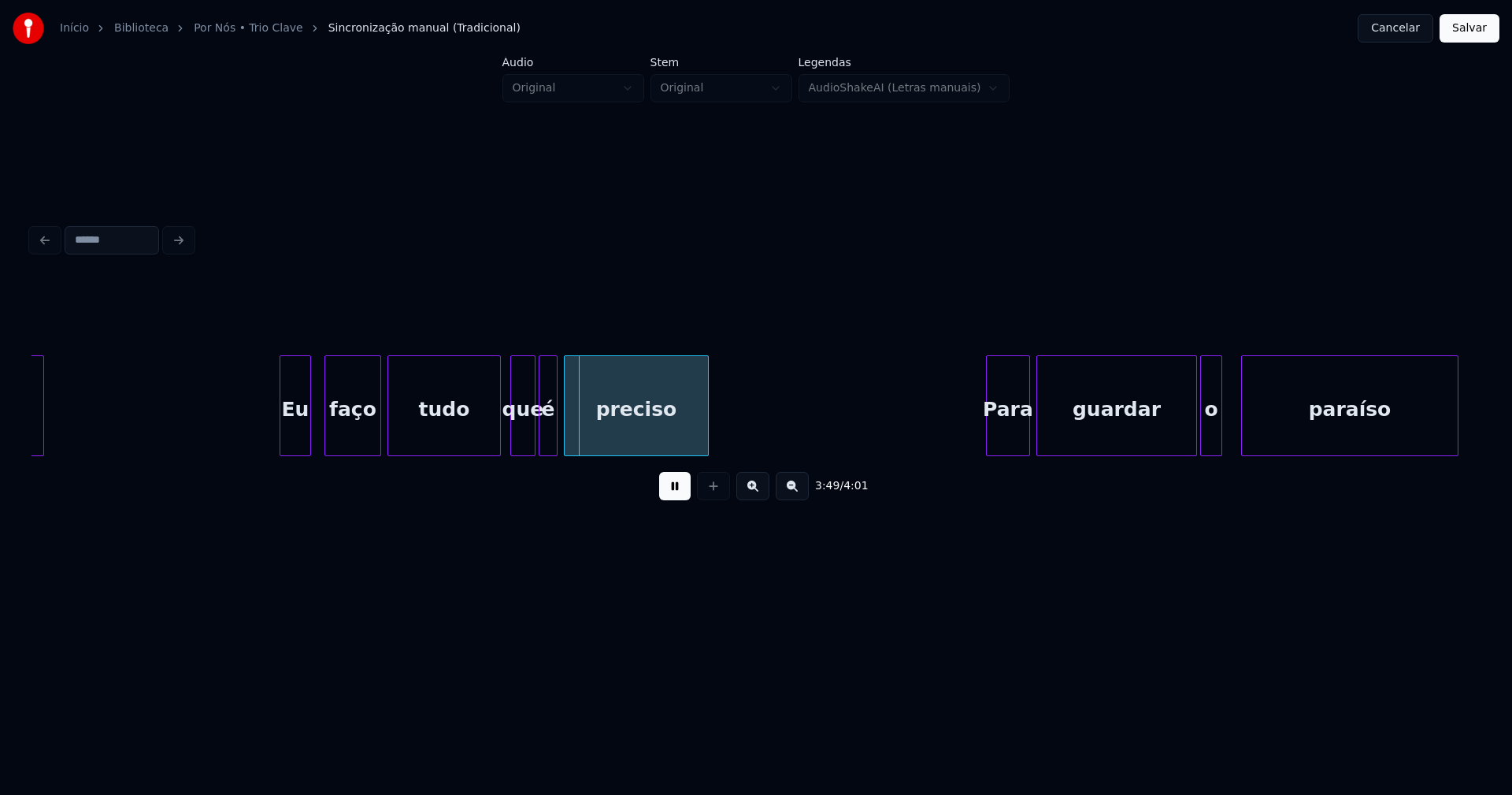
click at [530, 443] on div at bounding box center [532, 405] width 5 height 99
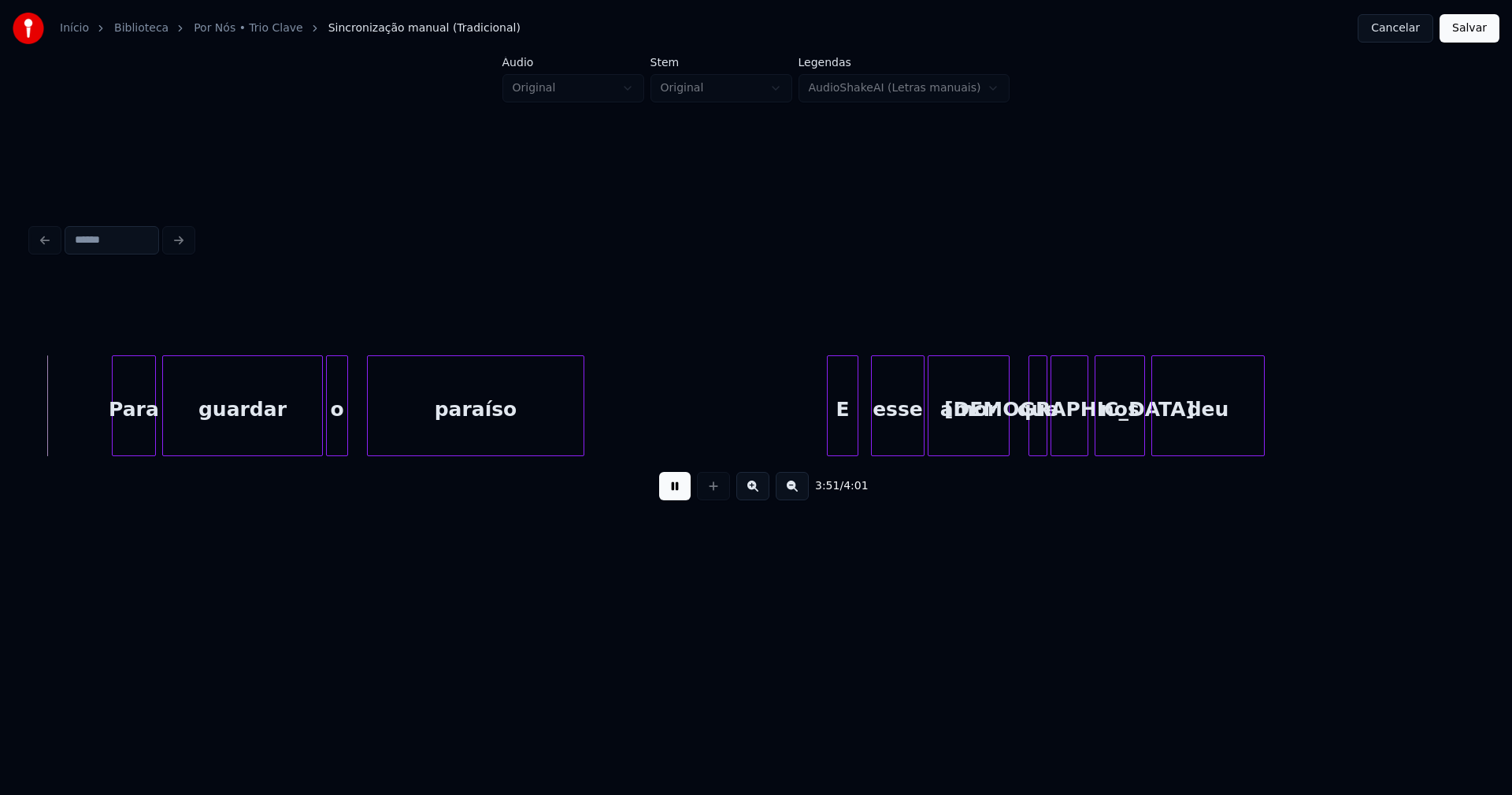
scroll to position [0, 36458]
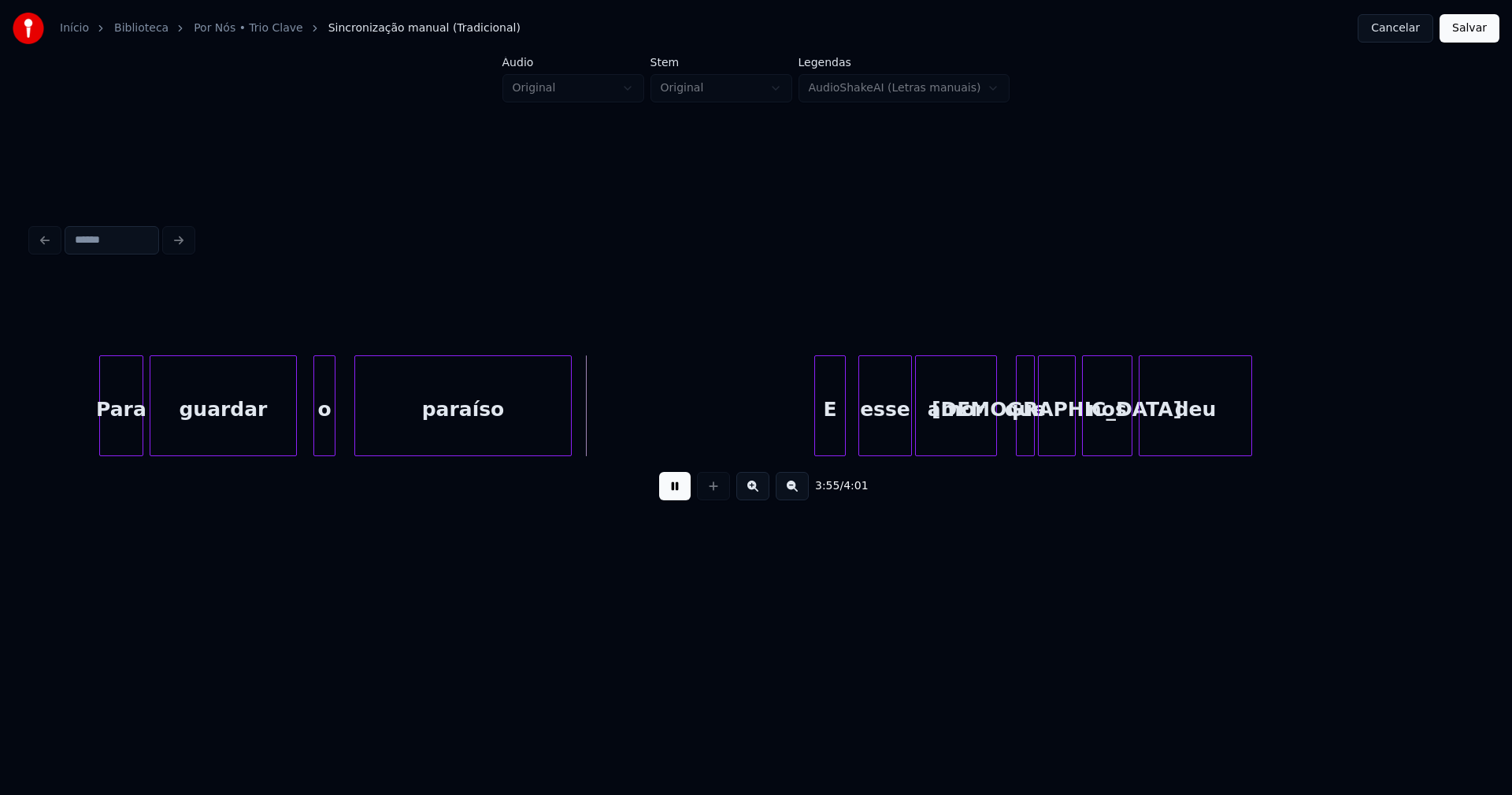
click at [293, 436] on div at bounding box center [293, 405] width 5 height 99
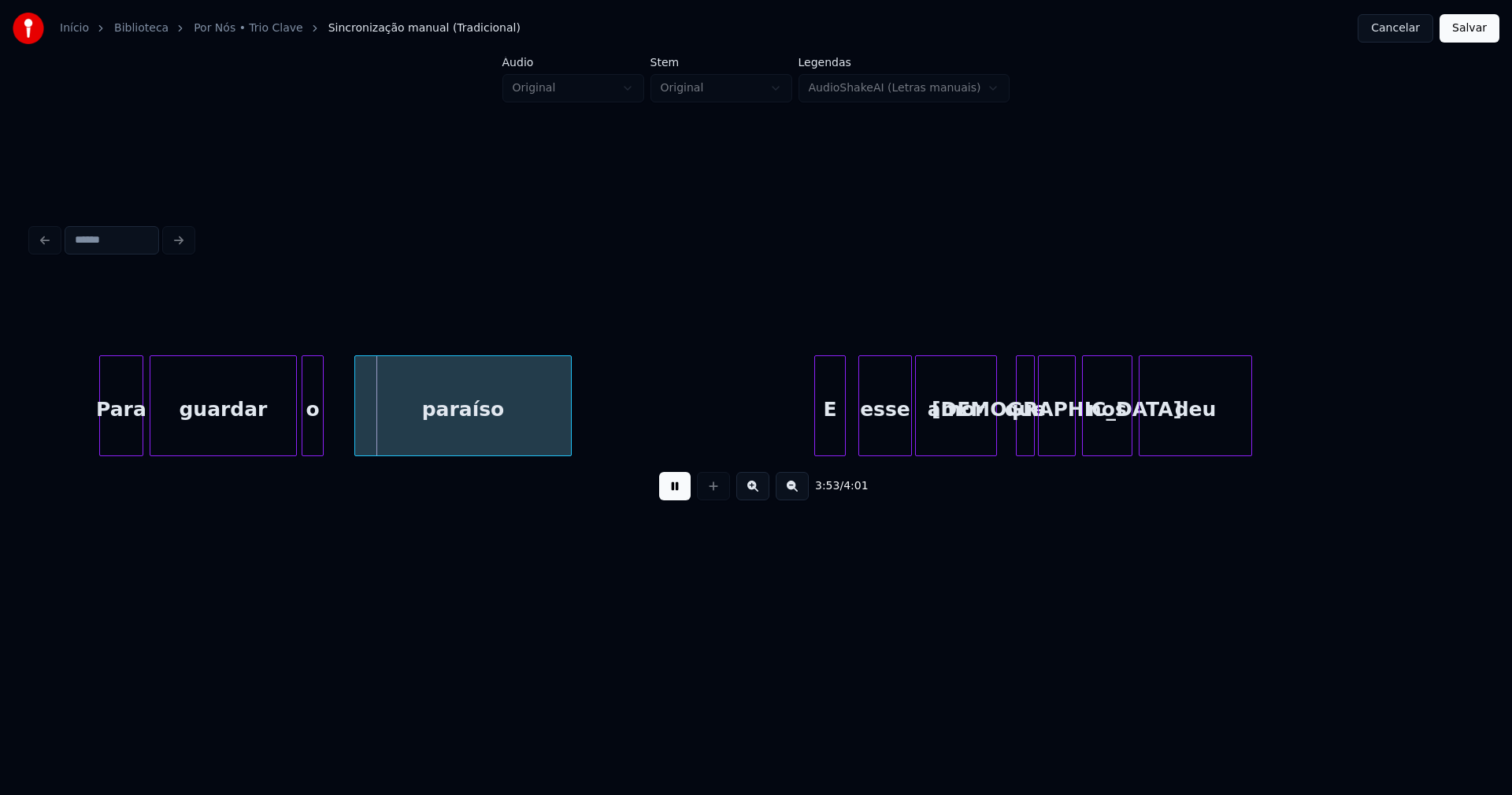
click at [312, 438] on div "o" at bounding box center [312, 409] width 21 height 107
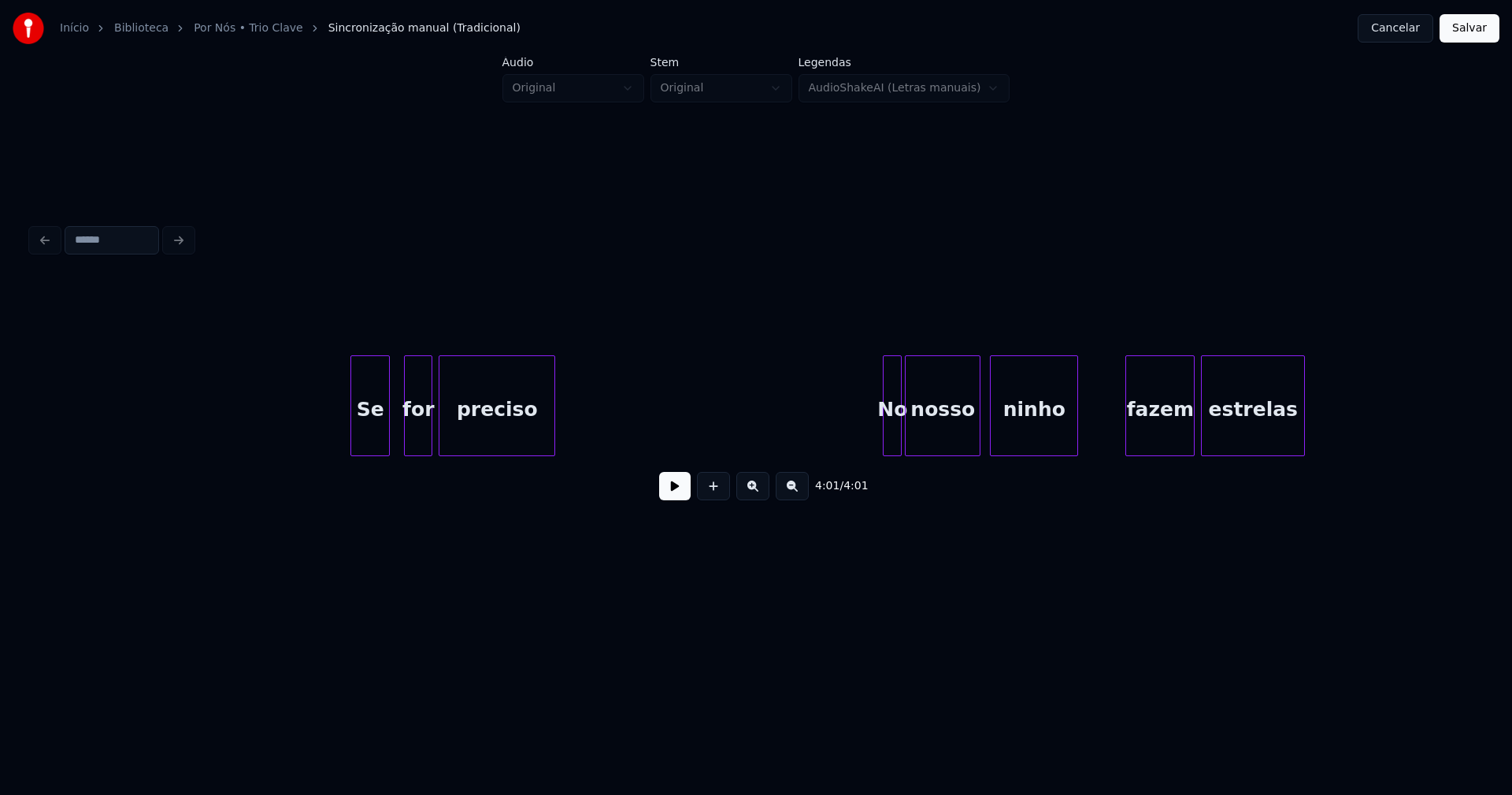
scroll to position [0, 10264]
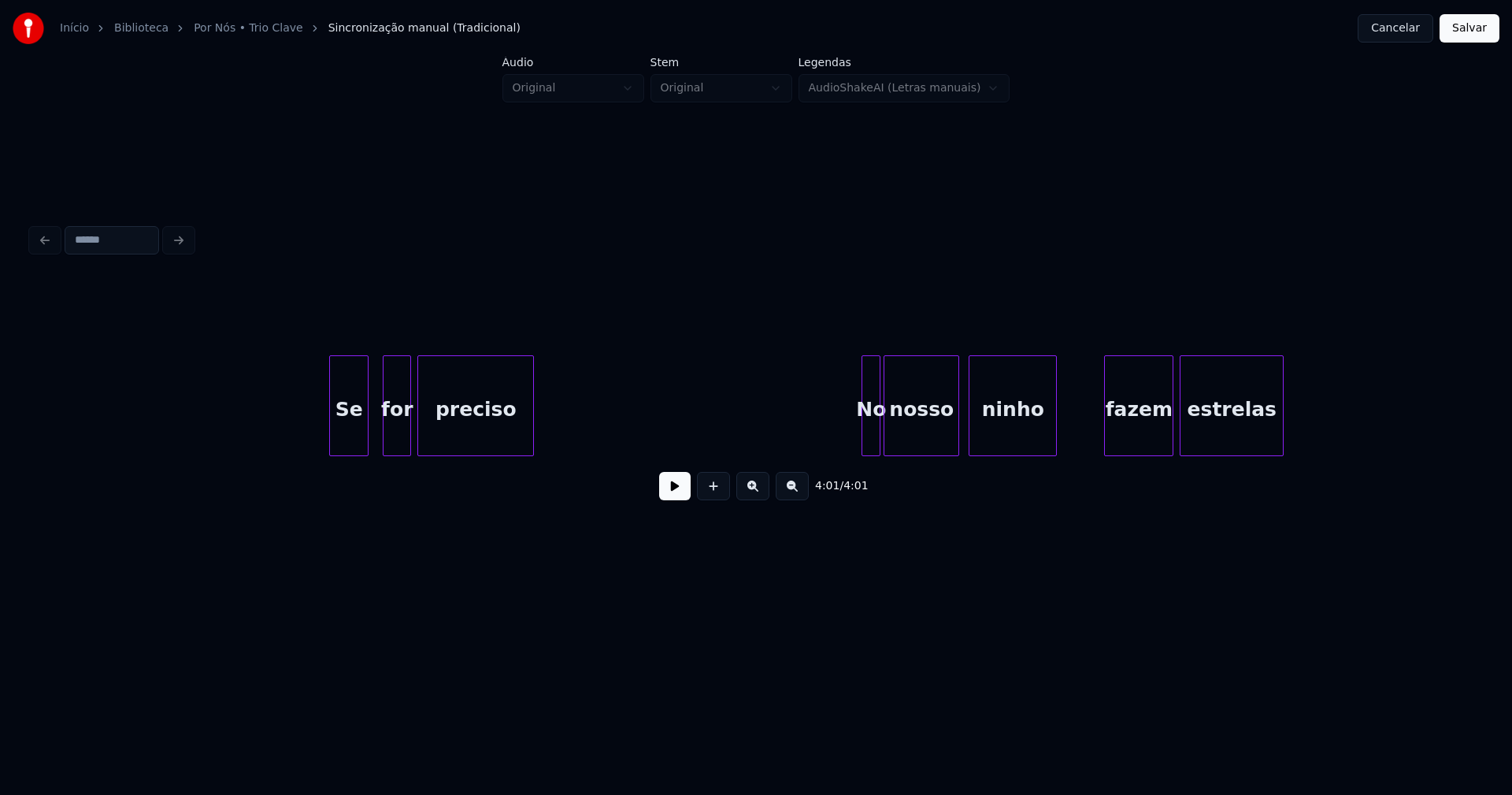
click at [683, 493] on button at bounding box center [675, 486] width 32 height 28
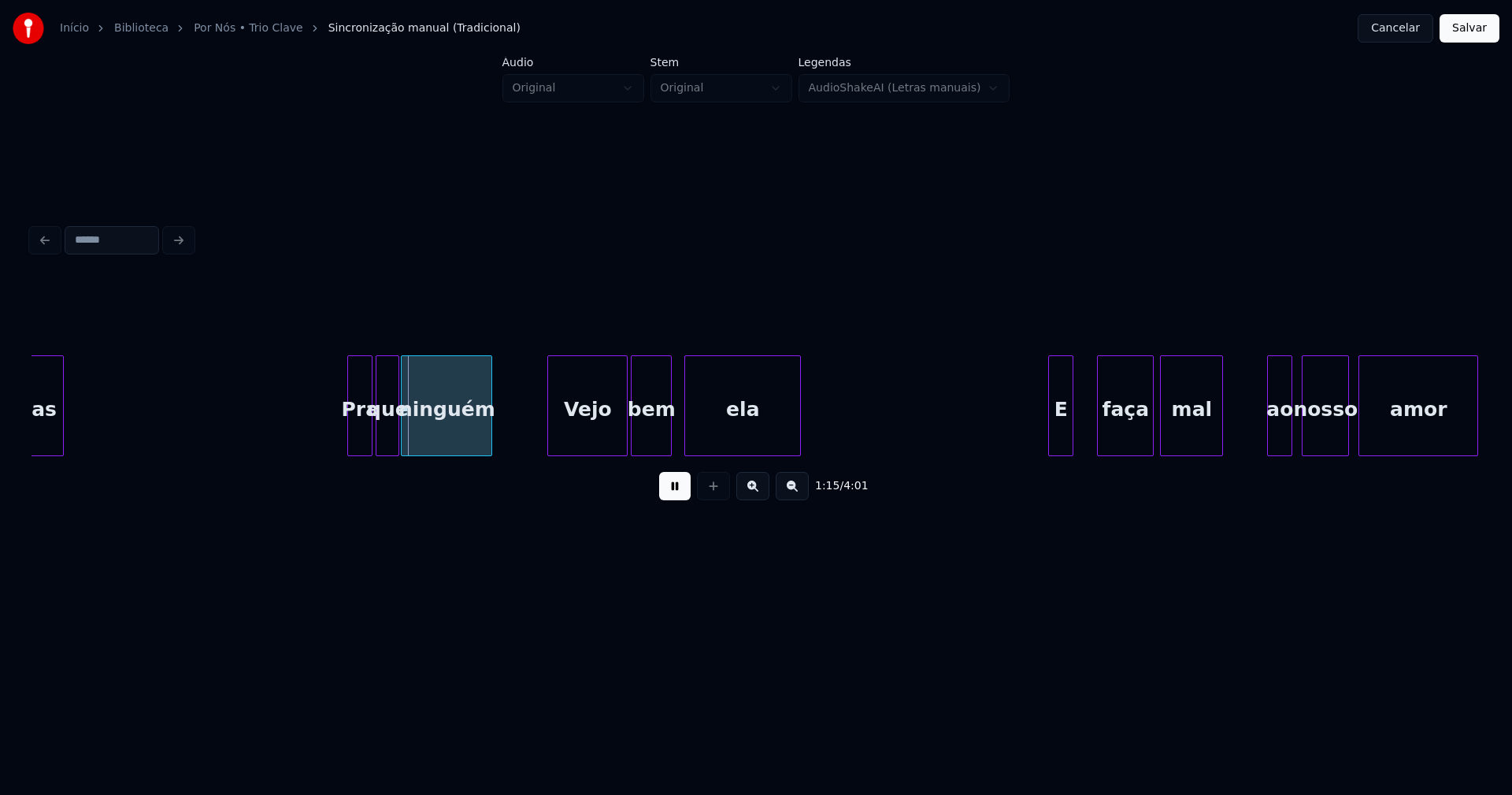
scroll to position [0, 11505]
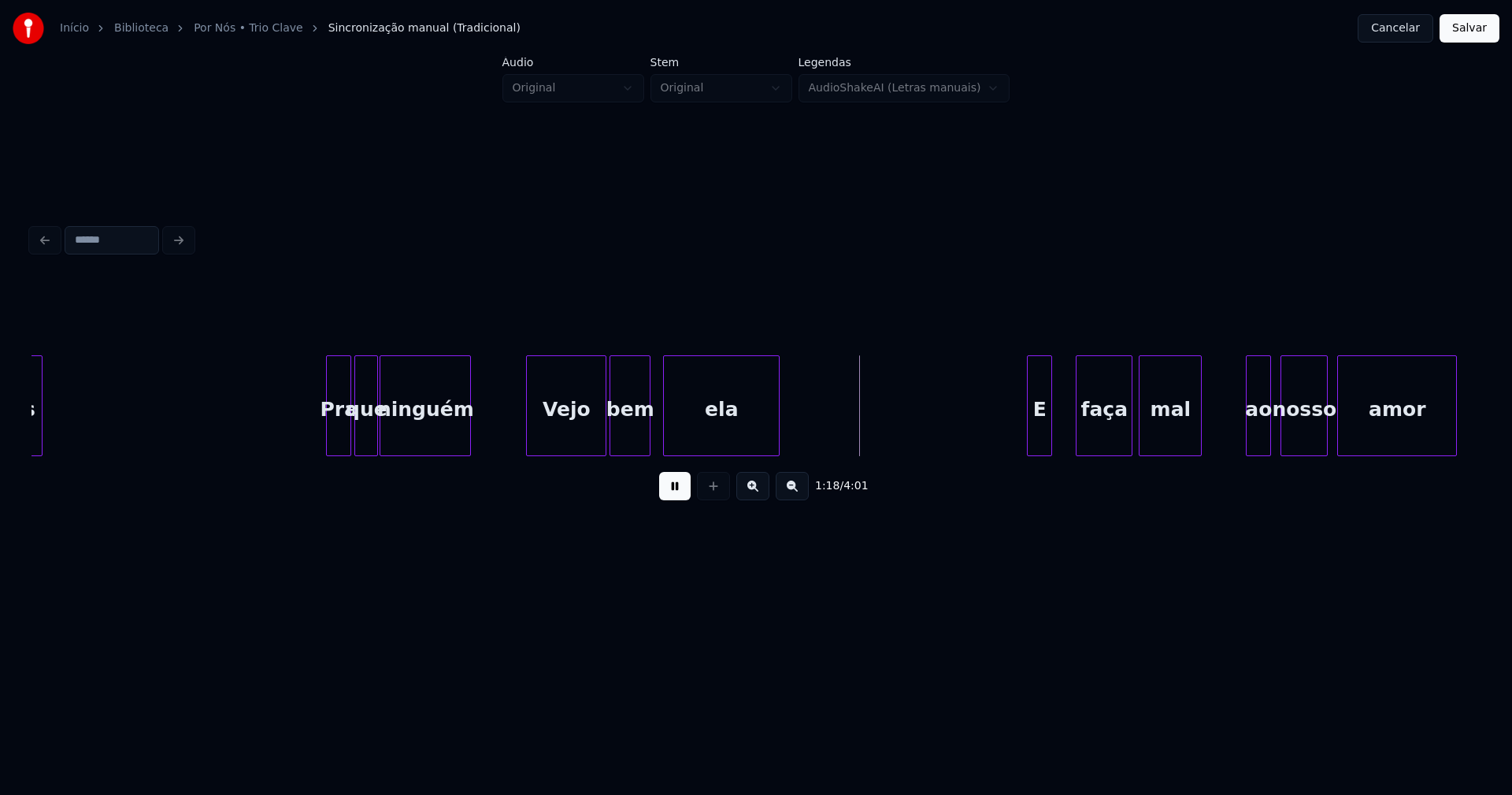
drag, startPoint x: 671, startPoint y: 496, endPoint x: 676, endPoint y: 507, distance: 12.1
click at [672, 496] on button at bounding box center [675, 486] width 32 height 28
click at [683, 500] on button at bounding box center [675, 486] width 32 height 28
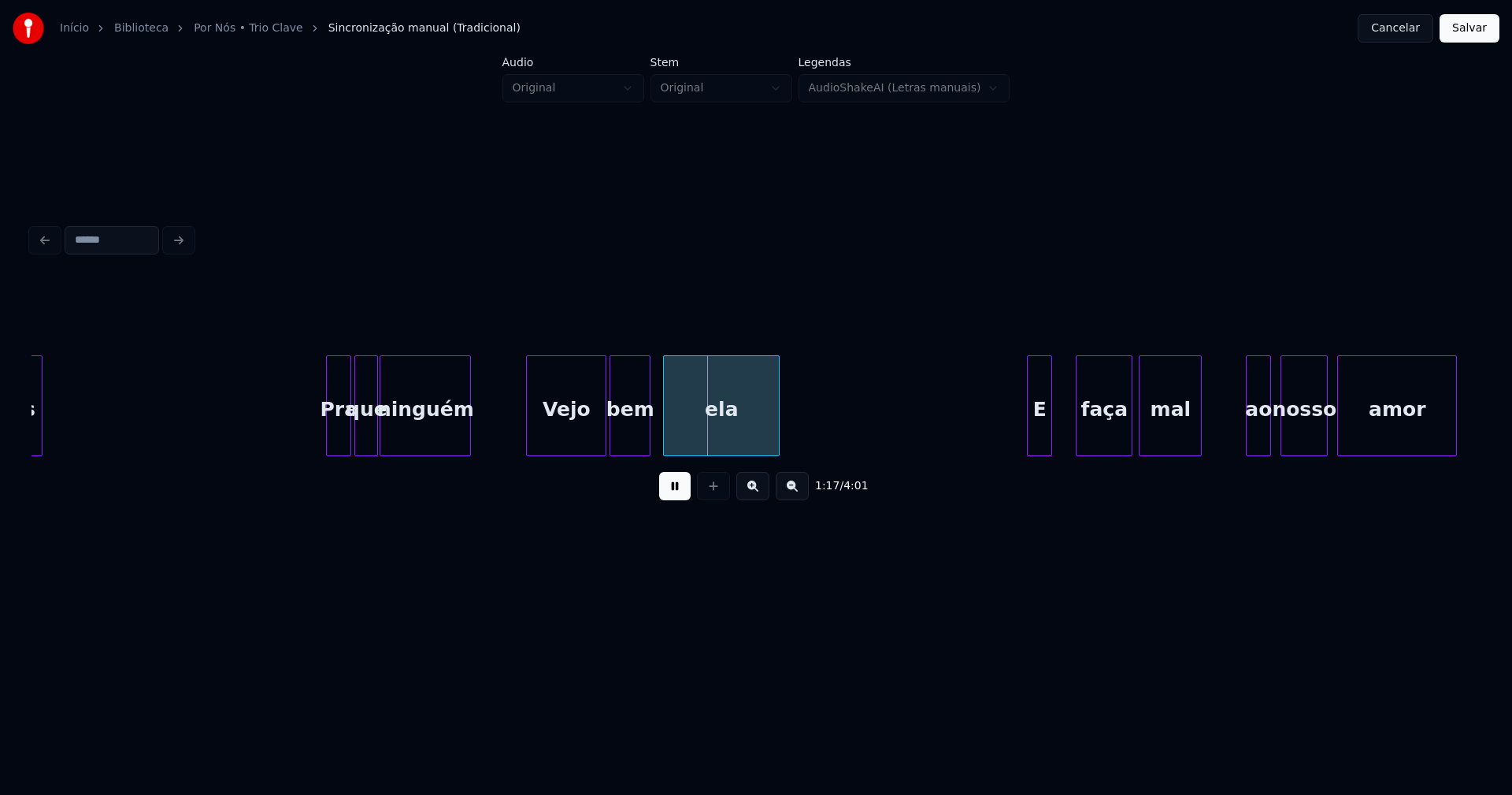
click at [678, 500] on button at bounding box center [675, 486] width 32 height 28
click at [570, 442] on div "Vejo" at bounding box center [566, 409] width 79 height 107
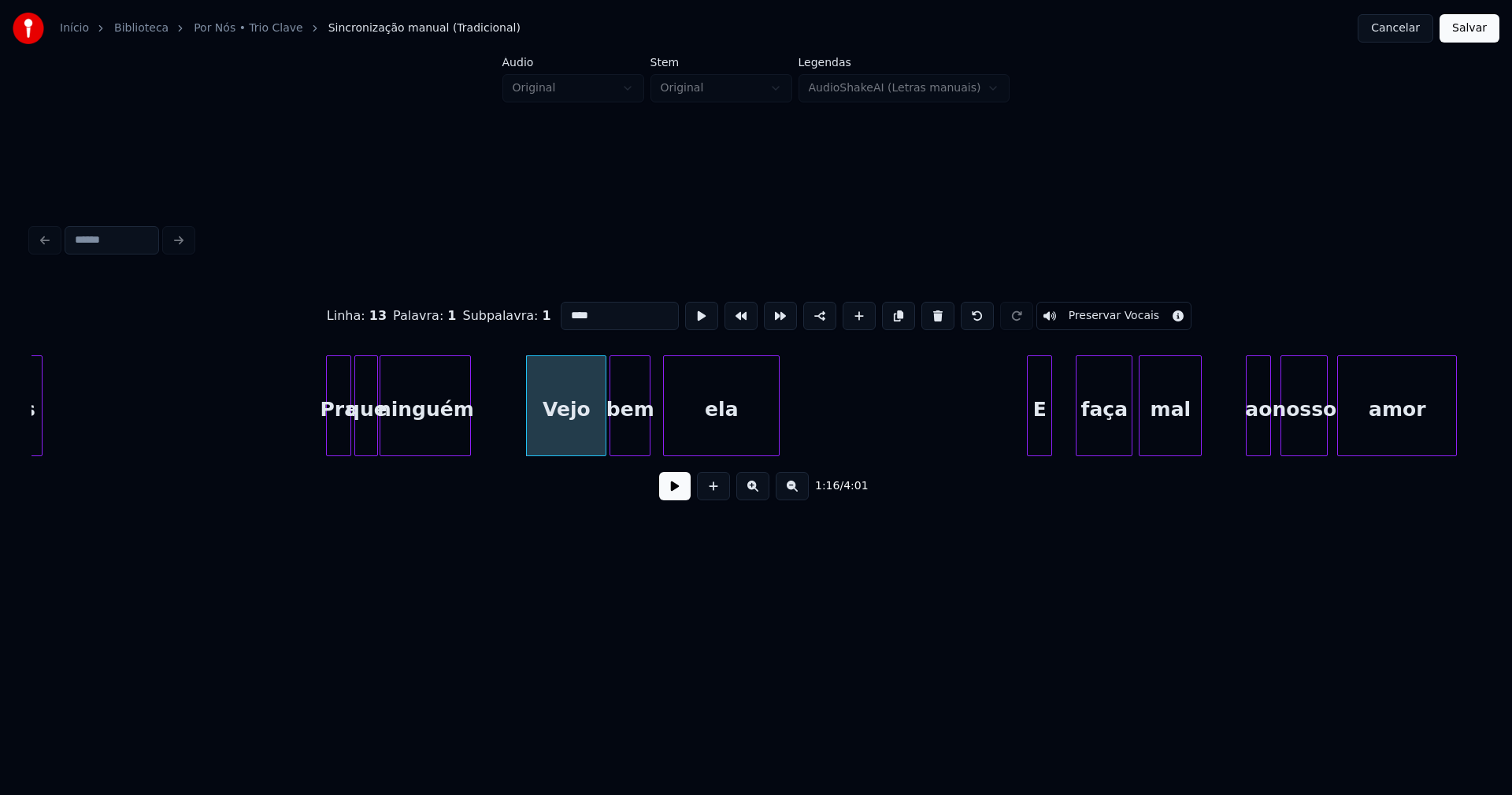
click at [567, 306] on input "****" at bounding box center [619, 315] width 118 height 28
click at [568, 308] on input "****" at bounding box center [619, 315] width 118 height 28
type input "****"
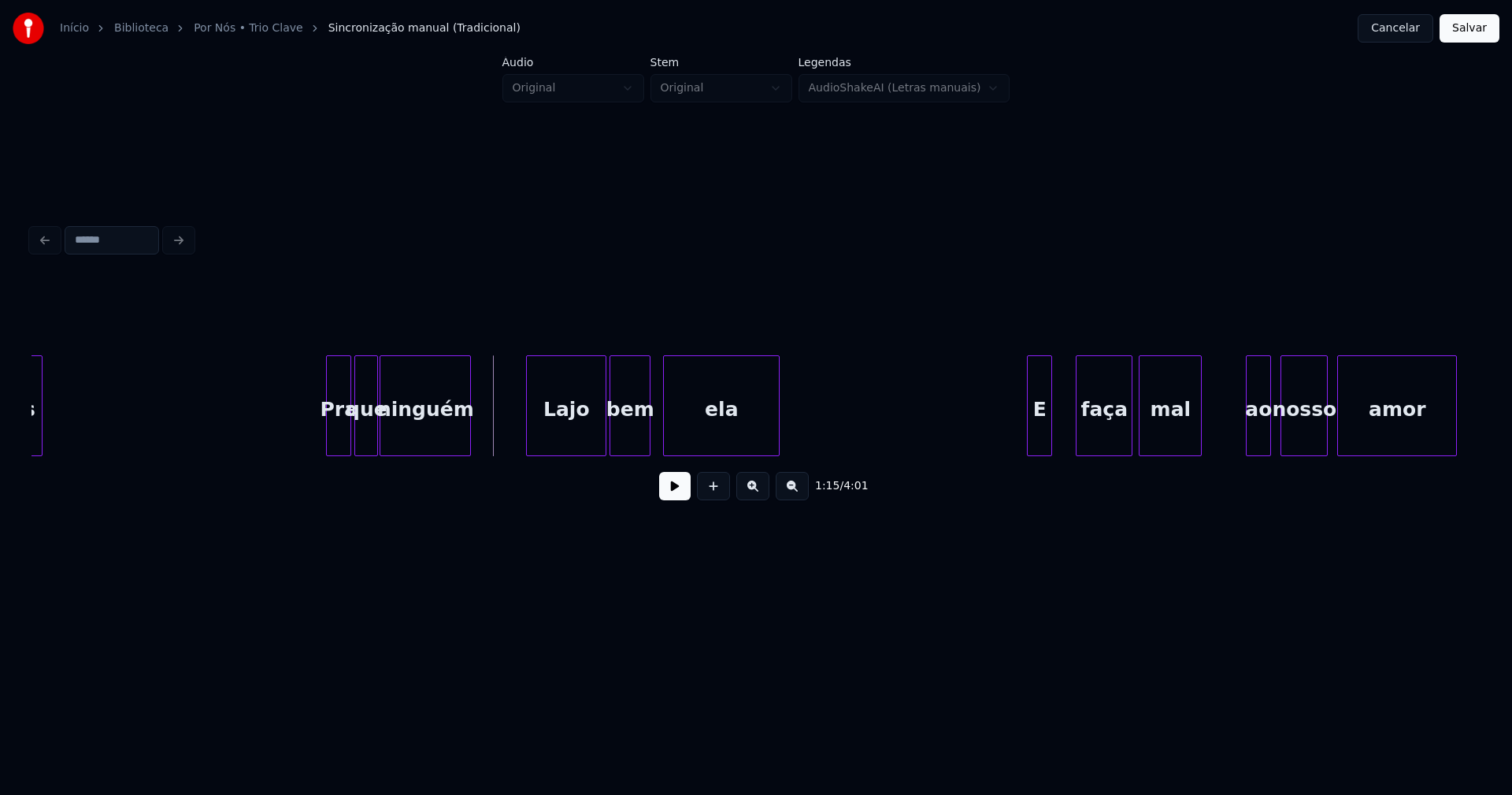
click at [679, 496] on button at bounding box center [675, 486] width 32 height 28
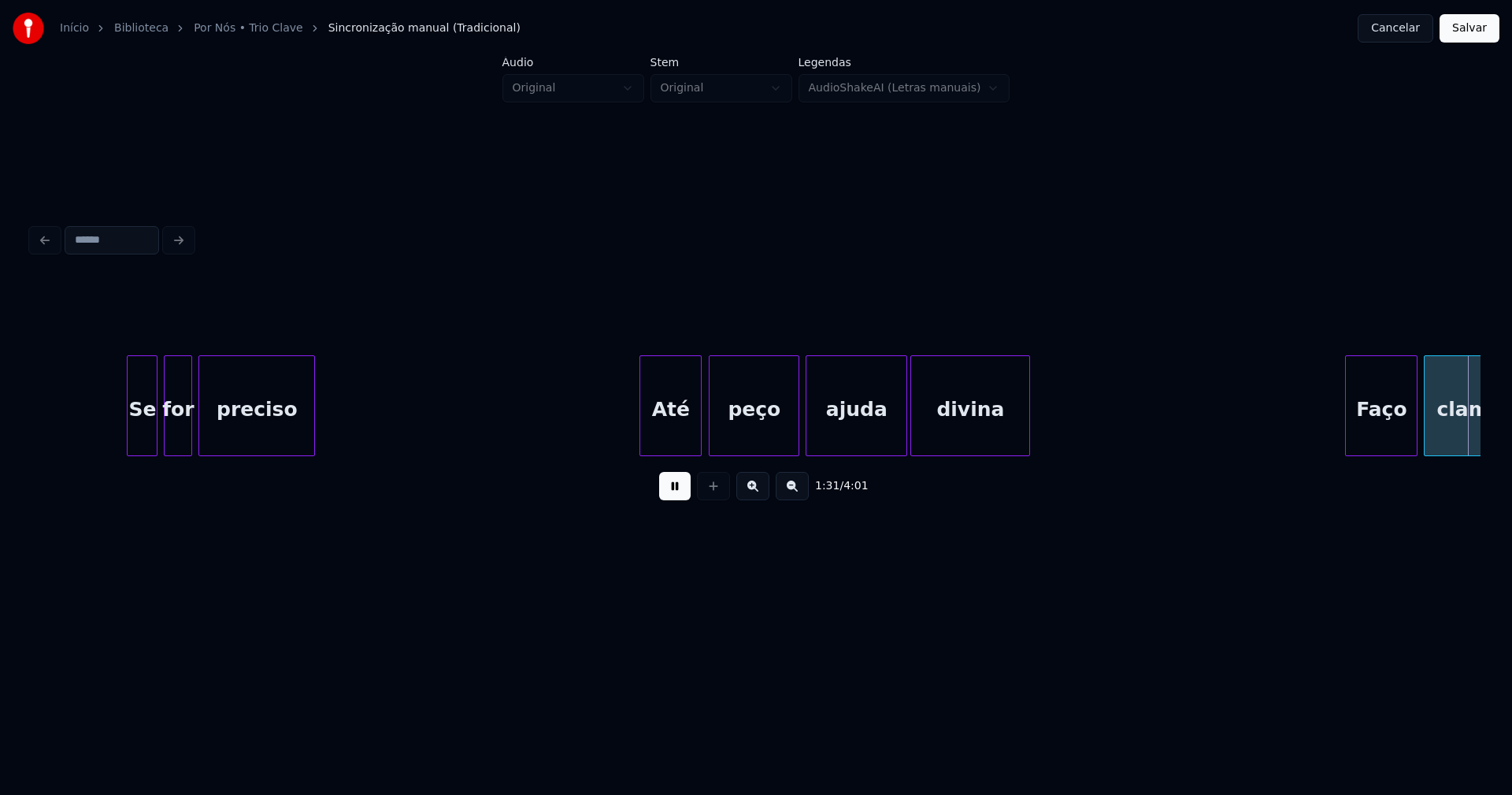
scroll to position [0, 14404]
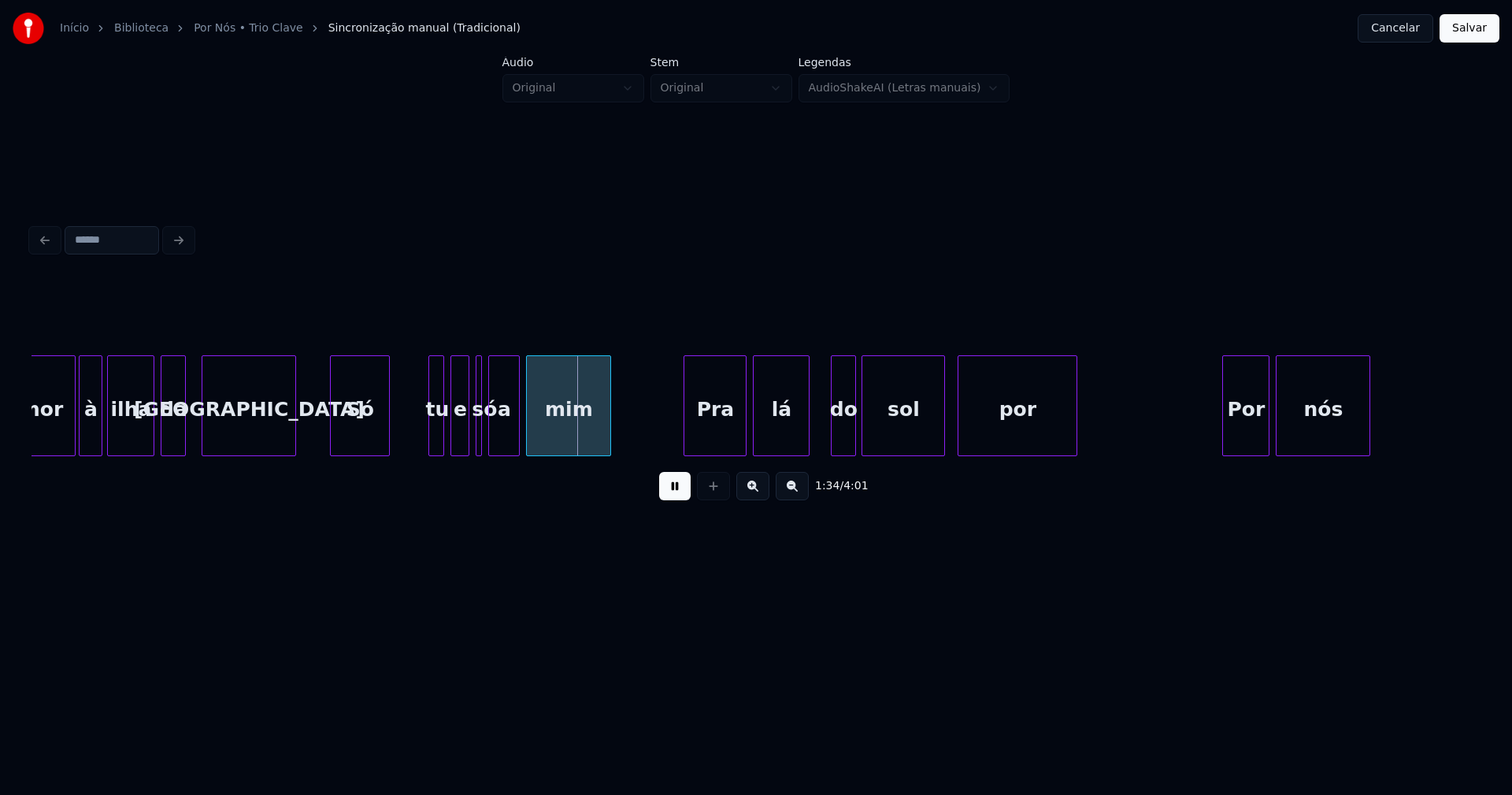
click at [671, 496] on button at bounding box center [675, 486] width 32 height 28
click at [1466, 34] on button "Salvar" at bounding box center [1469, 28] width 60 height 28
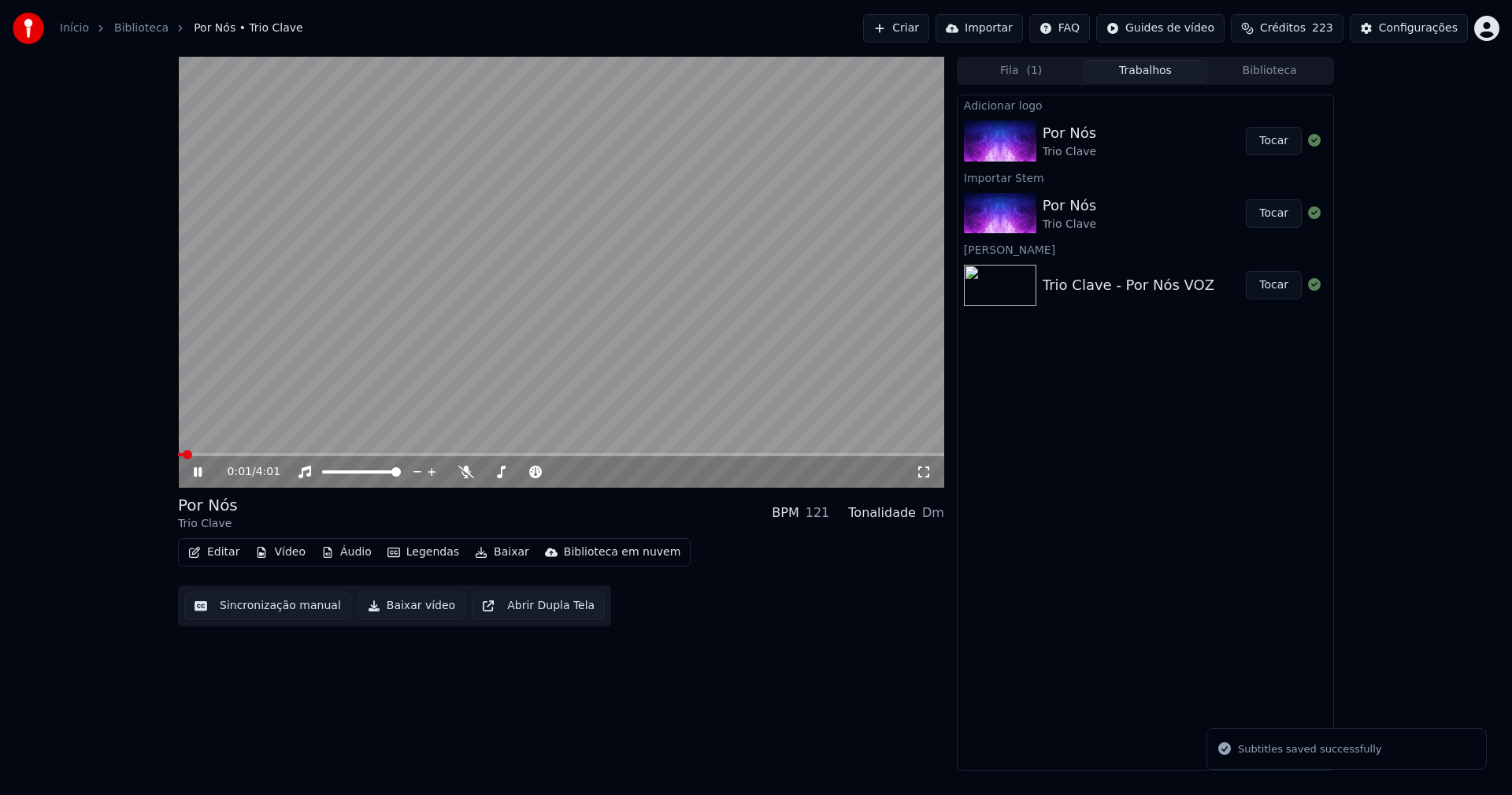
click at [196, 473] on icon at bounding box center [197, 471] width 8 height 9
click at [226, 554] on button "Editar" at bounding box center [213, 552] width 64 height 22
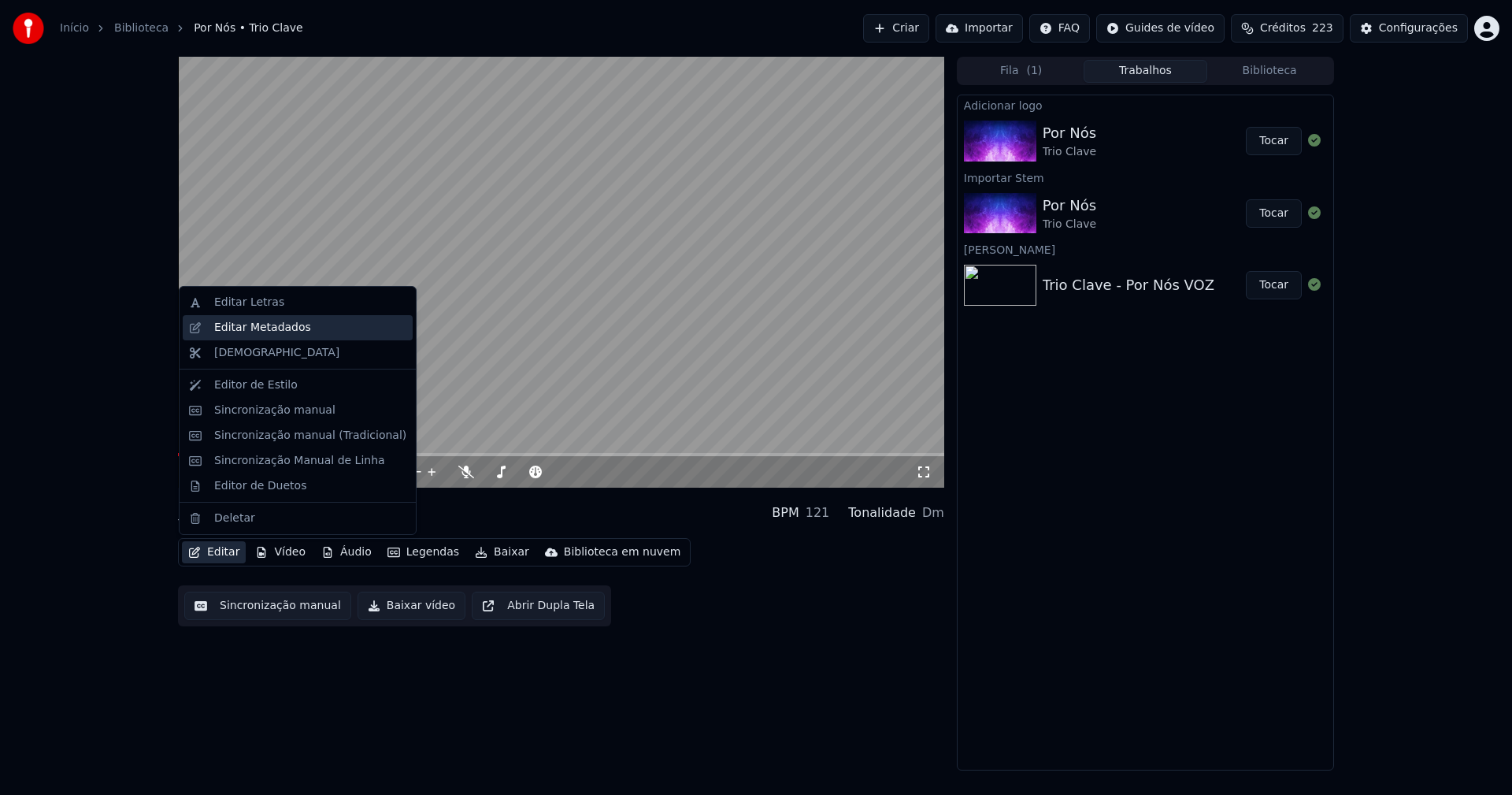
click at [257, 332] on div "Editar Metadados" at bounding box center [262, 328] width 97 height 16
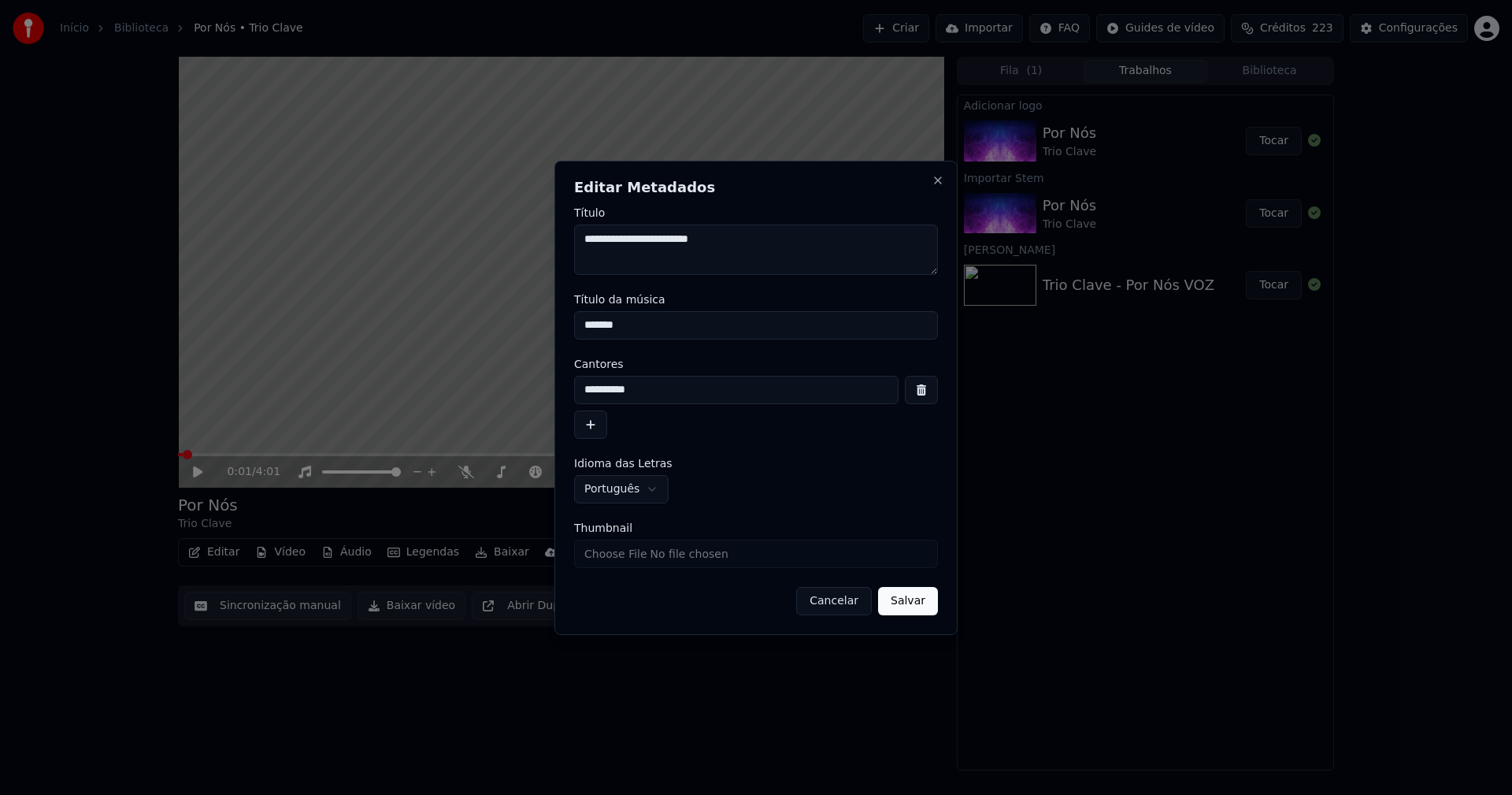
click at [633, 327] on input "*******" at bounding box center [756, 325] width 364 height 28
click at [600, 325] on input "*******" at bounding box center [756, 325] width 364 height 28
type input "*******"
click at [615, 560] on input "Thumbnail" at bounding box center [756, 554] width 364 height 28
type input "**********"
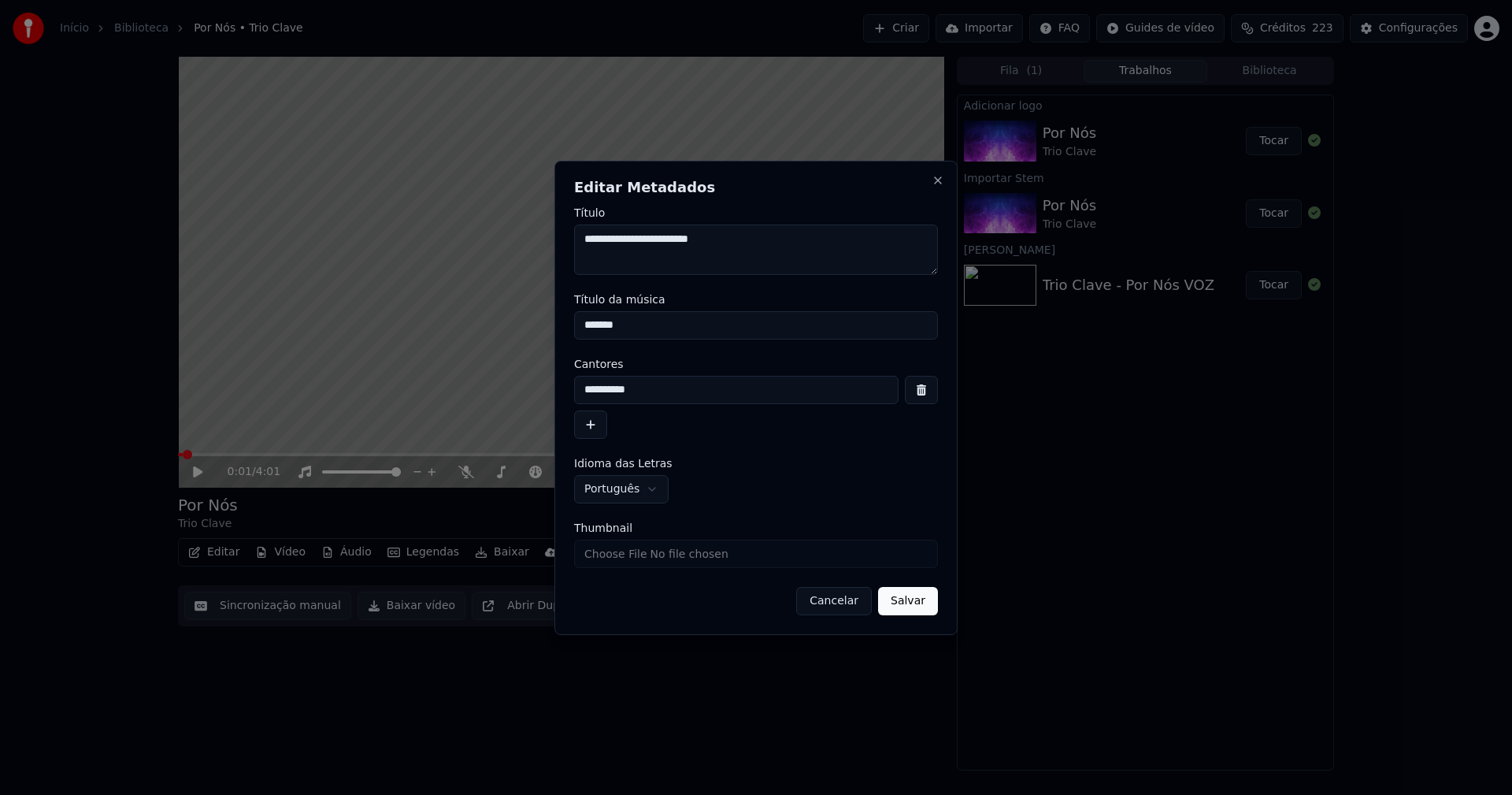
drag, startPoint x: 916, startPoint y: 603, endPoint x: 923, endPoint y: 549, distance: 54.5
click at [916, 602] on button "Salvar" at bounding box center [908, 600] width 60 height 28
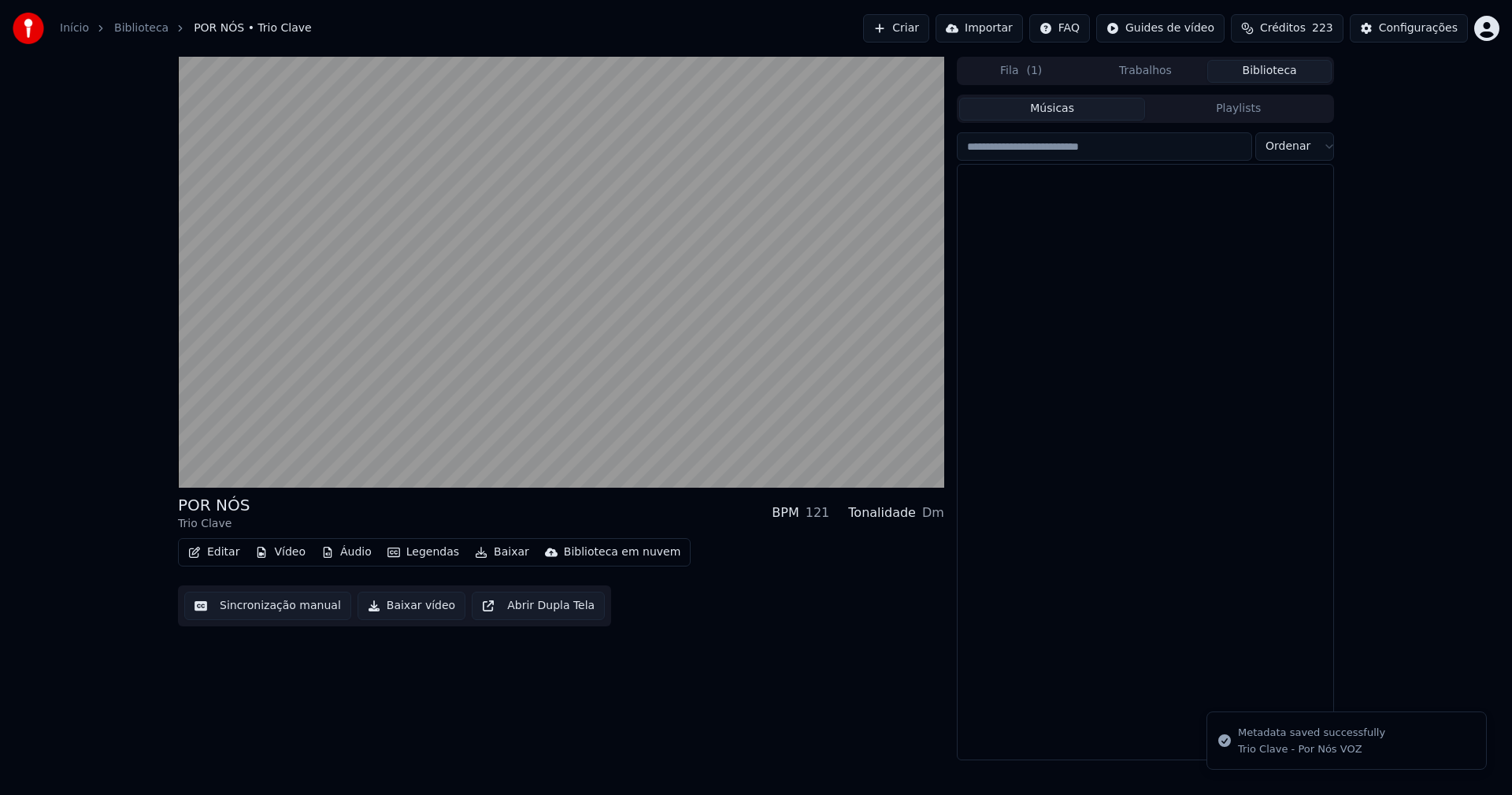
click at [1277, 70] on button "Biblioteca" at bounding box center [1269, 71] width 125 height 23
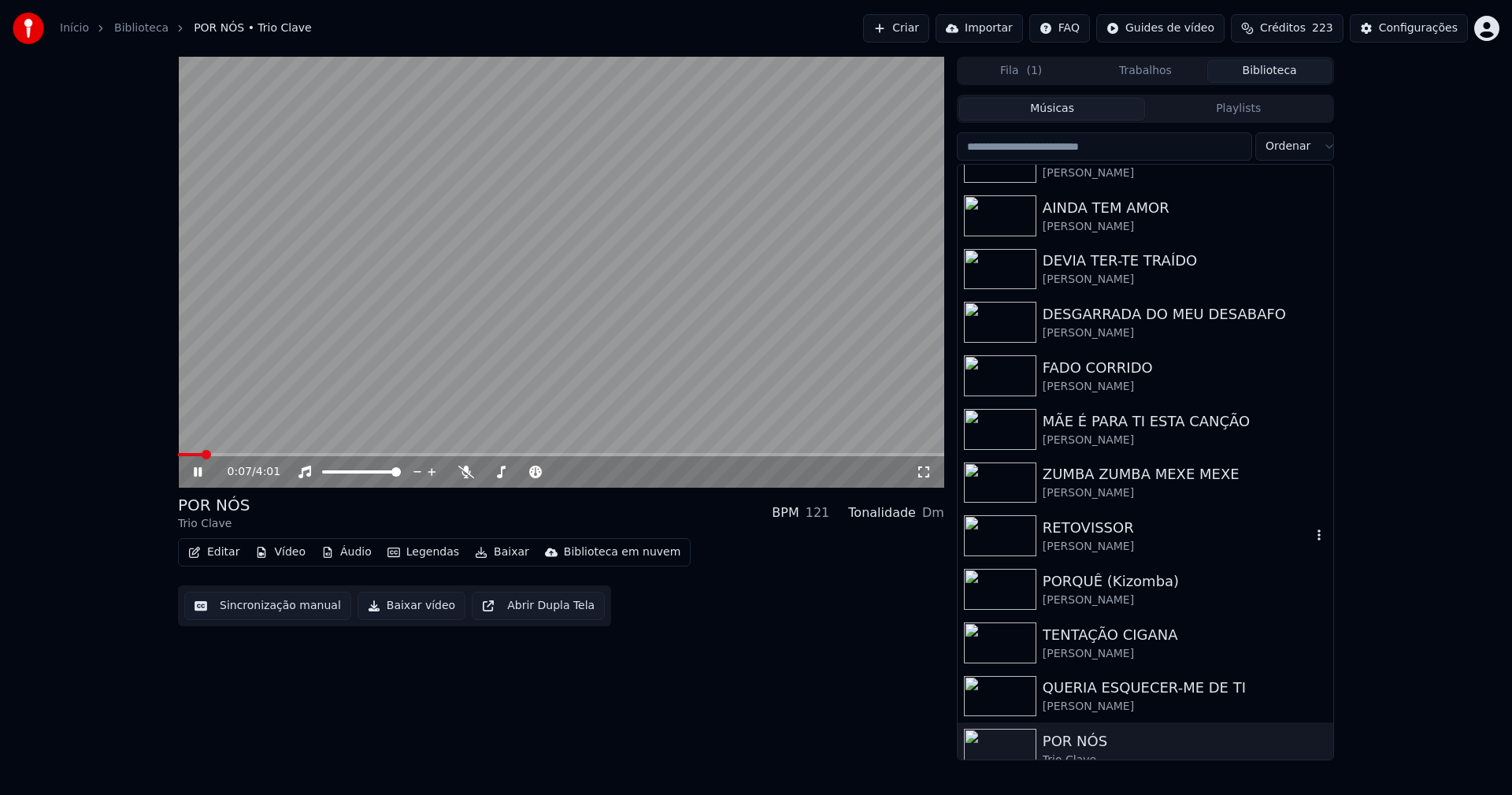
scroll to position [46, 0]
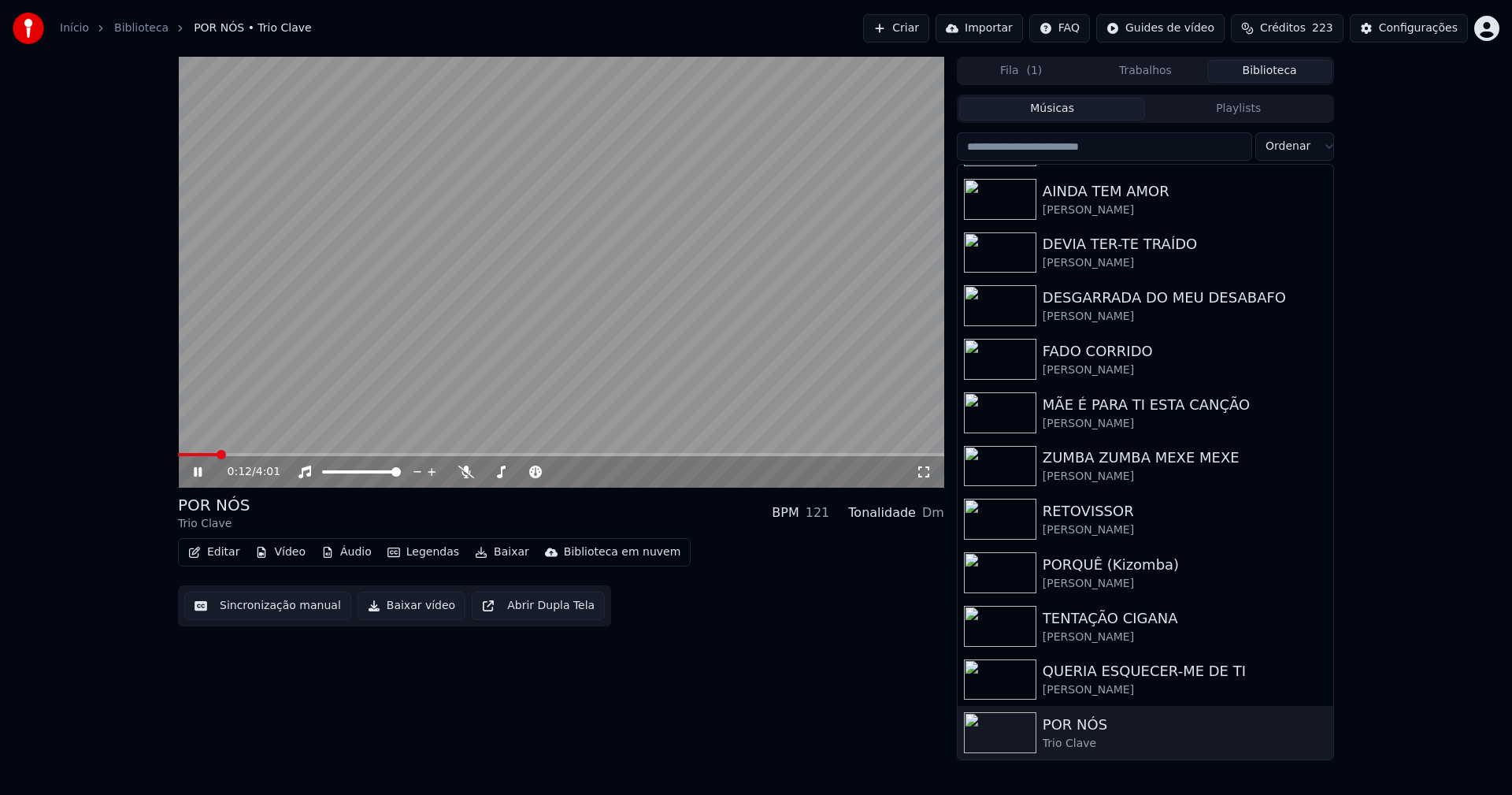
click at [353, 559] on button "Áudio" at bounding box center [346, 552] width 63 height 22
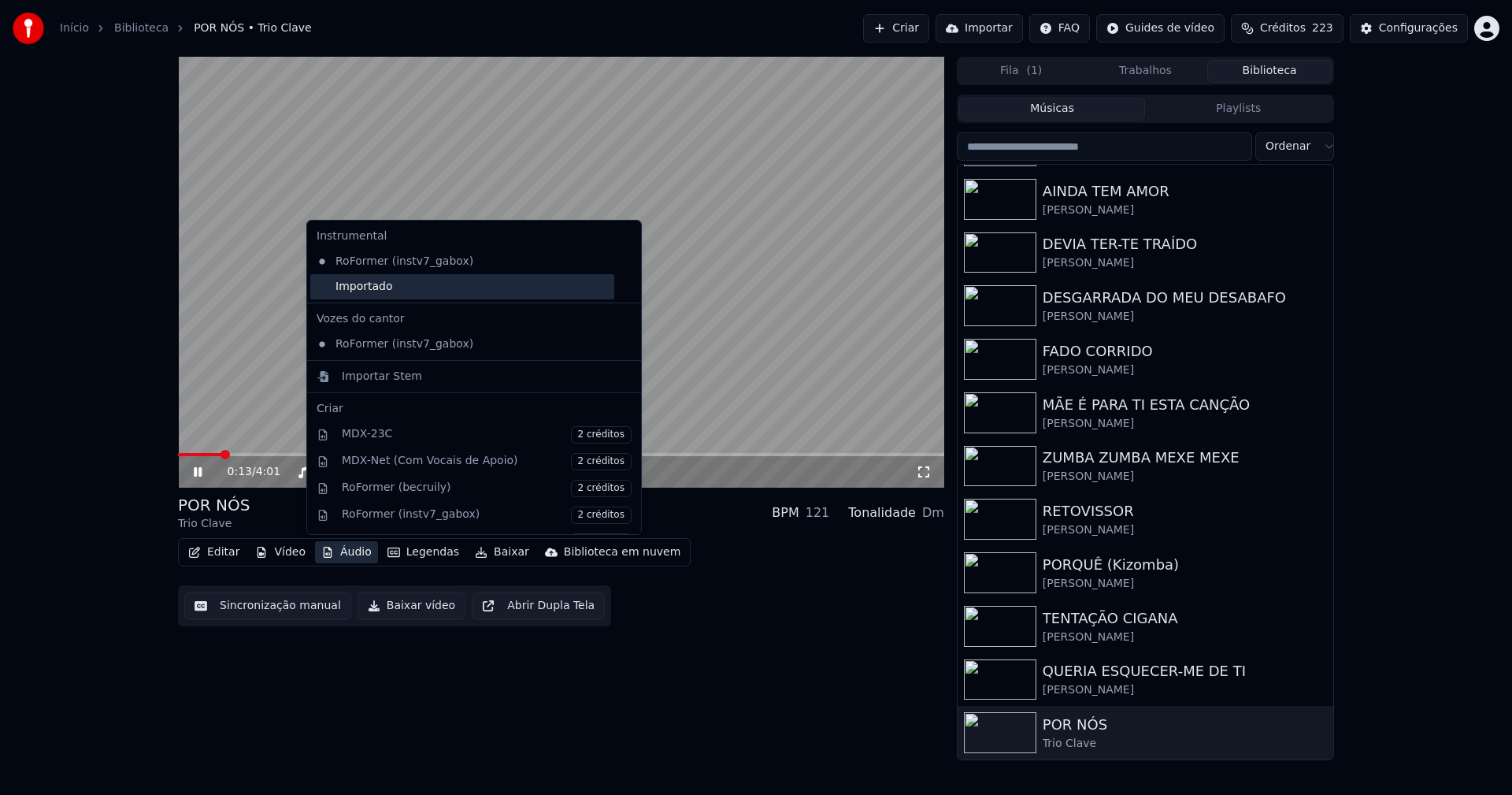
drag, startPoint x: 321, startPoint y: 286, endPoint x: 414, endPoint y: 426, distance: 168.1
click at [321, 286] on div "Importado" at bounding box center [462, 286] width 304 height 25
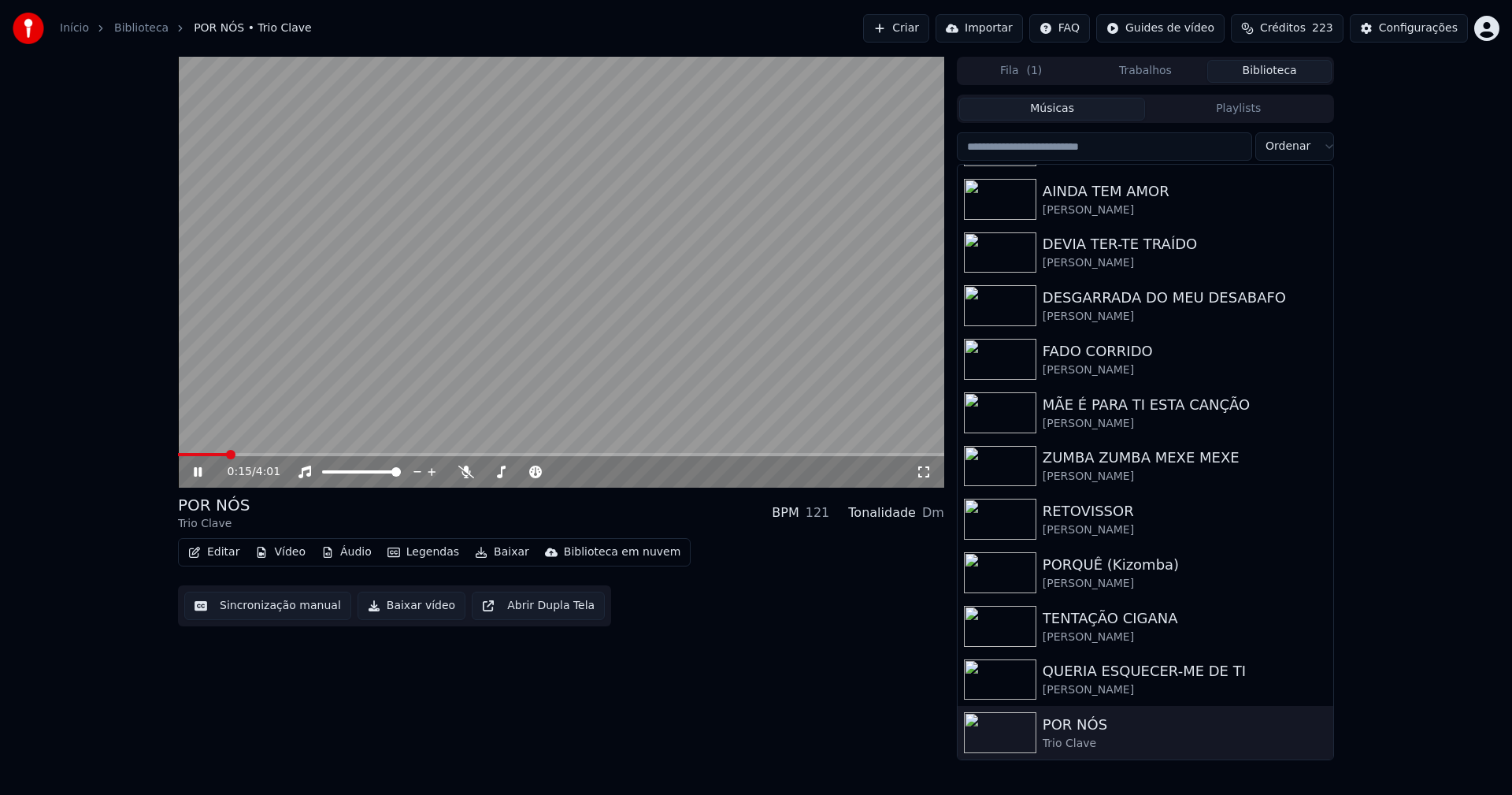
click at [179, 455] on span at bounding box center [201, 454] width 49 height 3
click at [218, 554] on button "Editar" at bounding box center [213, 552] width 64 height 22
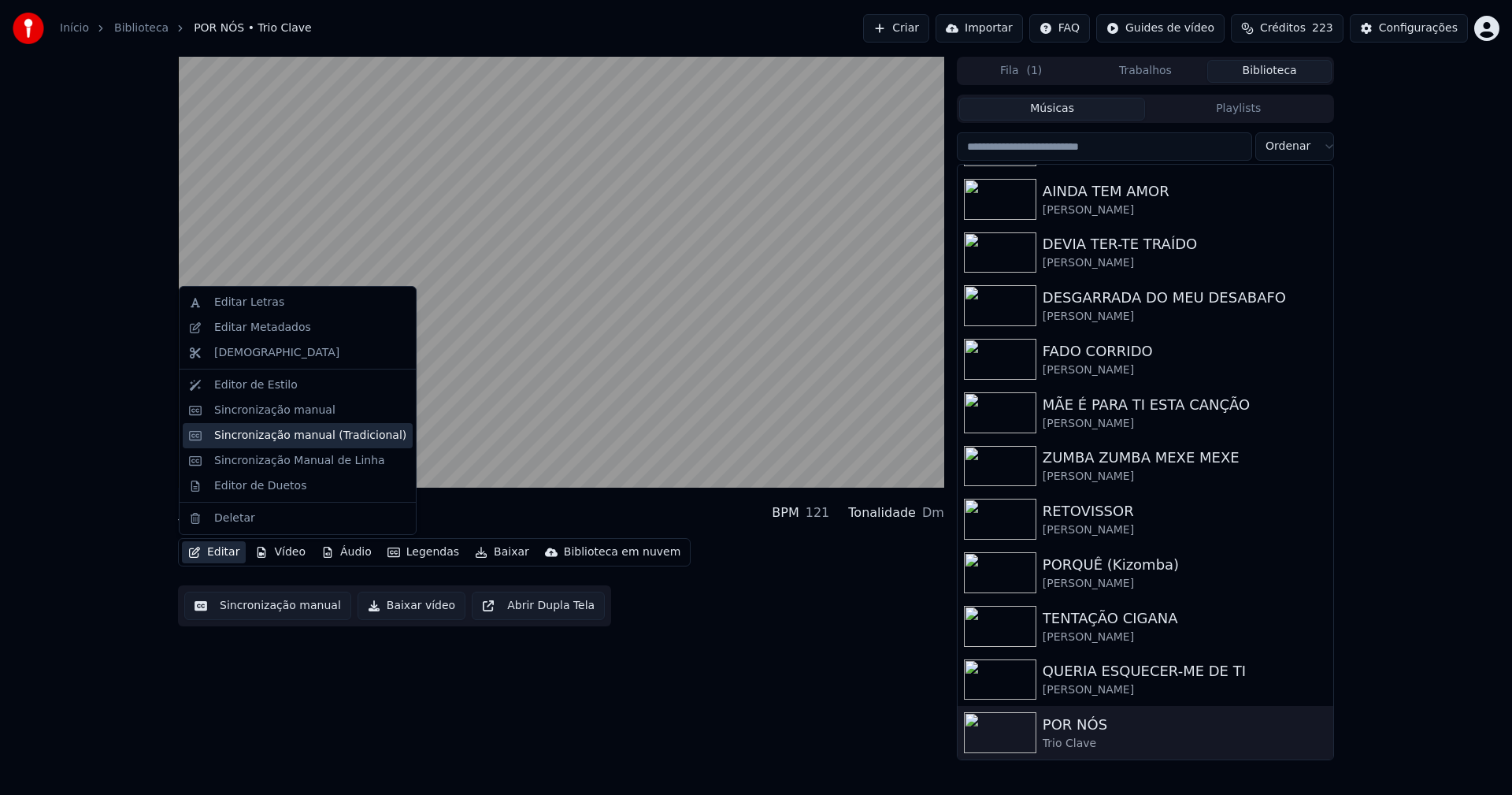
click at [305, 439] on div "Sincronização manual (Tradicional)" at bounding box center [310, 436] width 192 height 16
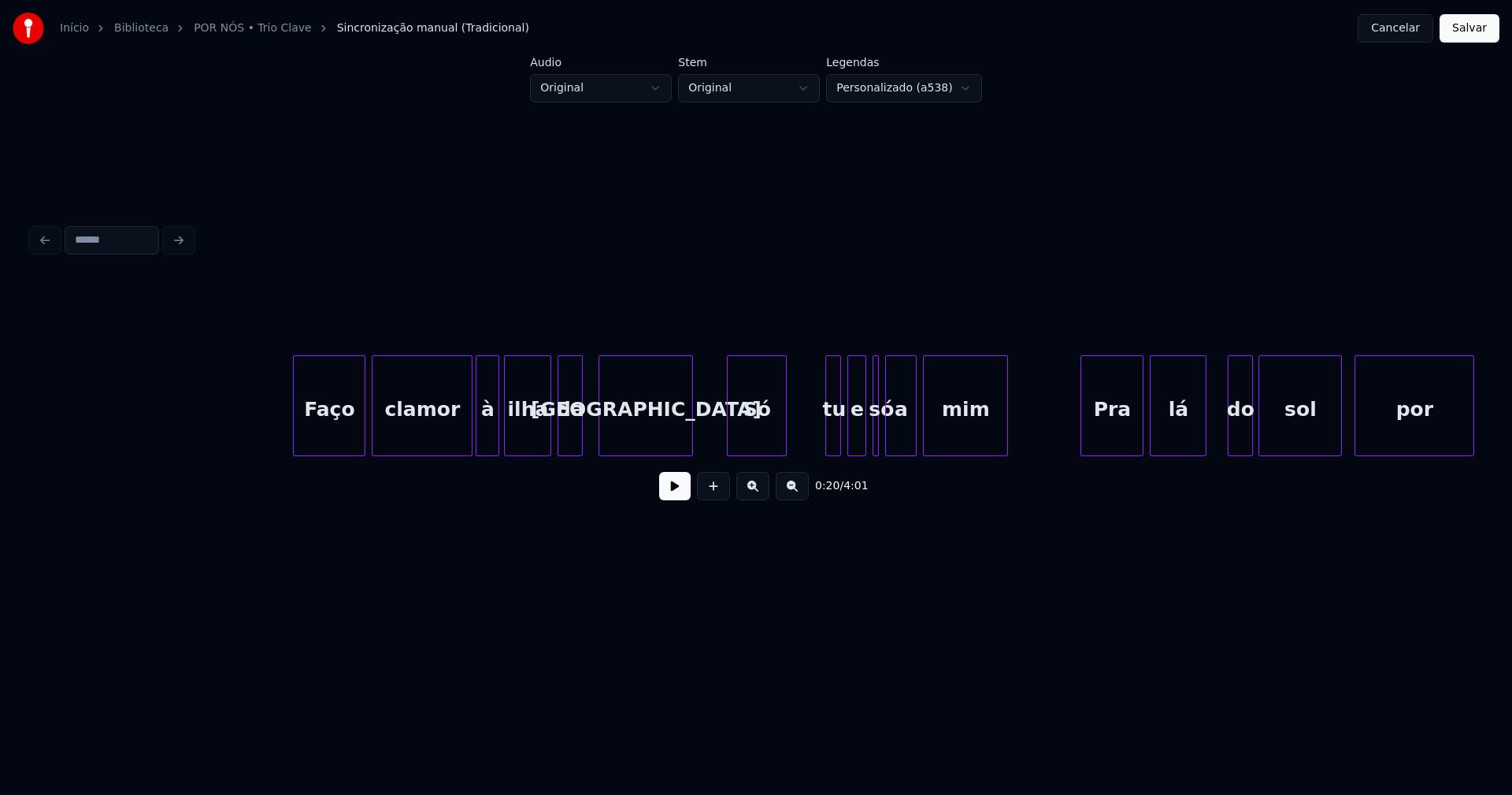
scroll to position [0, 14049]
